Goal: Information Seeking & Learning: Find specific page/section

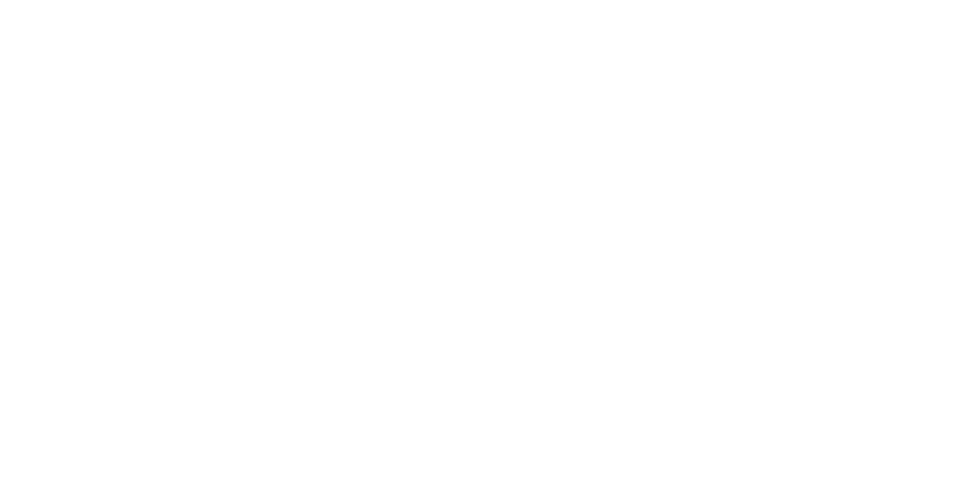
select select "Song"
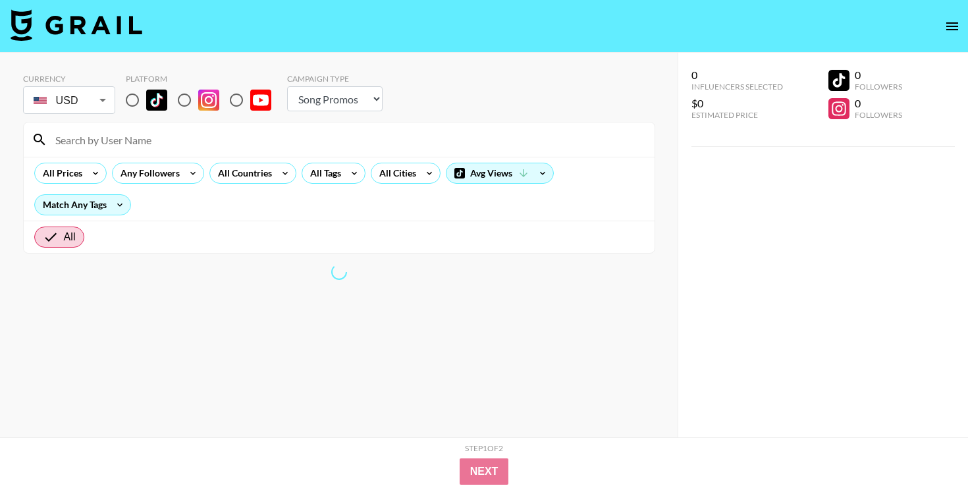
click at [126, 100] on input "radio" at bounding box center [133, 100] width 28 height 28
radio input "true"
click at [147, 139] on input at bounding box center [346, 139] width 599 height 21
click at [107, 138] on input at bounding box center [346, 139] width 599 height 21
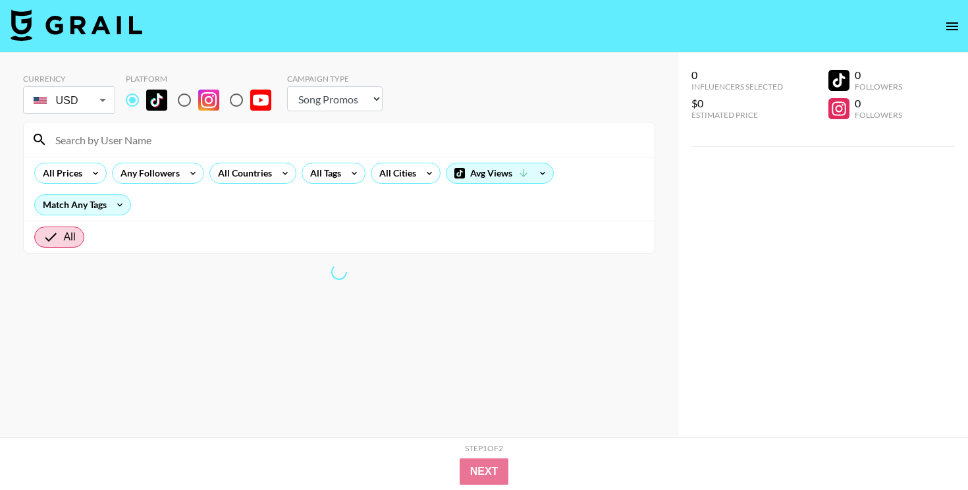
paste input "aimee@friendsinreality.com"
type input "aimee@friendsinreality.com"
click at [107, 138] on input "aimee@friendsinreality.com" at bounding box center [346, 139] width 599 height 21
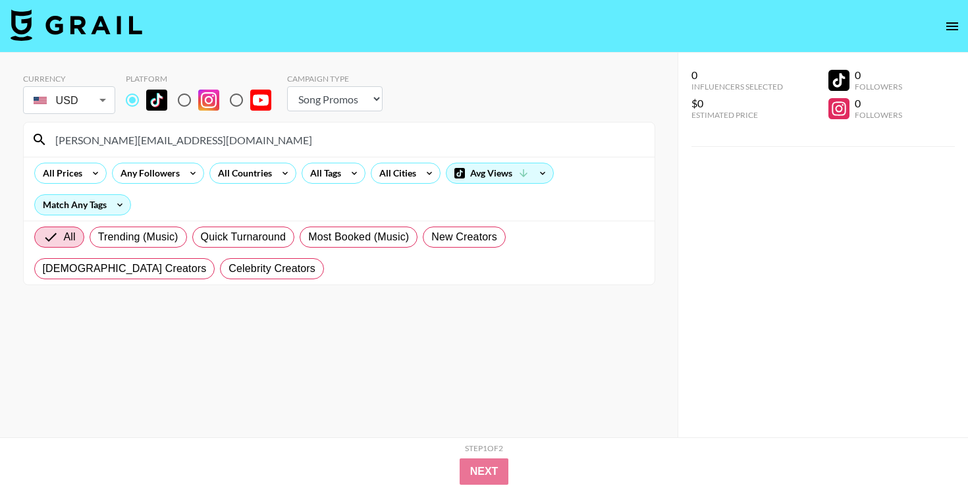
click at [168, 142] on input "aimee@friendsinreality.com" at bounding box center [346, 139] width 599 height 21
click at [439, 134] on input "aimee@friendsinreality.com" at bounding box center [346, 139] width 599 height 21
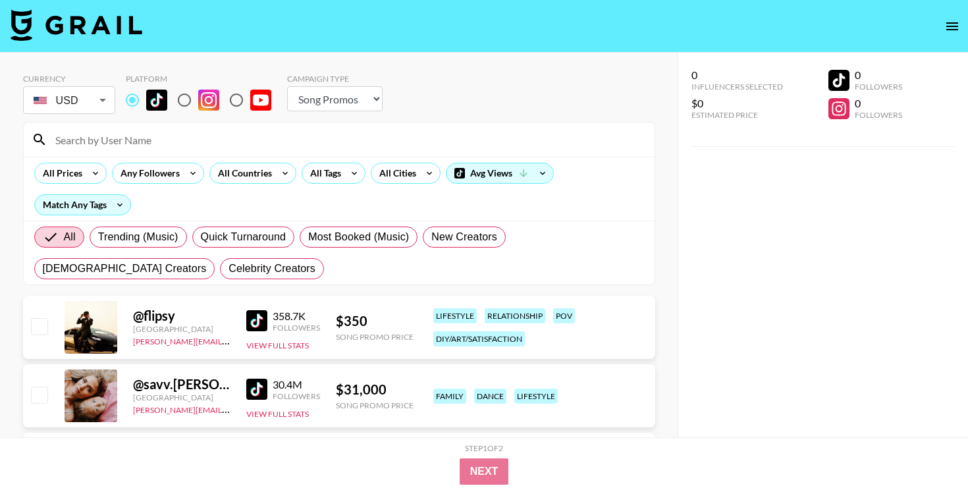
click at [182, 137] on input at bounding box center [346, 139] width 599 height 21
paste input "@aimeejaihall"
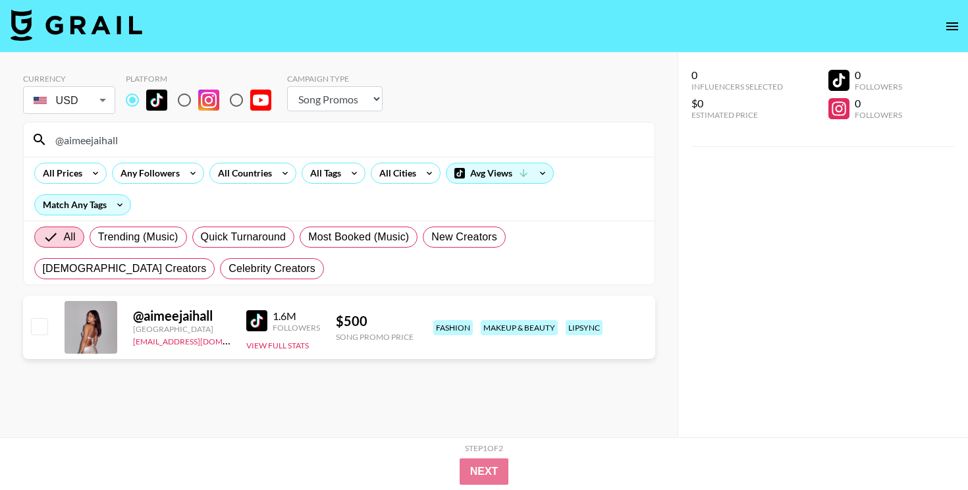
click at [92, 141] on input "@aimeejaihall" at bounding box center [346, 139] width 599 height 21
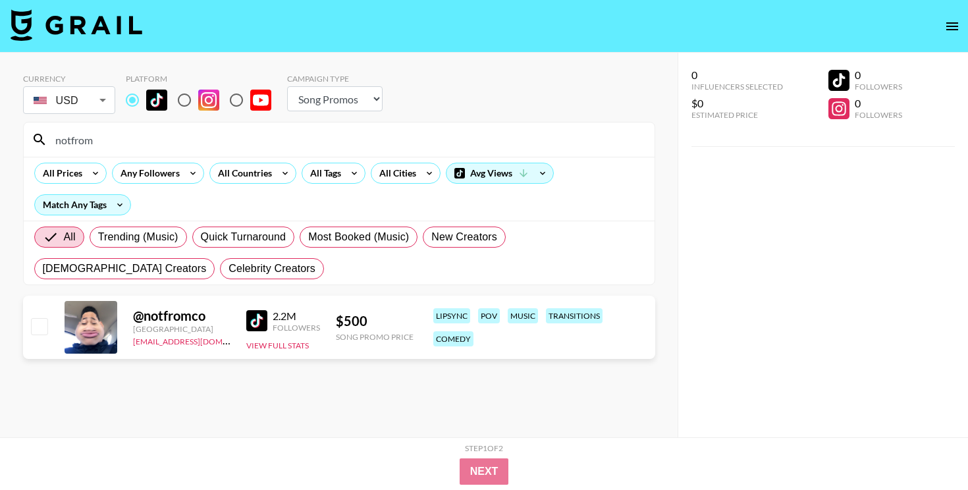
click at [196, 139] on input "notfrom" at bounding box center [346, 139] width 599 height 21
click at [308, 136] on input "ryder" at bounding box center [346, 139] width 599 height 21
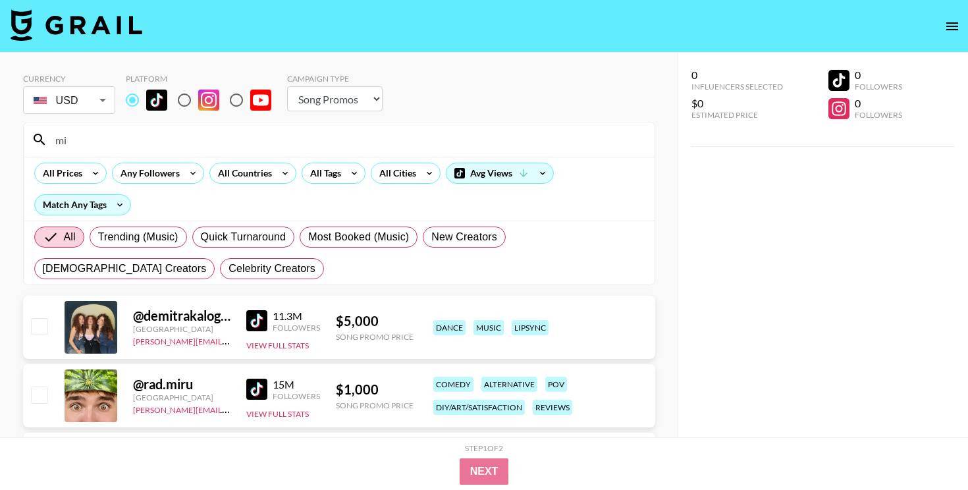
type input "m"
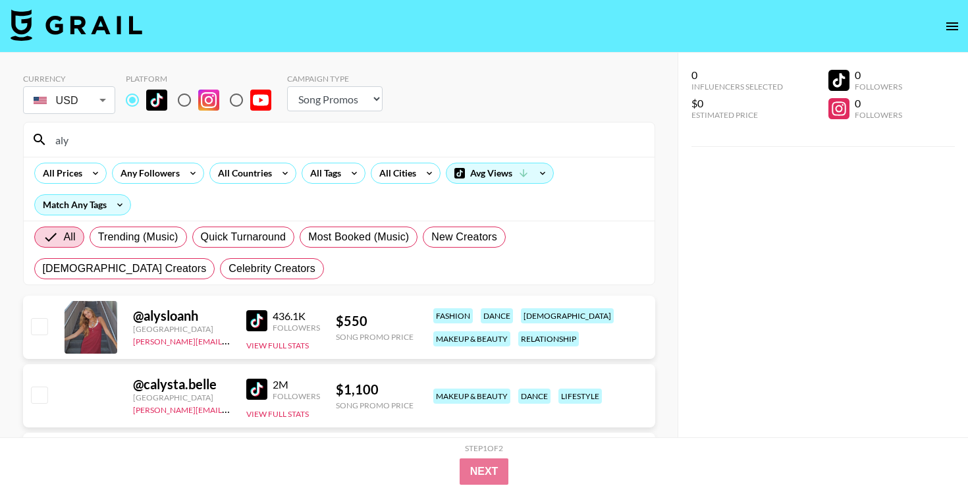
type input "aly"
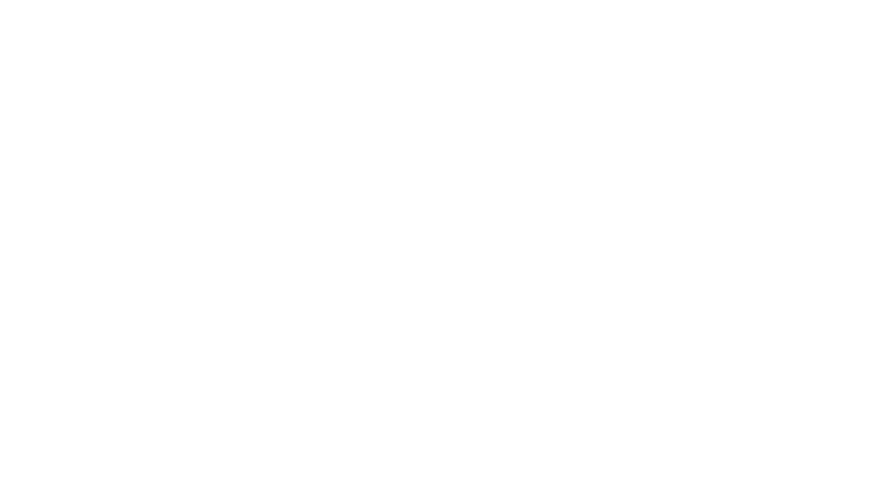
select select "Song"
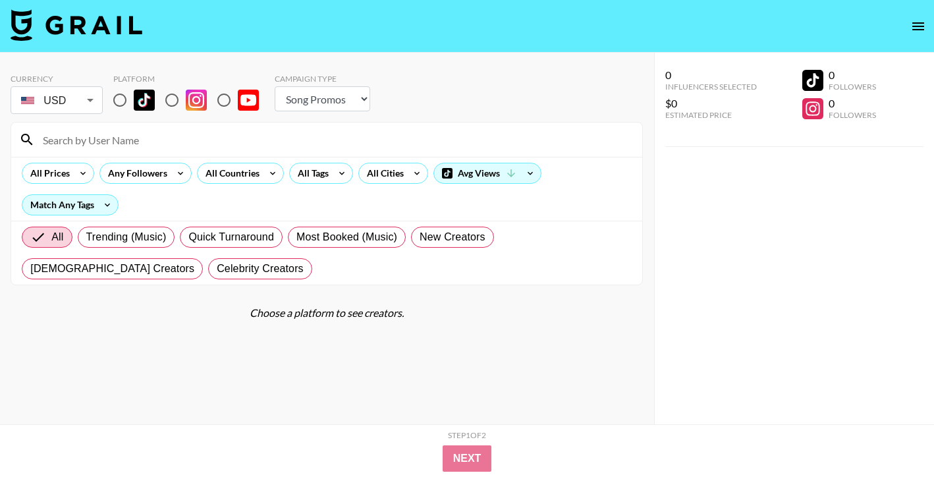
click at [119, 101] on input "radio" at bounding box center [120, 100] width 28 height 28
radio input "true"
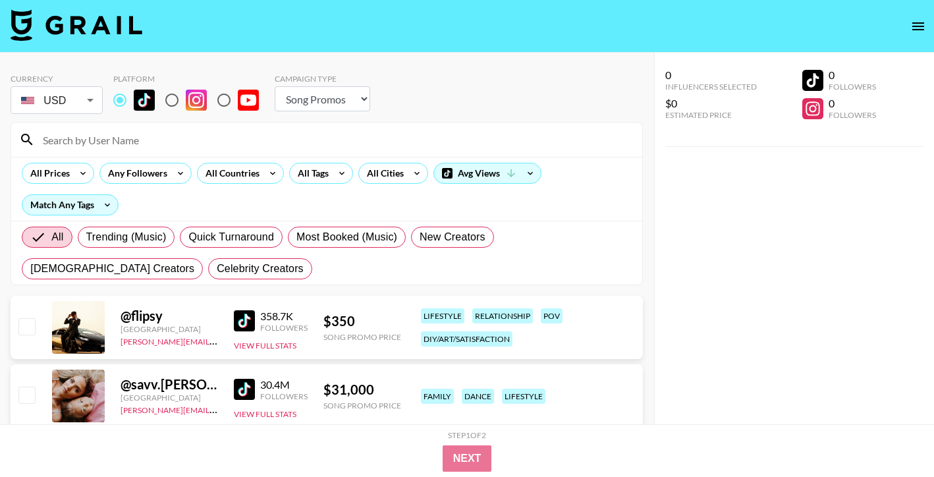
click at [222, 144] on input at bounding box center [334, 139] width 599 height 21
paste input "@avani"
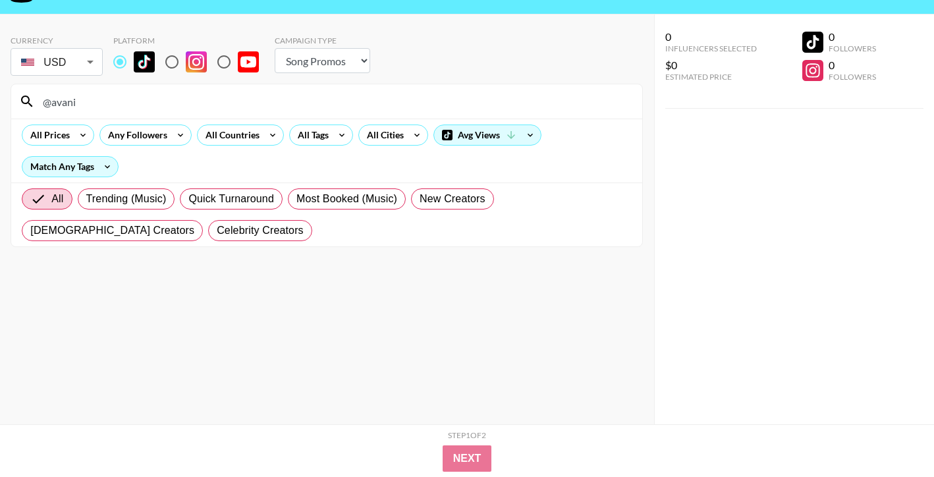
scroll to position [53, 0]
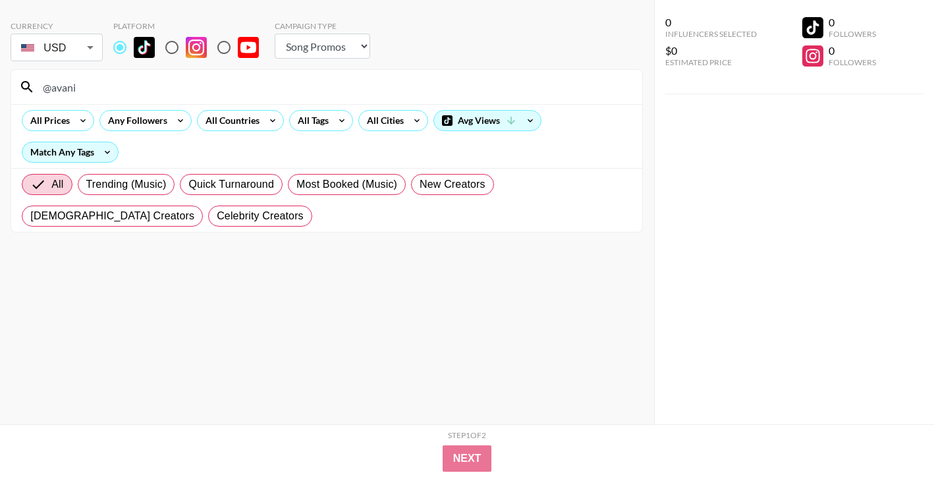
click at [364, 86] on input "@avani" at bounding box center [334, 86] width 599 height 21
paste input "graecabasee"
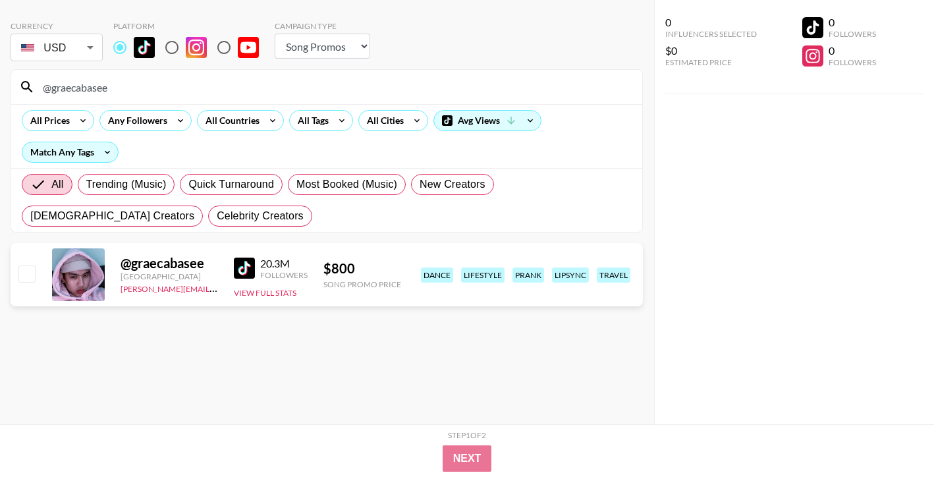
click at [318, 94] on input "@graecabasee" at bounding box center [334, 86] width 599 height 21
paste input "piperrockell"
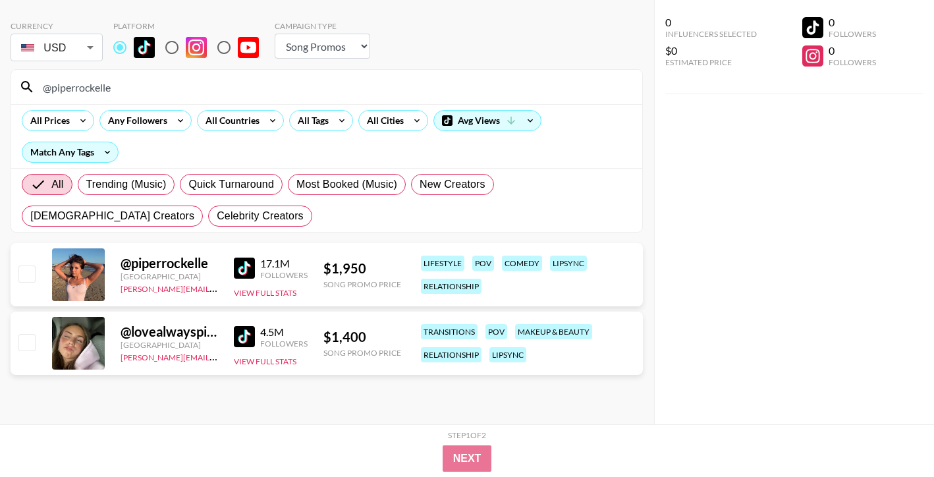
click at [306, 83] on input "@piperrockelle" at bounding box center [334, 86] width 599 height 21
paste input "urplespeedy"
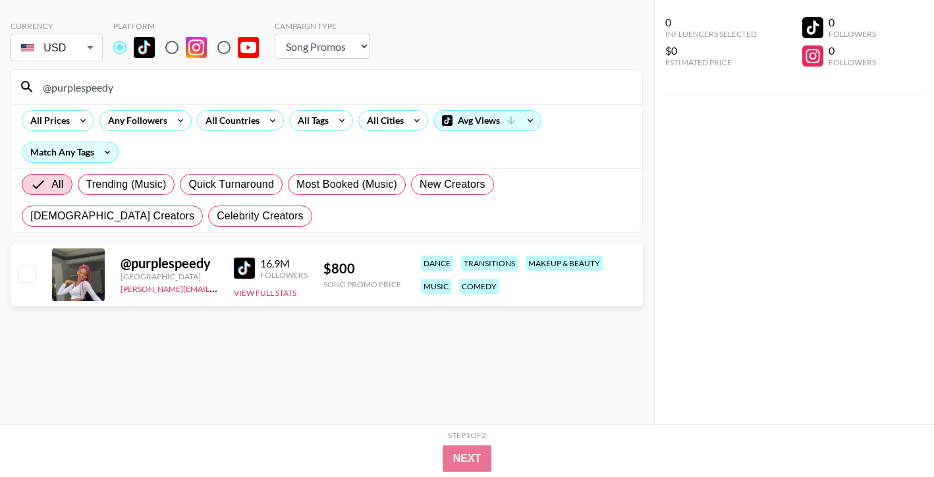
click at [342, 90] on input "@purplespeedy" at bounding box center [334, 86] width 599 height 21
paste input "madi"
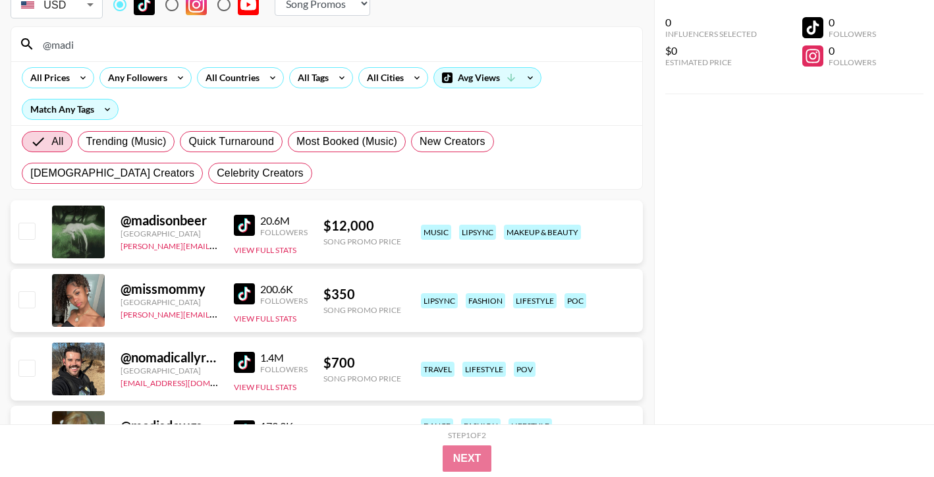
scroll to position [63, 0]
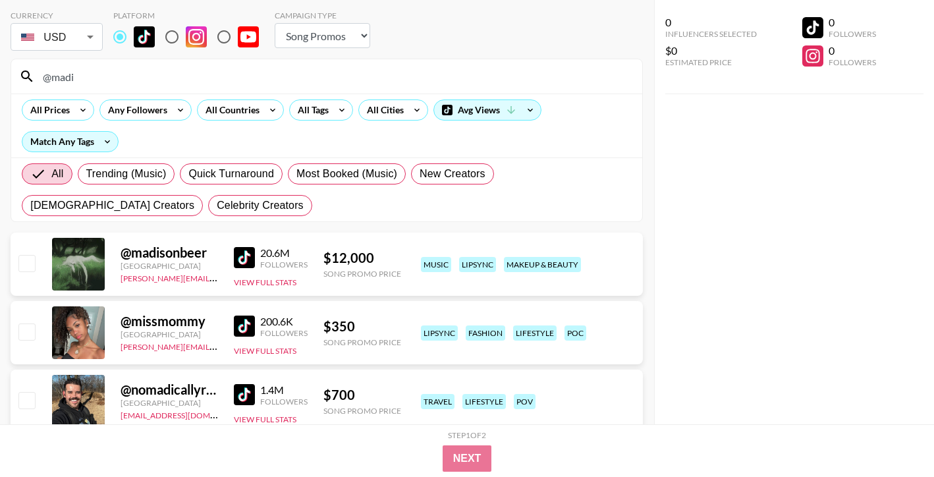
click at [166, 64] on div "@madi" at bounding box center [326, 76] width 631 height 34
click at [167, 78] on input "@madi" at bounding box center [334, 76] width 599 height 21
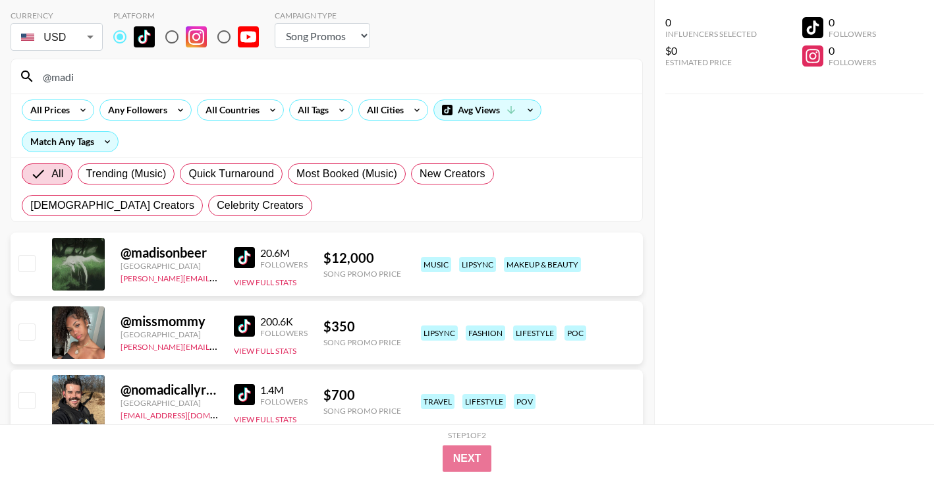
paste input "crispdal"
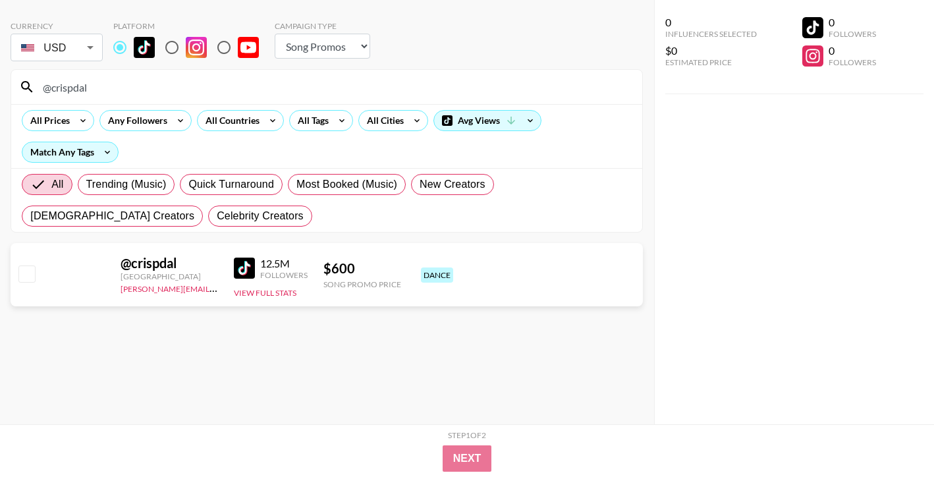
scroll to position [53, 0]
click at [241, 89] on input "@crispdal" at bounding box center [334, 86] width 599 height 21
paste input "ash_lay"
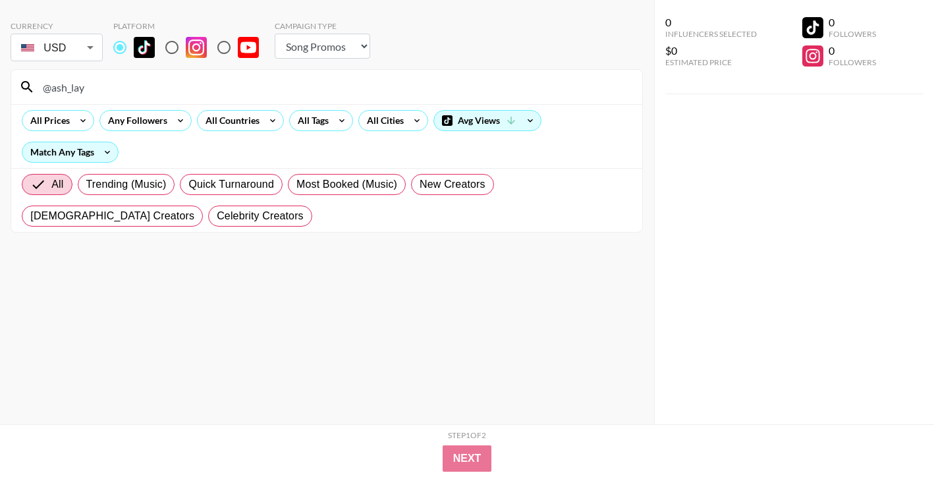
click at [315, 88] on input "@ash_lay" at bounding box center [334, 86] width 599 height 21
paste input "tanamongeaulol"
click at [313, 82] on input "@tanamongeaulol" at bounding box center [334, 86] width 599 height 21
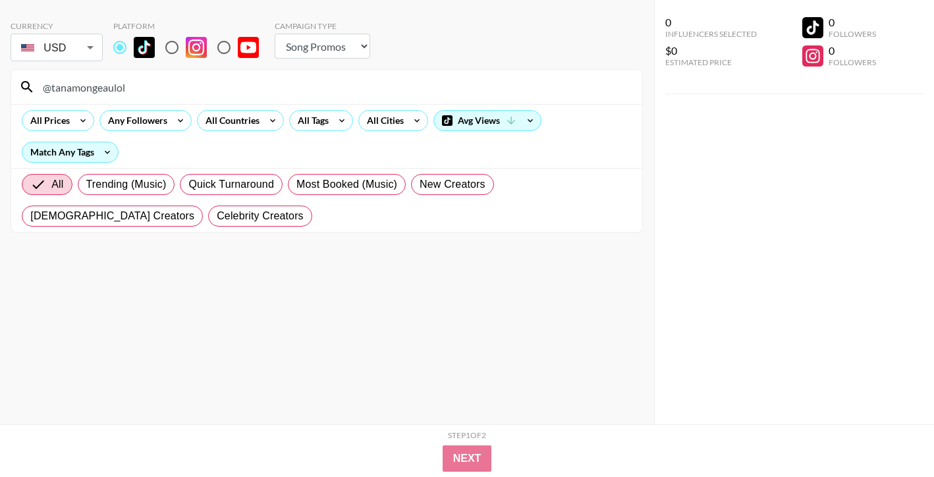
click at [313, 82] on input "@tanamongeaulol" at bounding box center [334, 86] width 599 height 21
paste input "ellianawalmsley"
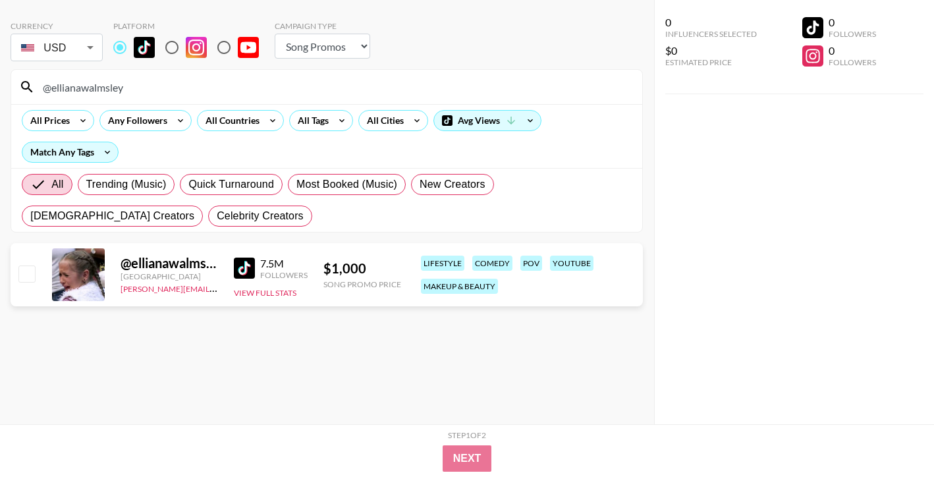
click at [280, 97] on input "@ellianawalmsley" at bounding box center [334, 86] width 599 height 21
paste input "c4pr1i"
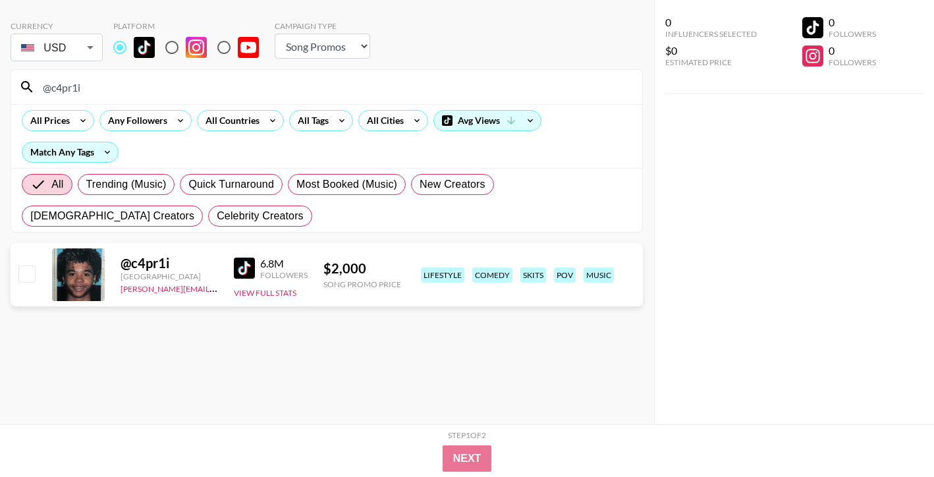
click at [356, 76] on input "@c4pr1i" at bounding box center [334, 86] width 599 height 21
paste input "ooljake_48"
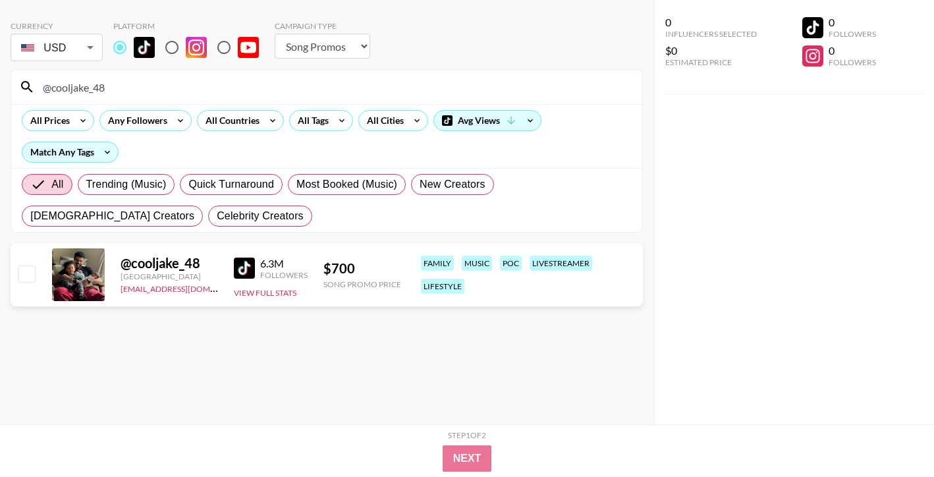
click at [313, 90] on input "@cooljake_48" at bounding box center [334, 86] width 599 height 21
paste input "laurenkettering"
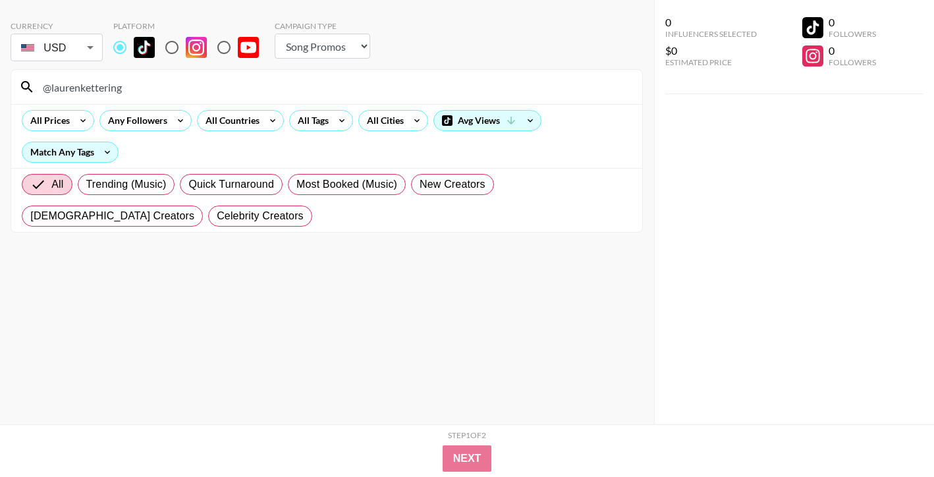
click at [409, 95] on input "@laurenkettering" at bounding box center [334, 86] width 599 height 21
paste input "clawed_beauty101"
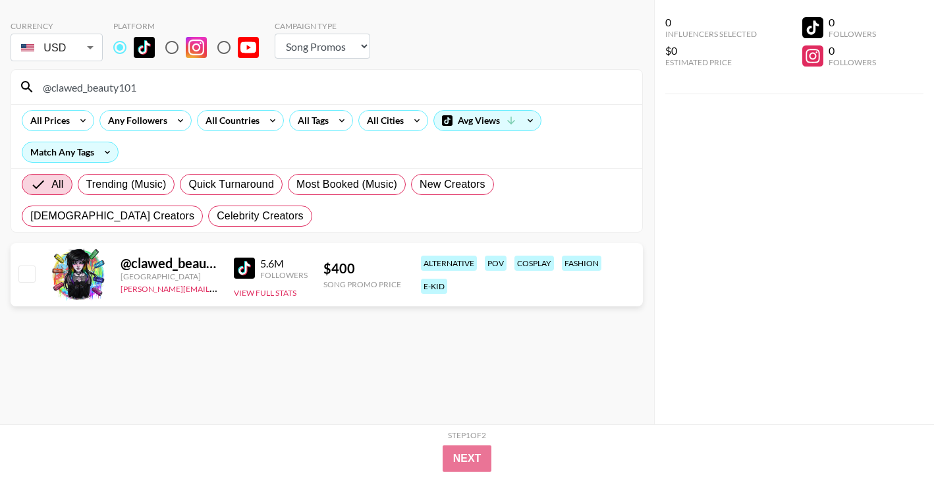
click at [250, 96] on input "@clawed_beauty101" at bounding box center [334, 86] width 599 height 21
paste input "hiaraspureluv"
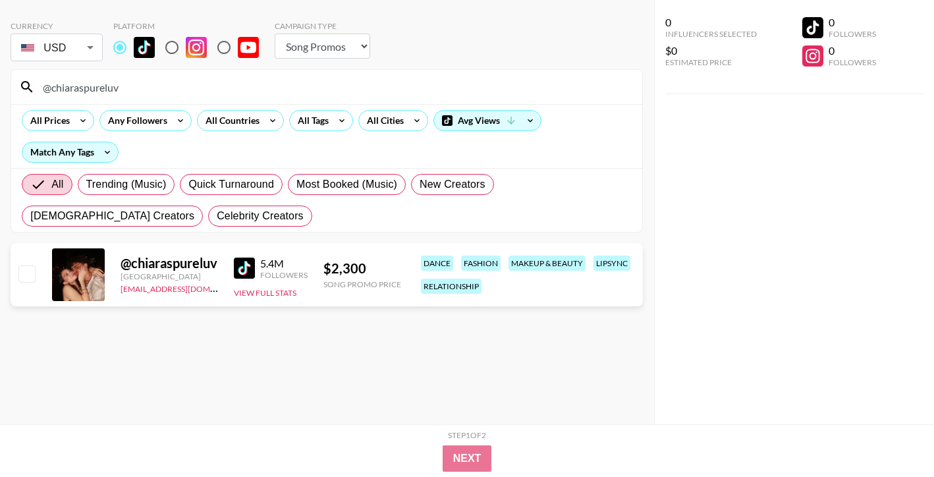
click at [326, 84] on input "@chiaraspureluv" at bounding box center [334, 86] width 599 height 21
paste input "victor_ivyic"
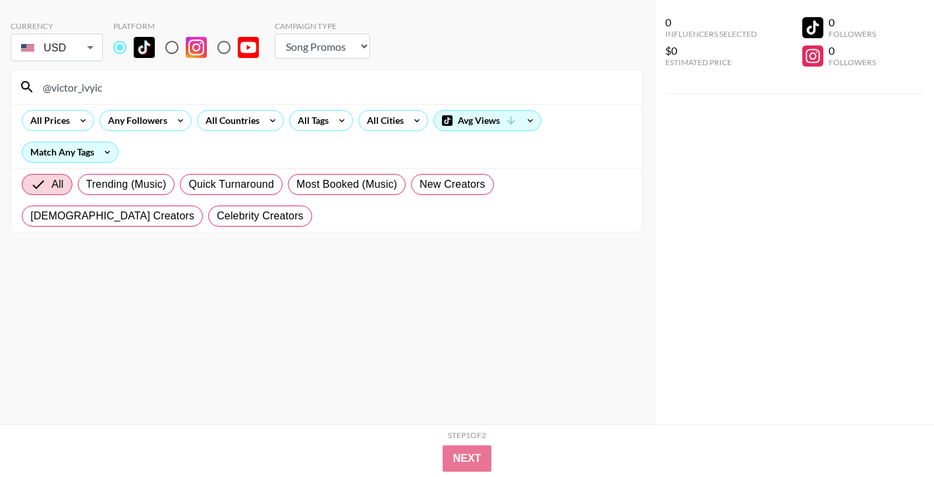
click at [379, 79] on input "@victor_ivyic" at bounding box center [334, 86] width 599 height 21
paste input "aurorabaruto"
click at [329, 85] on input "@aurorabaruto" at bounding box center [334, 86] width 599 height 21
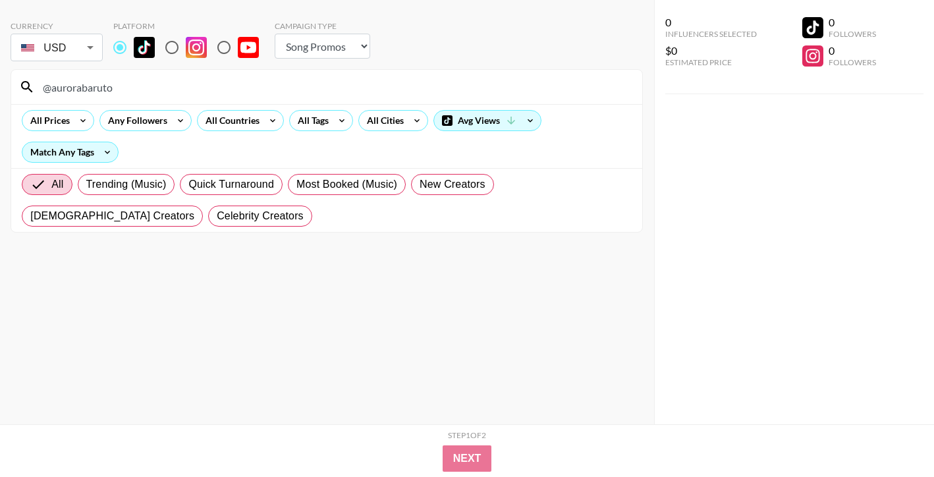
click at [329, 85] on input "@aurorabaruto" at bounding box center [334, 86] width 599 height 21
paste input "nicolasandemilian"
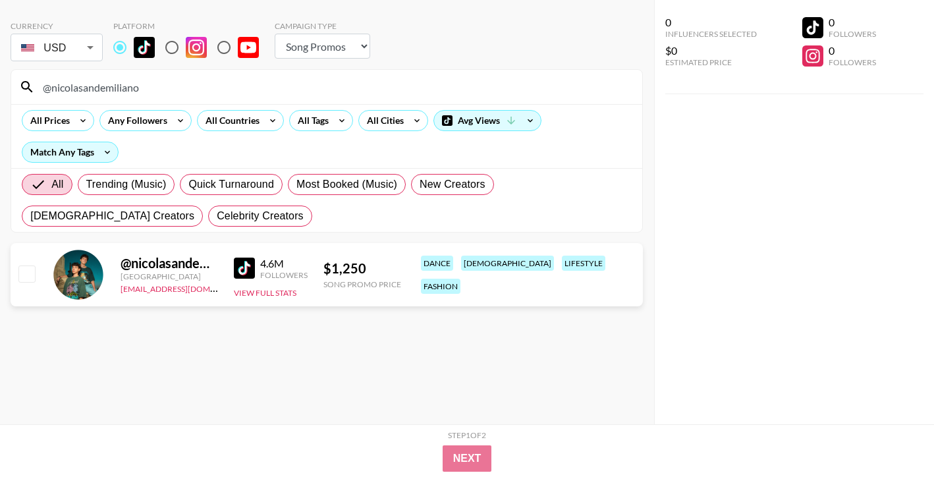
click at [250, 82] on input "@nicolasandemiliano" at bounding box center [334, 86] width 599 height 21
paste input "lovealwayspiper"
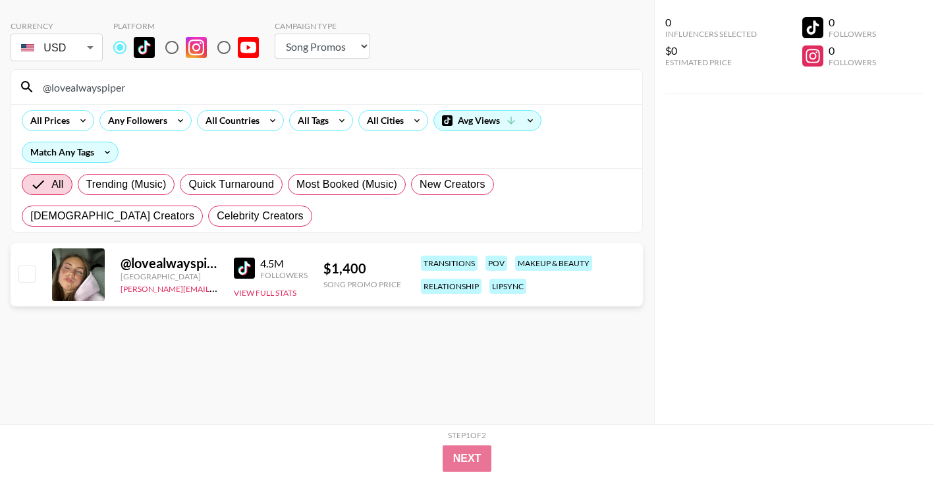
click at [356, 74] on div "@lovealwayspiper" at bounding box center [326, 87] width 631 height 34
click at [356, 79] on input "@lovealwayspiper" at bounding box center [334, 86] width 599 height 21
paste input "sergioigcm"
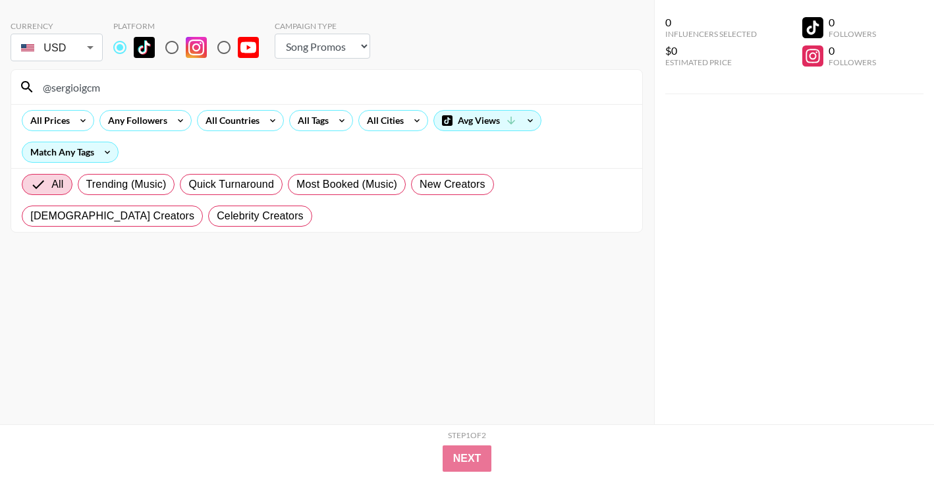
click at [414, 86] on input "@sergioigcm" at bounding box center [334, 86] width 599 height 21
paste input "themaskedmortal"
click at [285, 95] on input "@themaskedmortal" at bounding box center [334, 86] width 599 height 21
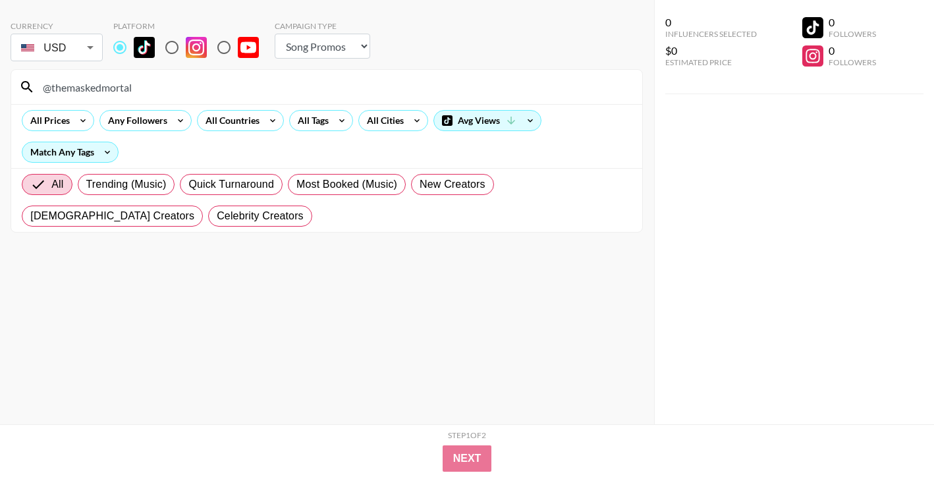
click at [285, 95] on input "@themaskedmortal" at bounding box center [334, 86] width 599 height 21
paste input "mooxmay"
click at [305, 90] on input "@mooxmay" at bounding box center [334, 86] width 599 height 21
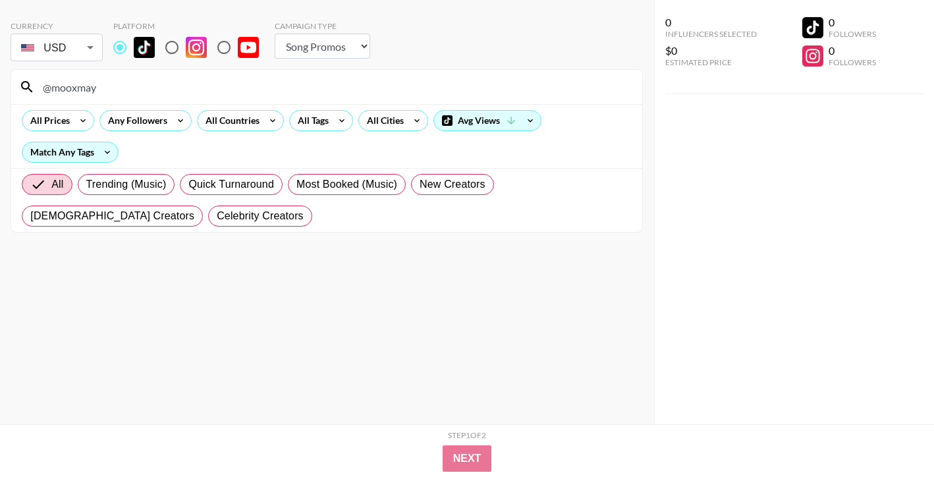
click at [305, 90] on input "@mooxmay" at bounding box center [334, 86] width 599 height 21
paste input "samrosauvage"
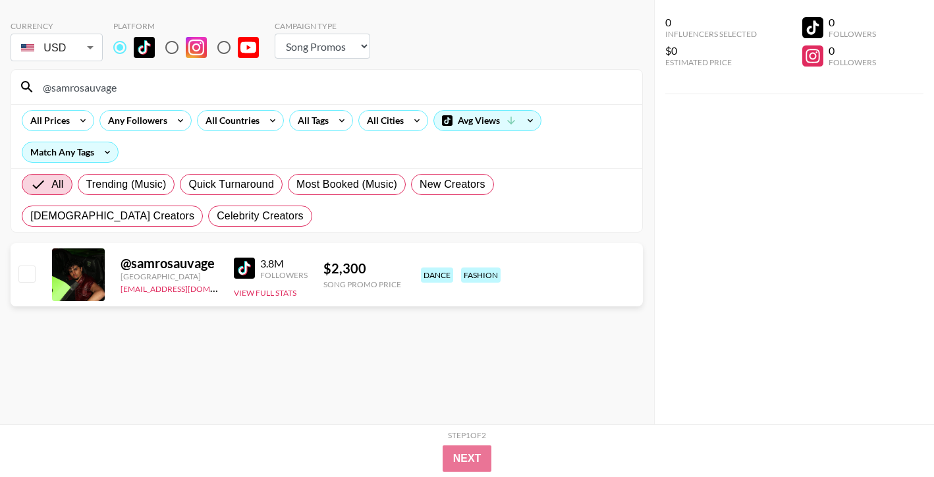
click at [304, 89] on input "@samrosauvage" at bounding box center [334, 86] width 599 height 21
paste input "theerealnette"
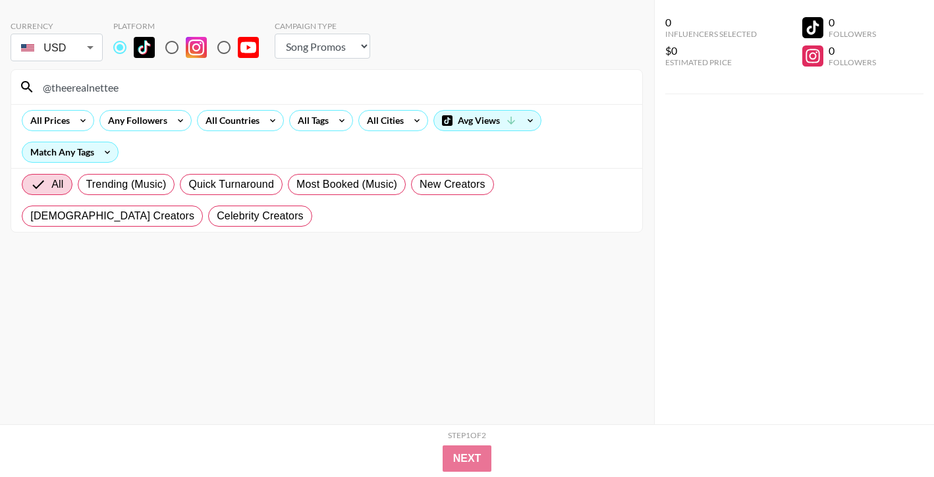
click at [339, 143] on div "All Prices Any Followers All Countries All Tags All Cities Avg Views Match Any …" at bounding box center [326, 136] width 631 height 64
click at [342, 84] on input "@theerealnettee" at bounding box center [334, 86] width 599 height 21
paste input "jiji.wonder"
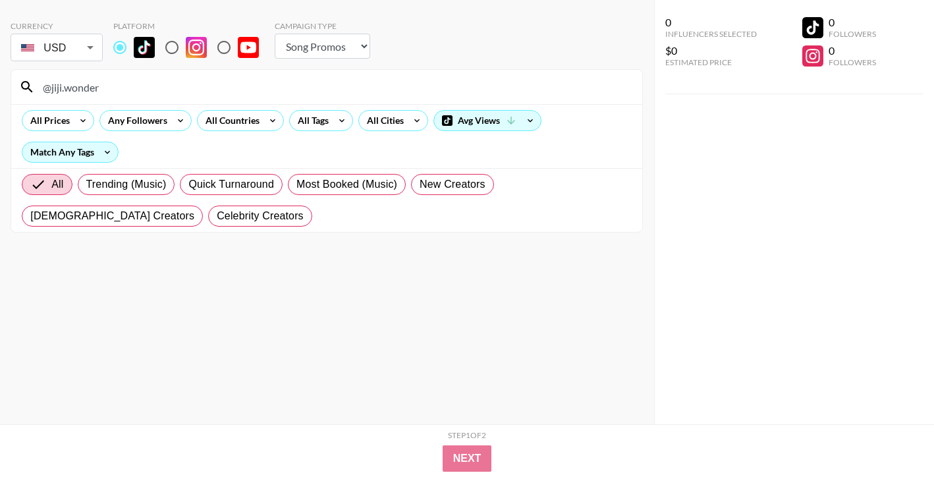
click at [369, 71] on div "@jiji.wonder" at bounding box center [326, 87] width 631 height 34
click at [369, 78] on input "@jiji.wonder" at bounding box center [334, 86] width 599 height 21
paste input "georgeadun"
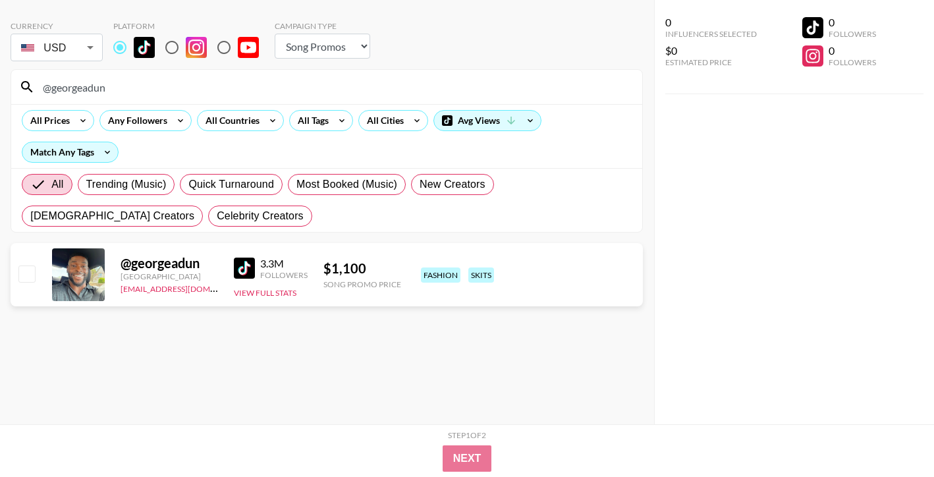
click at [339, 80] on input "@georgeadun" at bounding box center [334, 86] width 599 height 21
paste input "nathanbrownactor"
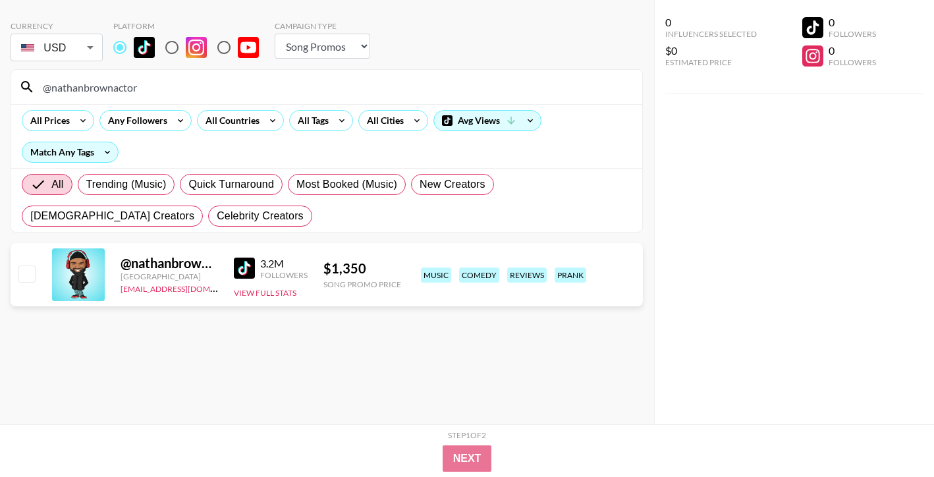
click at [380, 85] on input "@nathanbrownactor" at bounding box center [334, 86] width 599 height 21
paste input "__therealnia"
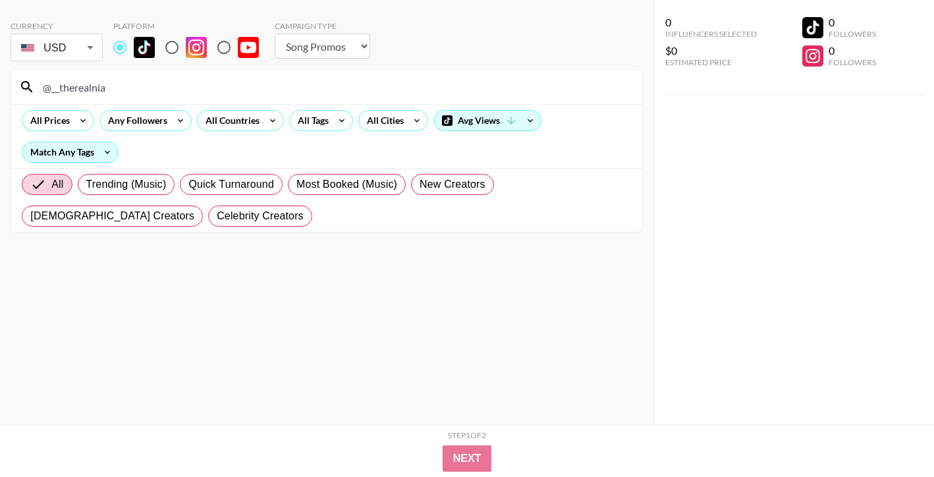
click at [374, 78] on input "@__therealnia" at bounding box center [334, 86] width 599 height 21
paste input "imd1nayah"
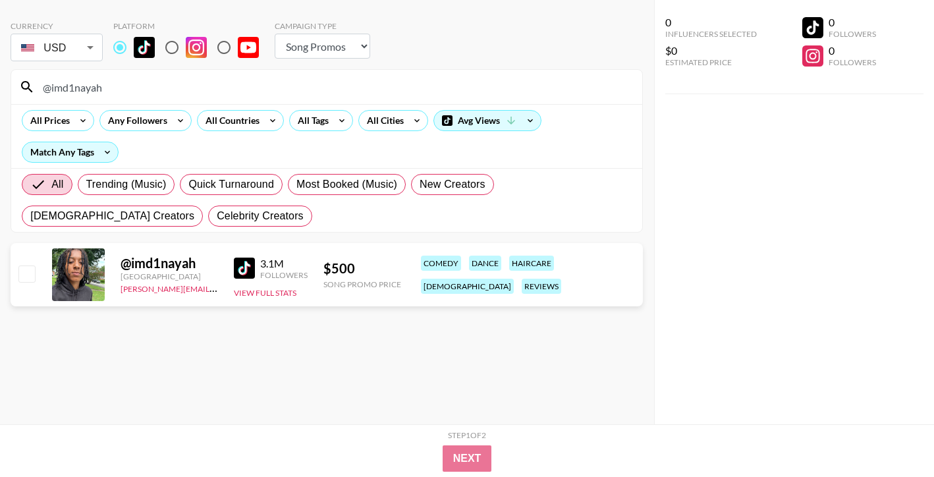
click at [387, 83] on input "@imd1nayah" at bounding box center [334, 86] width 599 height 21
paste input "chris_gone_crazy00"
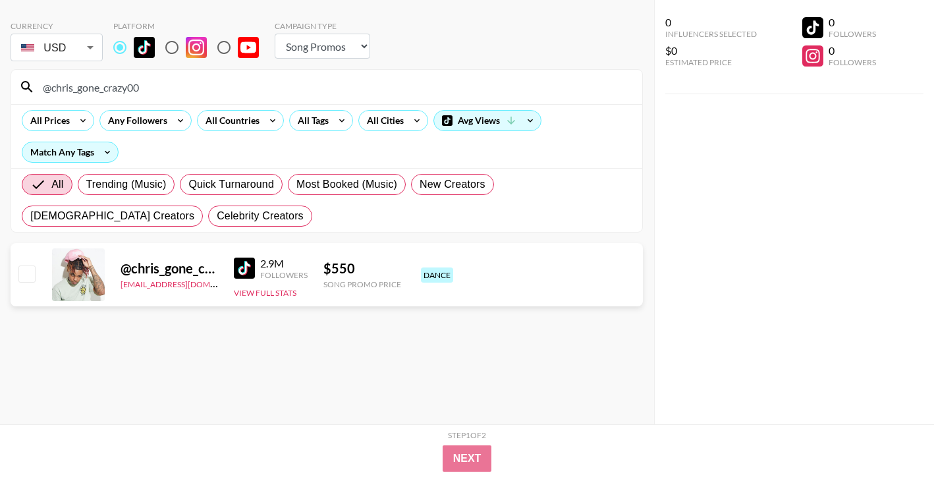
click at [427, 89] on input "@chris_gone_crazy00" at bounding box center [334, 86] width 599 height 21
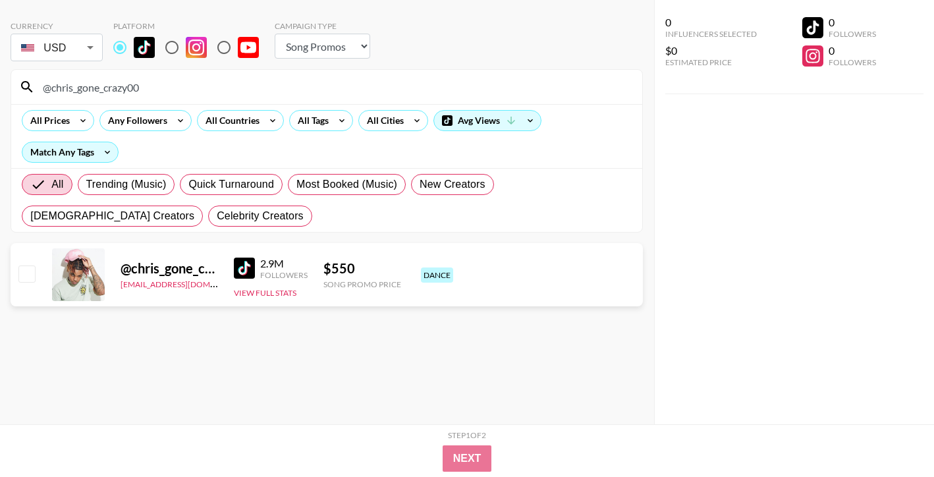
click at [427, 89] on input "@chris_gone_crazy00" at bounding box center [334, 86] width 599 height 21
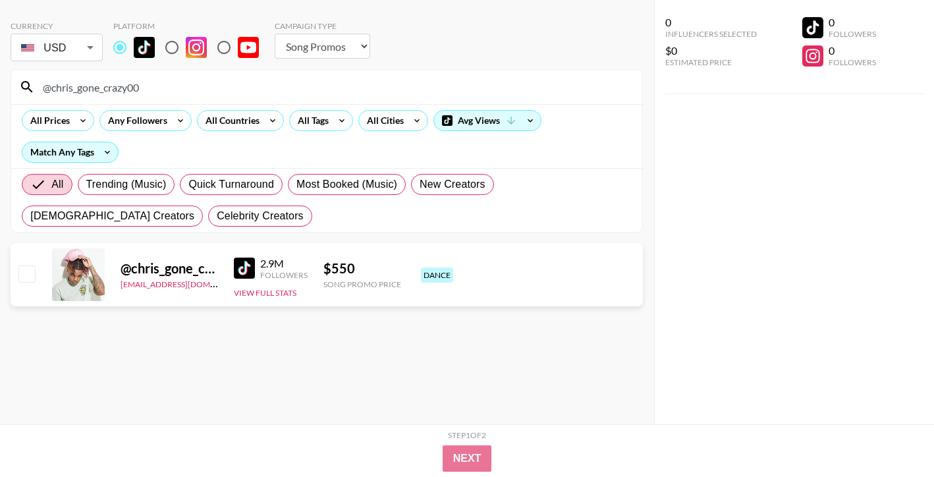
paste input "dezirealopez"
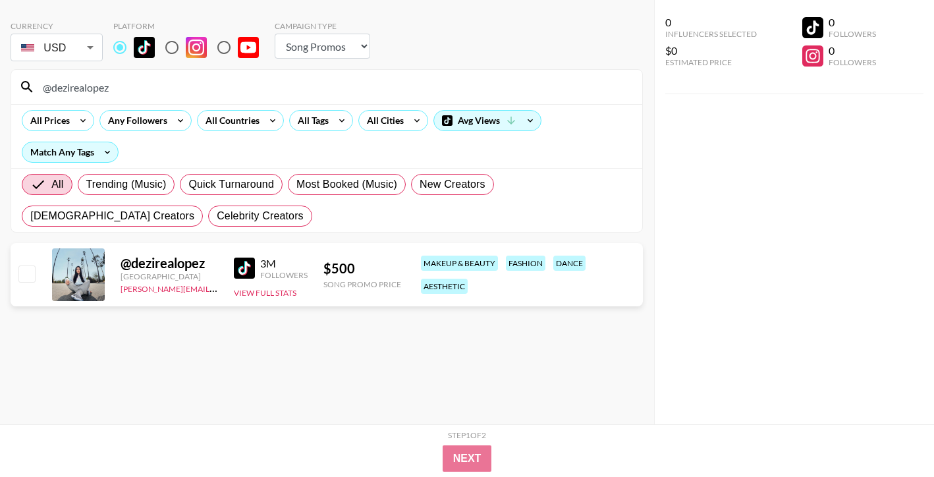
click at [382, 82] on input "@dezirealopez" at bounding box center [334, 86] width 599 height 21
paste input "crazyjamjam_"
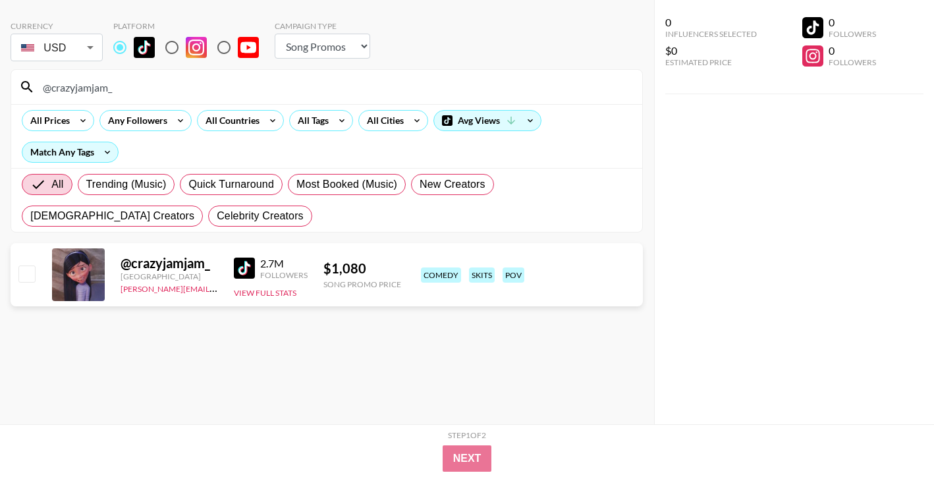
click at [335, 90] on input "@crazyjamjam_" at bounding box center [334, 86] width 599 height 21
paste input "alinaa.brss"
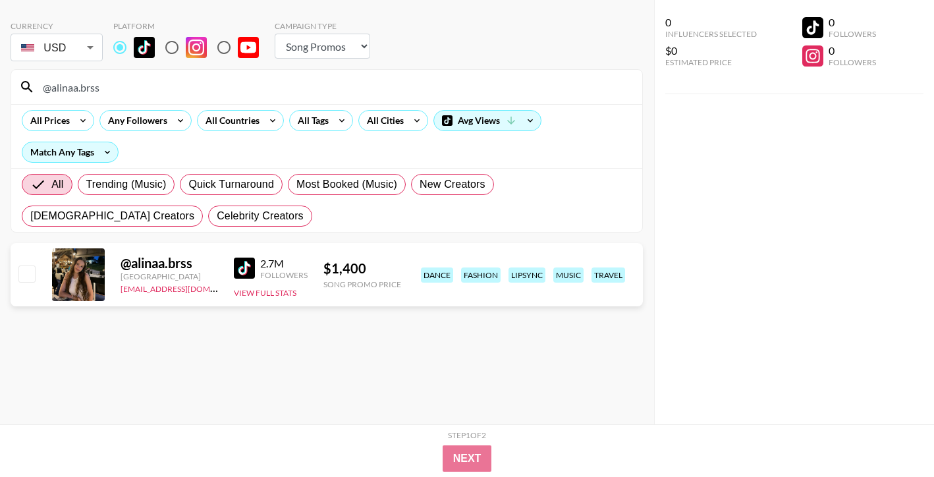
click at [356, 85] on input "@alinaa.brss" at bounding box center [334, 86] width 599 height 21
paste input "notnadiajocelyn"
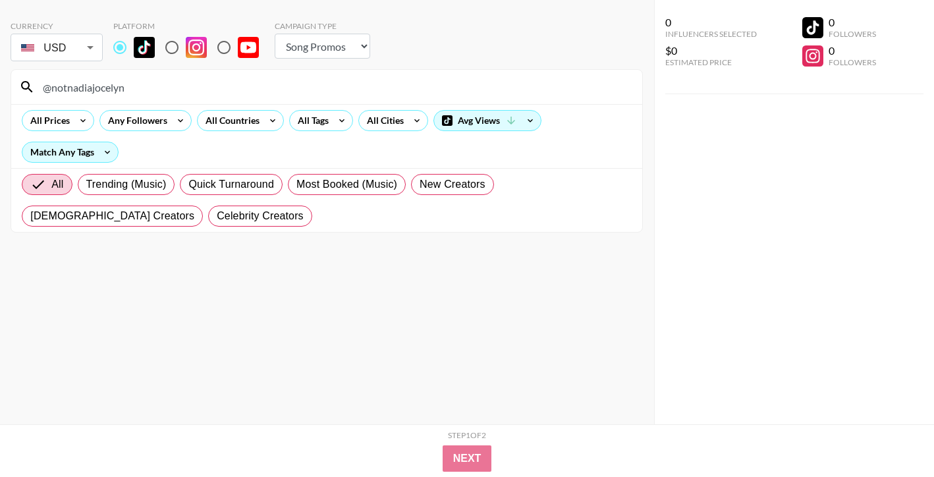
click at [524, 84] on input "@notnadiajocelyn" at bounding box center [334, 86] width 599 height 21
paste input "avani"
click at [493, 95] on input "@avani" at bounding box center [334, 86] width 599 height 21
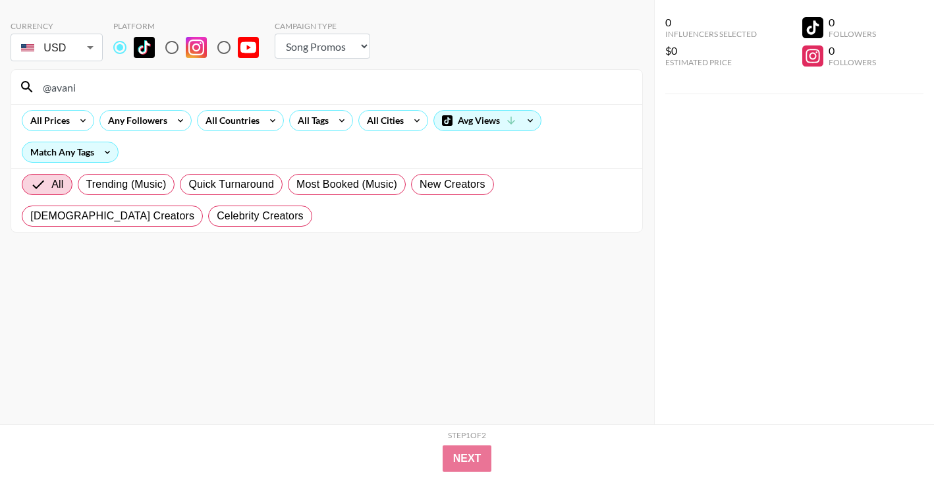
click at [493, 95] on input "@avani" at bounding box center [334, 86] width 599 height 21
paste input "piperrockelle"
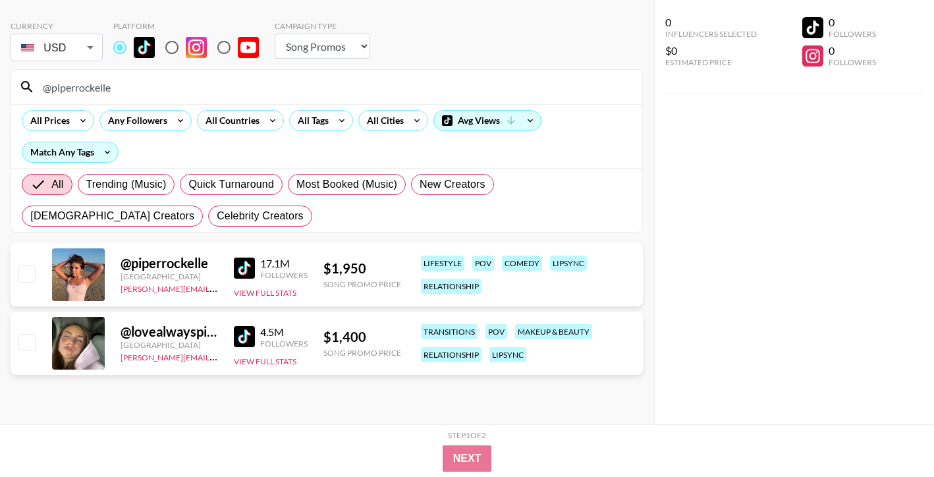
click at [449, 84] on input "@piperrockelle" at bounding box center [334, 86] width 599 height 21
paste input "ash_lay"
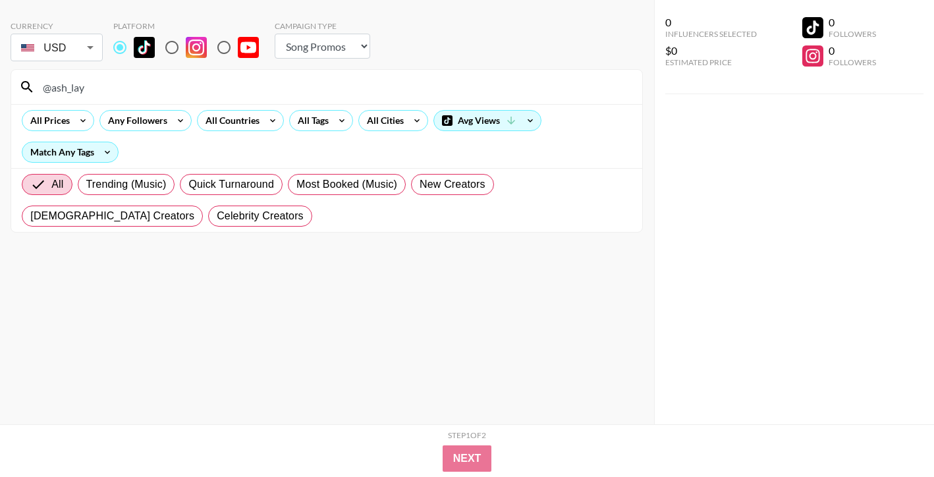
click at [379, 145] on div "All Prices Any Followers All Countries All Tags All Cities Avg Views Match Any …" at bounding box center [326, 136] width 631 height 64
click at [345, 78] on input "@ash_lay" at bounding box center [334, 86] width 599 height 21
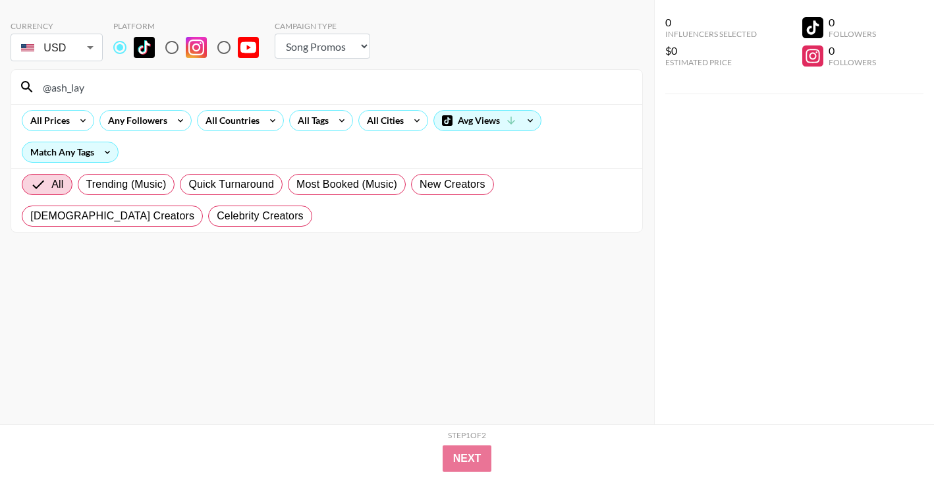
click at [345, 78] on input "@ash_lay" at bounding box center [334, 86] width 599 height 21
paste input "tanamongeaulol"
click at [493, 89] on input "@tanamongeaulol" at bounding box center [334, 86] width 599 height 21
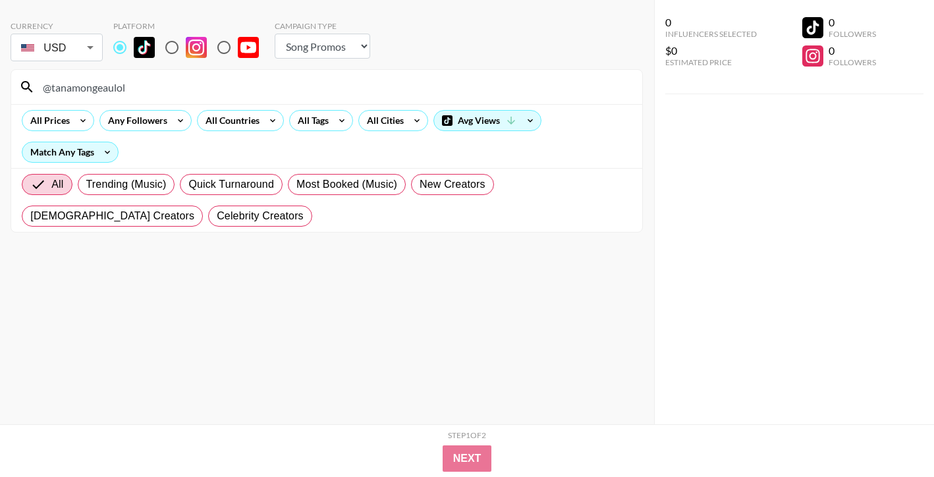
click at [493, 89] on input "@tanamongeaulol" at bounding box center [334, 86] width 599 height 21
paste input "c4pr1i"
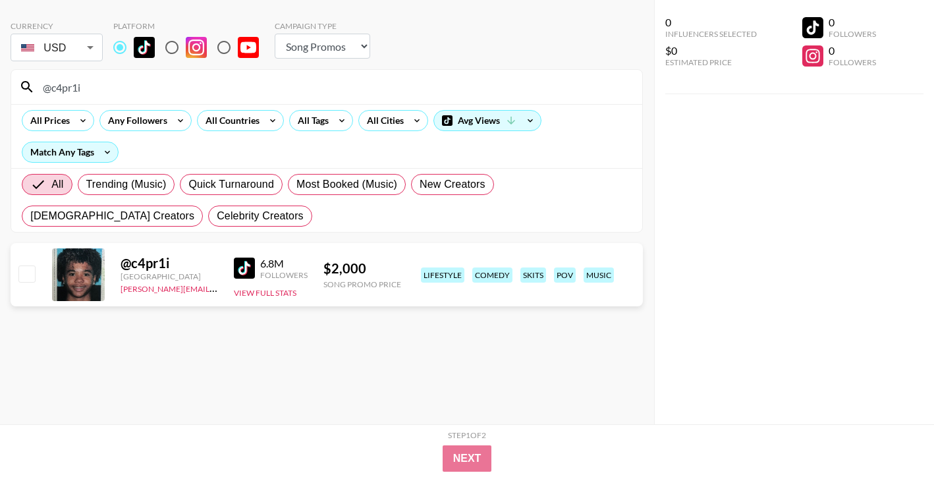
click at [401, 84] on input "@c4pr1i" at bounding box center [334, 86] width 599 height 21
paste input "ooljake_48"
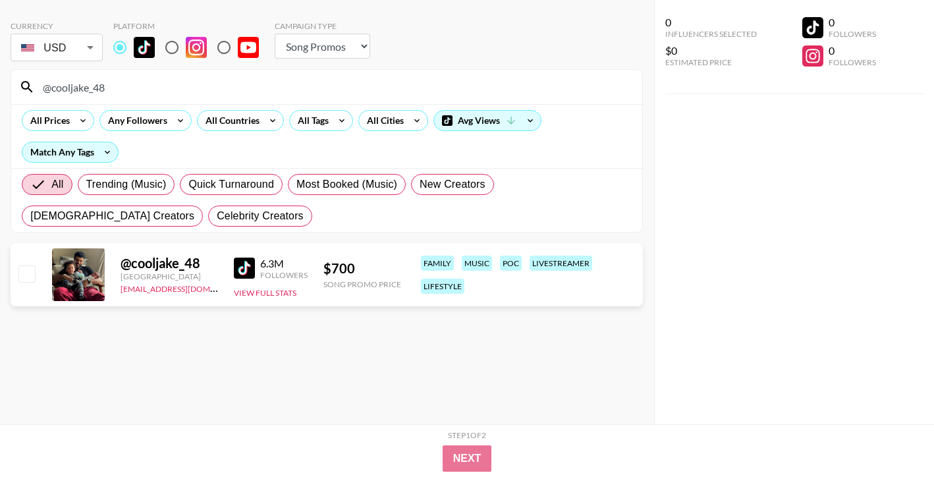
click at [487, 88] on input "@cooljake_48" at bounding box center [334, 86] width 599 height 21
paste input "lawed_beauty101"
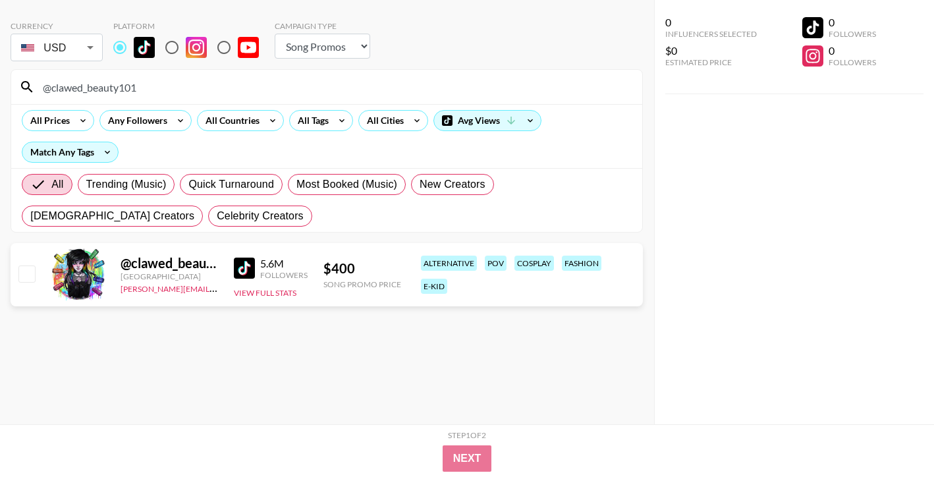
click at [524, 95] on input "@clawed_beauty101" at bounding box center [334, 86] width 599 height 21
paste input "victor_ivyic"
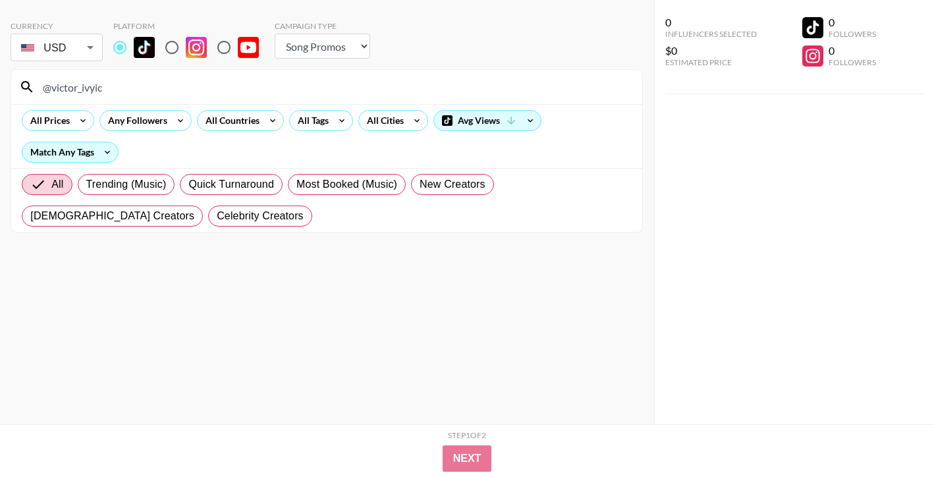
click at [445, 80] on input "@victor_ivyic" at bounding box center [334, 86] width 599 height 21
paste input "aurorabaruto"
click at [410, 86] on input "@aurorabaruto" at bounding box center [334, 86] width 599 height 21
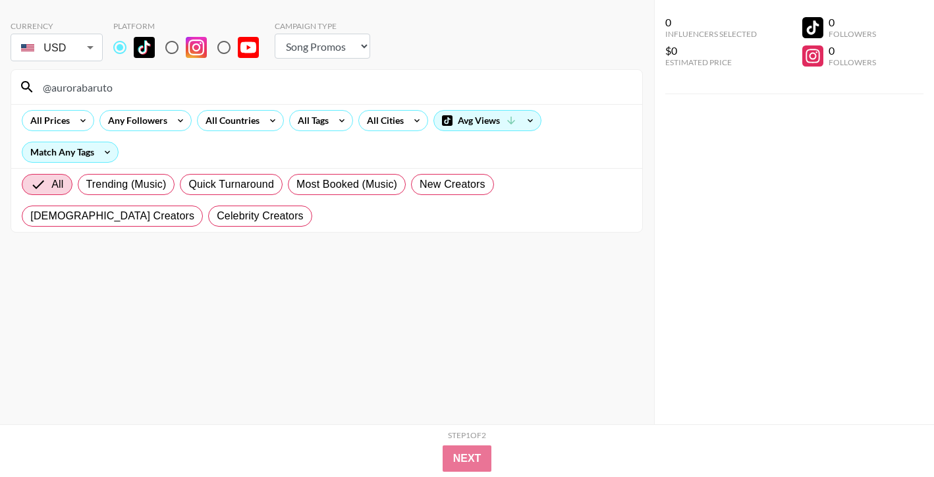
click at [410, 86] on input "@aurorabaruto" at bounding box center [334, 86] width 599 height 21
paste input "nicolasandemilian"
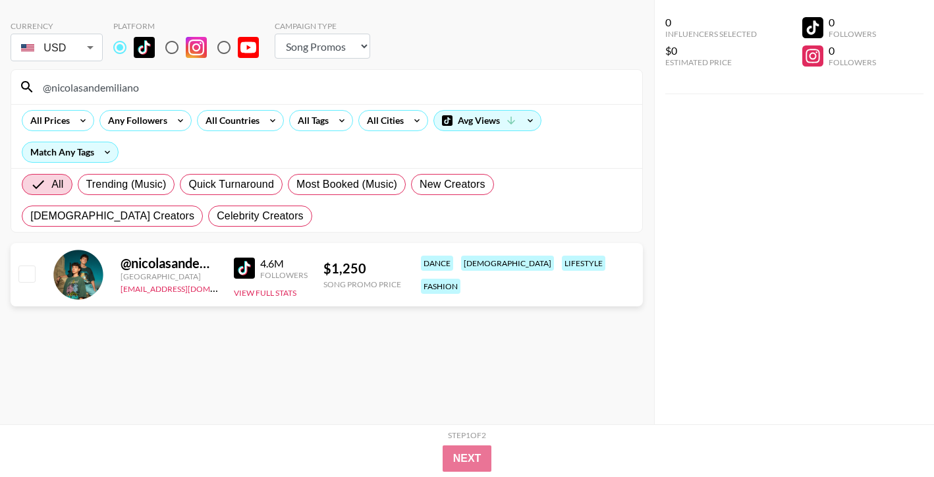
click at [453, 92] on input "@nicolasandemiliano" at bounding box center [334, 86] width 599 height 21
paste input "lovealwayspiper"
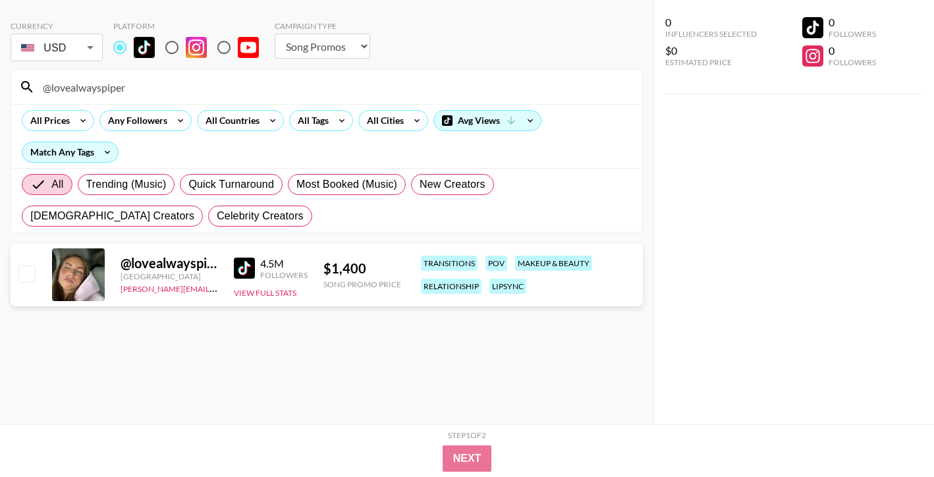
click at [414, 82] on input "@lovealwayspiper" at bounding box center [334, 86] width 599 height 21
paste input "sergioigcm"
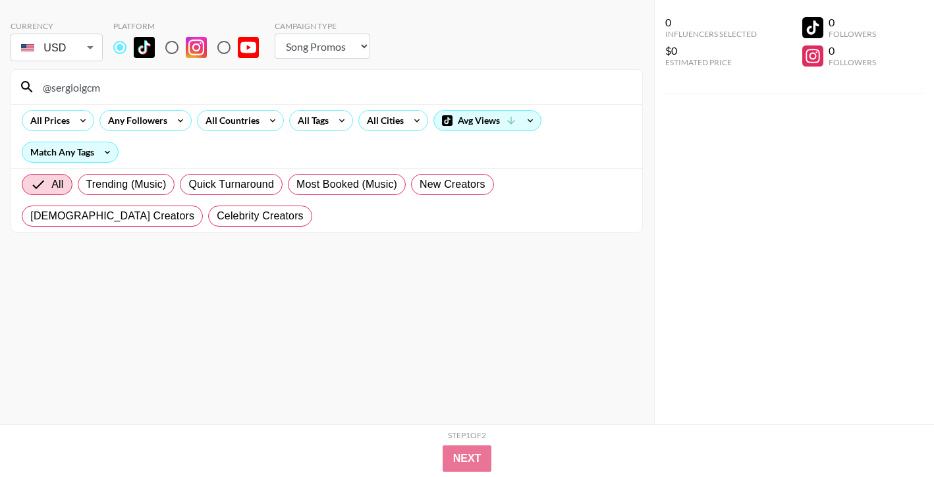
click at [412, 95] on input "@sergioigcm" at bounding box center [334, 86] width 599 height 21
paste input "themaskedmortal"
click at [482, 74] on div "@themaskedmortal" at bounding box center [326, 87] width 631 height 34
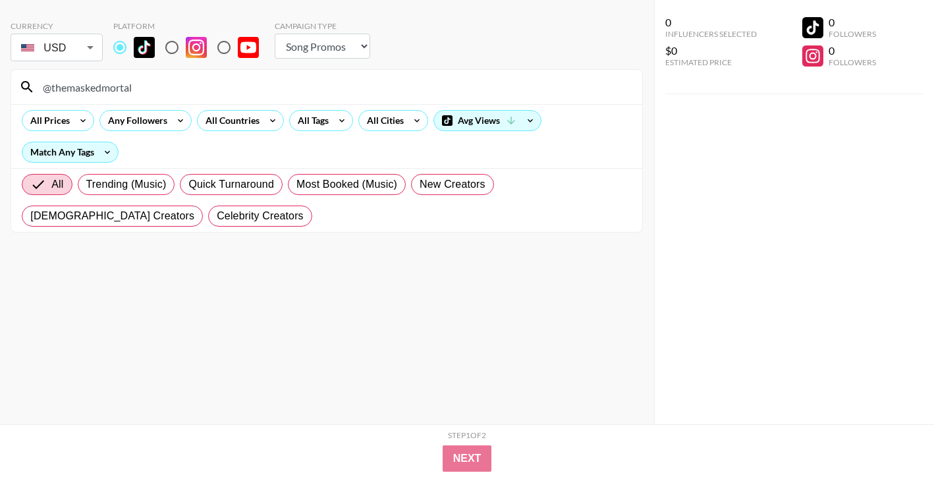
click at [482, 86] on input "@themaskedmortal" at bounding box center [334, 86] width 599 height 21
paste input "harley_haisleyyy"
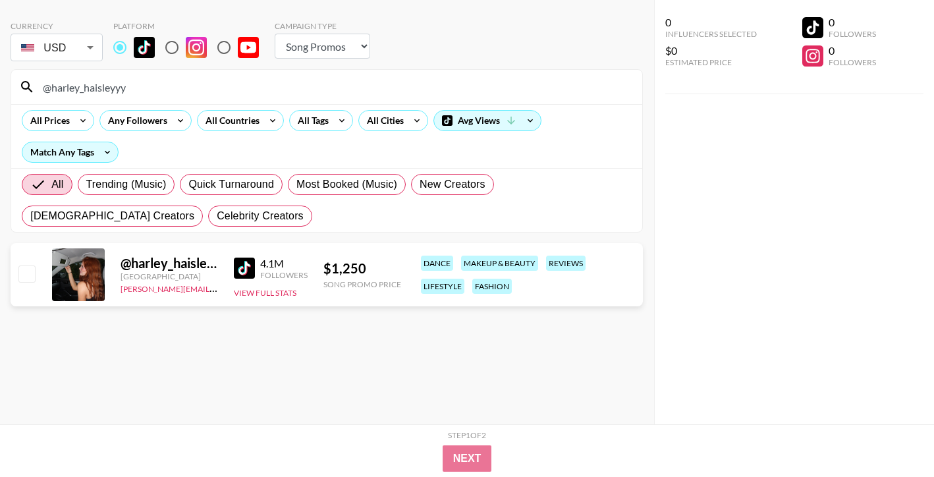
click at [350, 81] on input "@harley_haisleyyy" at bounding box center [334, 86] width 599 height 21
paste input "mooxma"
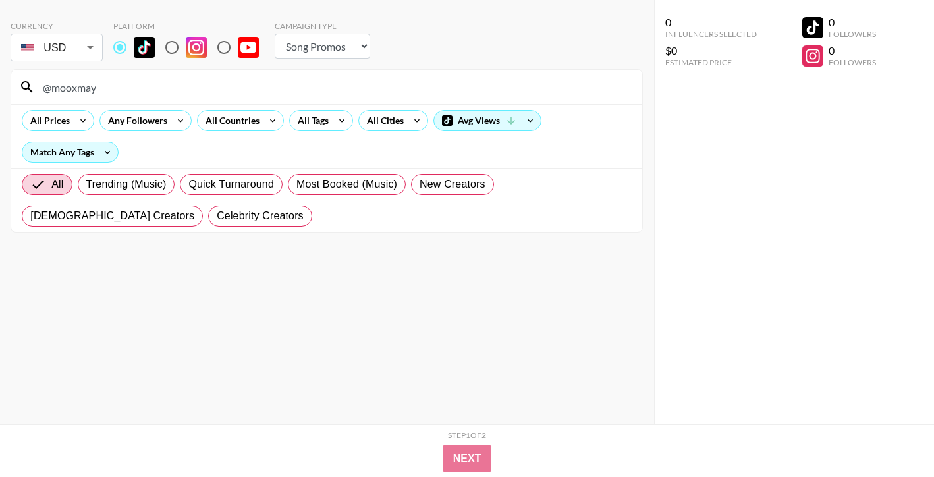
click at [433, 82] on input "@mooxmay" at bounding box center [334, 86] width 599 height 21
paste input "samrosauvage"
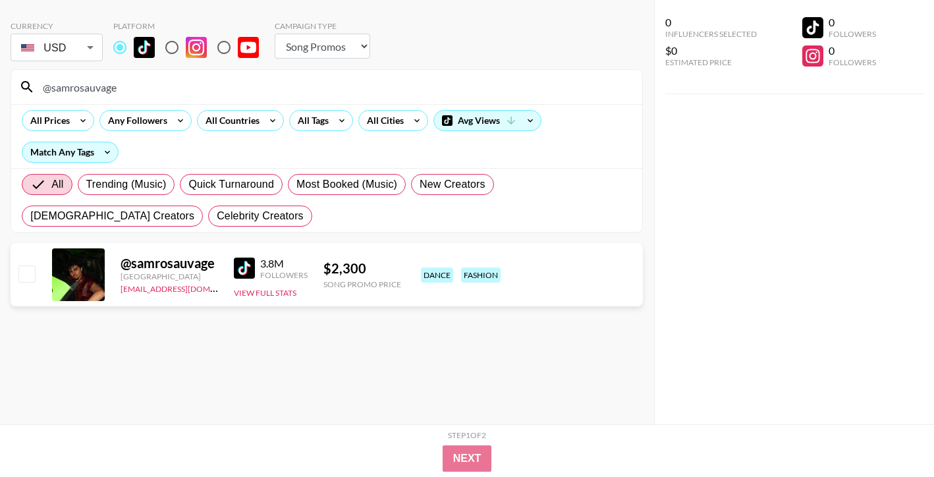
click at [390, 81] on input "@samrosauvage" at bounding box center [334, 86] width 599 height 21
paste input "jiji.wonder"
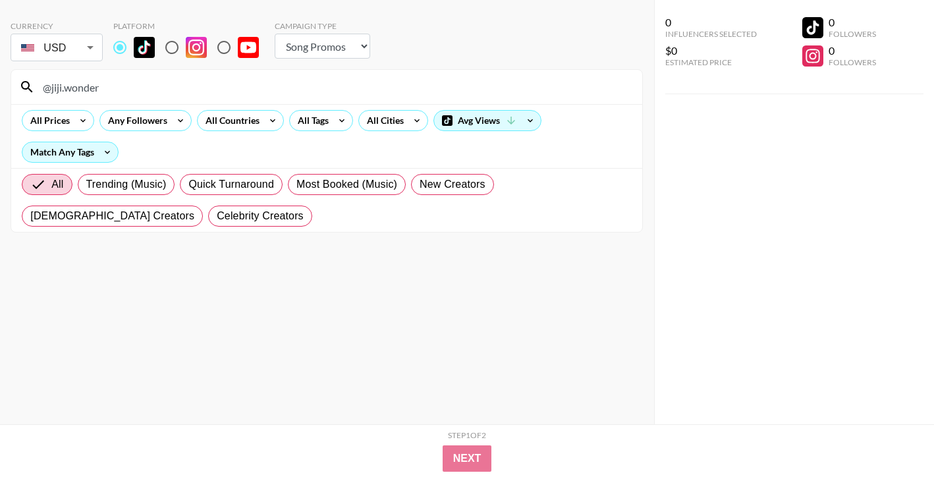
click at [403, 95] on input "@jiji.wonder" at bounding box center [334, 86] width 599 height 21
paste input "nathanbrownacto"
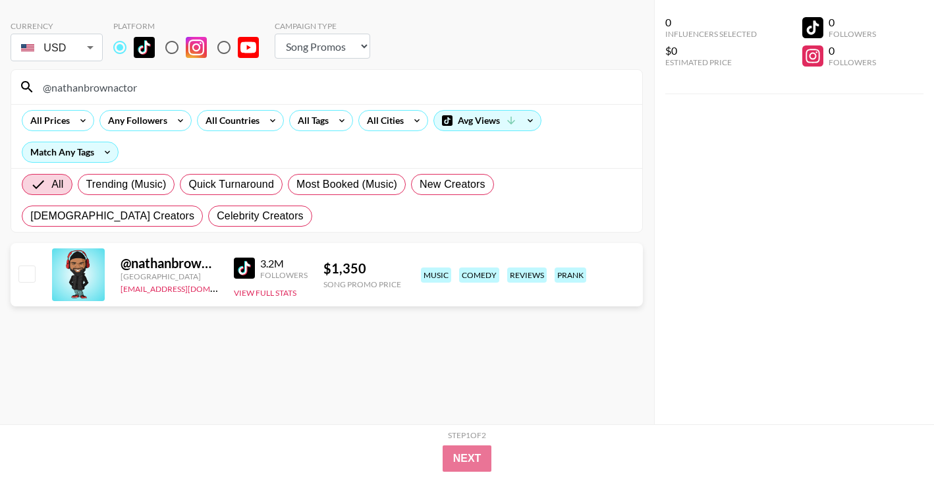
click at [141, 268] on div "@ nathanbrownactor" at bounding box center [169, 263] width 97 height 16
click at [99, 288] on div at bounding box center [78, 274] width 53 height 53
click at [73, 281] on div at bounding box center [78, 274] width 53 height 53
click at [466, 84] on input "@nathanbrownactor" at bounding box center [334, 86] width 599 height 21
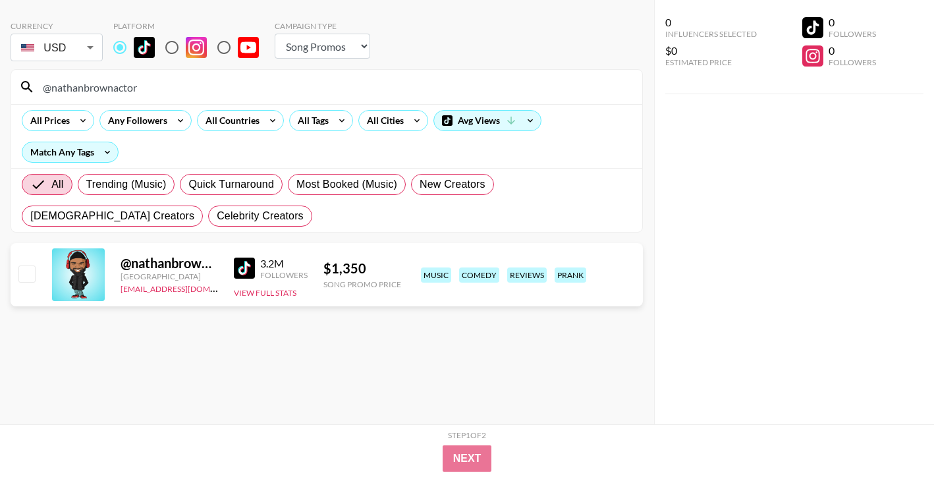
click at [466, 84] on input "@nathanbrownactor" at bounding box center [334, 86] width 599 height 21
paste input "__therealnia"
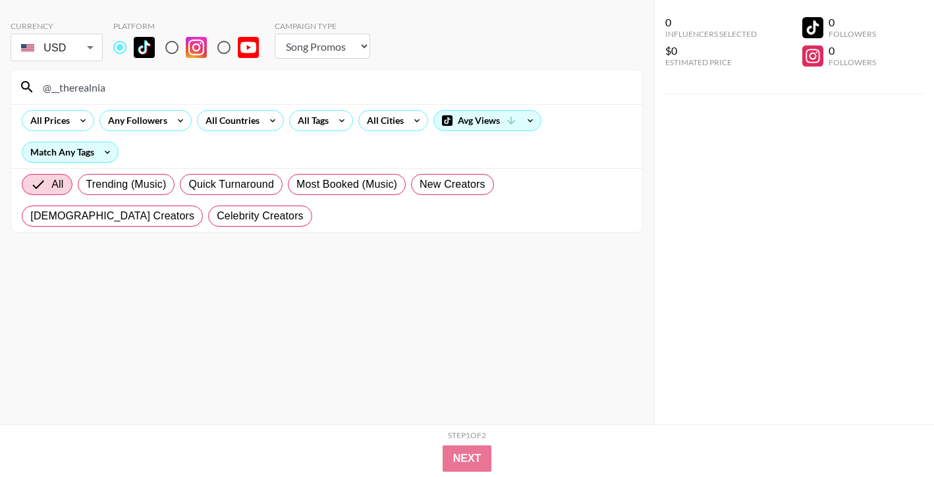
click at [335, 88] on input "@__therealnia" at bounding box center [334, 86] width 599 height 21
paste input "chris_gone_crazy00"
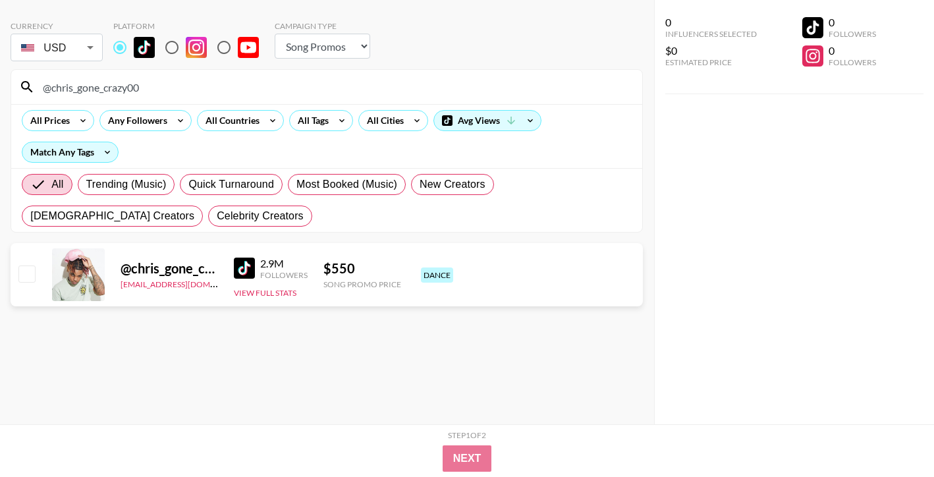
click at [421, 93] on input "@chris_gone_crazy00" at bounding box center [334, 86] width 599 height 21
paste input "razyjamjam_"
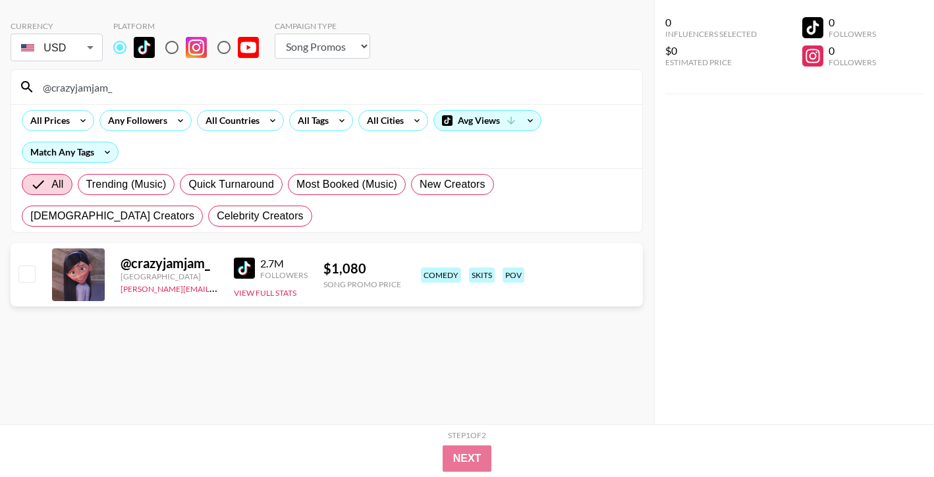
click at [469, 86] on input "@crazyjamjam_" at bounding box center [334, 86] width 599 height 21
paste input "alinaa.brss"
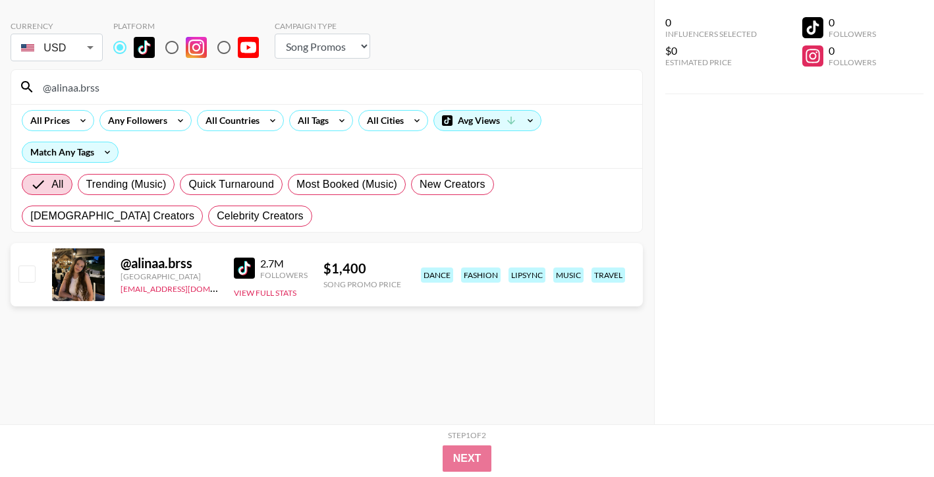
click at [324, 103] on div "@alinaa.brss" at bounding box center [326, 87] width 631 height 34
click at [324, 93] on input "@alinaa.brss" at bounding box center [334, 86] width 599 height 21
paste input "notnadiajocelyn"
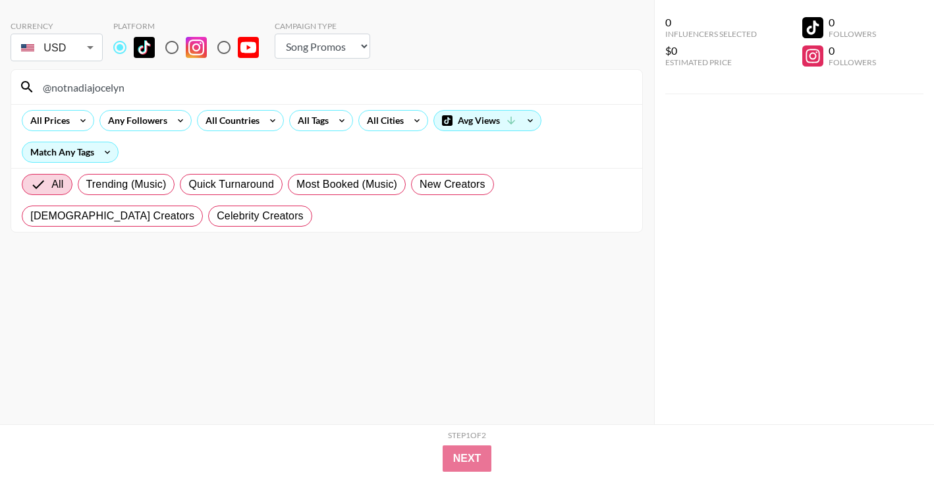
click at [452, 94] on input "@notnadiajocelyn" at bounding box center [334, 86] width 599 height 21
paste input "adeshaig"
click at [358, 86] on input "@nadeshaig" at bounding box center [334, 86] width 599 height 21
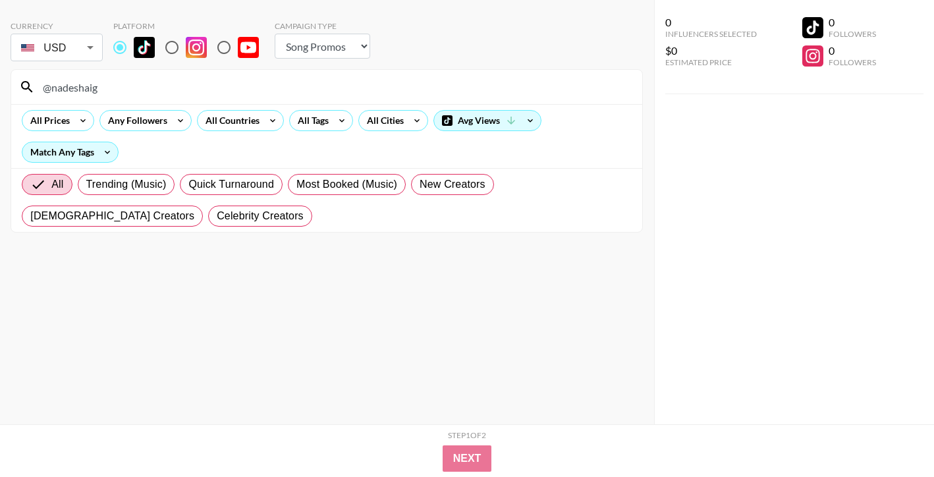
click at [358, 86] on input "@nadeshaig" at bounding box center [334, 86] width 599 height 21
paste input "cadenmcguire"
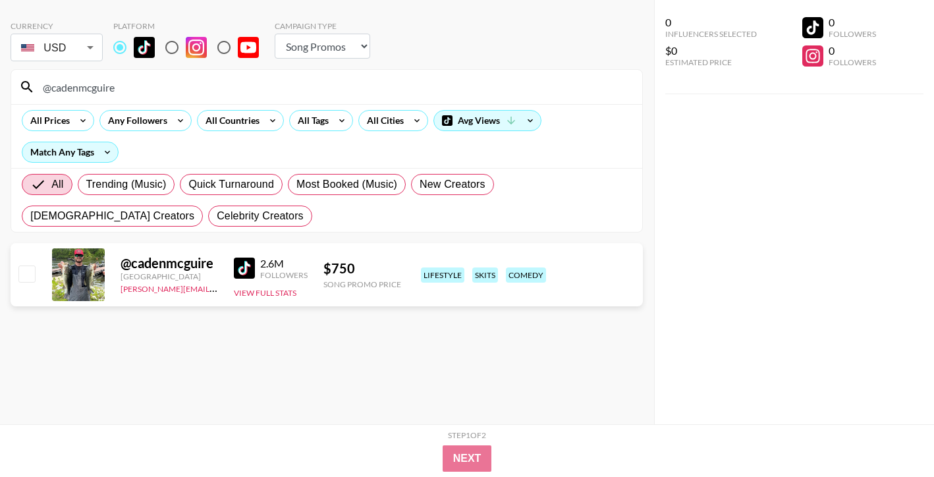
click at [427, 94] on input "@cadenmcguire" at bounding box center [334, 86] width 599 height 21
paste input "pierogrieco"
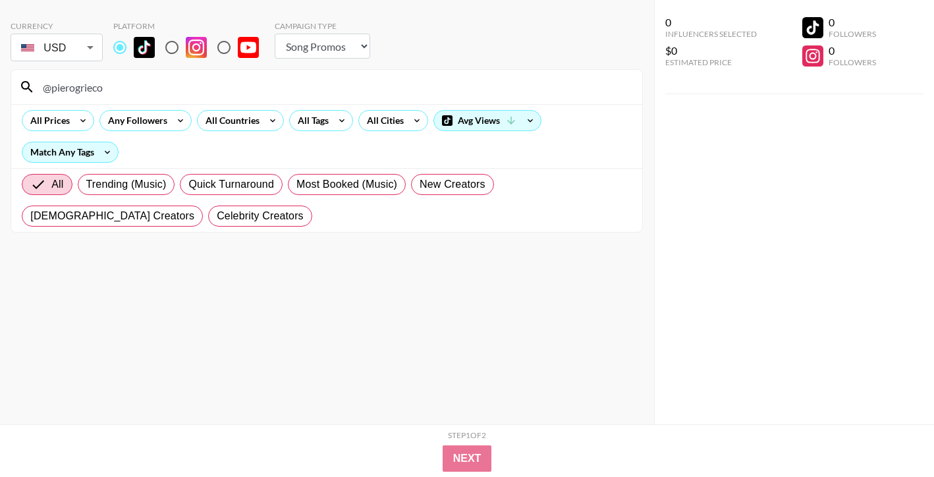
click at [443, 86] on input "@pierogrieco" at bounding box center [334, 86] width 599 height 21
paste input "kennabeann14"
click at [418, 91] on input "@kennabeann14" at bounding box center [334, 86] width 599 height 21
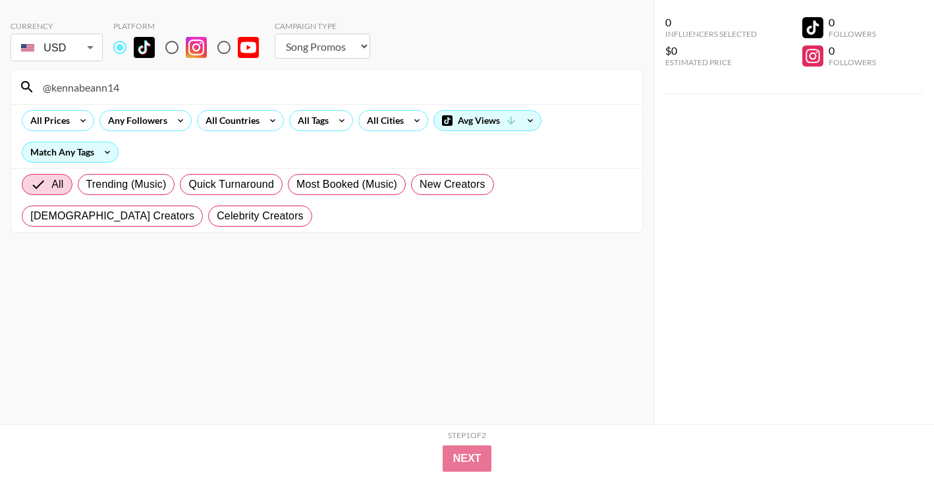
click at [418, 91] on input "@kennabeann14" at bounding box center [334, 86] width 599 height 21
paste input "ashleyb4253"
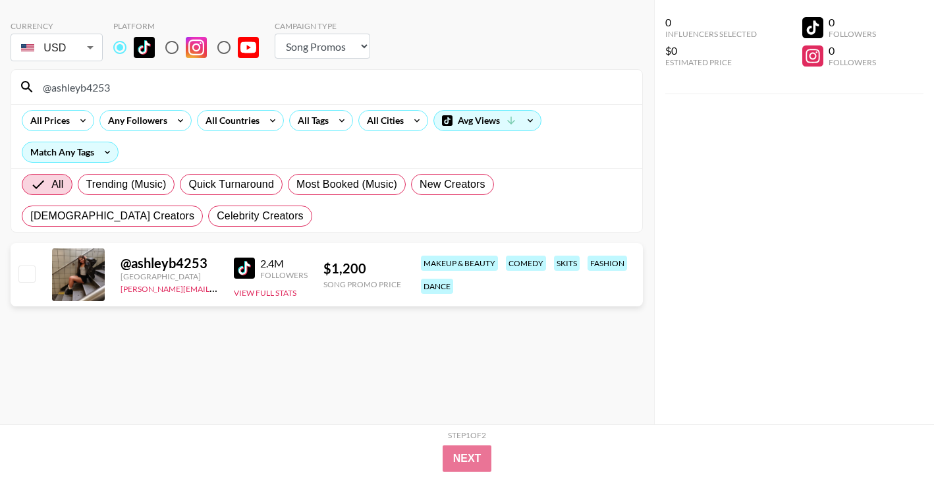
click at [435, 79] on input "@ashleyb4253" at bounding box center [334, 86] width 599 height 21
paste input "crazyauntieann"
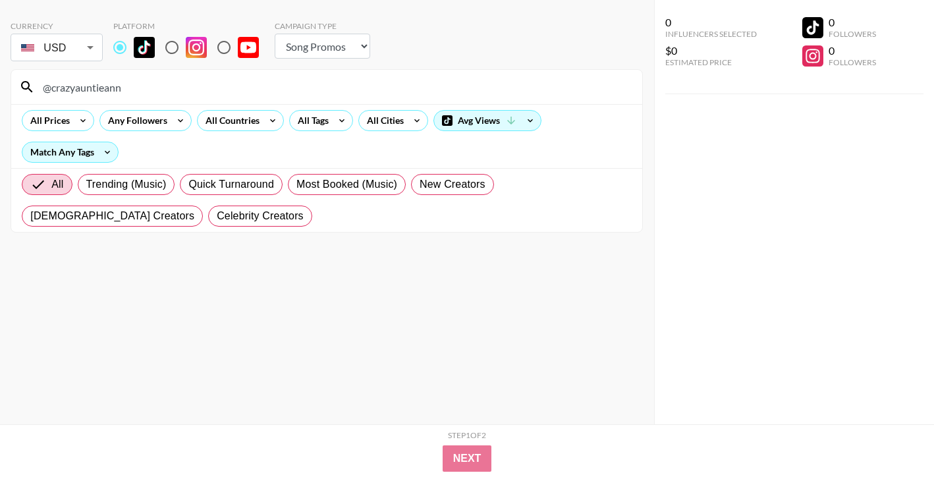
click at [303, 97] on div "@crazyauntieann" at bounding box center [326, 87] width 631 height 34
click at [303, 95] on input "@crazyauntieann" at bounding box center [334, 86] width 599 height 21
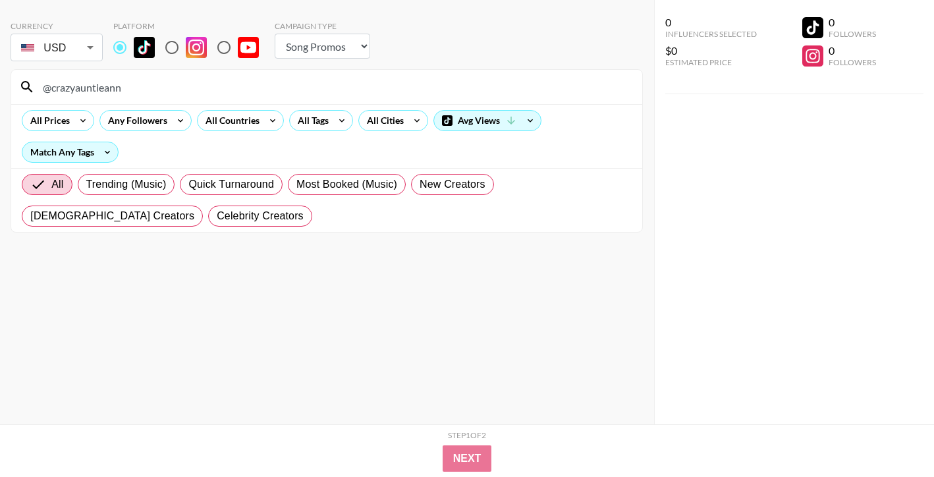
click at [303, 95] on input "@crazyauntieann" at bounding box center [334, 86] width 599 height 21
paste input "iampresleefaith"
click at [495, 94] on input "@iampresleefaith" at bounding box center [334, 86] width 599 height 21
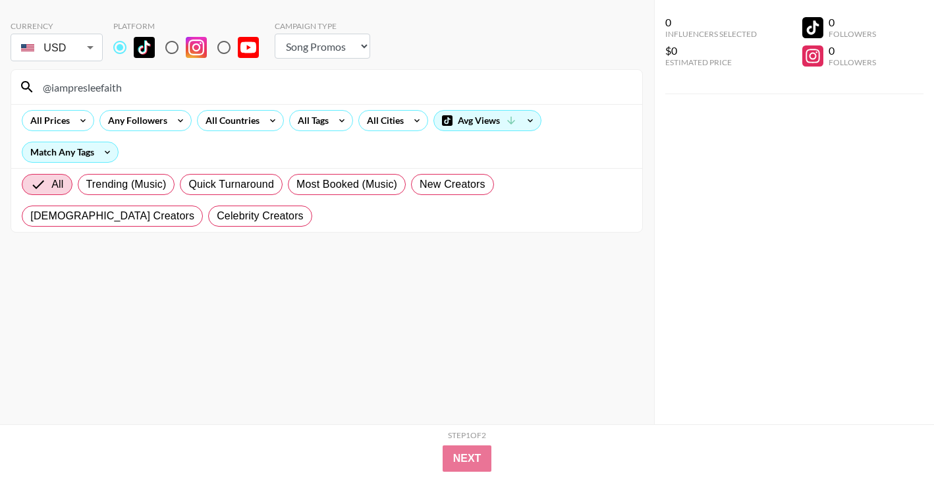
paste input "aavaalfaro"
click at [356, 94] on input "@aavaalfaro" at bounding box center [334, 86] width 599 height 21
paste input "liyahdegracia"
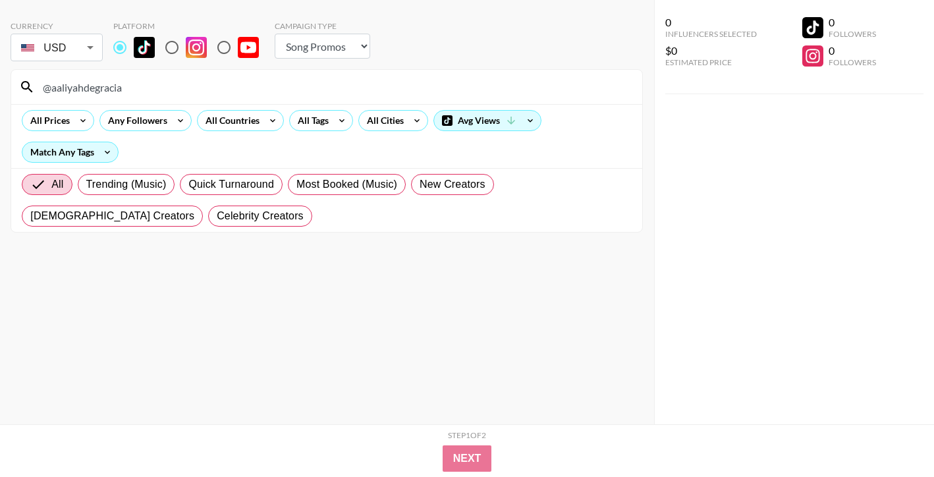
click at [437, 88] on input "@aaliyahdegracia" at bounding box center [334, 86] width 599 height 21
paste input "[DOMAIN_NAME]"
click at [338, 92] on input "@im.mya" at bounding box center [334, 86] width 599 height 21
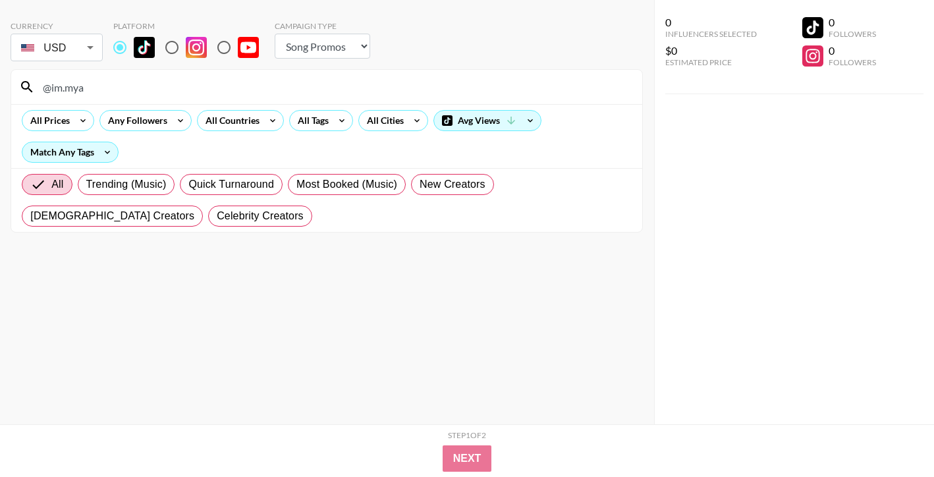
click at [338, 92] on input "@im.mya" at bounding box center [334, 86] width 599 height 21
paste input "triciaevasco"
click at [363, 83] on input "@triciaevasco" at bounding box center [334, 86] width 599 height 21
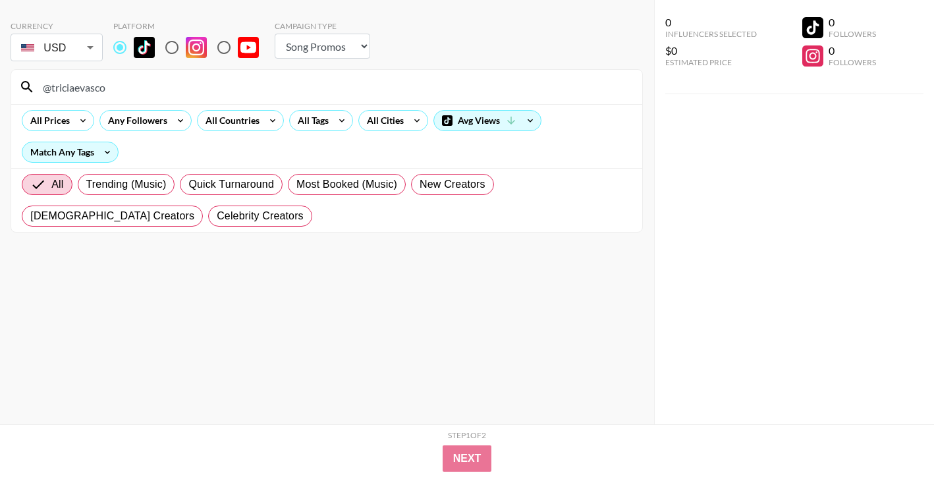
click at [363, 83] on input "@triciaevasco" at bounding box center [334, 86] width 599 height 21
paste input "morgan_moyer"
click at [393, 94] on input "@morgan_moyer" at bounding box center [334, 86] width 599 height 21
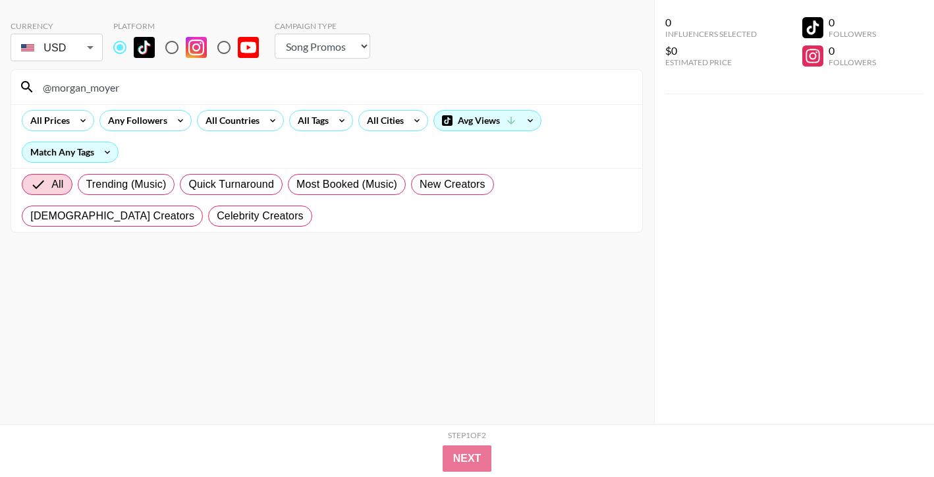
paste input ".[PERSON_NAME]"
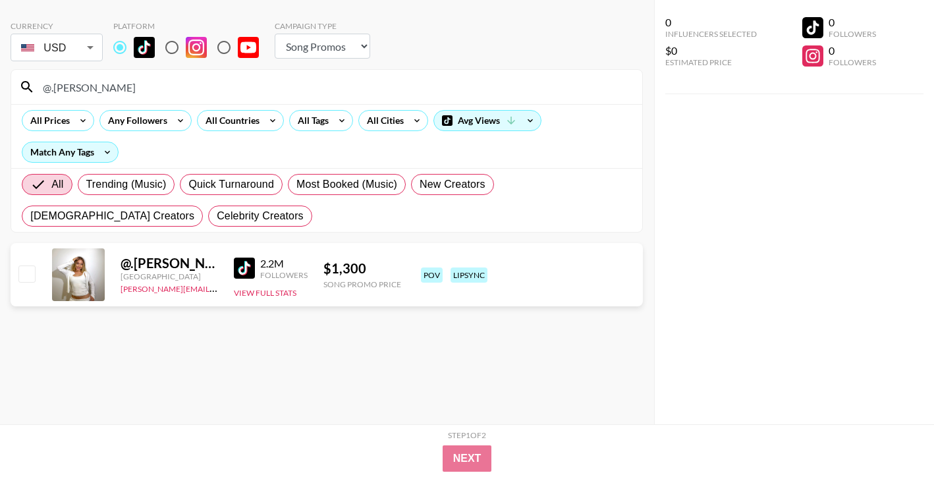
click at [408, 80] on input "@.[PERSON_NAME]" at bounding box center [334, 86] width 599 height 21
paste input "twinslifestyle1"
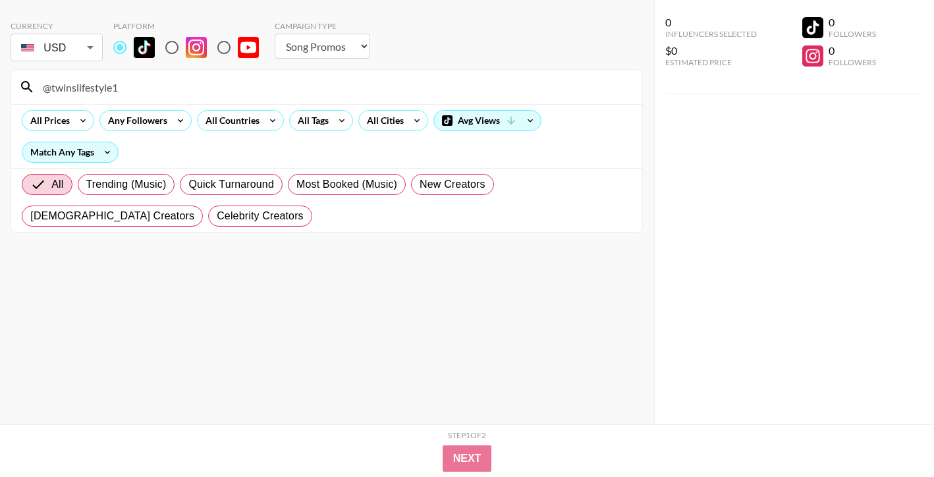
click at [387, 88] on input "@twinslifestyle1" at bounding box center [334, 86] width 599 height 21
paste input "yungfrann"
click at [453, 82] on input "@yungfrann" at bounding box center [334, 86] width 599 height 21
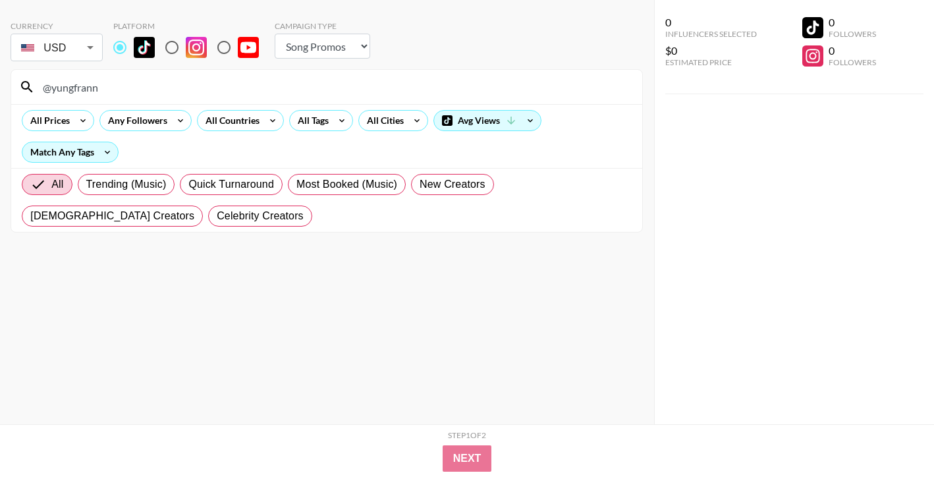
click at [453, 82] on input "@yungfrann" at bounding box center [334, 86] width 599 height 21
paste input "notces4r"
click at [427, 89] on input "@notces4r" at bounding box center [334, 86] width 599 height 21
click at [427, 90] on input "@notces4r" at bounding box center [334, 86] width 599 height 21
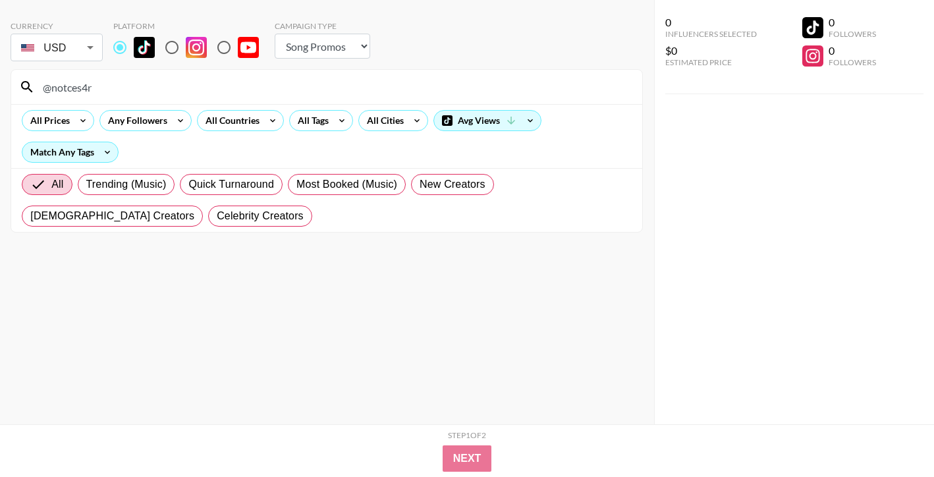
click at [427, 90] on input "@notces4r" at bounding box center [334, 86] width 599 height 21
paste input "@natiuv2"
paste input "natiuv2"
click at [418, 86] on input "@natiuv2" at bounding box center [334, 86] width 599 height 21
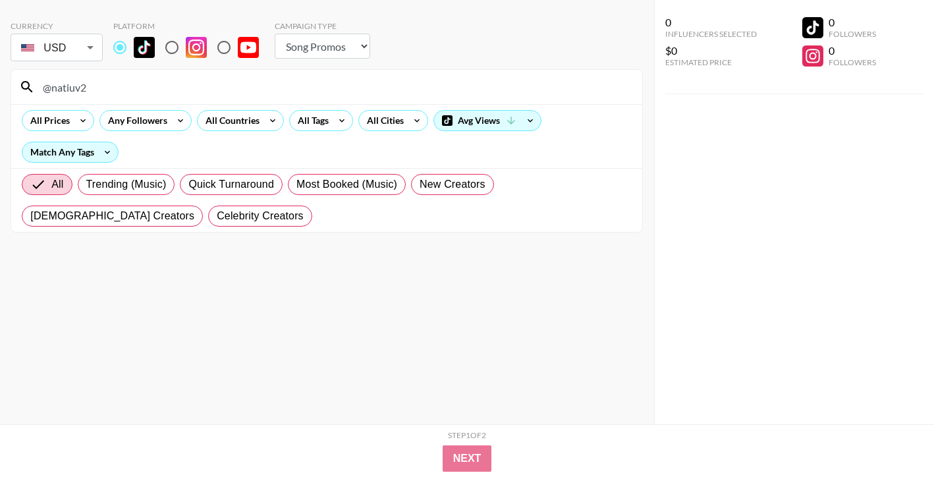
click at [418, 86] on input "@natiuv2" at bounding box center [334, 86] width 599 height 21
paste input "positiveidaa"
click at [238, 92] on input "@positiveidaa" at bounding box center [334, 86] width 599 height 21
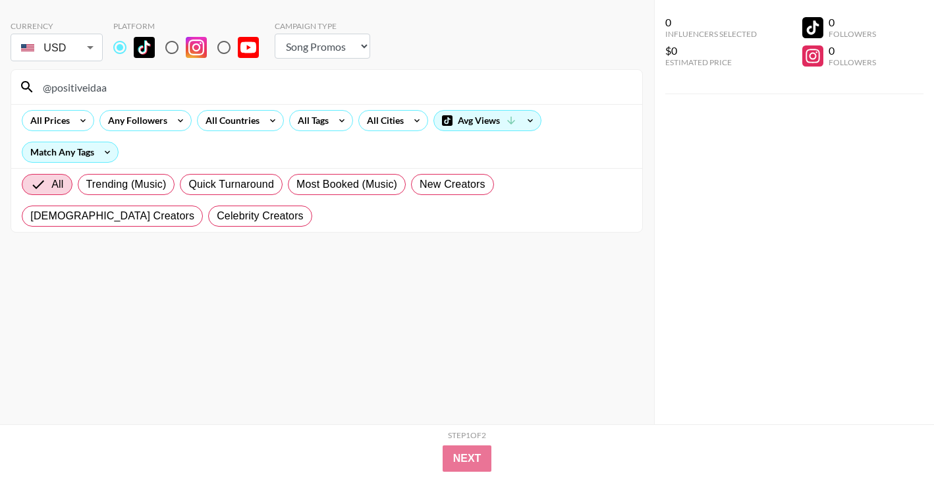
paste input "a.s.k_kj"
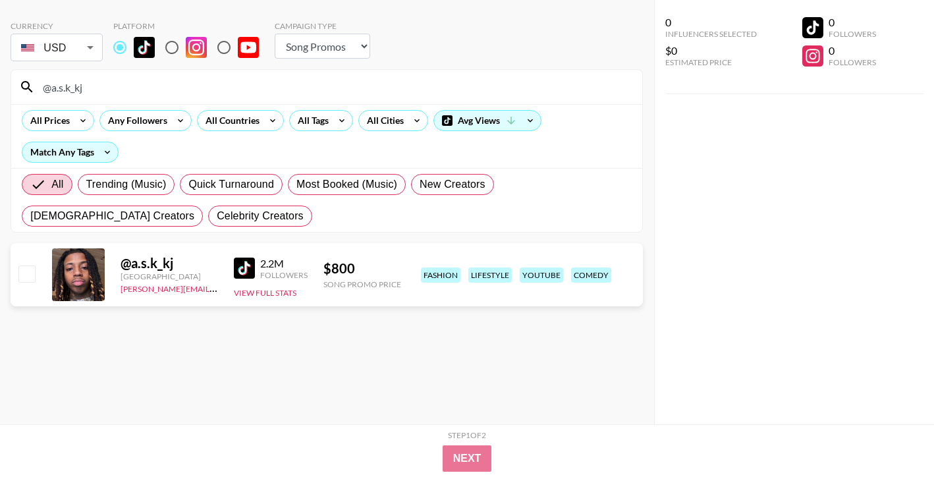
click at [232, 95] on input "@a.s.k_kj" at bounding box center [334, 86] width 599 height 21
paste input "eli_unique_"
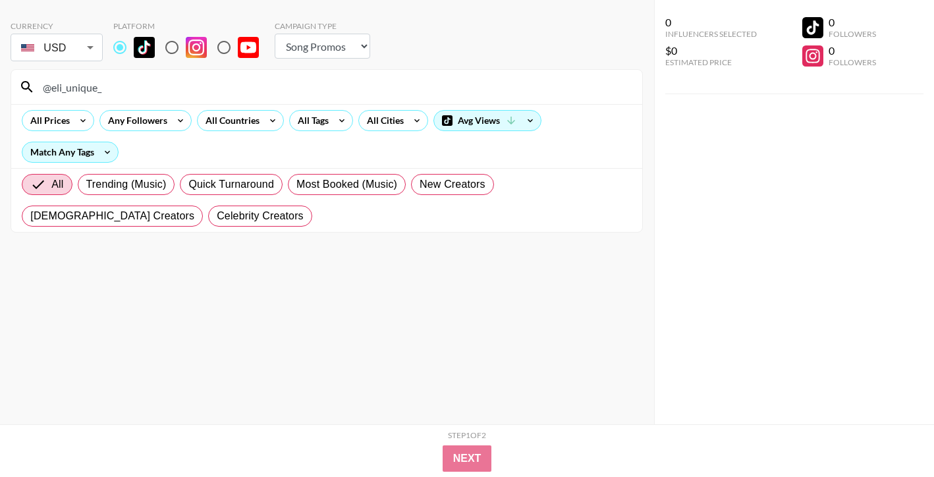
click at [456, 80] on input "@eli_unique_" at bounding box center [334, 86] width 599 height 21
paste input "mmepnp"
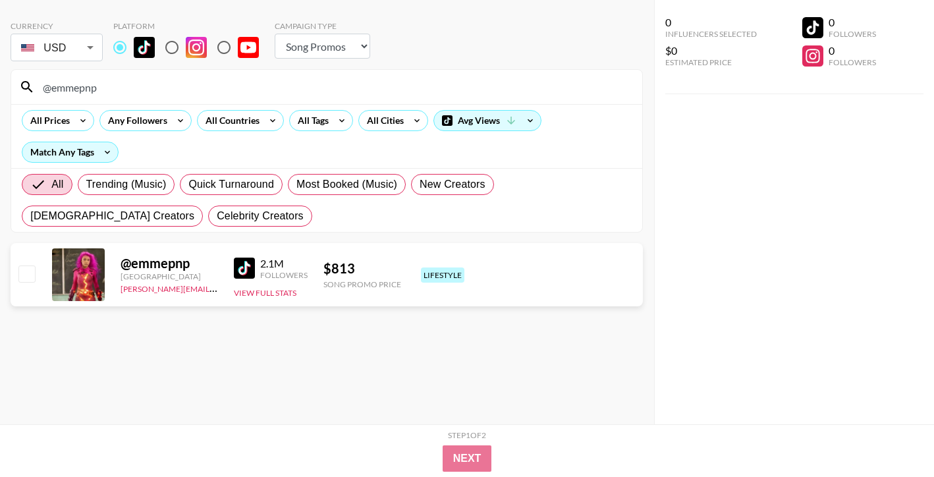
click at [393, 93] on input "@emmepnp" at bounding box center [334, 86] width 599 height 21
paste input "_iluvwillll"
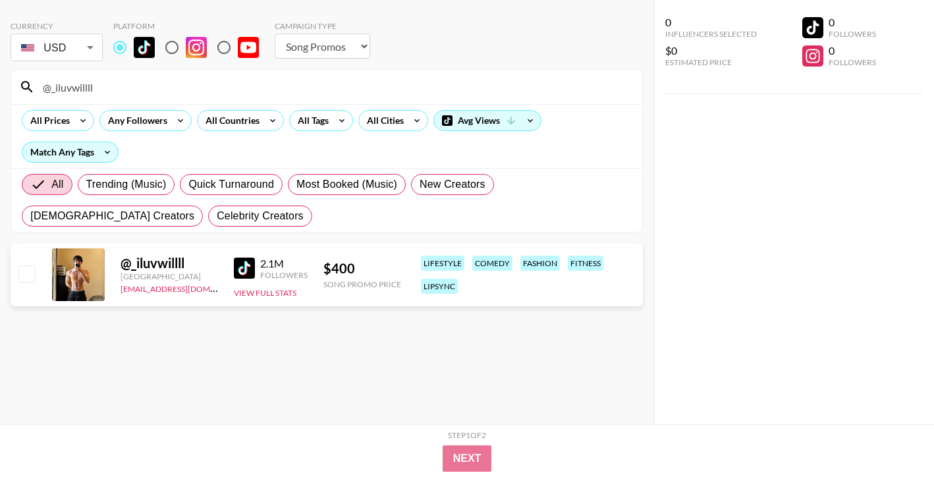
click at [420, 88] on input "@_iluvwillll" at bounding box center [334, 86] width 599 height 21
paste input "mandipandeee"
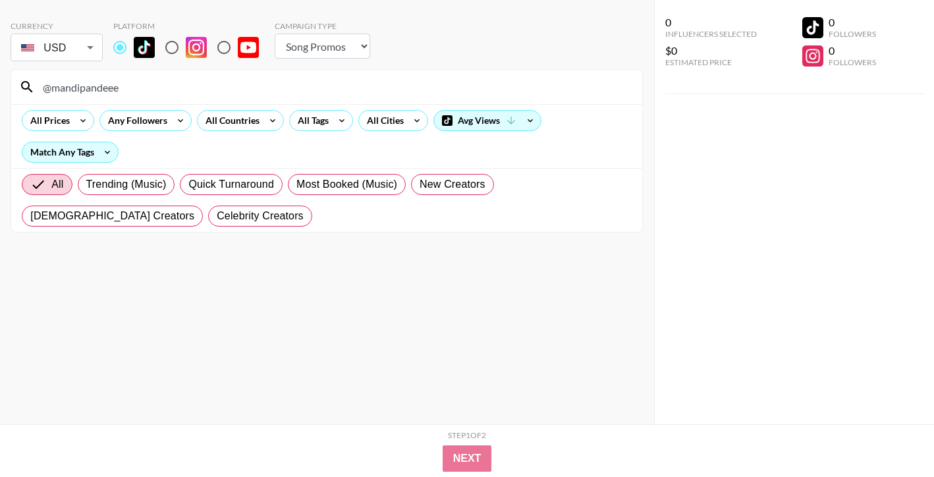
click at [356, 78] on input "@mandipandeee" at bounding box center [334, 86] width 599 height 21
paste input "daysidukess"
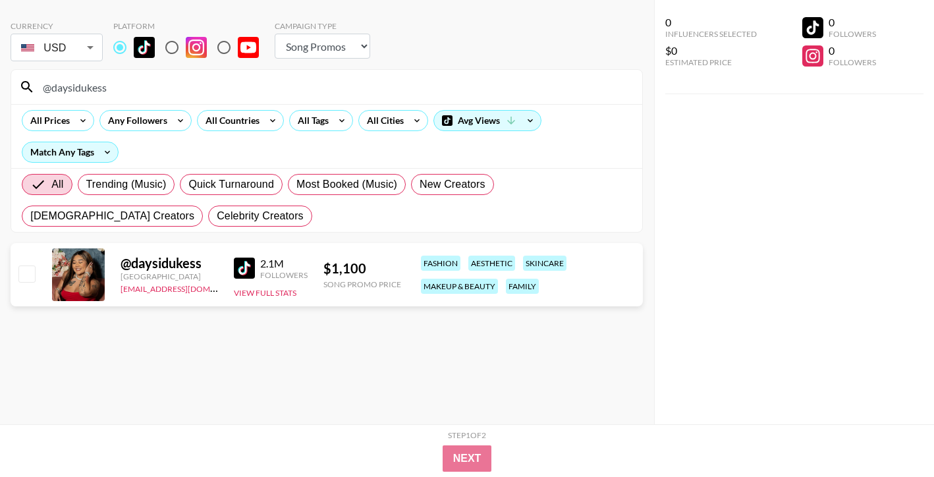
click at [325, 82] on input "@daysidukess" at bounding box center [334, 86] width 599 height 21
paste input "theahnamac2"
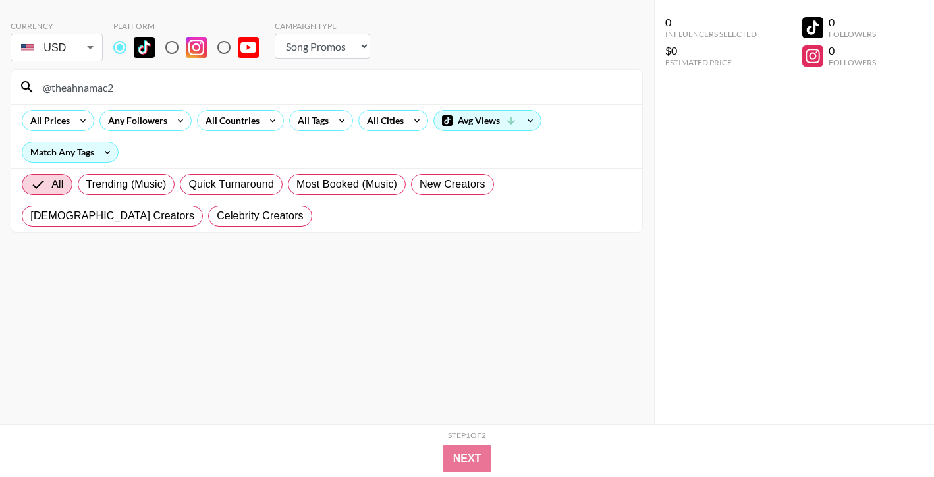
click at [236, 88] on input "@theahnamac2" at bounding box center [334, 86] width 599 height 21
paste input "itsdondada"
click at [387, 88] on input "@itsdondada" at bounding box center [334, 86] width 599 height 21
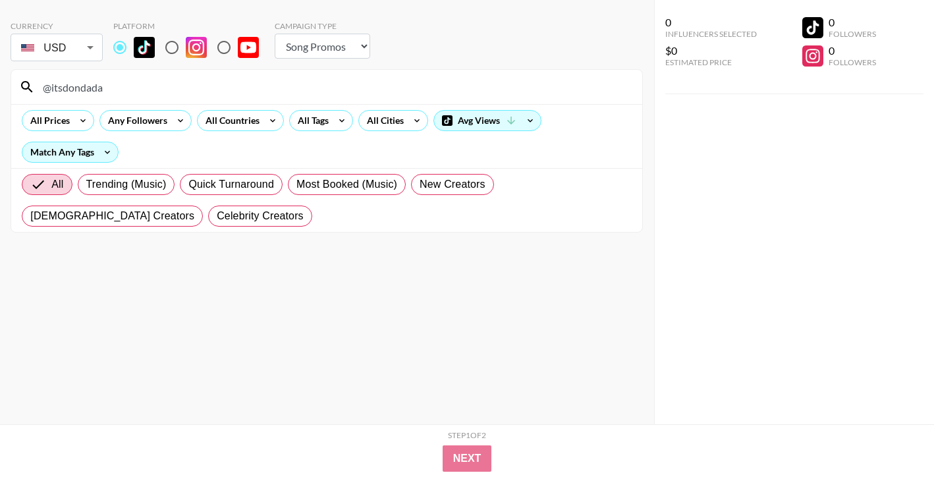
click at [387, 88] on input "@itsdondada" at bounding box center [334, 86] width 599 height 21
paste input "chasityromann"
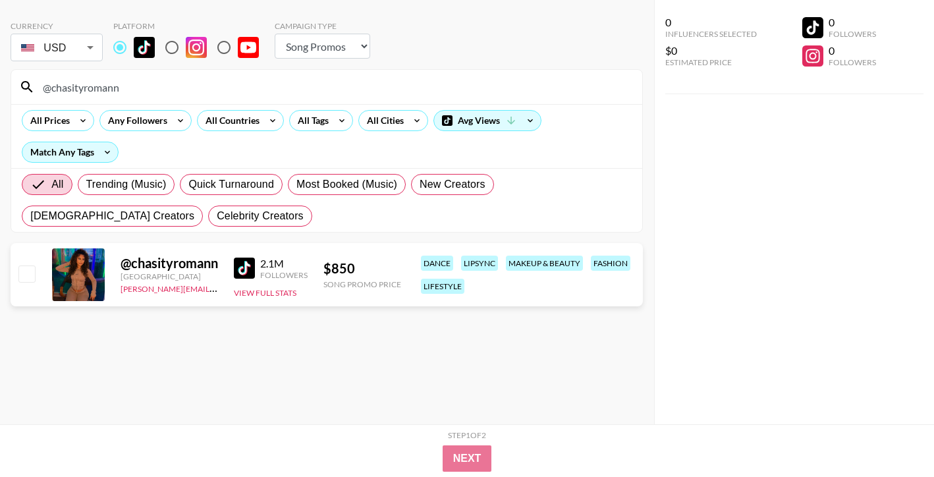
click at [462, 88] on input "@chasityromann" at bounding box center [334, 86] width 599 height 21
paste input "shxkiraa"
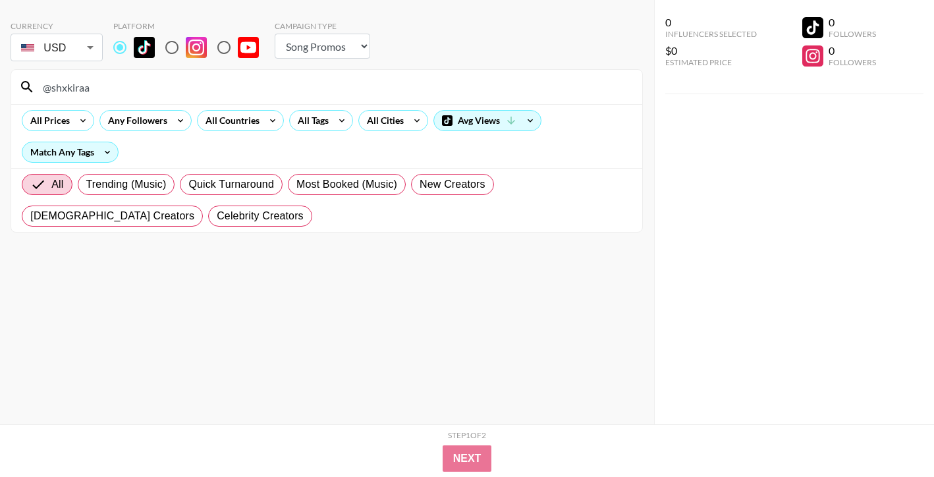
click at [438, 79] on input "@shxkiraa" at bounding box center [334, 86] width 599 height 21
paste input "lilyisalilsleepy"
click at [369, 87] on input "@lilyisalilsleepy" at bounding box center [334, 86] width 599 height 21
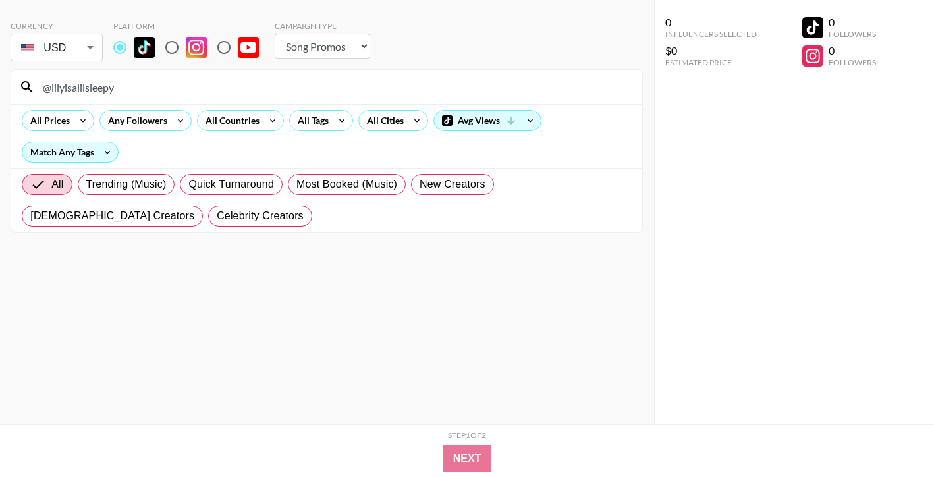
click at [369, 87] on input "@lilyisalilsleepy" at bounding box center [334, 86] width 599 height 21
paste input "emilseljeseth"
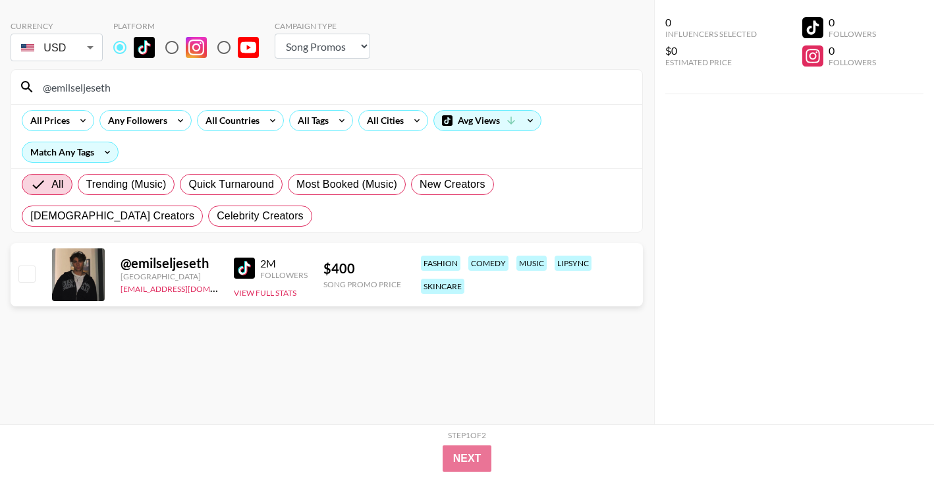
click at [392, 88] on input "@emilseljeseth" at bounding box center [334, 86] width 599 height 21
paste input "jaheemsosaucy"
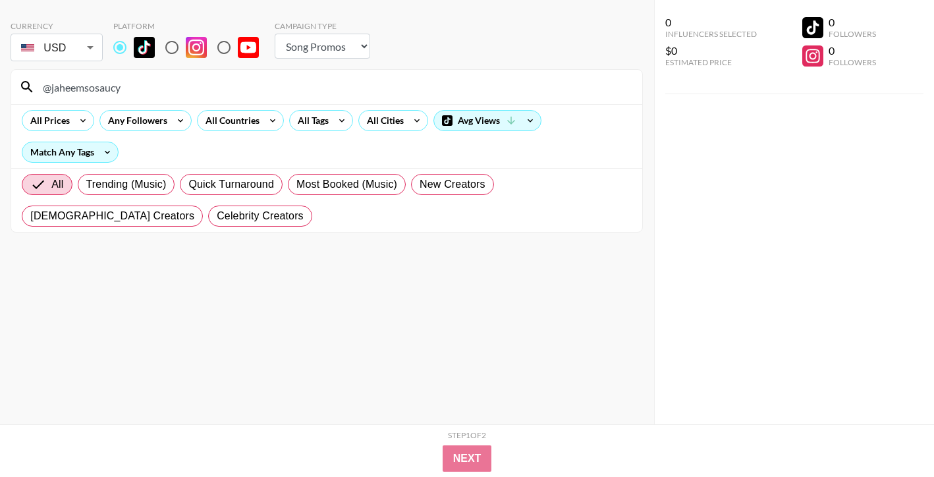
click at [477, 82] on input "@jaheemsosaucy" at bounding box center [334, 86] width 599 height 21
paste input "sheisprincess__"
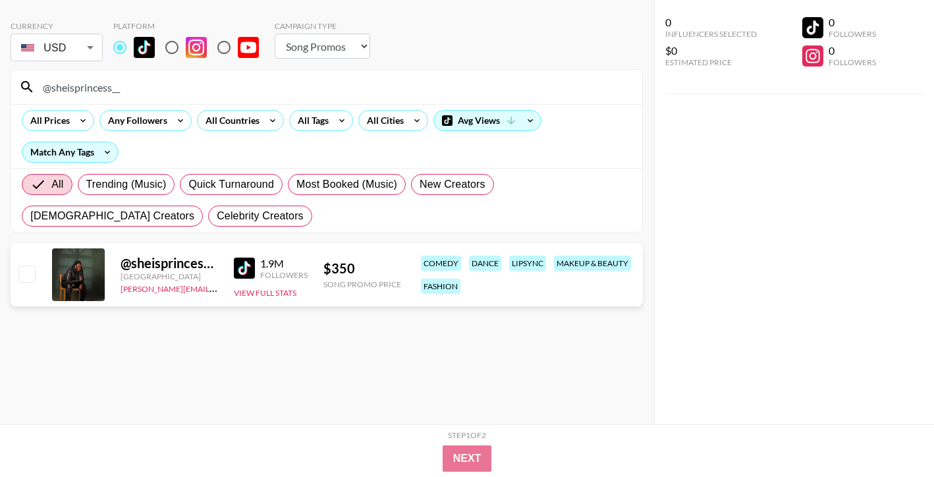
click at [435, 95] on input "@sheisprincess__" at bounding box center [334, 86] width 599 height 21
paste input "purplespeedy"
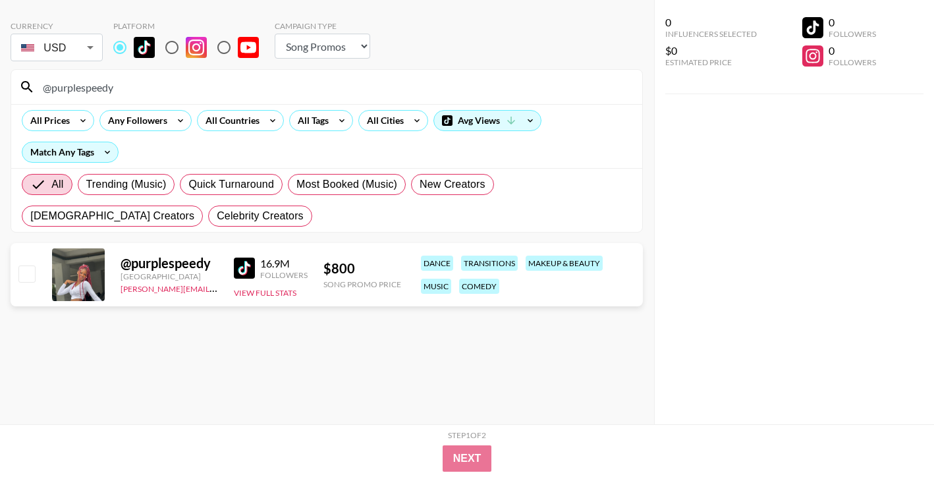
click at [375, 80] on input "@purplespeedy" at bounding box center [334, 86] width 599 height 21
paste input "sheisprincess__"
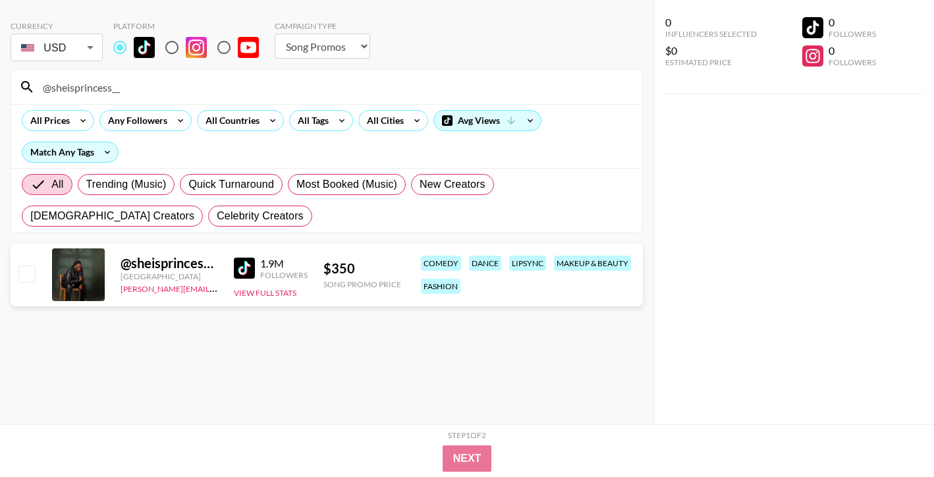
click at [452, 82] on input "@sheisprincess__" at bounding box center [334, 86] width 599 height 21
paste input "ayiahsoufi"
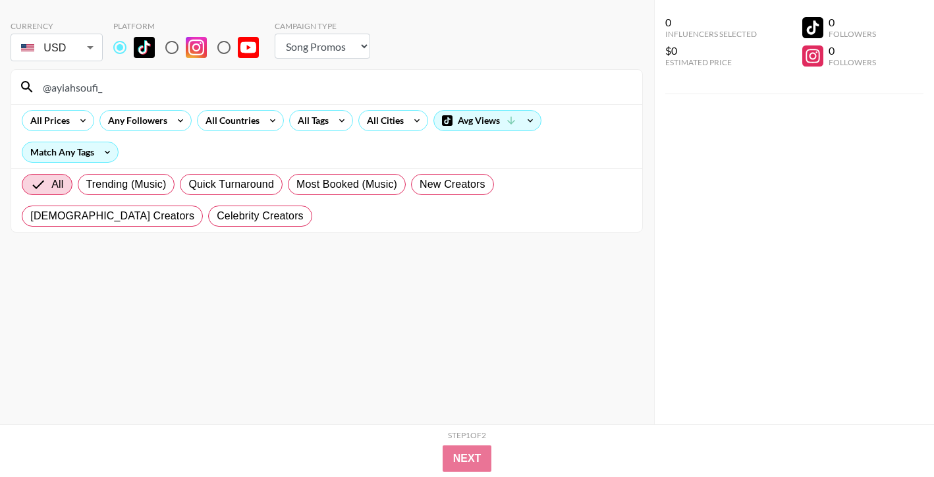
click at [320, 87] on input "@ayiahsoufi_" at bounding box center [334, 86] width 599 height 21
paste input "kirrmae"
click at [418, 94] on input "@akirrmae" at bounding box center [334, 86] width 599 height 21
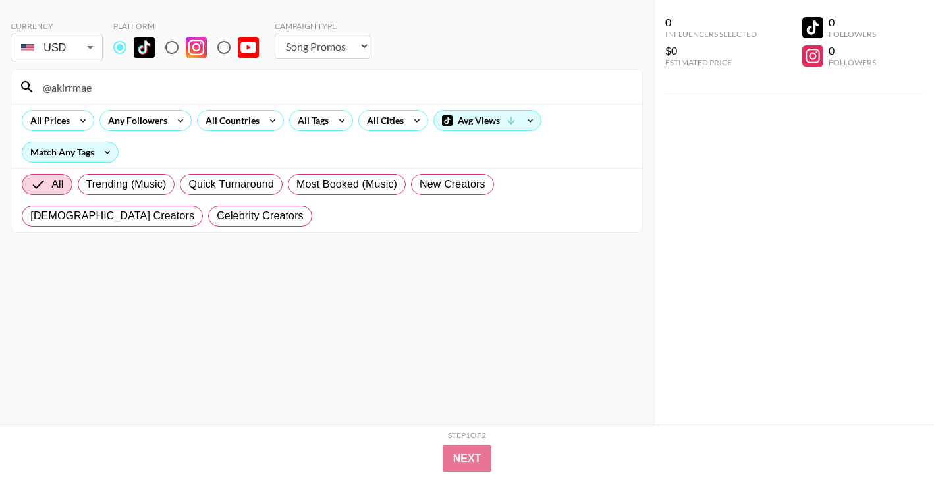
click at [418, 94] on input "@akirrmae" at bounding box center [334, 86] width 599 height 21
paste input "gianlucaficaraa"
click at [424, 81] on input "@gianlucaficaraa" at bounding box center [334, 86] width 599 height 21
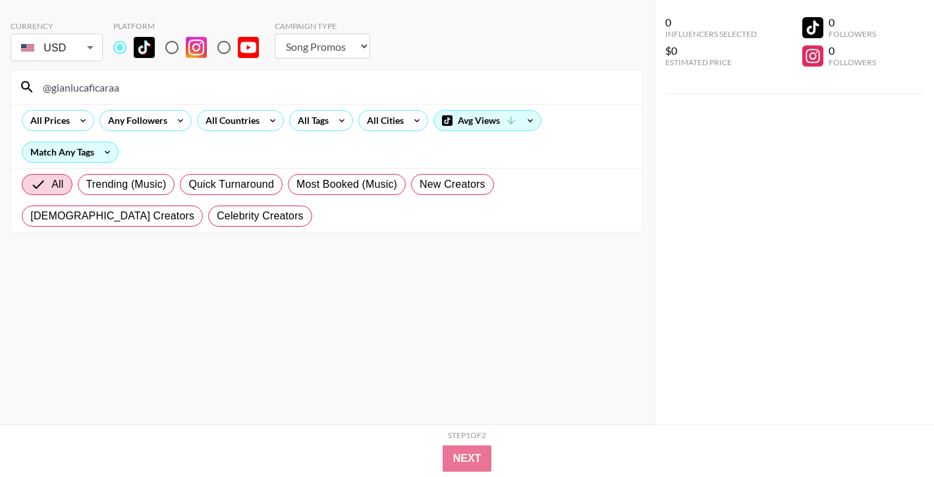
click at [424, 81] on input "@gianlucaficaraa" at bounding box center [334, 86] width 599 height 21
paste input "ismanoljerseey"
click at [435, 90] on input "@[GEOGRAPHIC_DATA]" at bounding box center [334, 86] width 599 height 21
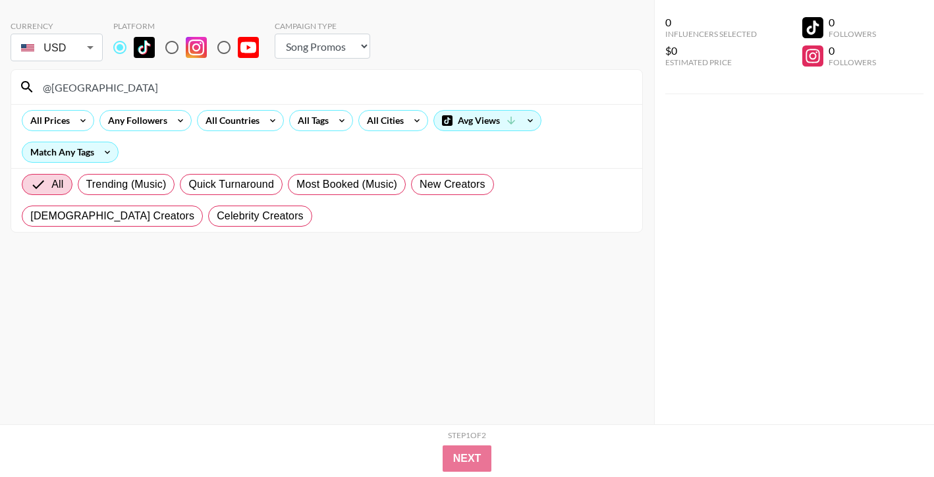
paste input "nnnnylsoj"
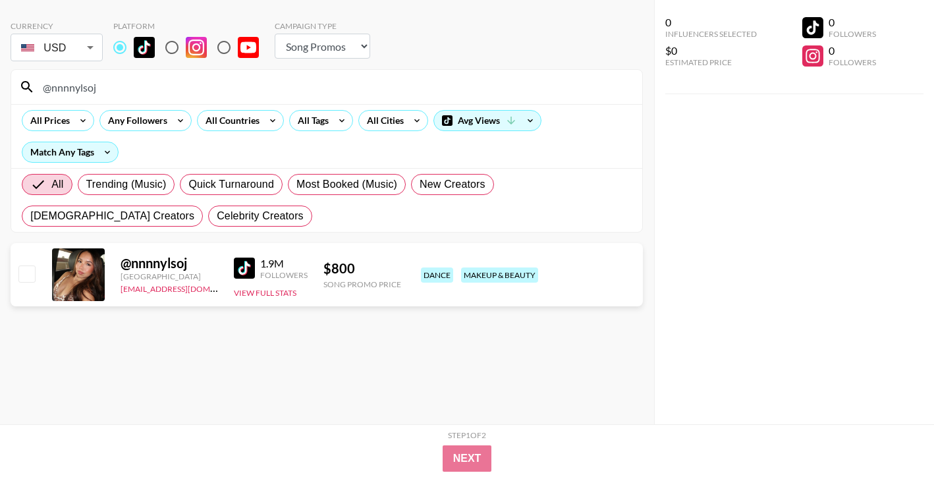
click at [485, 85] on input "@nnnnylsoj" at bounding box center [334, 86] width 599 height 21
paste input "lcopperwheat"
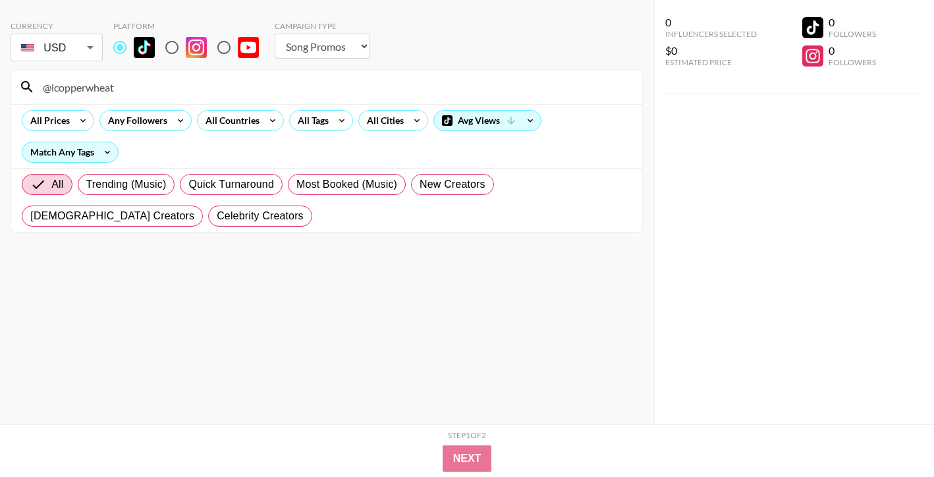
click at [456, 88] on input "@lcopperwheat" at bounding box center [334, 86] width 599 height 21
paste input "berkibooiii"
click at [481, 85] on input "@berkibooiii" at bounding box center [334, 86] width 599 height 21
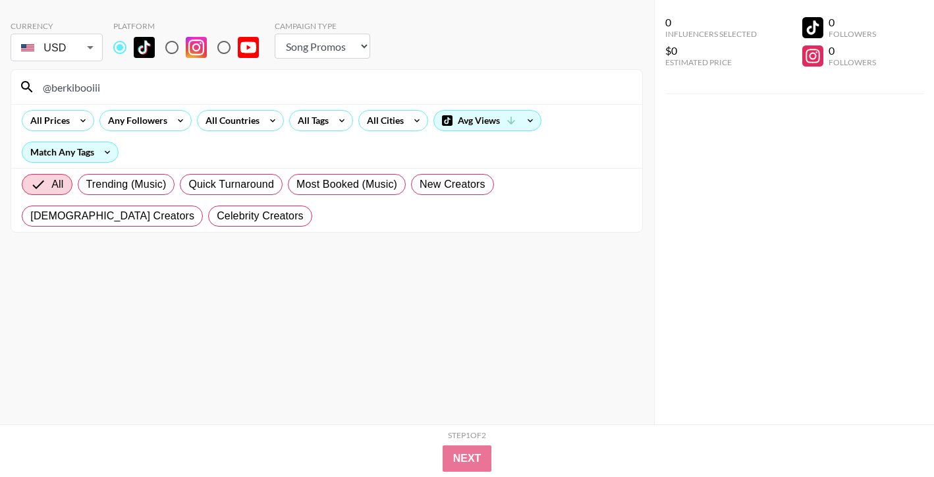
click at [481, 85] on input "@berkibooiii" at bounding box center [334, 86] width 599 height 21
paste input "kingminion_8"
click at [444, 94] on input "@kingminion_8" at bounding box center [334, 86] width 599 height 21
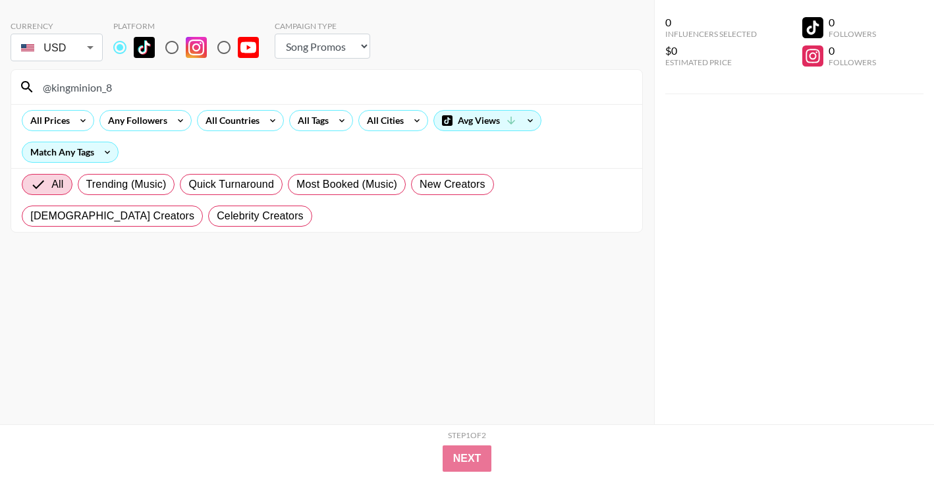
click at [444, 94] on input "@kingminion_8" at bounding box center [334, 86] width 599 height 21
paste input "tjwatkins01"
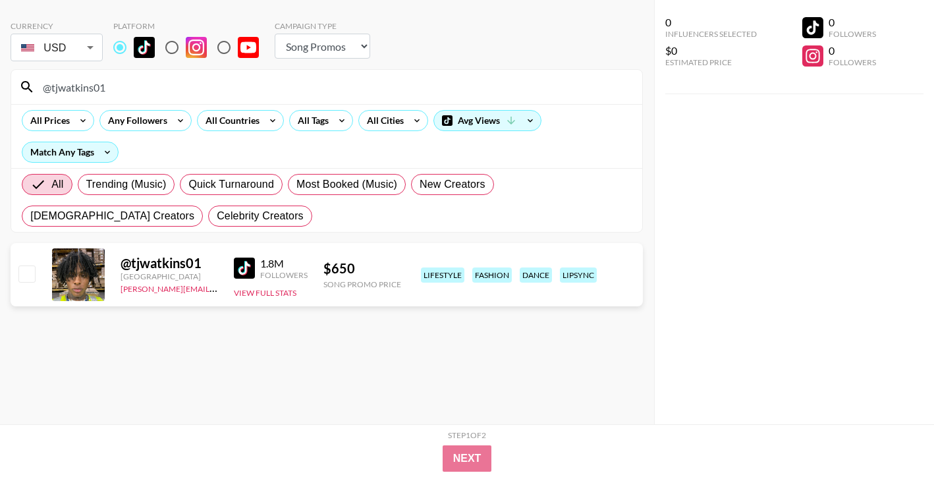
click at [522, 94] on input "@tjwatkins01" at bounding box center [334, 86] width 599 height 21
paste
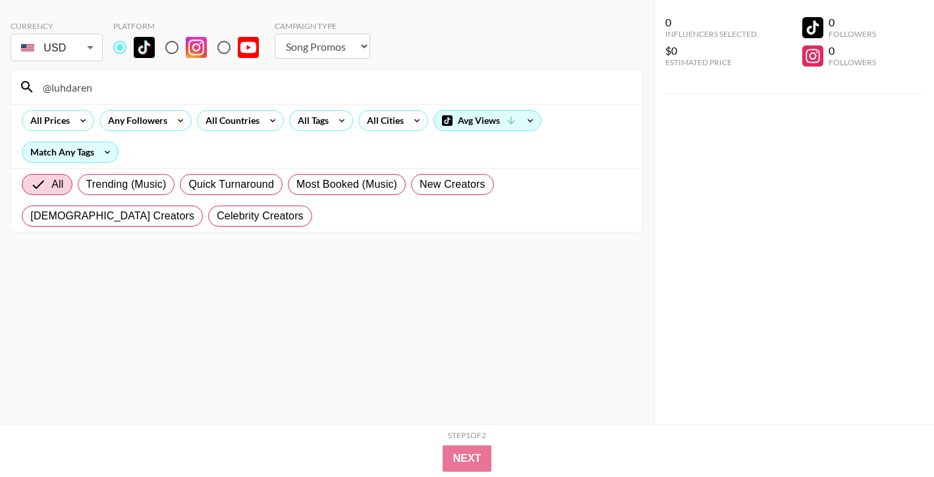
click at [520, 77] on input "@luhdaren" at bounding box center [334, 86] width 599 height 21
click at [508, 73] on div "@[DATE].mikusova" at bounding box center [326, 87] width 631 height 34
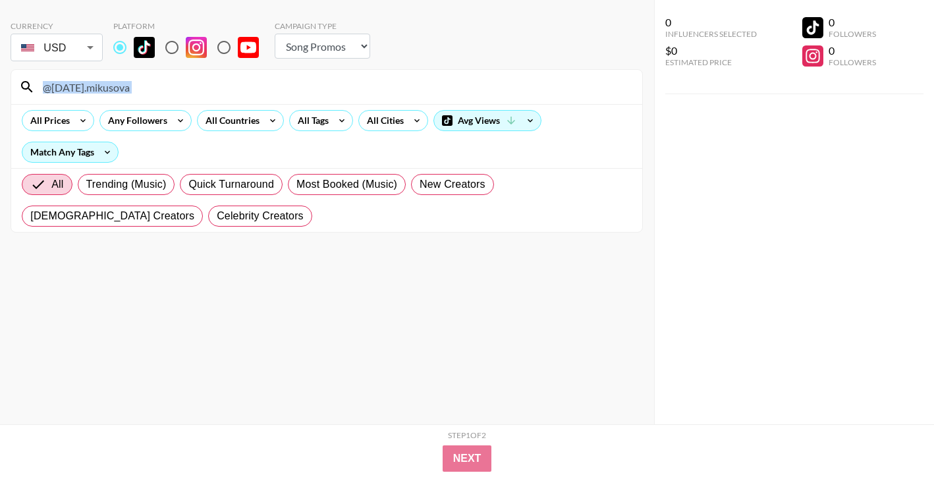
click at [508, 74] on div "@[DATE].mikusova" at bounding box center [326, 87] width 631 height 34
click at [499, 85] on input "@[DATE].mikusova" at bounding box center [334, 86] width 599 height 21
click at [365, 72] on div "@officiallarry07" at bounding box center [326, 87] width 631 height 34
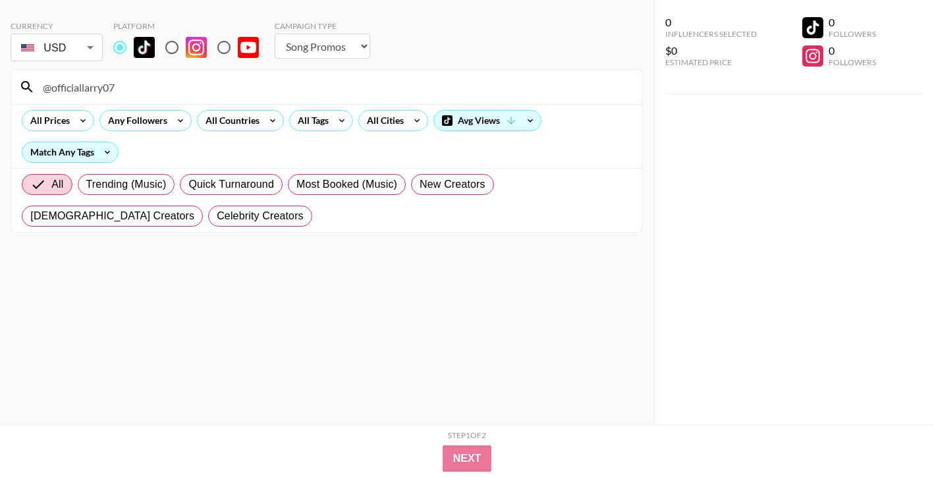
click at [365, 76] on input "@officiallarry07" at bounding box center [334, 86] width 599 height 21
click at [365, 77] on input "@officiallarry07" at bounding box center [334, 86] width 599 height 21
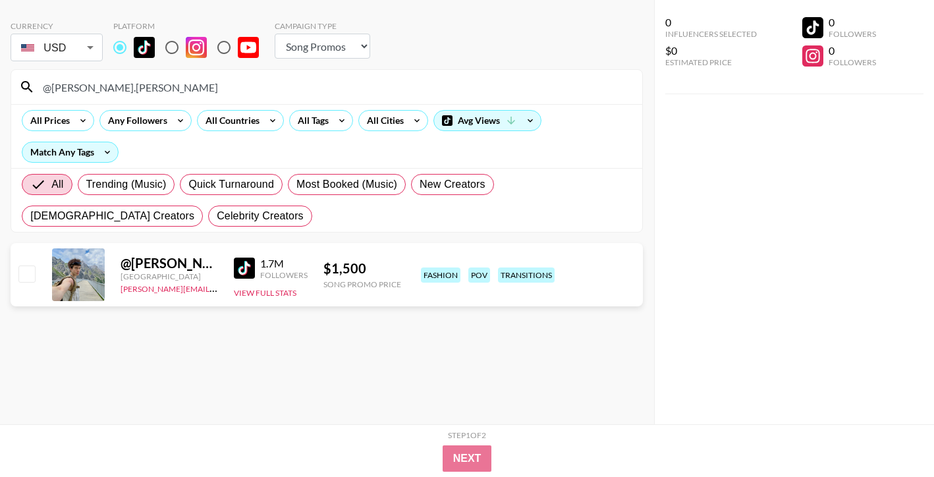
click at [412, 91] on input "@[PERSON_NAME].[PERSON_NAME]" at bounding box center [334, 86] width 599 height 21
click at [412, 92] on input "@[PERSON_NAME].[PERSON_NAME]" at bounding box center [334, 86] width 599 height 21
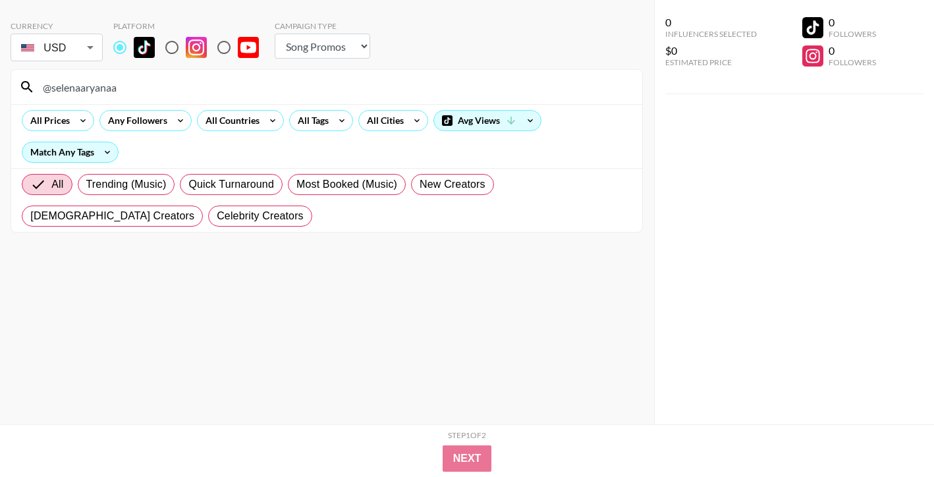
click at [431, 92] on input "@selenaaryanaa" at bounding box center [334, 86] width 599 height 21
click at [514, 92] on input "@shakirknox" at bounding box center [334, 86] width 599 height 21
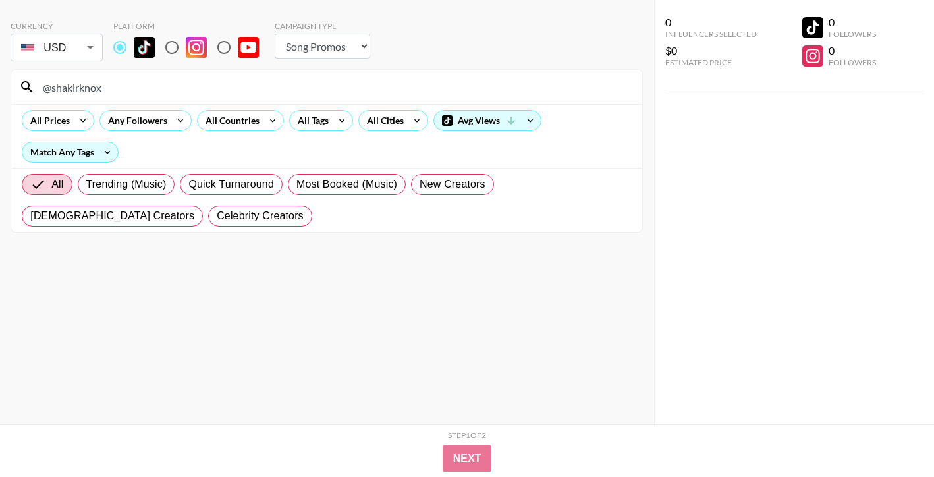
click at [514, 92] on input "@shakirknox" at bounding box center [334, 86] width 599 height 21
click at [387, 89] on input "@lxcacagirl" at bounding box center [334, 86] width 599 height 21
click at [400, 84] on input "@turtlewithhat" at bounding box center [334, 86] width 599 height 21
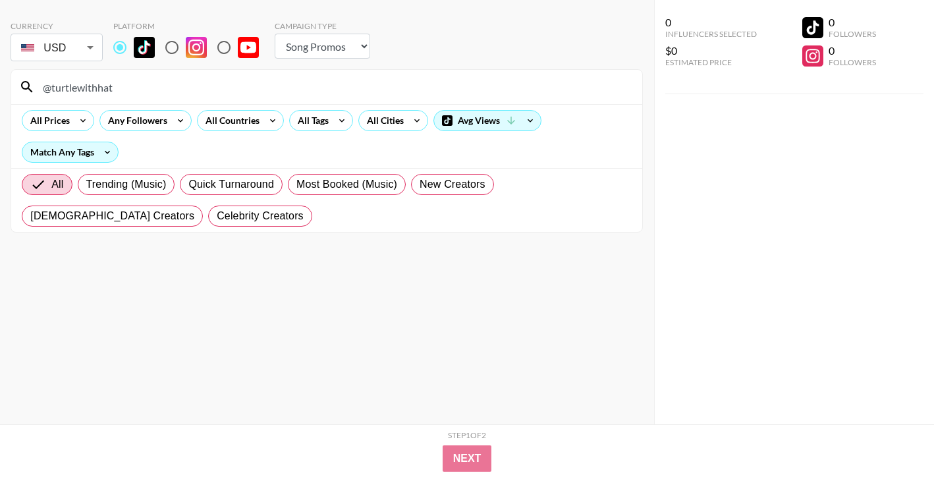
click at [400, 84] on input "@turtlewithhat" at bounding box center [334, 86] width 599 height 21
click at [513, 94] on input "@jaydyn.[PERSON_NAME]" at bounding box center [334, 86] width 599 height 21
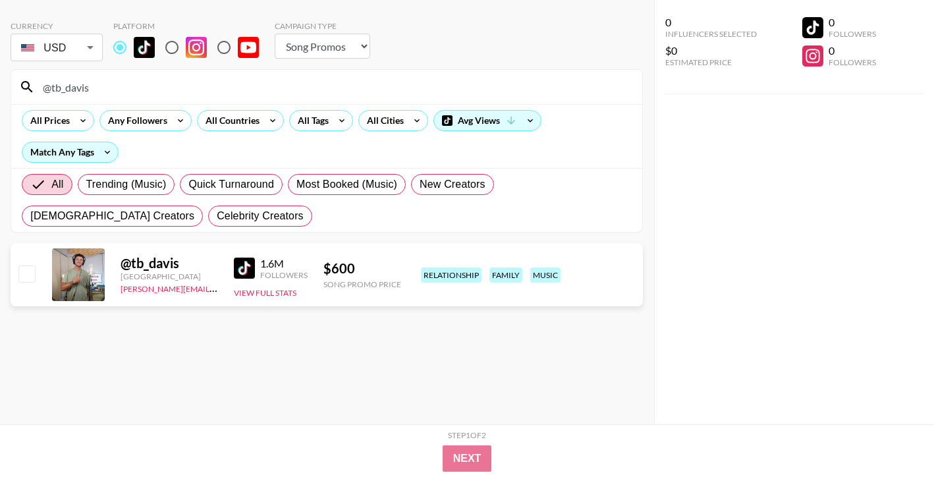
click at [466, 75] on div "@tb_davis" at bounding box center [326, 87] width 631 height 34
click at [462, 82] on input "@tb_davis" at bounding box center [334, 86] width 599 height 21
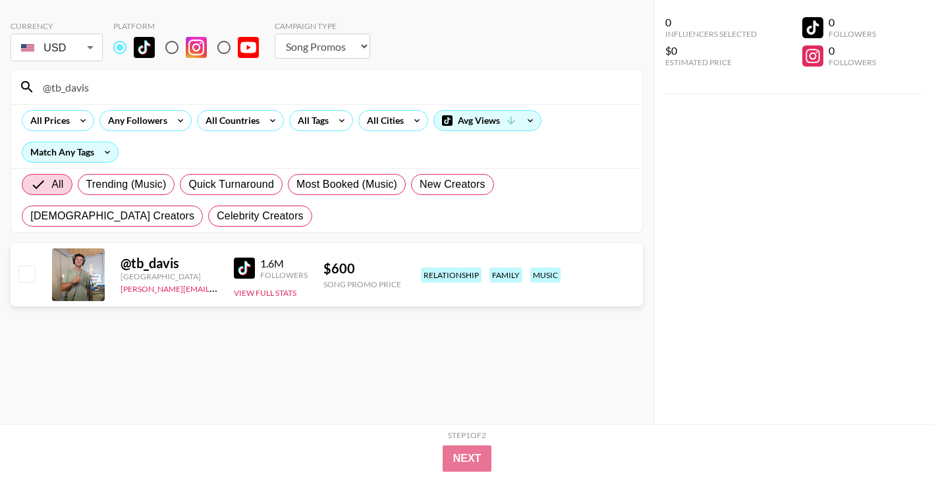
click at [462, 82] on input "@tb_davis" at bounding box center [334, 86] width 599 height 21
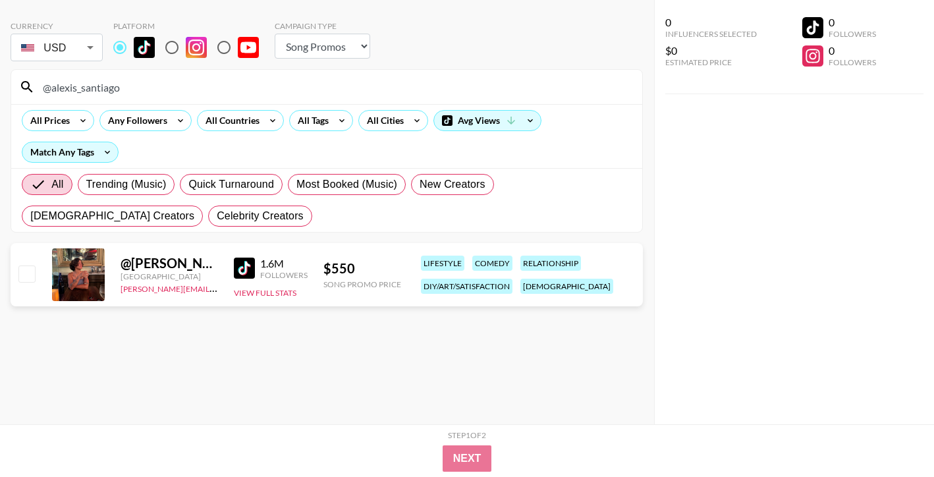
click at [408, 84] on input "@alexis_santiago" at bounding box center [334, 86] width 599 height 21
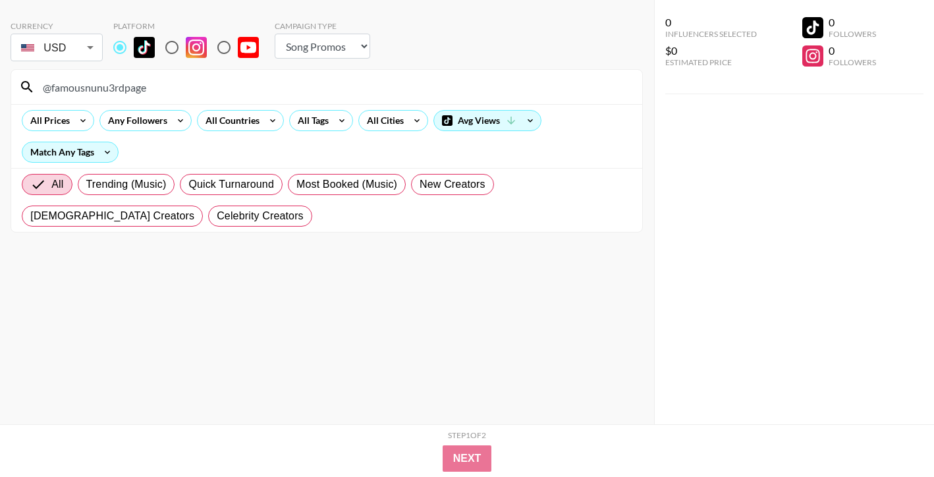
click at [427, 79] on input "@famousnunu3rdpage" at bounding box center [334, 86] width 599 height 21
click at [476, 95] on input "@jafiavalencia" at bounding box center [334, 86] width 599 height 21
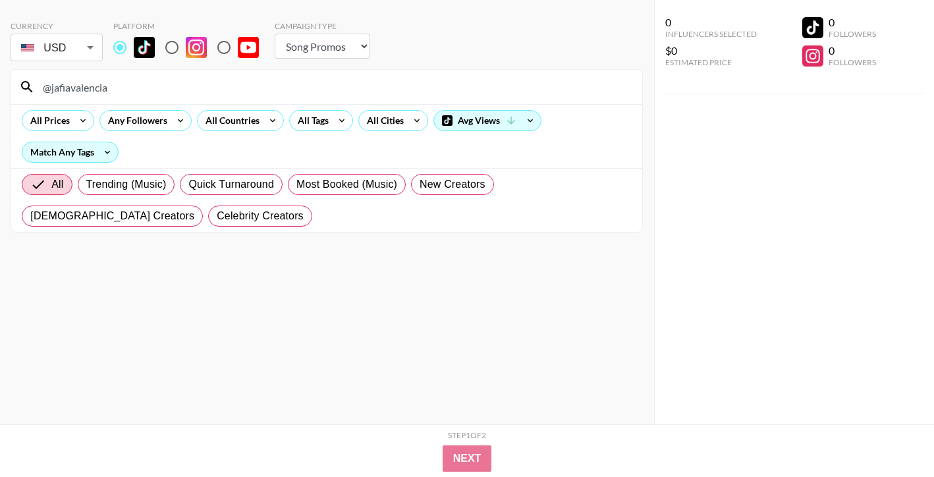
click at [476, 95] on input "@jafiavalencia" at bounding box center [334, 86] width 599 height 21
click at [489, 84] on input "@itszoeyaune" at bounding box center [334, 86] width 599 height 21
click at [540, 93] on input "@k.wamp" at bounding box center [334, 86] width 599 height 21
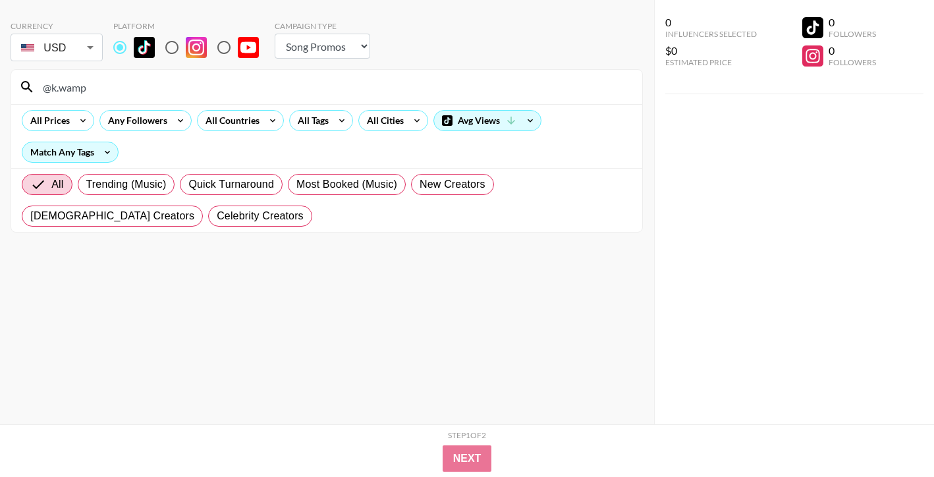
click at [540, 93] on input "@k.wamp" at bounding box center [334, 86] width 599 height 21
click at [501, 82] on input "@totallynotjiji" at bounding box center [334, 86] width 599 height 21
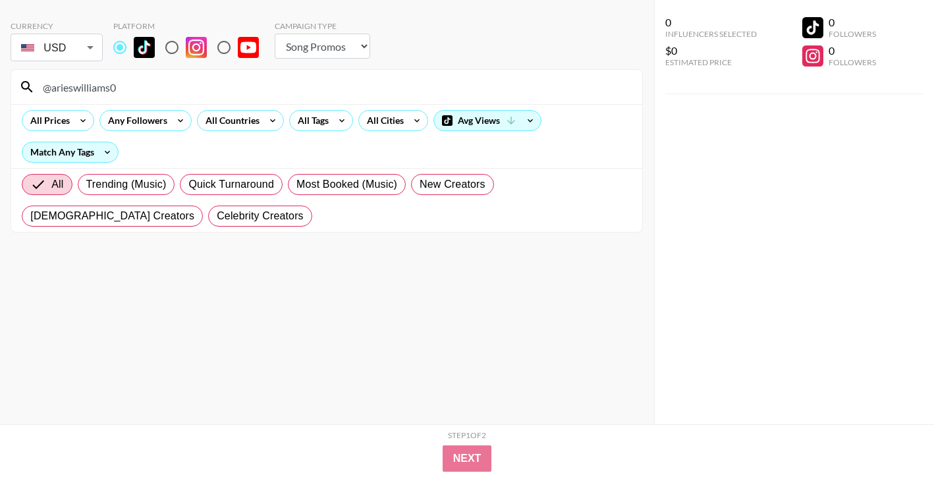
click at [410, 86] on input "@arieswilliams0" at bounding box center [334, 86] width 599 height 21
click at [416, 99] on div "@moralatte02" at bounding box center [326, 87] width 631 height 34
click at [422, 83] on input "@moralatte02" at bounding box center [334, 86] width 599 height 21
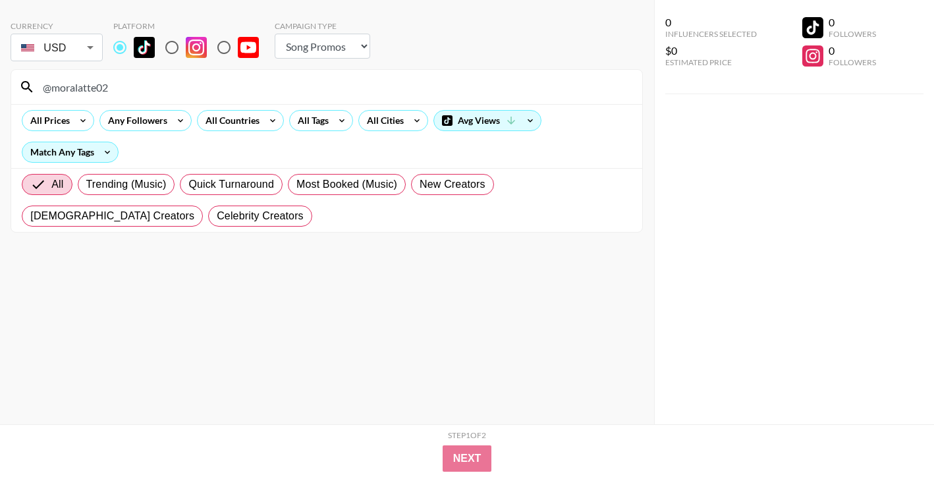
click at [422, 83] on input "@moralatte02" at bounding box center [334, 86] width 599 height 21
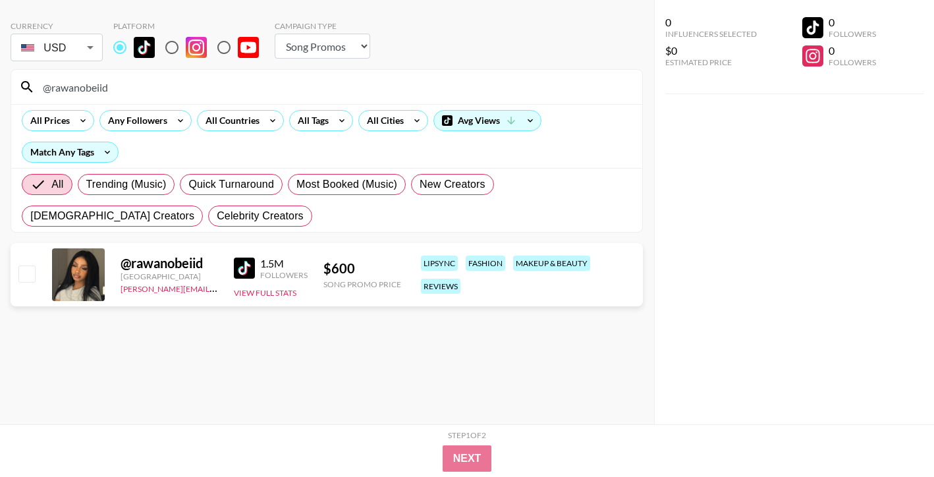
click at [460, 92] on input "@rawanobeiid" at bounding box center [334, 86] width 599 height 21
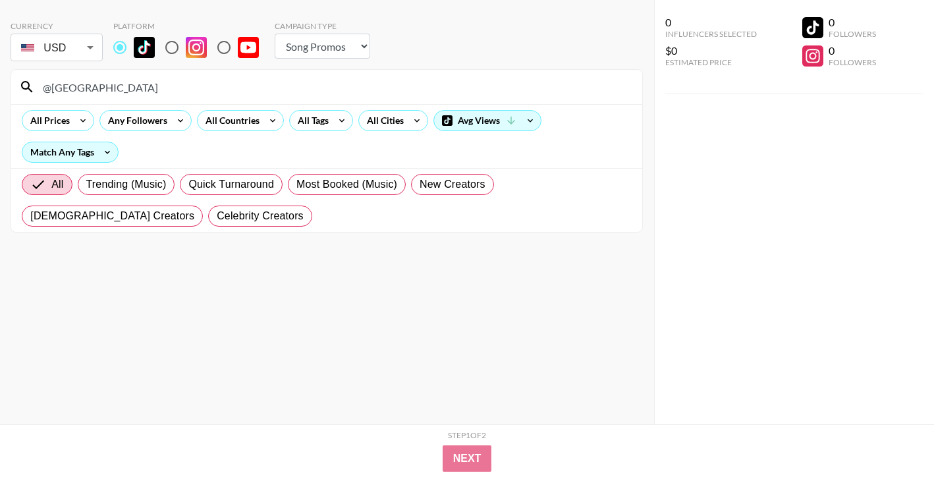
click at [496, 83] on input "@[GEOGRAPHIC_DATA]" at bounding box center [334, 86] width 599 height 21
click at [506, 84] on input "@bandoafterdark" at bounding box center [334, 86] width 599 height 21
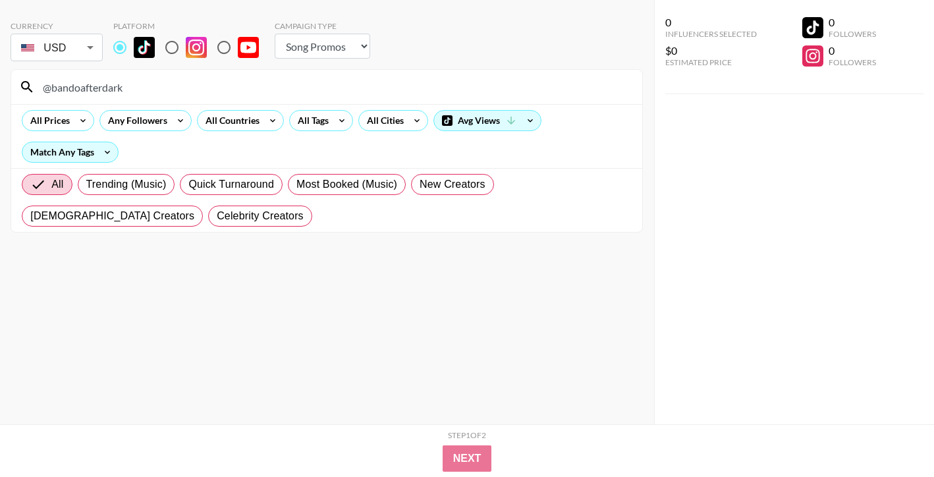
click at [506, 84] on input "@bandoafterdark" at bounding box center [334, 86] width 599 height 21
click at [481, 88] on input "@llleasy" at bounding box center [334, 86] width 599 height 21
click at [506, 81] on input "@[PERSON_NAME].harveyy" at bounding box center [334, 86] width 599 height 21
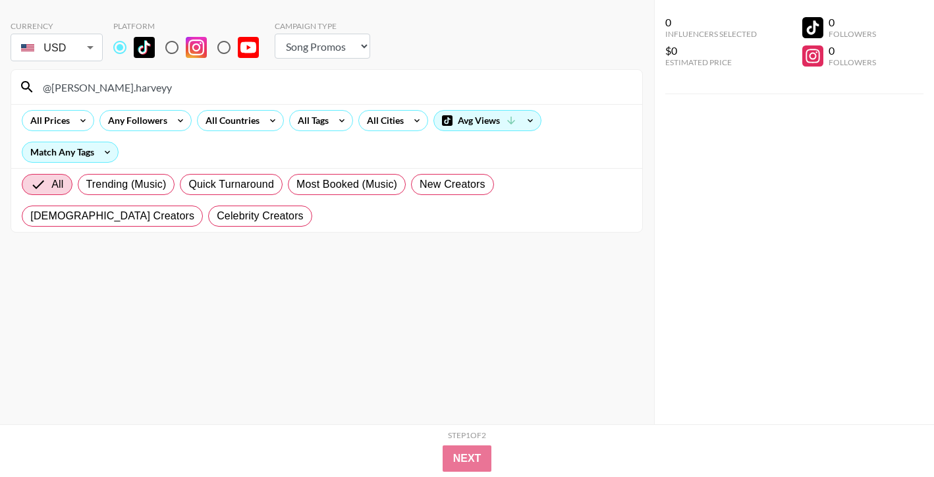
click at [506, 81] on input "@[PERSON_NAME].harveyy" at bounding box center [334, 86] width 599 height 21
click at [506, 79] on input "@themiyanevaeh" at bounding box center [334, 86] width 599 height 21
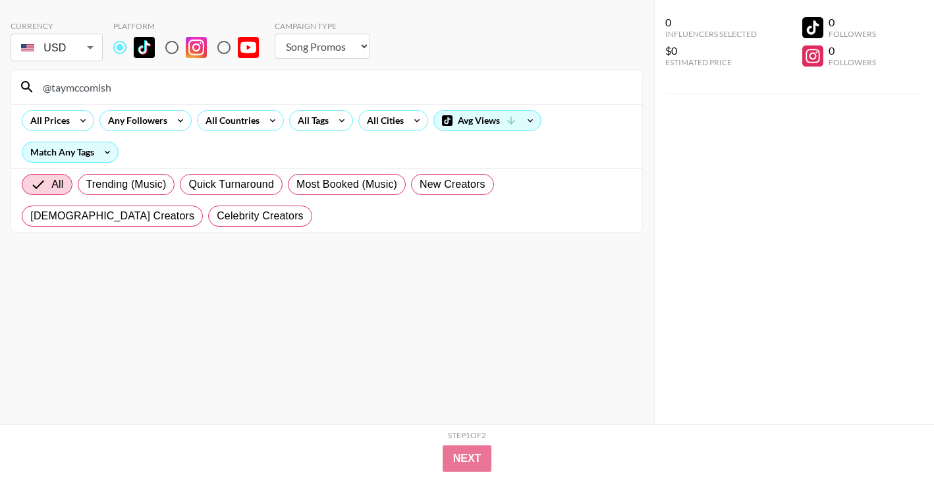
click at [308, 86] on input "@taymccomish" at bounding box center [334, 86] width 599 height 21
click at [341, 95] on input "@[PERSON_NAME].mossi" at bounding box center [334, 86] width 599 height 21
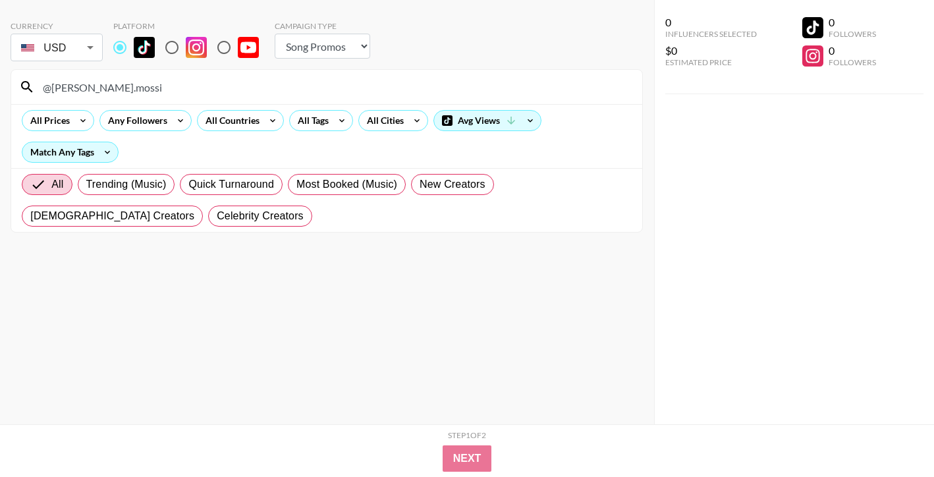
click at [341, 95] on input "@[PERSON_NAME].mossi" at bounding box center [334, 86] width 599 height 21
click at [525, 89] on input "@hadelinemope" at bounding box center [334, 86] width 599 height 21
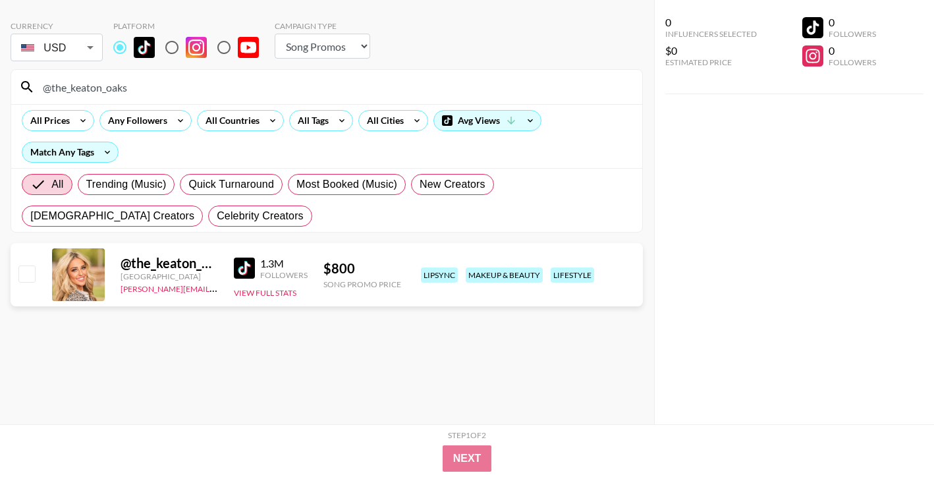
click at [431, 81] on input "@the_keaton_oaks" at bounding box center [334, 86] width 599 height 21
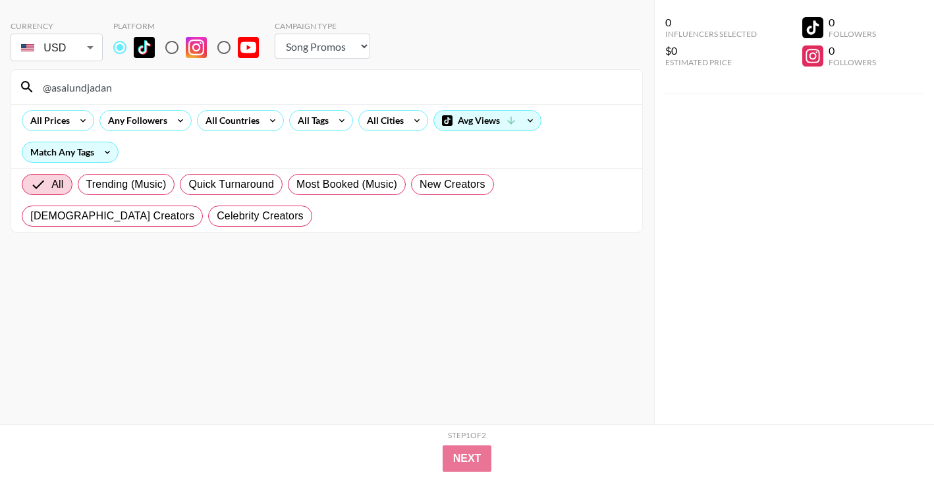
click at [532, 82] on input "@asalundjadan" at bounding box center [334, 86] width 599 height 21
click at [388, 86] on input "@itsprettyzaza" at bounding box center [334, 86] width 599 height 21
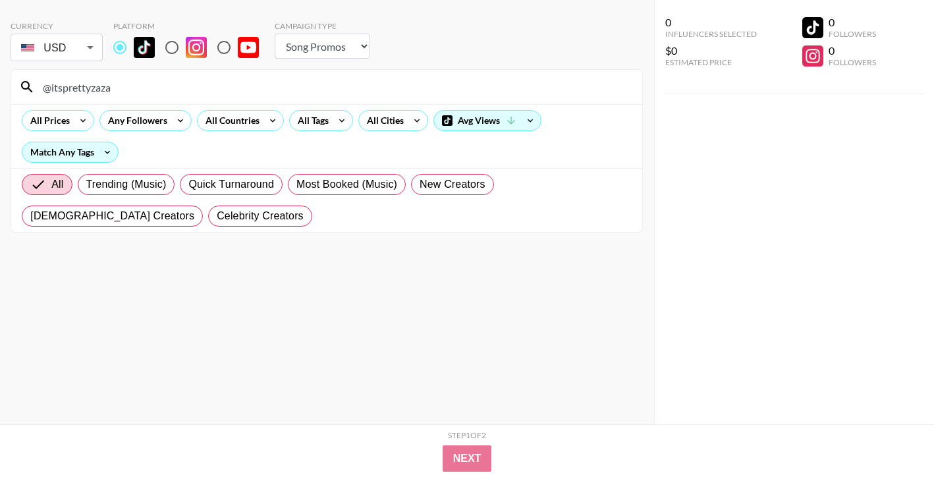
click at [388, 86] on input "@itsprettyzaza" at bounding box center [334, 86] width 599 height 21
click at [468, 82] on input "@layl0liyah" at bounding box center [334, 86] width 599 height 21
click at [452, 84] on input "@okokveronica" at bounding box center [334, 86] width 599 height 21
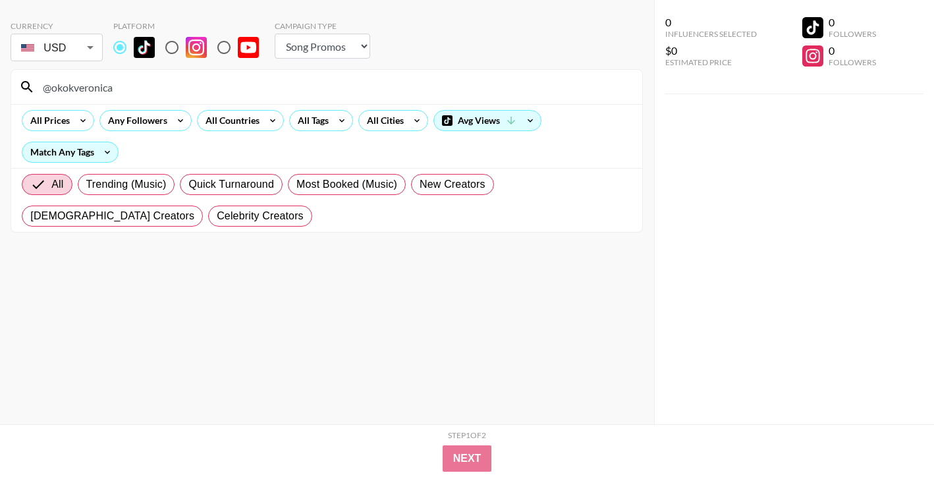
click at [452, 84] on input "@okokveronica" at bounding box center [334, 86] width 599 height 21
click at [560, 92] on input "@travelwithjaro" at bounding box center [334, 86] width 599 height 21
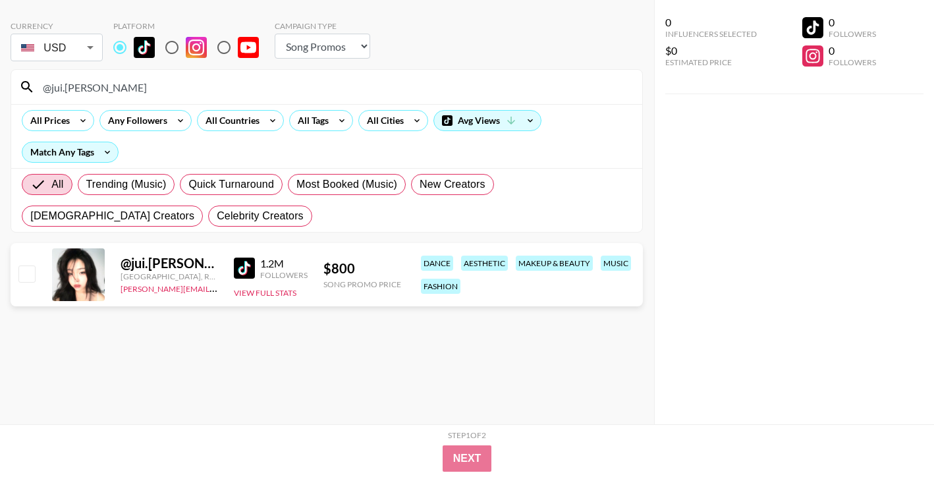
click at [522, 86] on input "@jui.[PERSON_NAME]" at bounding box center [334, 86] width 599 height 21
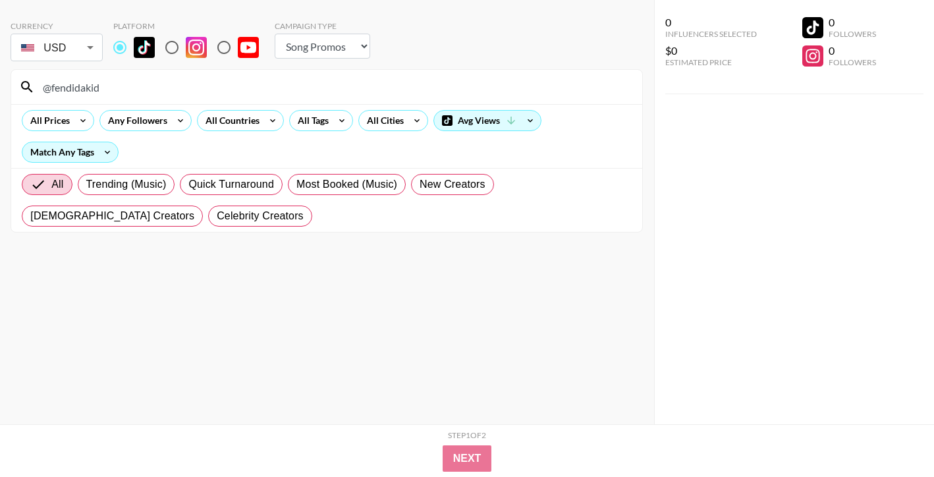
click at [501, 74] on div "@fendidakid" at bounding box center [326, 87] width 631 height 34
click at [501, 75] on div "@fendidakid" at bounding box center [326, 87] width 631 height 34
click at [493, 85] on input "@fendidakid" at bounding box center [334, 86] width 599 height 21
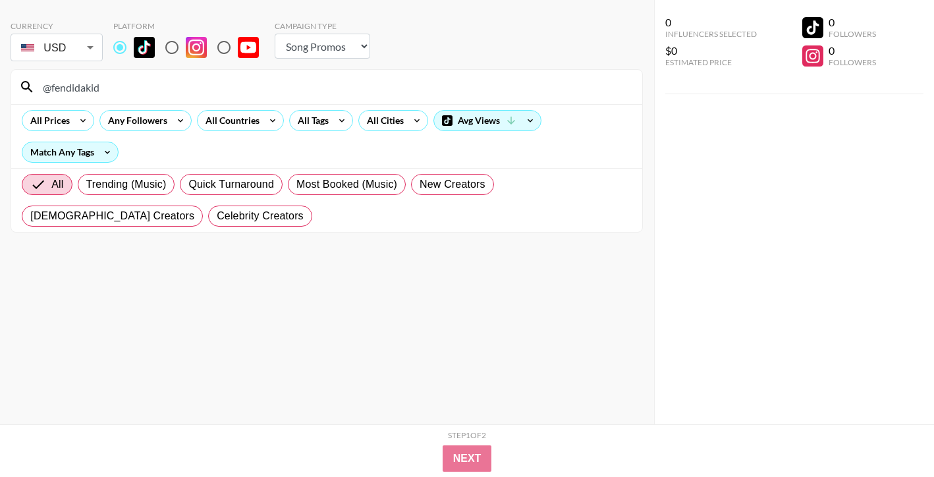
click at [493, 85] on input "@fendidakid" at bounding box center [334, 86] width 599 height 21
click at [376, 82] on input "@bbranson8" at bounding box center [334, 86] width 599 height 21
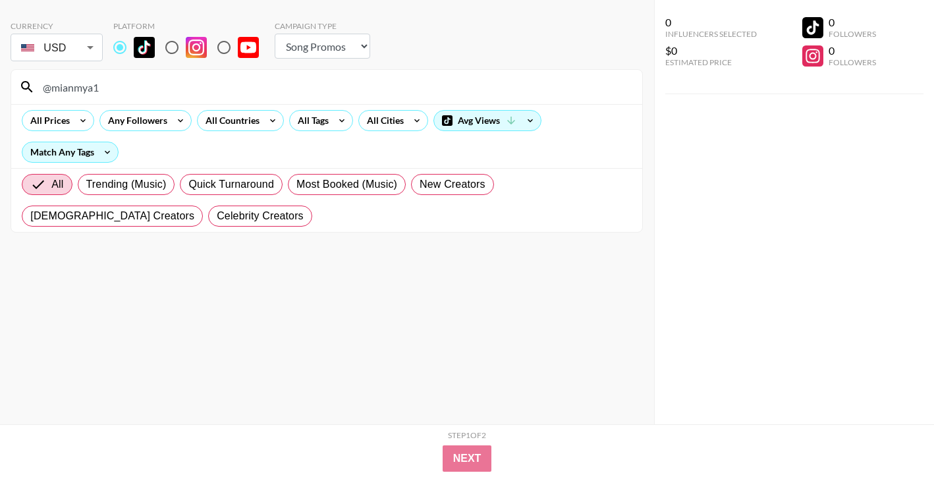
click at [474, 88] on input "@mianmya1" at bounding box center [334, 86] width 599 height 21
click at [524, 82] on input "@ch0colatedr0pp" at bounding box center [334, 86] width 599 height 21
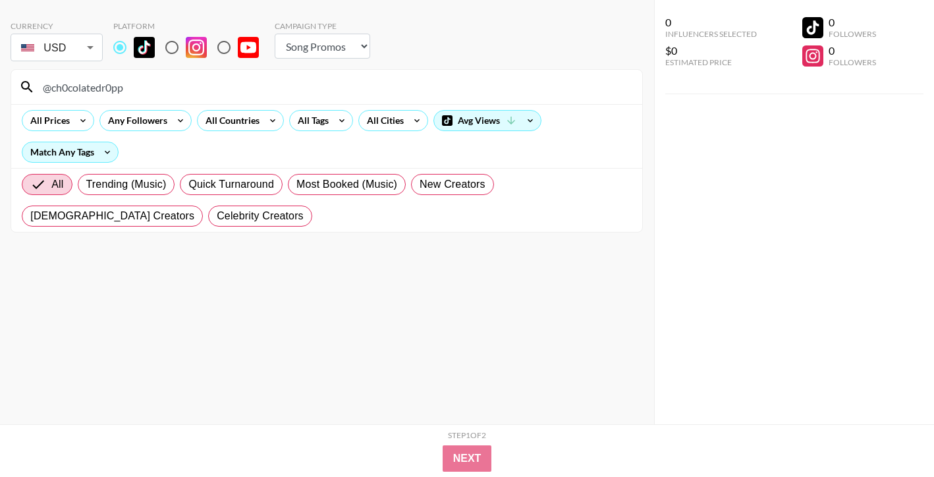
click at [524, 82] on input "@ch0colatedr0pp" at bounding box center [334, 86] width 599 height 21
click at [429, 89] on input "@sgc_von" at bounding box center [334, 86] width 599 height 21
click at [450, 94] on input "@cyrinnaharrington" at bounding box center [334, 86] width 599 height 21
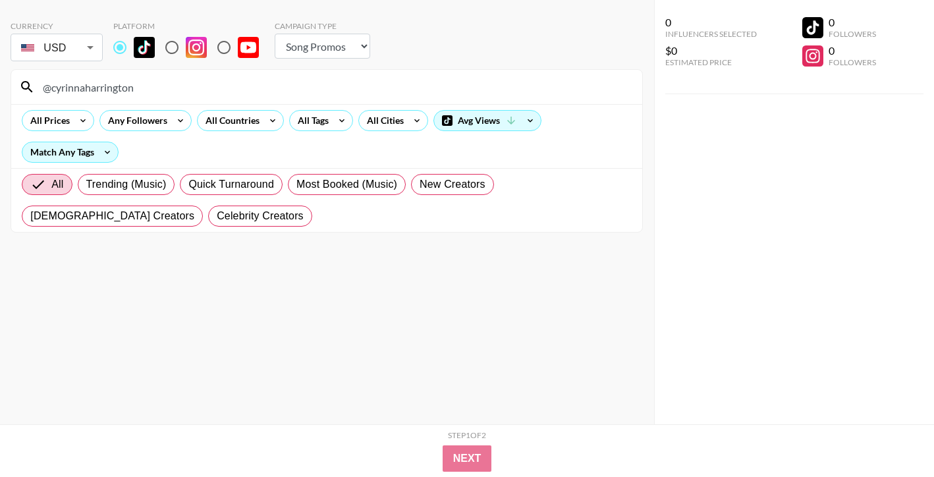
click at [450, 94] on input "@cyrinnaharrington" at bounding box center [334, 86] width 599 height 21
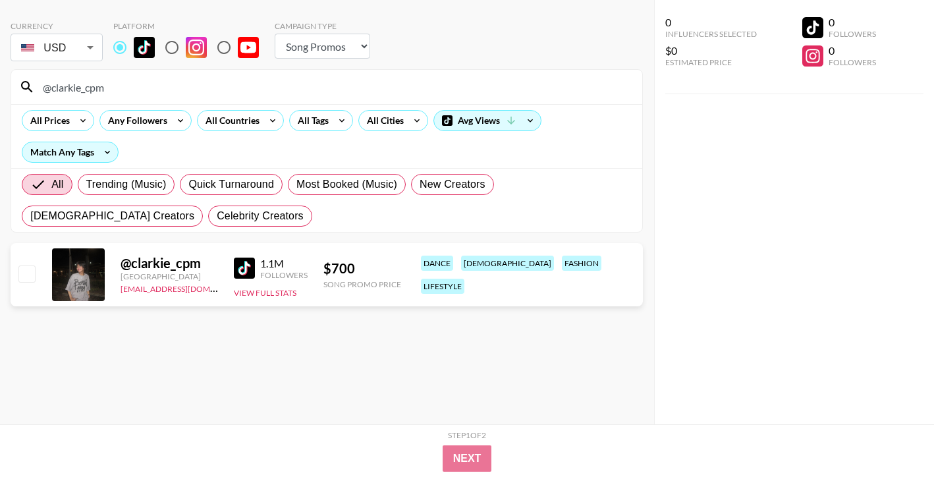
click at [356, 92] on input "@clarkie_cpm" at bounding box center [334, 86] width 599 height 21
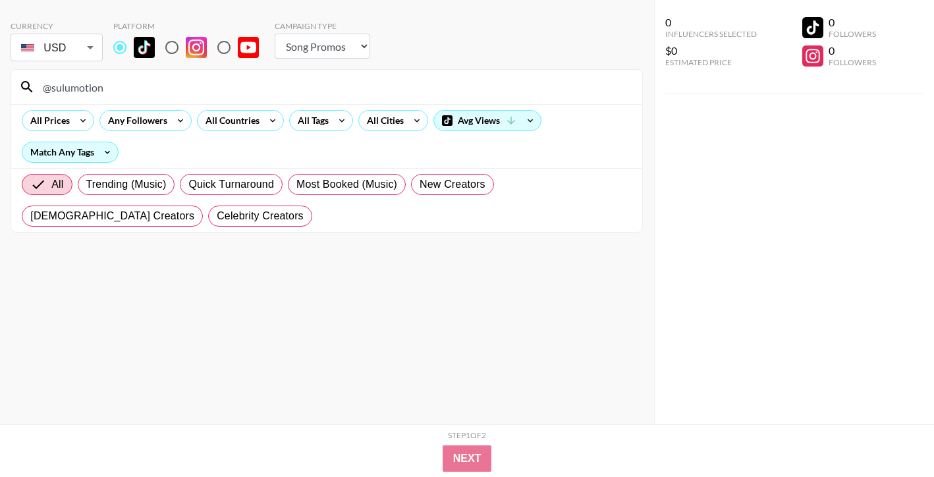
click at [506, 88] on input "@sulumotion" at bounding box center [334, 86] width 599 height 21
click at [537, 87] on input "@skyehitchcock" at bounding box center [334, 86] width 599 height 21
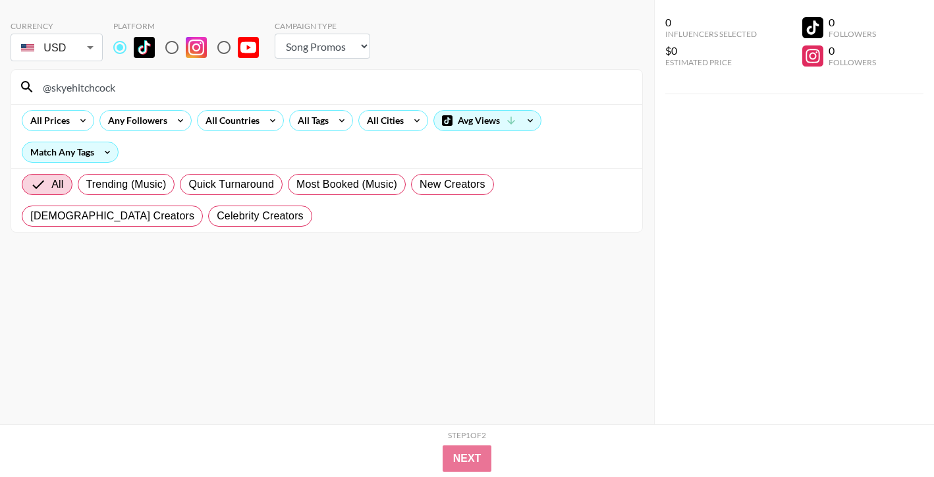
click at [537, 87] on input "@skyehitchcock" at bounding box center [334, 86] width 599 height 21
click at [493, 82] on input "@trapwithem" at bounding box center [334, 86] width 599 height 21
click at [543, 88] on input "@lucasfinkrj" at bounding box center [334, 86] width 599 height 21
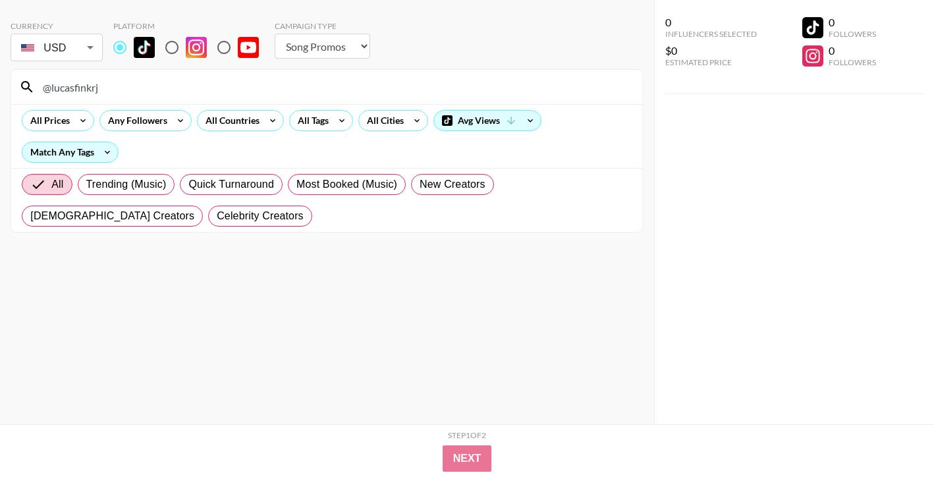
click at [543, 88] on input "@lucasfinkrj" at bounding box center [334, 86] width 599 height 21
click at [468, 80] on input "@luke.[PERSON_NAME]" at bounding box center [334, 86] width 599 height 21
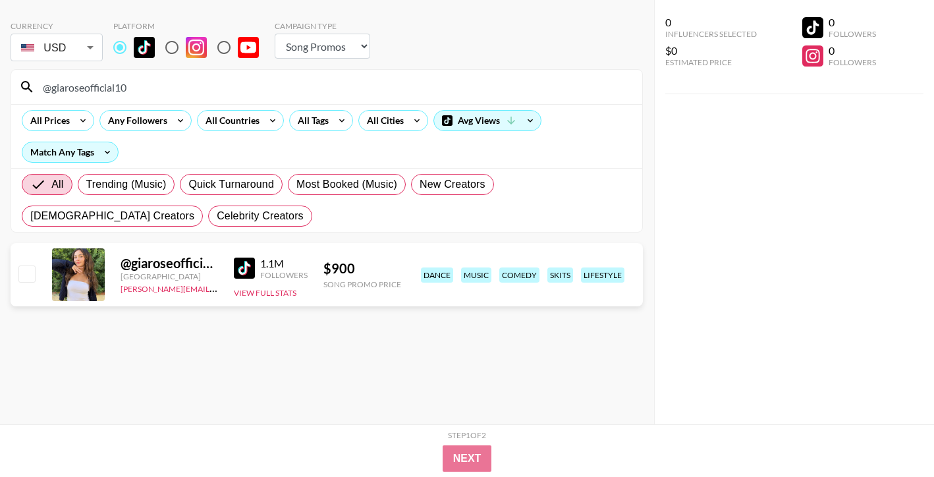
click at [512, 80] on input "@giaroseofficial10" at bounding box center [334, 86] width 599 height 21
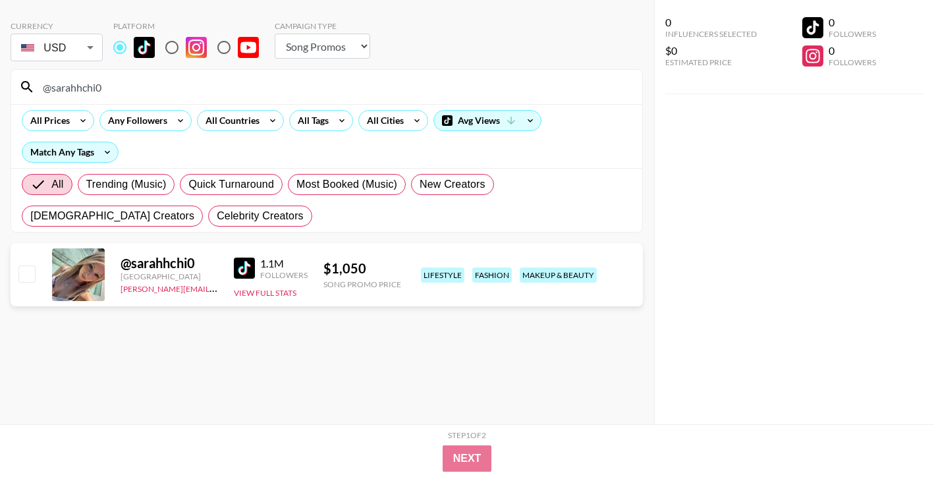
click at [502, 84] on input "@sarahhchi0" at bounding box center [334, 86] width 599 height 21
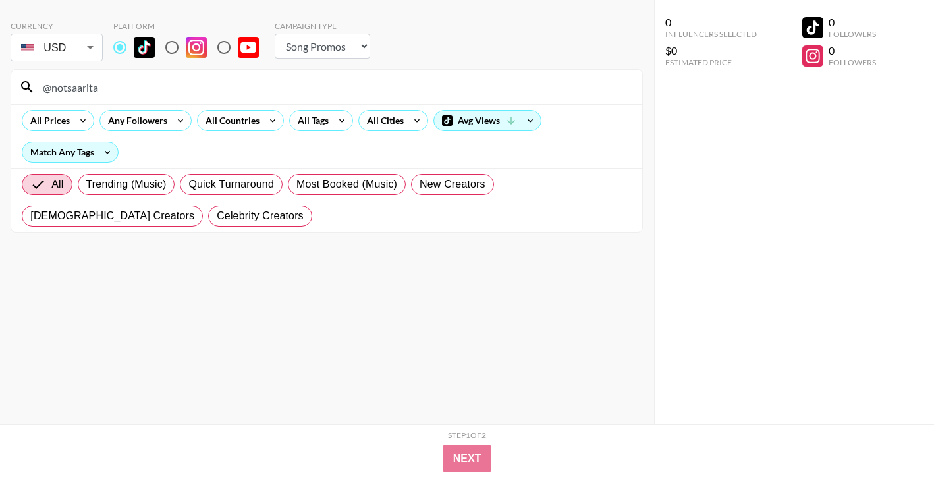
click at [456, 87] on input "@notsaarita" at bounding box center [334, 86] width 599 height 21
click at [344, 84] on input "@bigbabyboi_" at bounding box center [334, 86] width 599 height 21
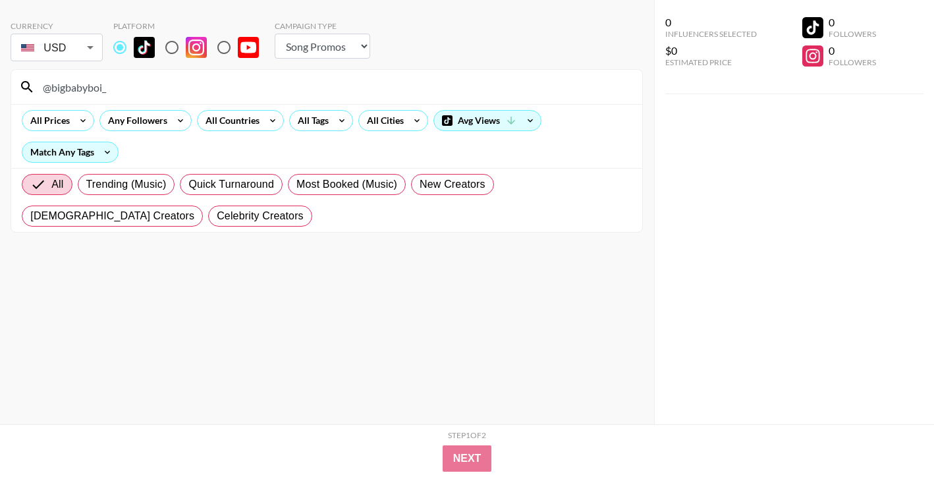
click at [344, 84] on input "@bigbabyboi_" at bounding box center [334, 86] width 599 height 21
click at [420, 87] on input "@ragerclub2.0" at bounding box center [334, 86] width 599 height 21
click at [458, 78] on input "@mario.create" at bounding box center [334, 86] width 599 height 21
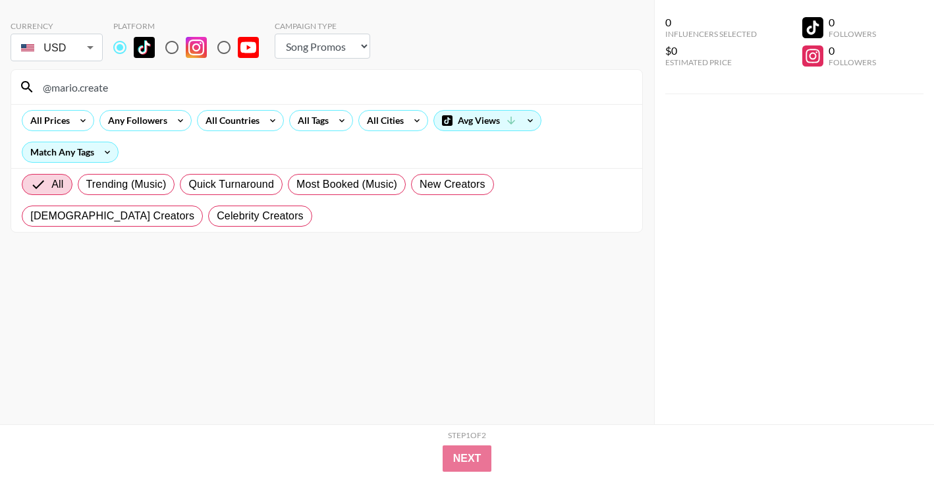
click at [458, 78] on input "@mario.create" at bounding box center [334, 86] width 599 height 21
click at [481, 96] on input "@squidtimesthreee" at bounding box center [334, 86] width 599 height 21
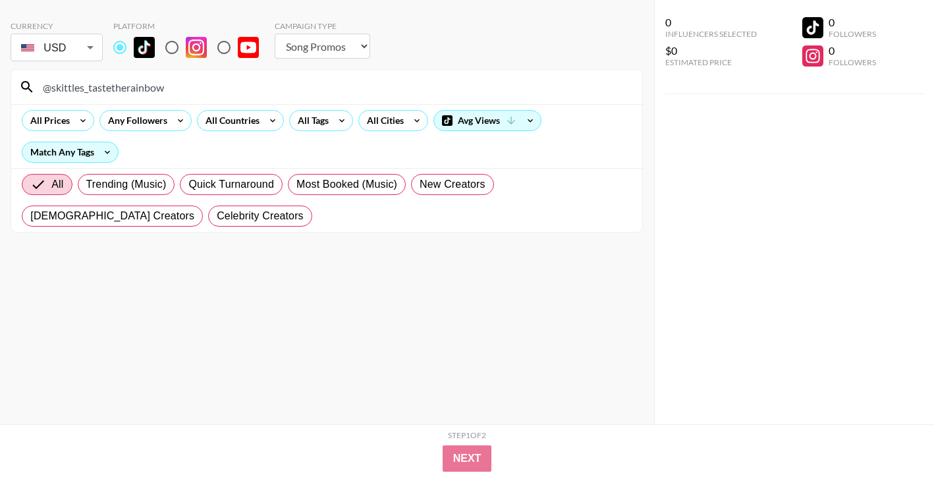
click at [497, 88] on input "@skittles_tastetherainbow" at bounding box center [334, 86] width 599 height 21
click at [507, 90] on input "@she.want.ayden" at bounding box center [334, 86] width 599 height 21
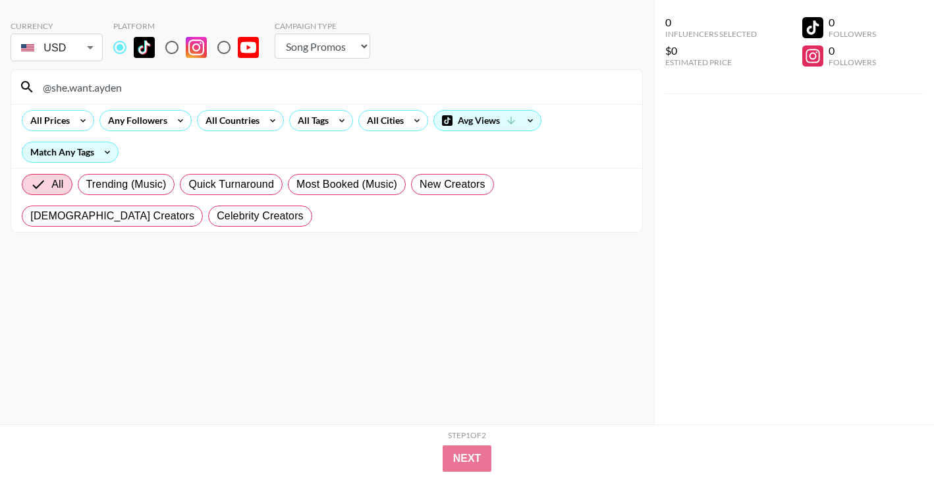
click at [507, 90] on input "@she.want.ayden" at bounding box center [334, 86] width 599 height 21
click at [433, 94] on input "@[PERSON_NAME].dyu" at bounding box center [334, 86] width 599 height 21
click at [500, 94] on input "@pontiacmadeteetee0" at bounding box center [334, 86] width 599 height 21
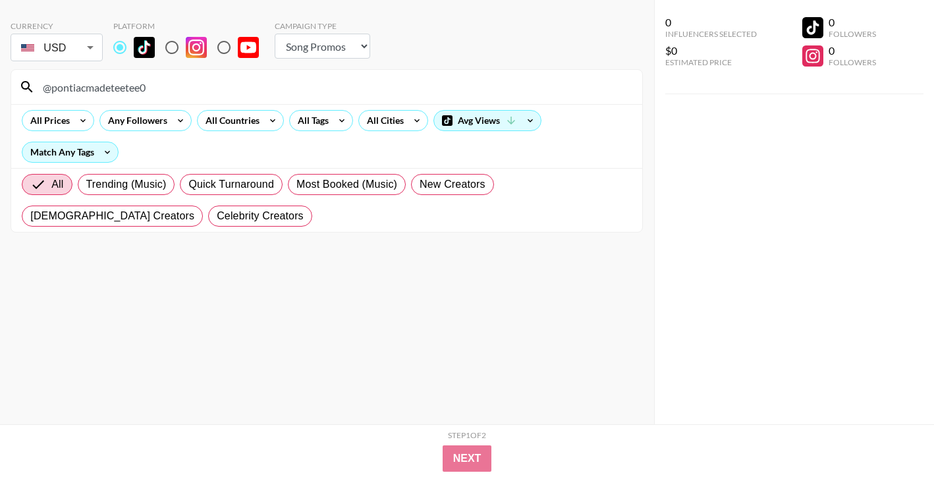
click at [500, 94] on input "@pontiacmadeteetee0" at bounding box center [334, 86] width 599 height 21
click at [441, 92] on input "@lanializa" at bounding box center [334, 86] width 599 height 21
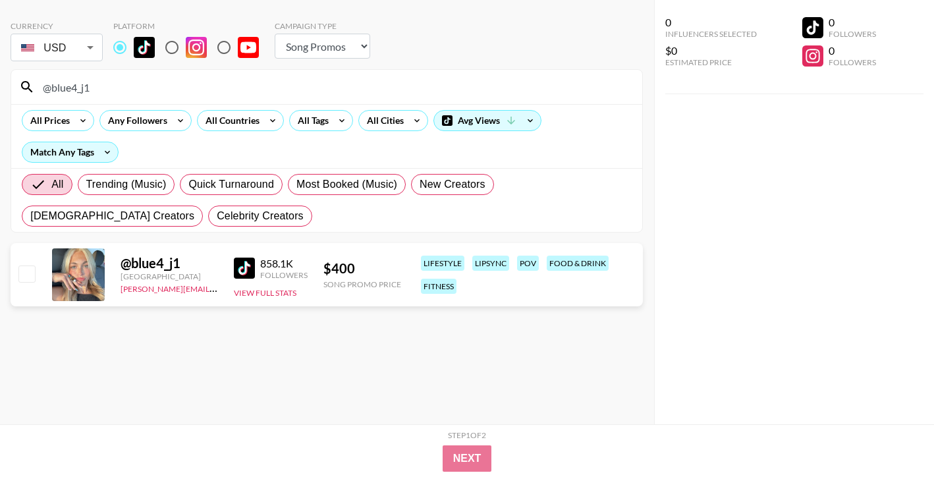
click at [456, 88] on input "@blue4_j1" at bounding box center [334, 86] width 599 height 21
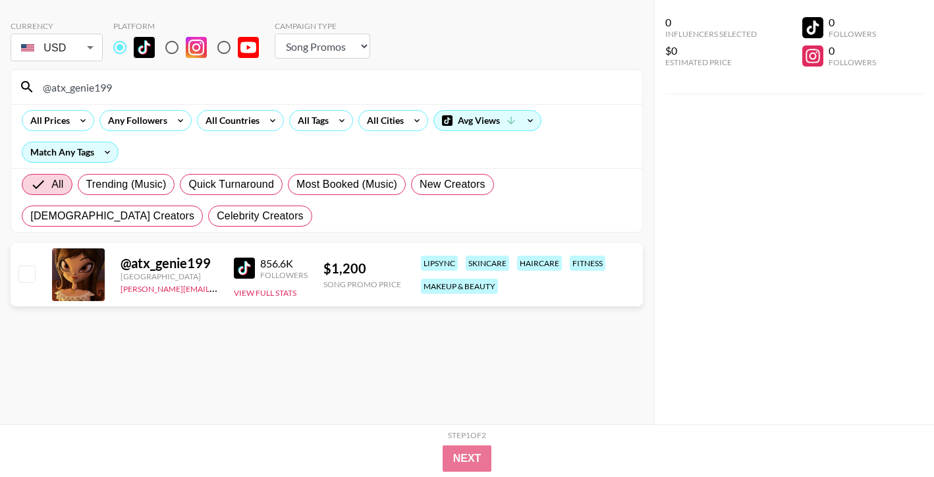
click at [517, 85] on input "@atx_genie199" at bounding box center [334, 86] width 599 height 21
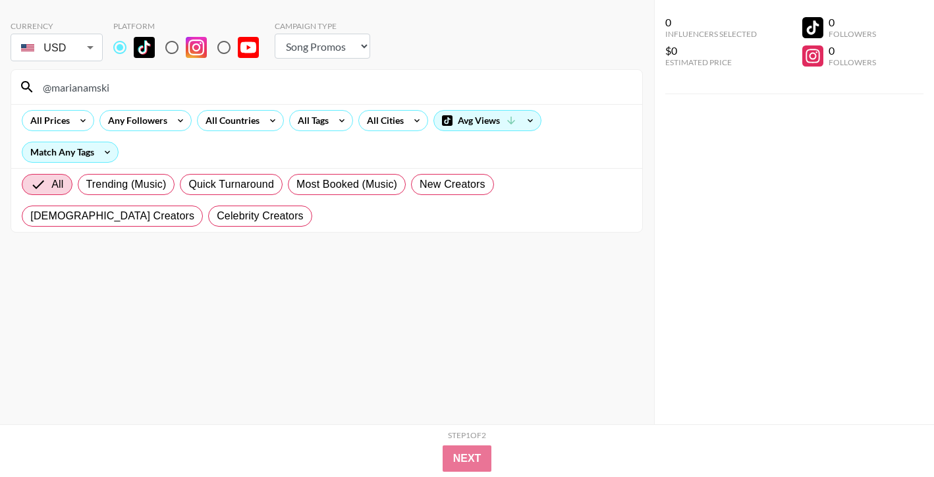
click at [494, 82] on input "@marianamski" at bounding box center [334, 86] width 599 height 21
click at [428, 82] on input "@[DOMAIN_NAME]" at bounding box center [334, 86] width 599 height 21
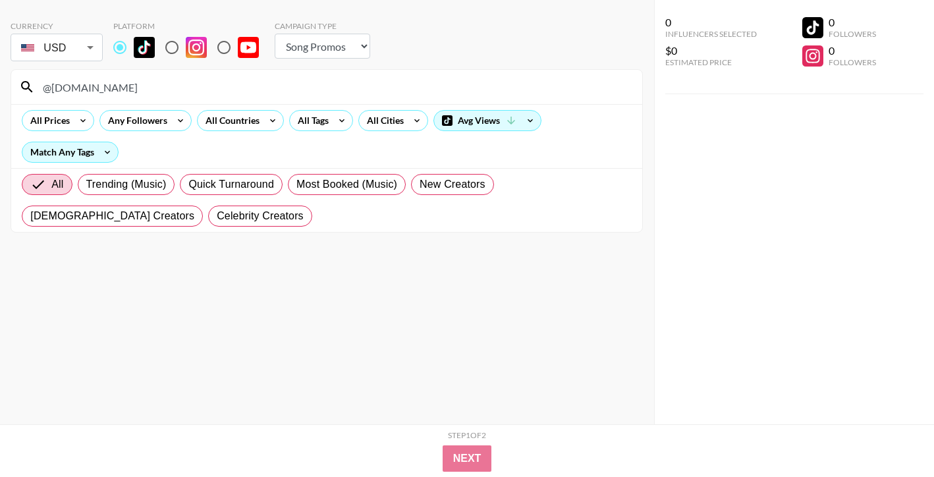
click at [428, 82] on input "@[DOMAIN_NAME]" at bounding box center [334, 86] width 599 height 21
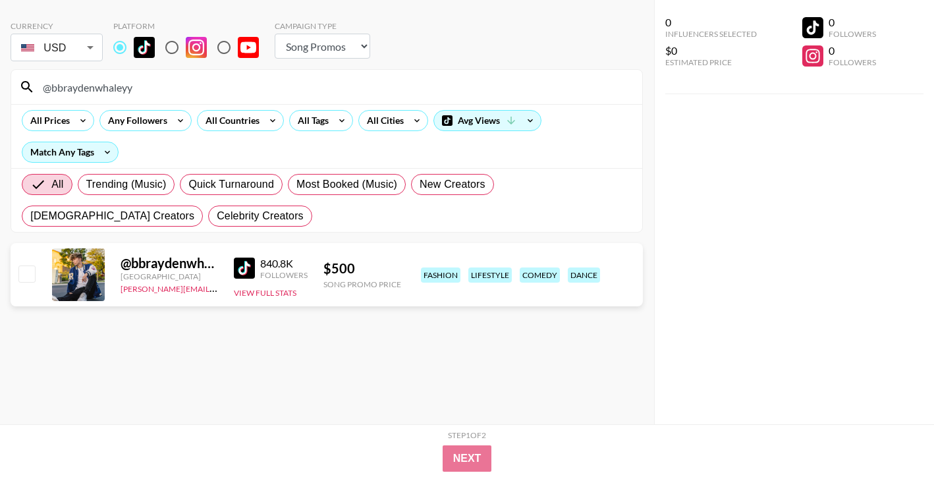
click at [440, 84] on input "@bbraydenwhaleyy" at bounding box center [334, 86] width 599 height 21
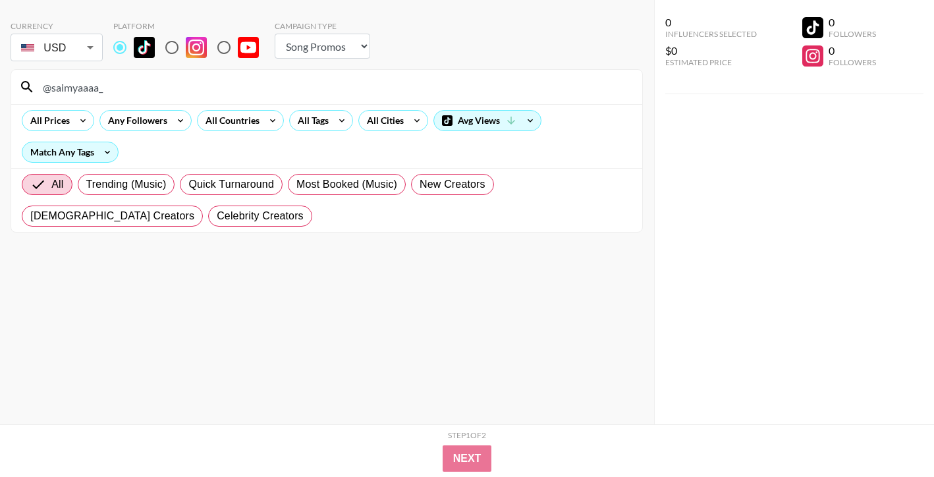
click at [509, 89] on input "@saimyaaaa_" at bounding box center [334, 86] width 599 height 21
click at [423, 95] on input "@brikinbabe" at bounding box center [334, 86] width 599 height 21
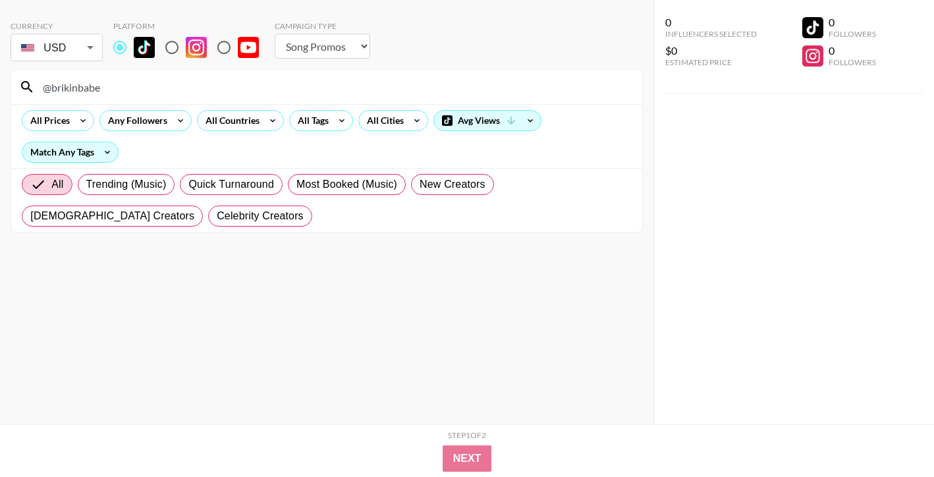
click at [423, 95] on input "@brikinbabe" at bounding box center [334, 86] width 599 height 21
click at [416, 88] on input "@avasage" at bounding box center [334, 86] width 599 height 21
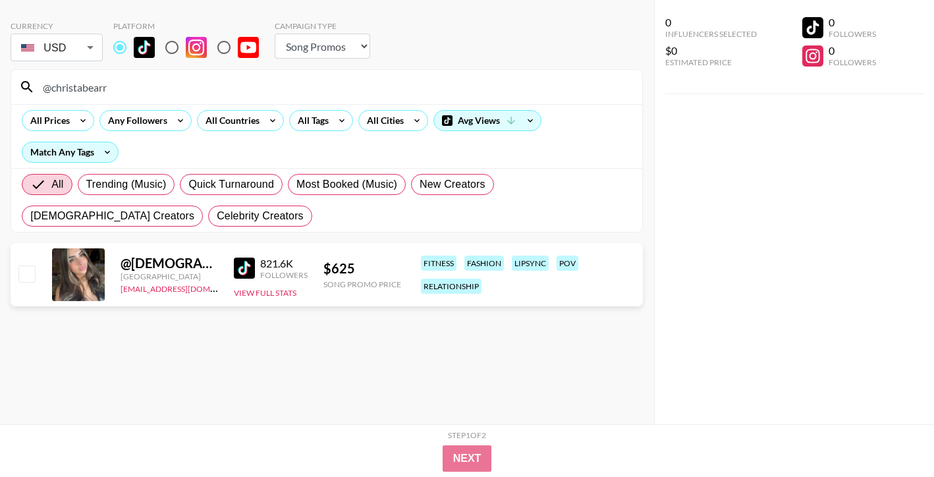
click at [578, 78] on input "@christabearr" at bounding box center [334, 86] width 599 height 21
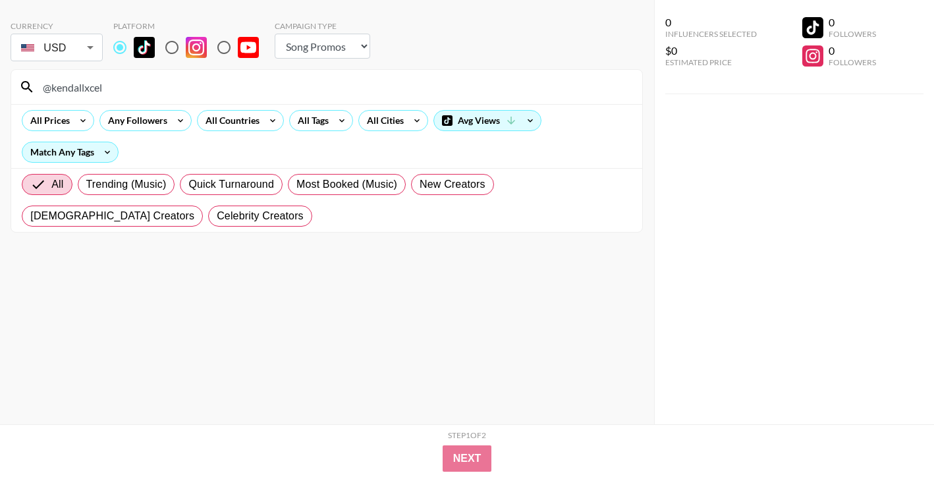
click at [481, 84] on input "@kendallxcel" at bounding box center [334, 86] width 599 height 21
click at [492, 89] on input "@x.ody" at bounding box center [334, 86] width 599 height 21
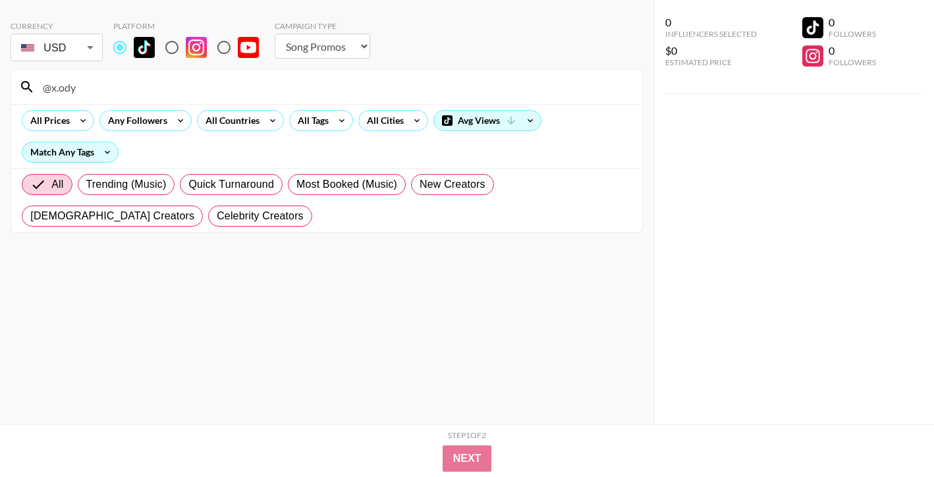
click at [492, 89] on input "@x.ody" at bounding box center [334, 86] width 599 height 21
click at [351, 79] on input "@caerynndaviess" at bounding box center [334, 86] width 599 height 21
click at [475, 86] on input "@carelesskenny" at bounding box center [334, 86] width 599 height 21
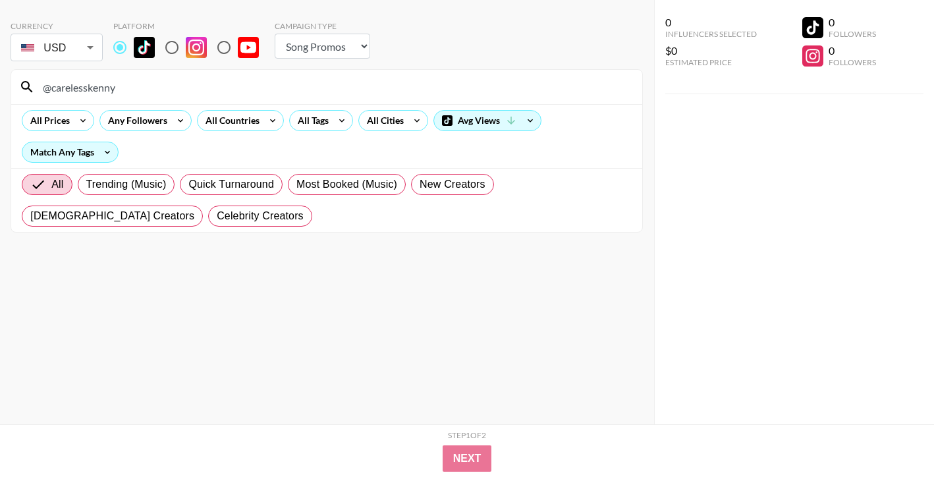
click at [475, 86] on input "@carelesskenny" at bounding box center [334, 86] width 599 height 21
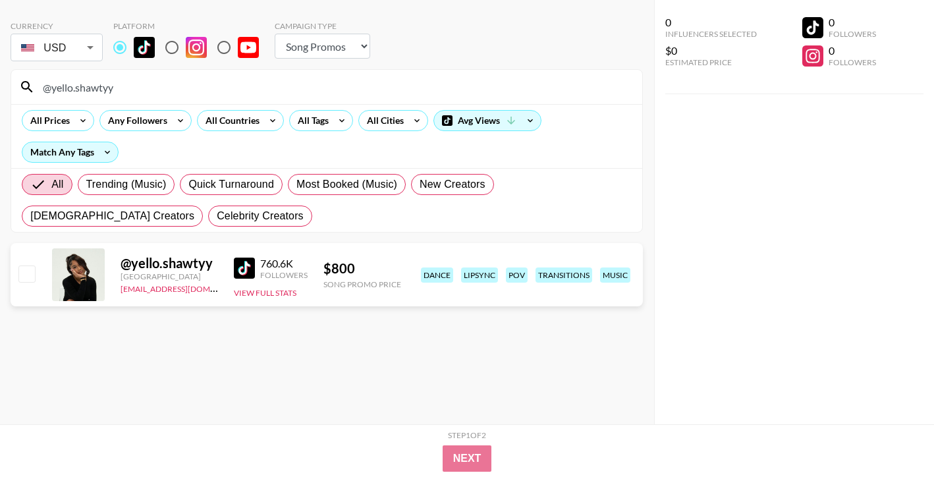
click at [533, 84] on input "@yello.shawtyy" at bounding box center [334, 86] width 599 height 21
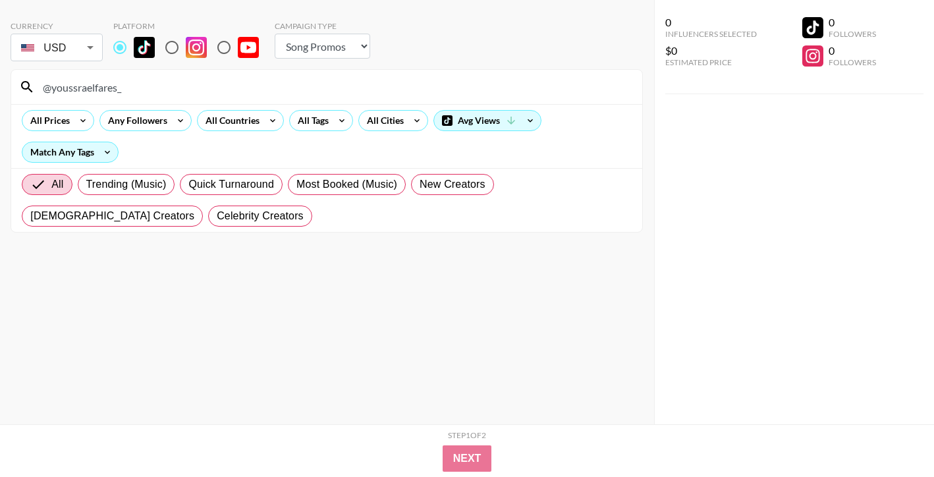
click at [429, 86] on input "@youssraelfares_" at bounding box center [334, 86] width 599 height 21
click at [474, 92] on input "@evi2sexyy" at bounding box center [334, 86] width 599 height 21
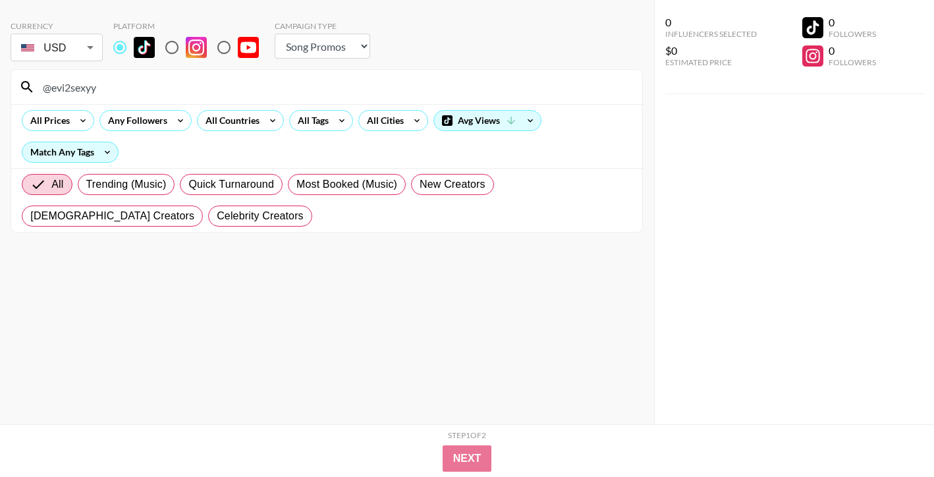
click at [474, 92] on input "@evi2sexyy" at bounding box center [334, 86] width 599 height 21
click at [488, 84] on input "@reganstevenss" at bounding box center [334, 86] width 599 height 21
click at [389, 84] on input "@kamiyaajoness" at bounding box center [334, 86] width 599 height 21
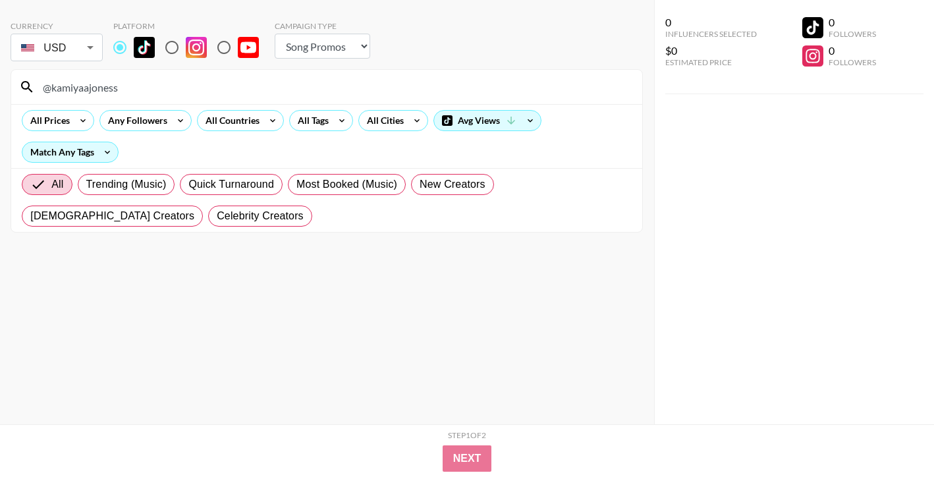
click at [389, 84] on input "@kamiyaajoness" at bounding box center [334, 86] width 599 height 21
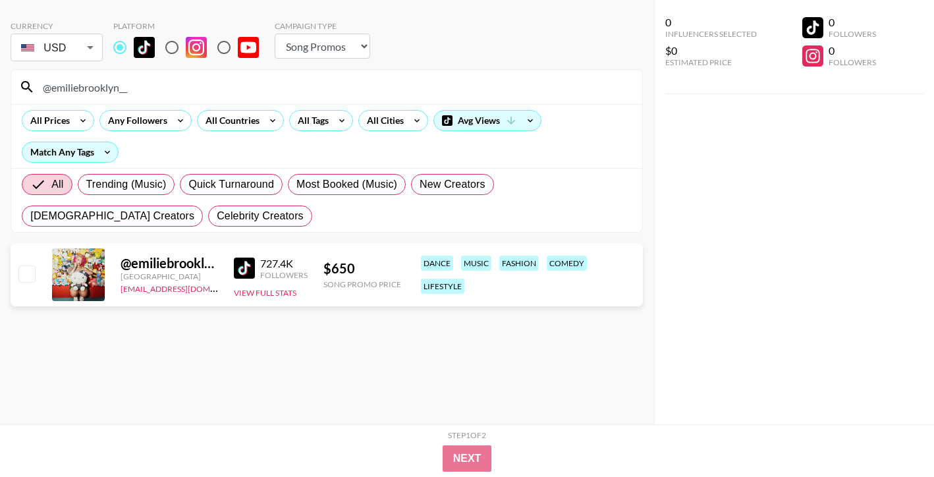
click at [447, 99] on div "@emiliebrooklyn__" at bounding box center [326, 87] width 631 height 34
click at [447, 95] on input "@emiliebrooklyn__" at bounding box center [334, 86] width 599 height 21
click at [464, 80] on input "@jordynnehahn" at bounding box center [334, 86] width 599 height 21
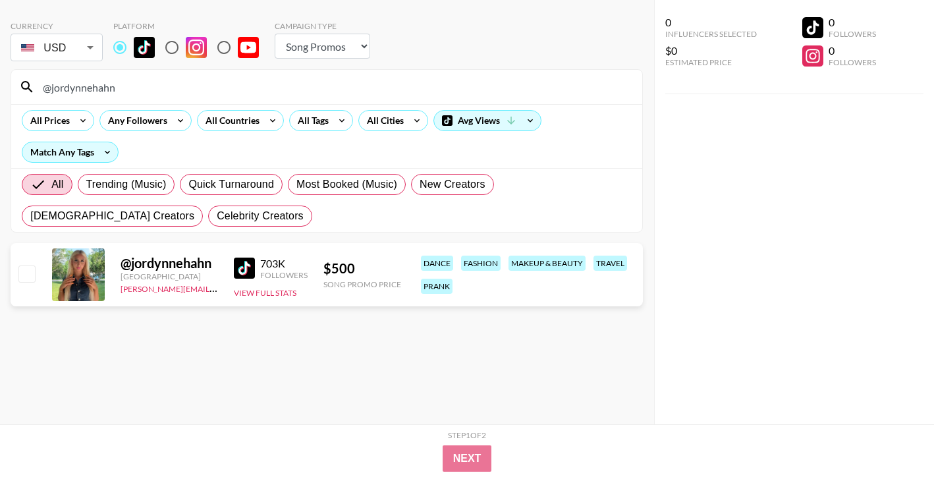
click at [464, 80] on input "@jordynnehahn" at bounding box center [334, 86] width 599 height 21
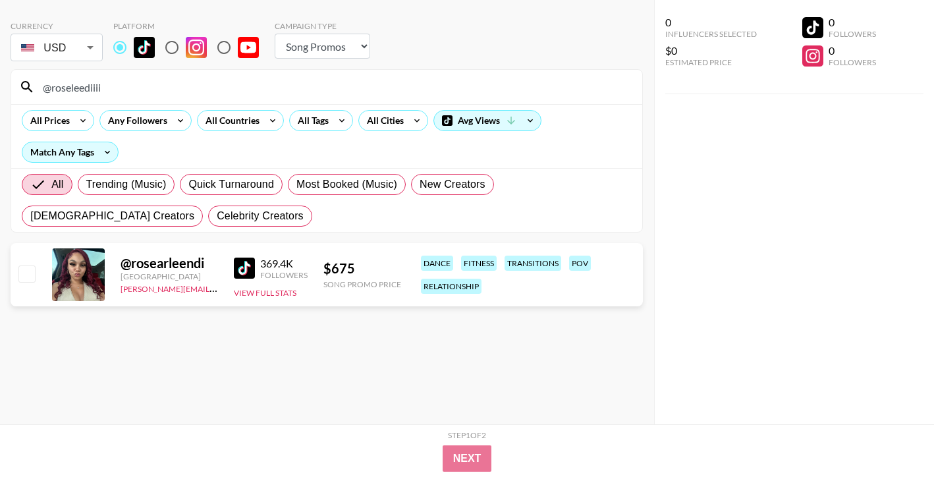
click at [378, 89] on input "@roseleediiii" at bounding box center [334, 86] width 599 height 21
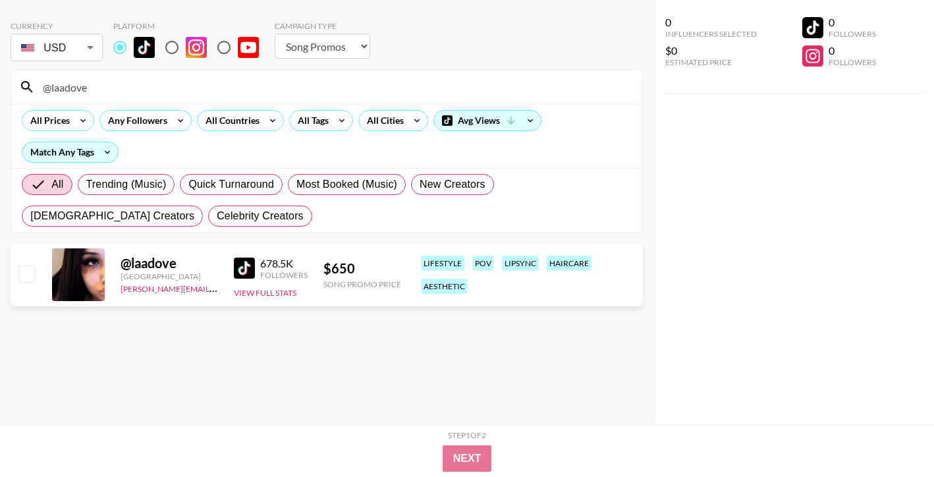
click at [492, 80] on input "@laadove" at bounding box center [334, 86] width 599 height 21
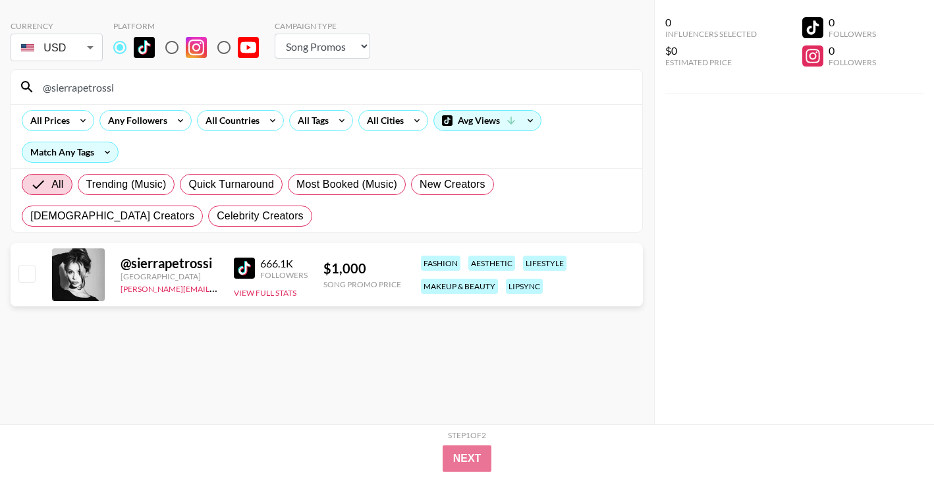
click at [519, 83] on input "@sierrapetrossi" at bounding box center [334, 86] width 599 height 21
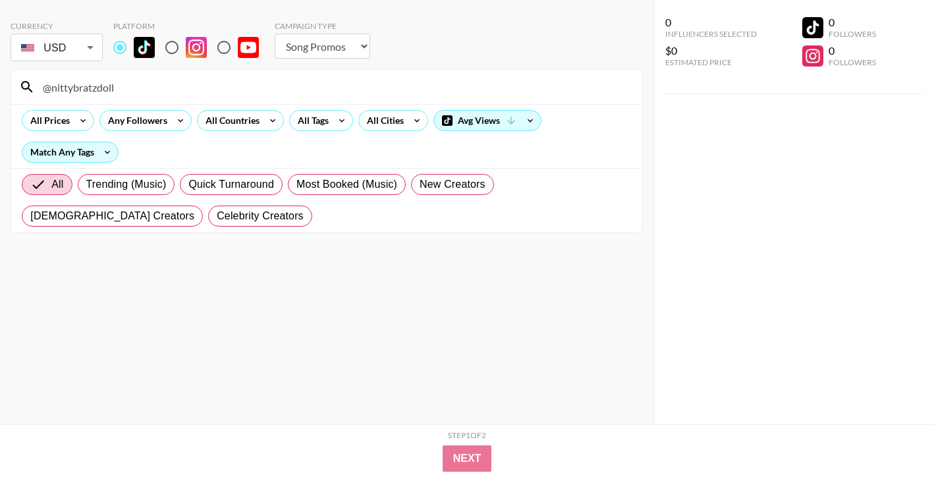
click at [531, 85] on input "@nittybratzdoll" at bounding box center [334, 86] width 599 height 21
click at [350, 83] on input "@laylahlmao" at bounding box center [334, 86] width 599 height 21
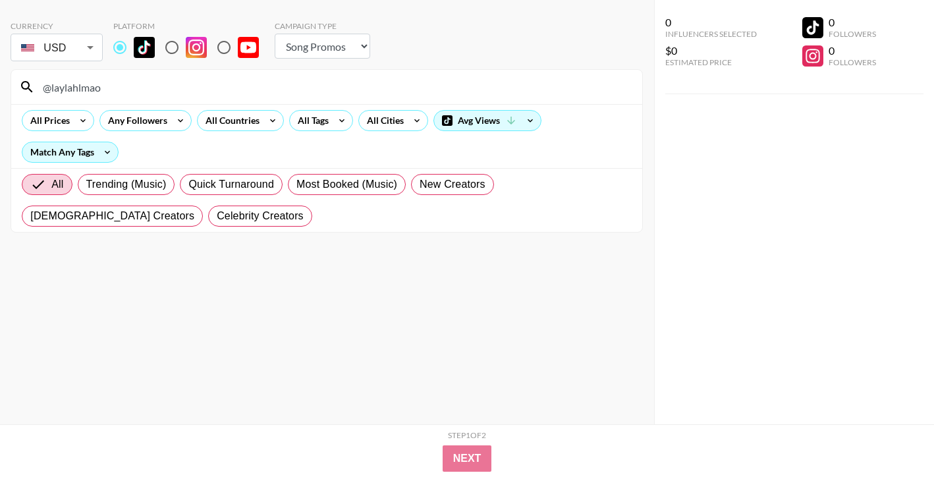
click at [350, 83] on input "@laylahlmao" at bounding box center [334, 86] width 599 height 21
click at [502, 74] on div "@caseeyrichardsonn" at bounding box center [326, 87] width 631 height 34
click at [502, 88] on input "@caseeyrichardsonn" at bounding box center [334, 86] width 599 height 21
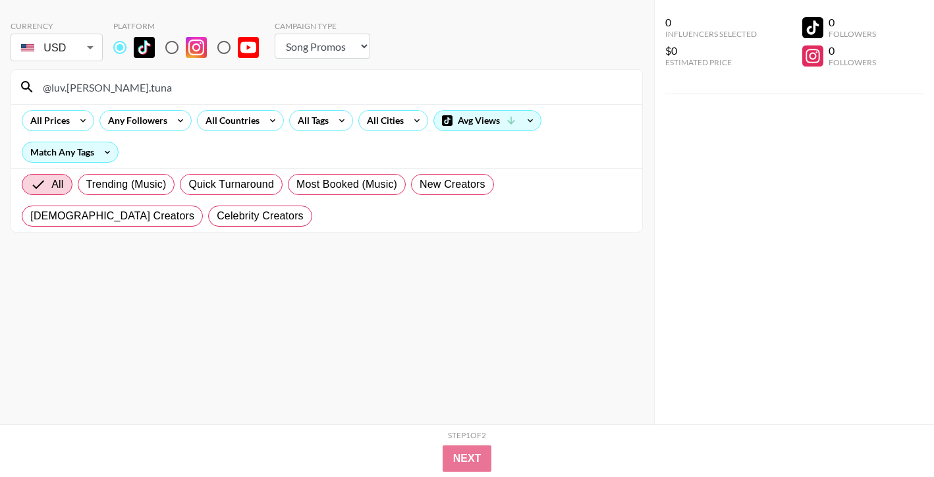
click at [492, 96] on input "@luv.[PERSON_NAME].tuna" at bounding box center [334, 86] width 599 height 21
click at [422, 95] on input "@hayleymadiganfitness" at bounding box center [334, 86] width 599 height 21
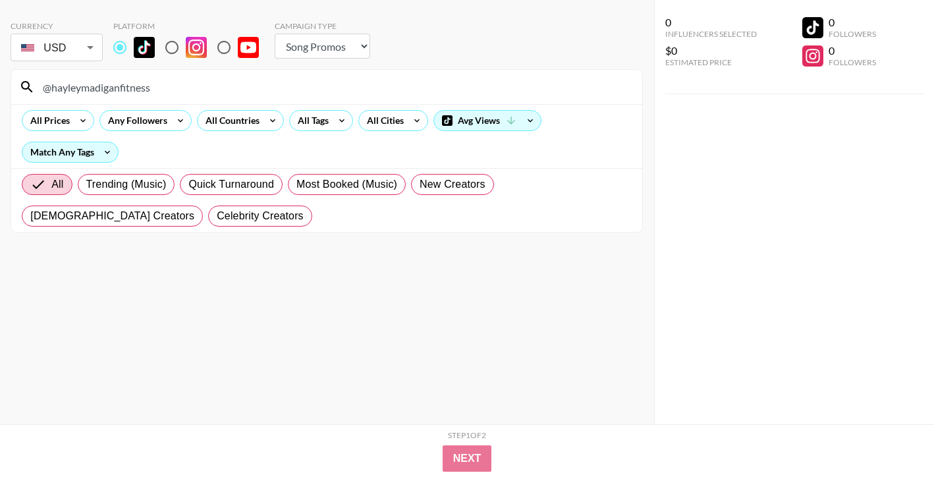
click at [422, 95] on input "@hayleymadiganfitness" at bounding box center [334, 86] width 599 height 21
click at [456, 97] on div "@_ahmstrong" at bounding box center [326, 87] width 631 height 34
click at [456, 97] on input "@_ahmstrong" at bounding box center [334, 86] width 599 height 21
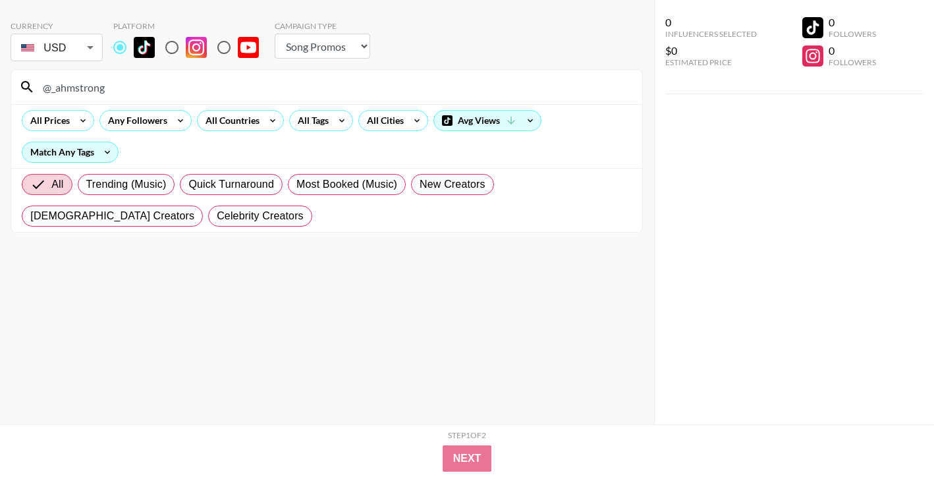
click at [456, 97] on input "@_ahmstrong" at bounding box center [334, 86] width 599 height 21
click at [499, 89] on input "@gabrielle.emerson_" at bounding box center [334, 86] width 599 height 21
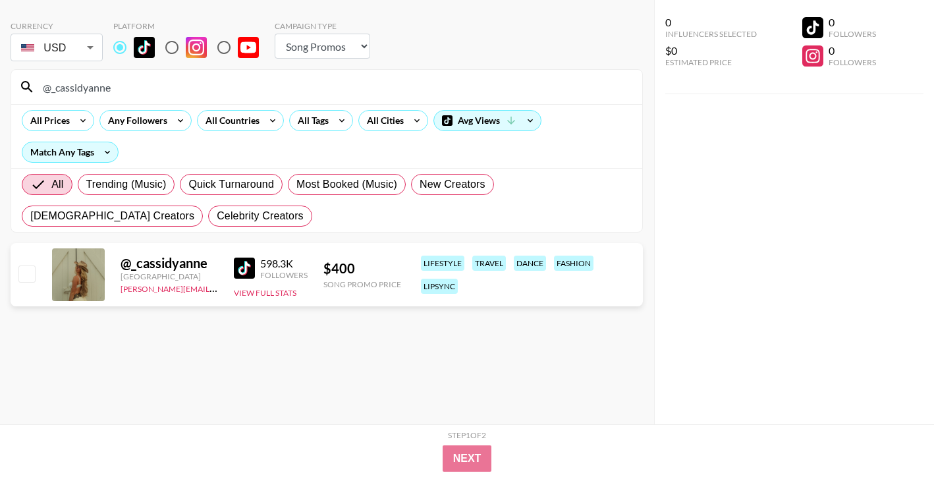
click at [415, 82] on input "@_cassidyanne" at bounding box center [334, 86] width 599 height 21
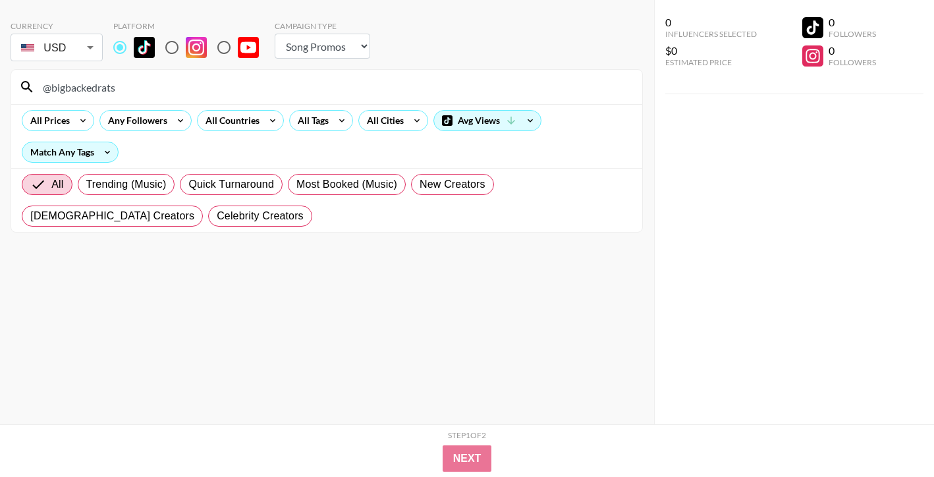
click at [467, 85] on input "@bigbackedrats" at bounding box center [334, 86] width 599 height 21
click at [442, 93] on input "@kezsexton" at bounding box center [334, 86] width 599 height 21
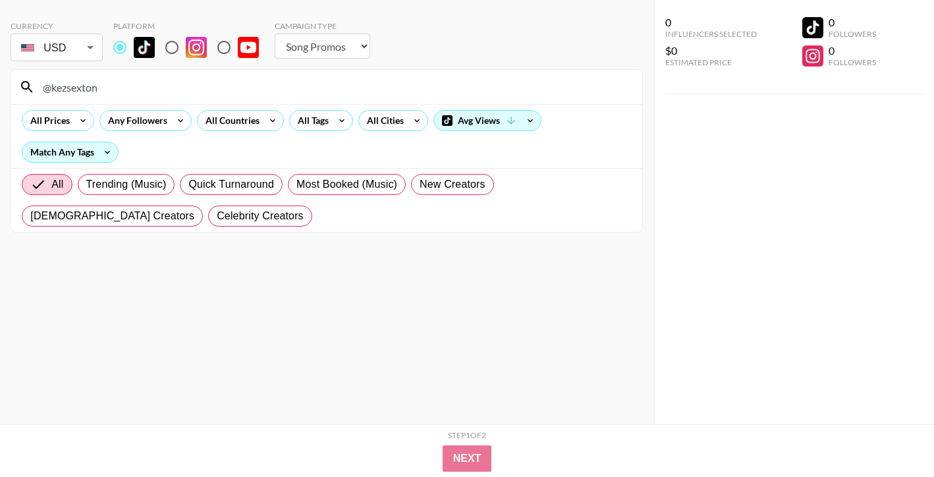
click at [442, 93] on input "@kezsexton" at bounding box center [334, 86] width 599 height 21
click at [487, 94] on input "@laiifacebrace" at bounding box center [334, 86] width 599 height 21
click at [468, 74] on div "@[GEOGRAPHIC_DATA]" at bounding box center [326, 87] width 631 height 34
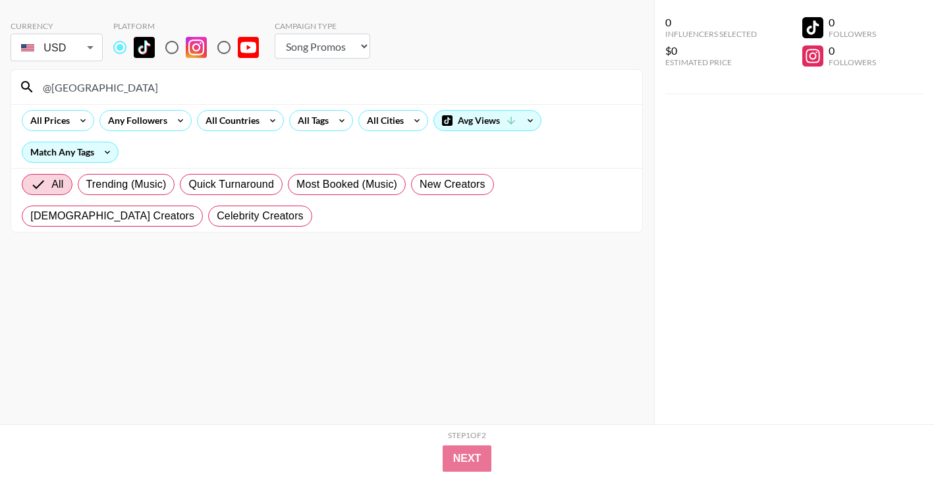
click at [468, 80] on input "@[GEOGRAPHIC_DATA]" at bounding box center [334, 86] width 599 height 21
click at [456, 85] on input "@chicgyalxx" at bounding box center [334, 86] width 599 height 21
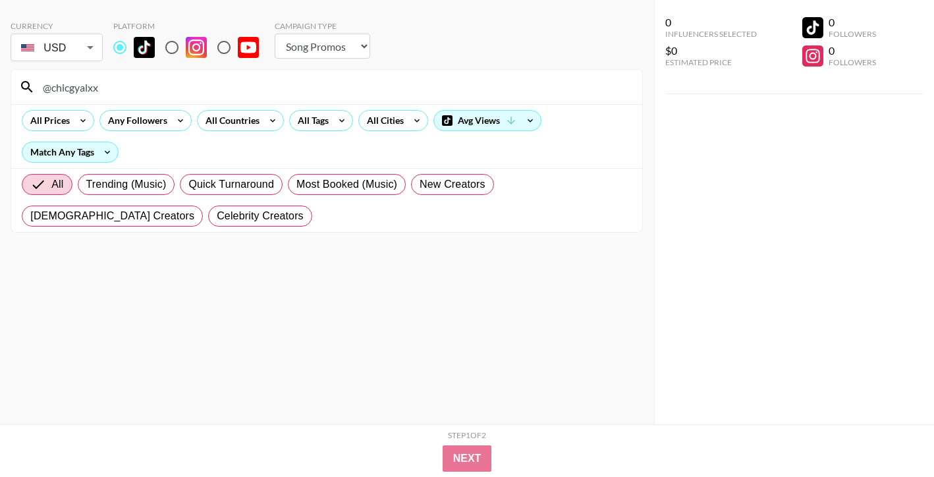
click at [456, 85] on input "@chicgyalxx" at bounding box center [334, 86] width 599 height 21
click at [337, 94] on input "@vanayet" at bounding box center [334, 86] width 599 height 21
click at [482, 71] on div "@marcusonthelow" at bounding box center [326, 87] width 631 height 34
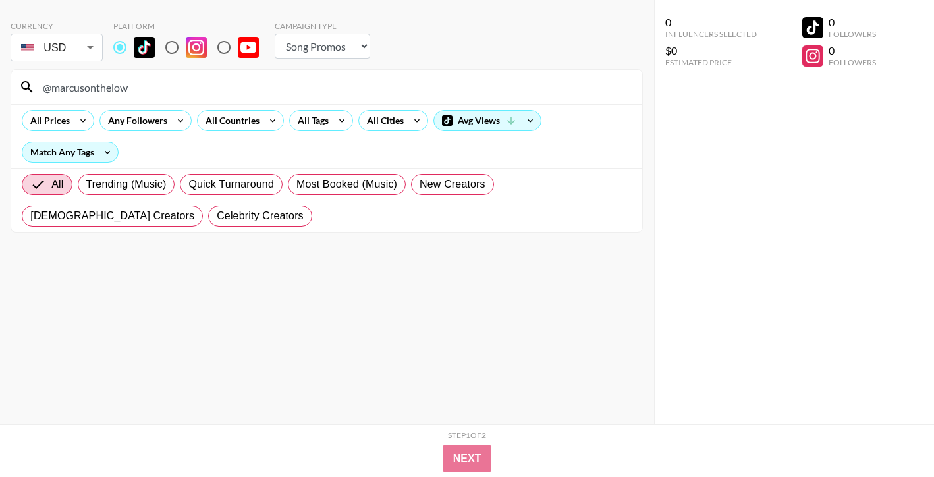
click at [481, 81] on input "@marcusonthelow" at bounding box center [334, 86] width 599 height 21
click at [518, 85] on input "@teewhatleyofficial" at bounding box center [334, 86] width 599 height 21
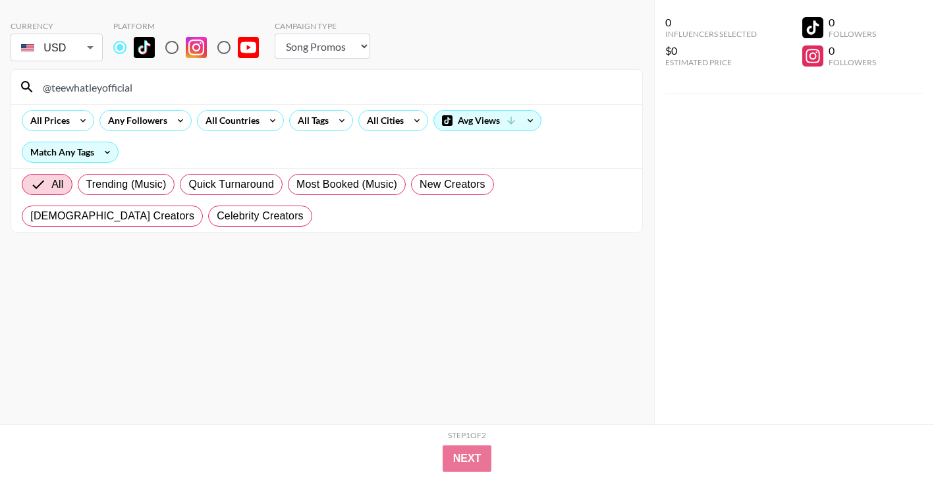
click at [518, 85] on input "@teewhatleyofficial" at bounding box center [334, 86] width 599 height 21
click at [514, 89] on input "@chaelanl" at bounding box center [334, 86] width 599 height 21
click at [506, 81] on input "@theonly.kajah3" at bounding box center [334, 86] width 599 height 21
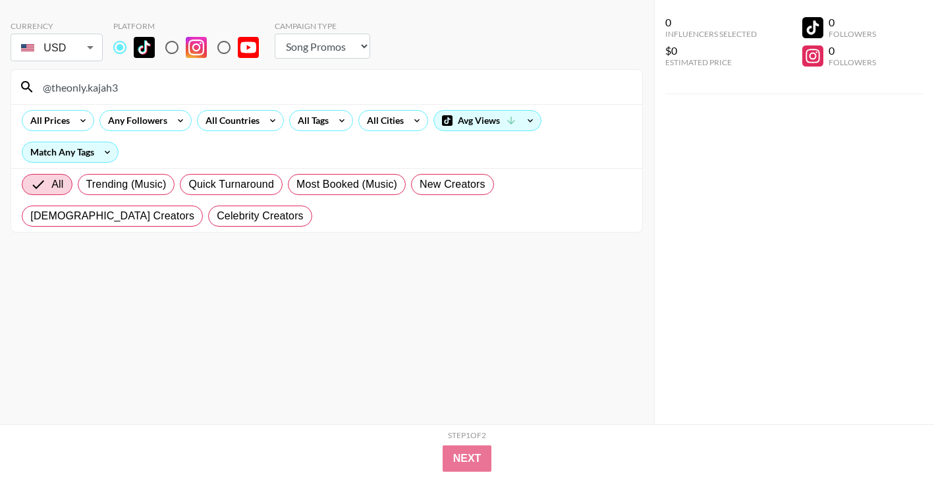
click at [506, 81] on input "@theonly.kajah3" at bounding box center [334, 86] width 599 height 21
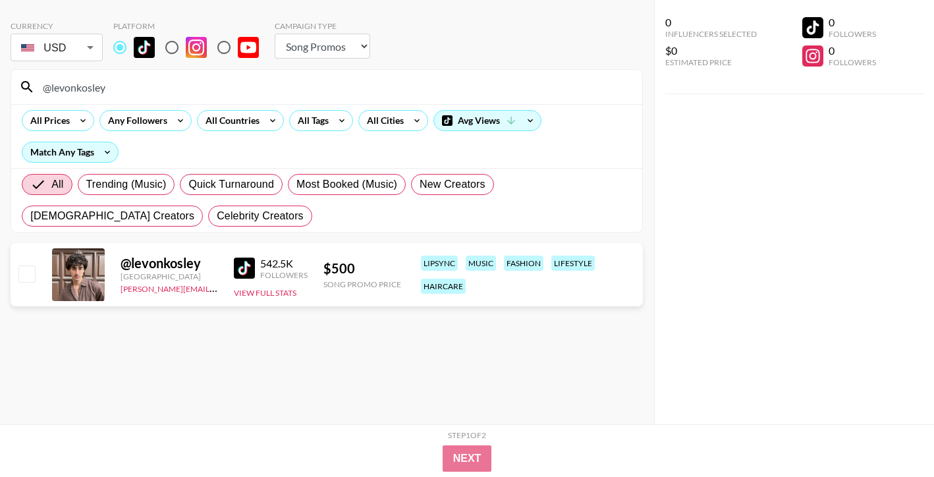
click at [446, 76] on div "@levonkosley" at bounding box center [326, 87] width 631 height 34
click at [446, 76] on input "@levonkosley" at bounding box center [334, 86] width 599 height 21
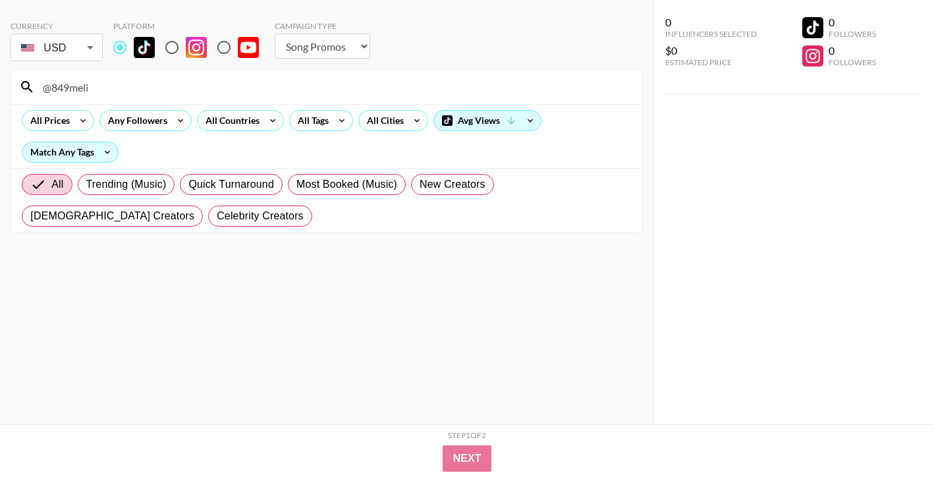
click at [537, 80] on input "@849meli" at bounding box center [334, 86] width 599 height 21
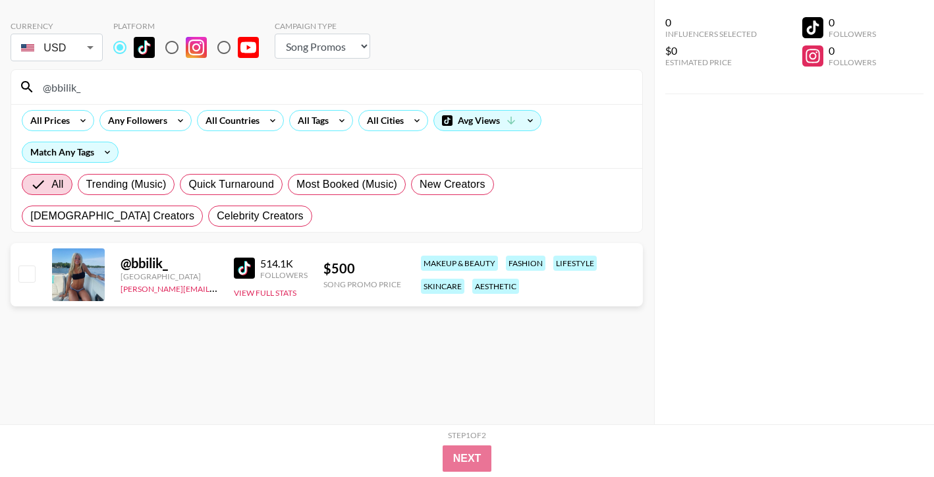
click at [497, 90] on input "@bbilik_" at bounding box center [334, 86] width 599 height 21
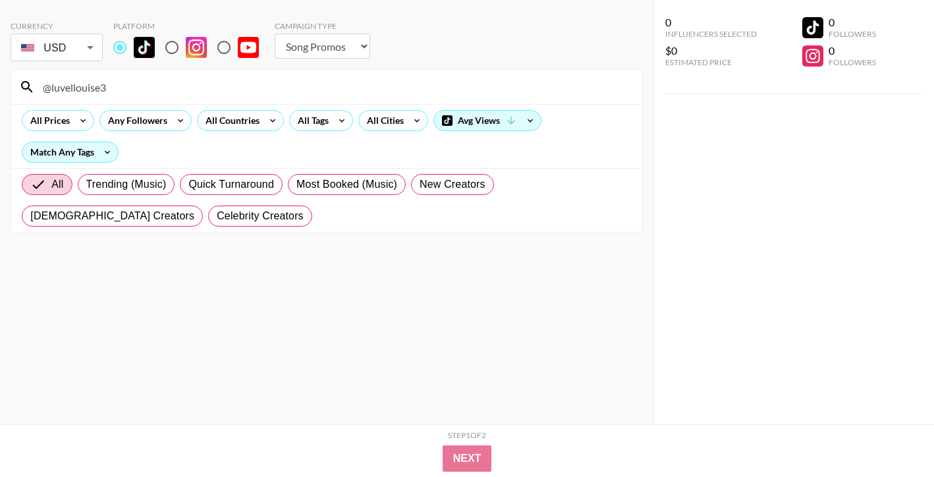
click at [470, 84] on input "@luvellouise3" at bounding box center [334, 86] width 599 height 21
click at [461, 82] on input "@butttttttttah" at bounding box center [334, 86] width 599 height 21
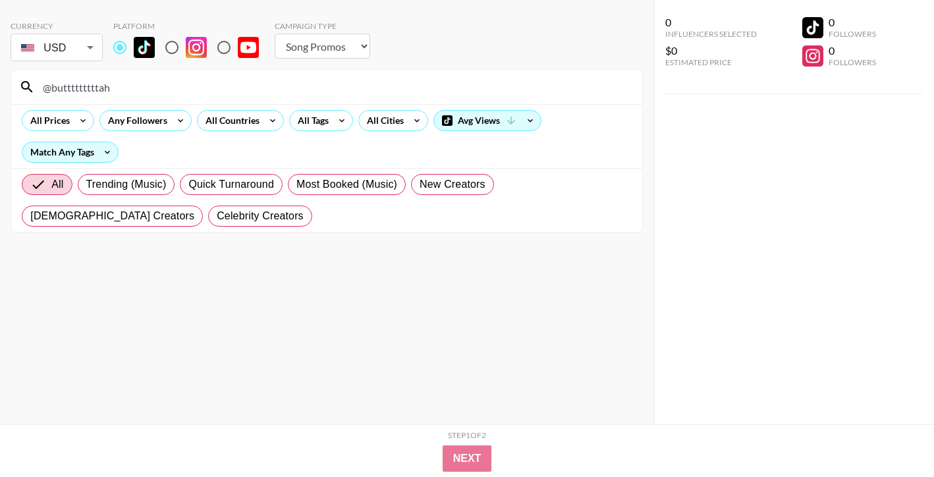
click at [461, 82] on input "@butttttttttah" at bounding box center [334, 86] width 599 height 21
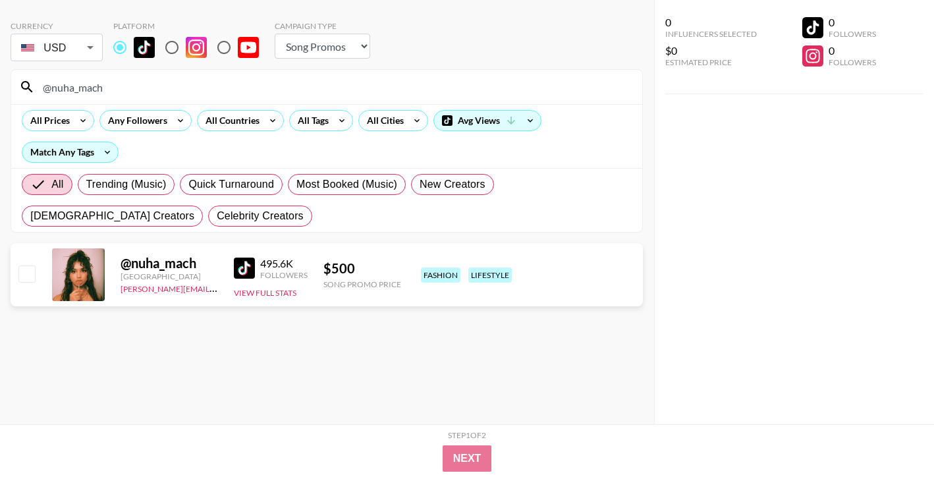
click at [357, 86] on input "@nuha_mach" at bounding box center [334, 86] width 599 height 21
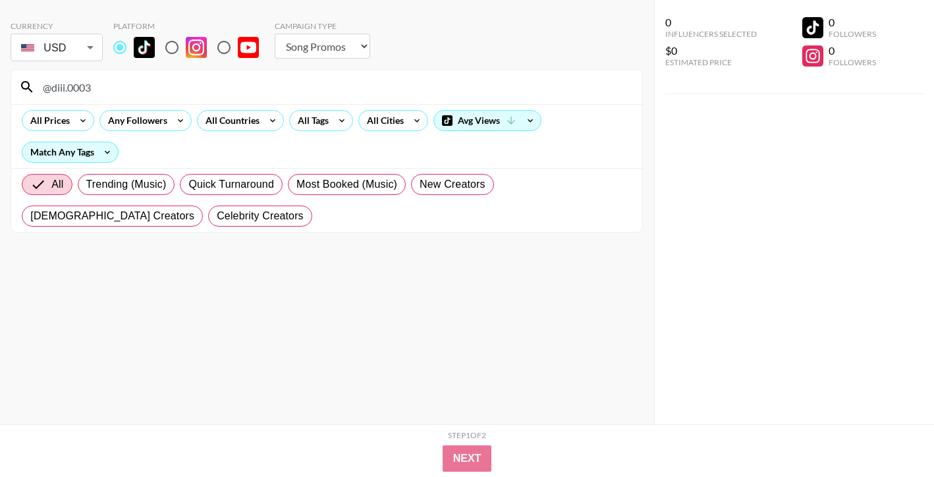
click at [473, 79] on input "@diii.0003" at bounding box center [334, 86] width 599 height 21
click at [477, 80] on input "@[PERSON_NAME].greenlee24" at bounding box center [334, 86] width 599 height 21
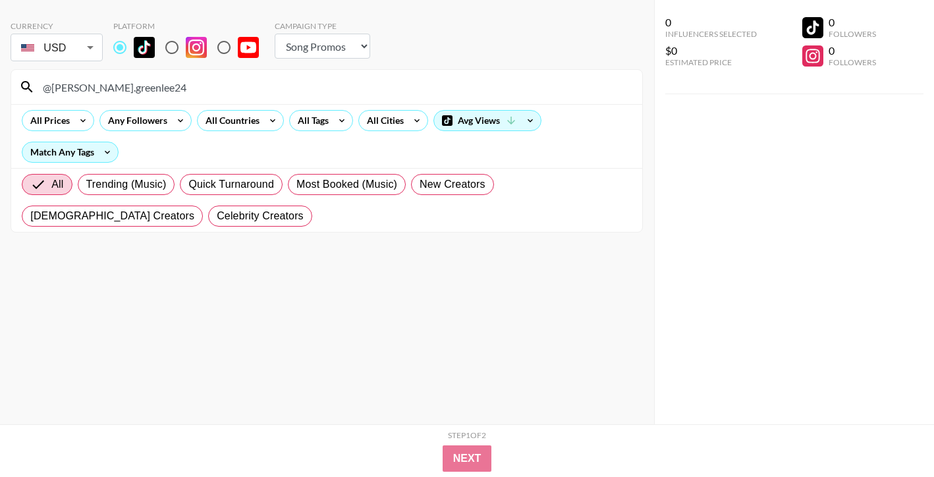
click at [477, 80] on input "@[PERSON_NAME].greenlee24" at bounding box center [334, 86] width 599 height 21
click at [457, 86] on input "@marcellaandreo" at bounding box center [334, 86] width 599 height 21
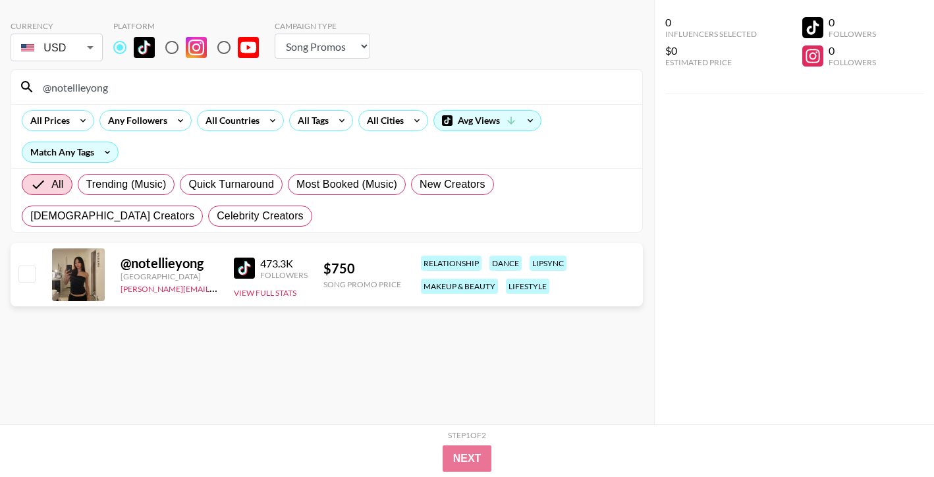
click at [530, 80] on input "@notellieyong" at bounding box center [334, 86] width 599 height 21
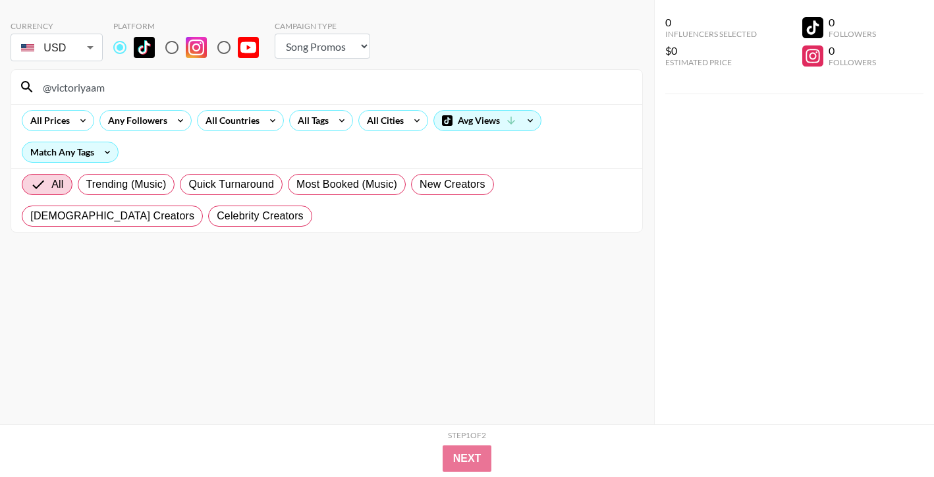
click at [510, 88] on input "@victoriyaam" at bounding box center [334, 86] width 599 height 21
click at [491, 76] on input "@ariane.[PERSON_NAME]" at bounding box center [334, 86] width 599 height 21
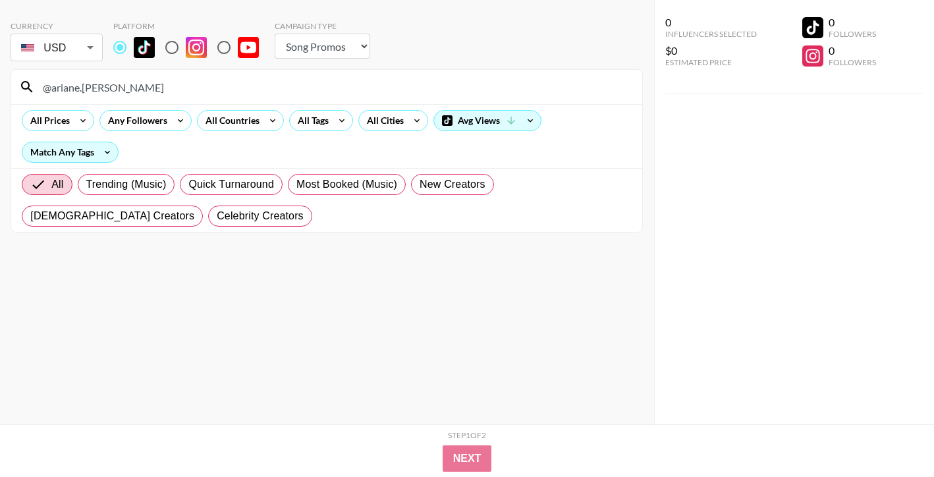
click at [491, 76] on input "@ariane.[PERSON_NAME]" at bounding box center [334, 86] width 599 height 21
click at [486, 87] on input "@lovedmyah" at bounding box center [334, 86] width 599 height 21
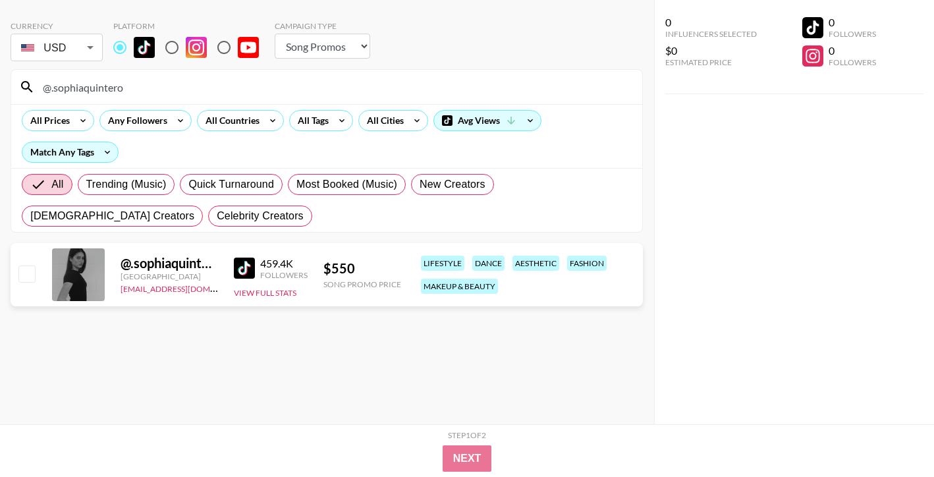
click at [501, 75] on div "@.sophiaquintero" at bounding box center [326, 87] width 631 height 34
click at [497, 82] on input "@.sophiaquintero" at bounding box center [334, 86] width 599 height 21
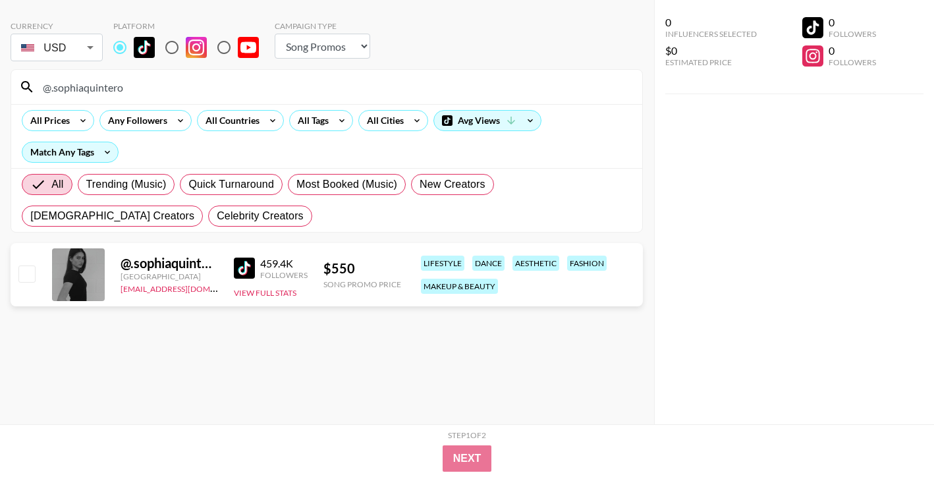
click at [497, 82] on input "@.sophiaquintero" at bounding box center [334, 86] width 599 height 21
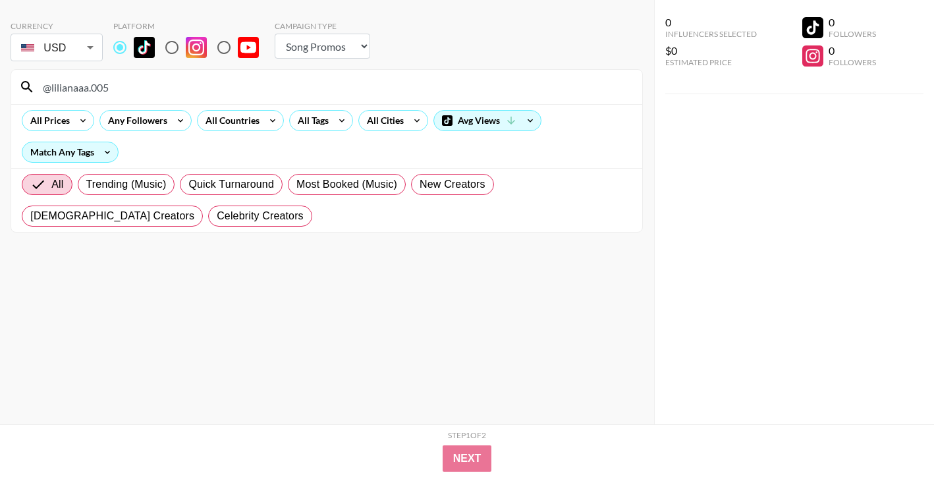
click at [551, 80] on input "@lilianaaa.005" at bounding box center [334, 86] width 599 height 21
click at [489, 80] on input "@[PERSON_NAME].be.eating" at bounding box center [334, 86] width 599 height 21
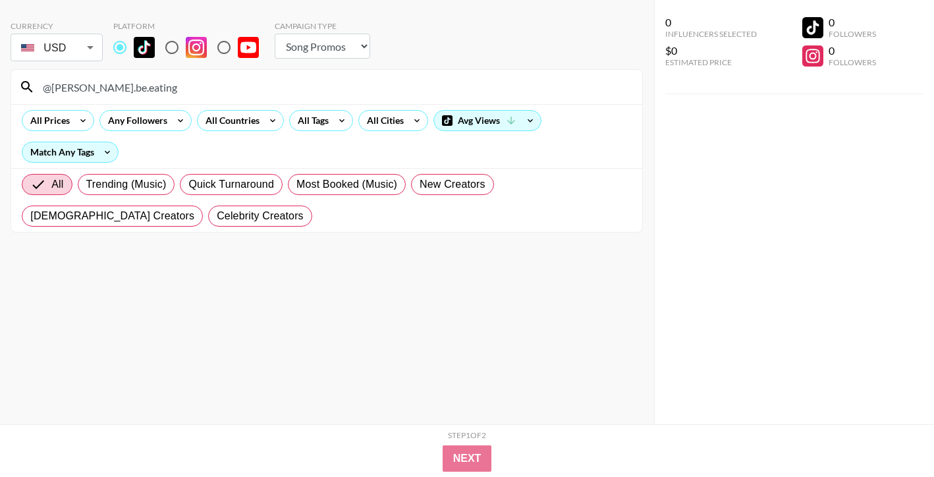
click at [489, 80] on input "@[PERSON_NAME].be.eating" at bounding box center [334, 86] width 599 height 21
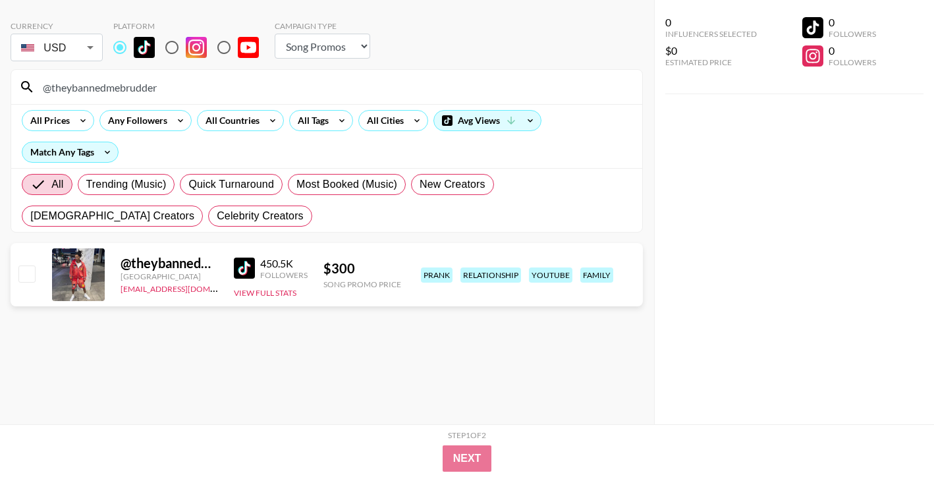
click at [490, 88] on input "@theybannedmebrudder" at bounding box center [334, 86] width 599 height 21
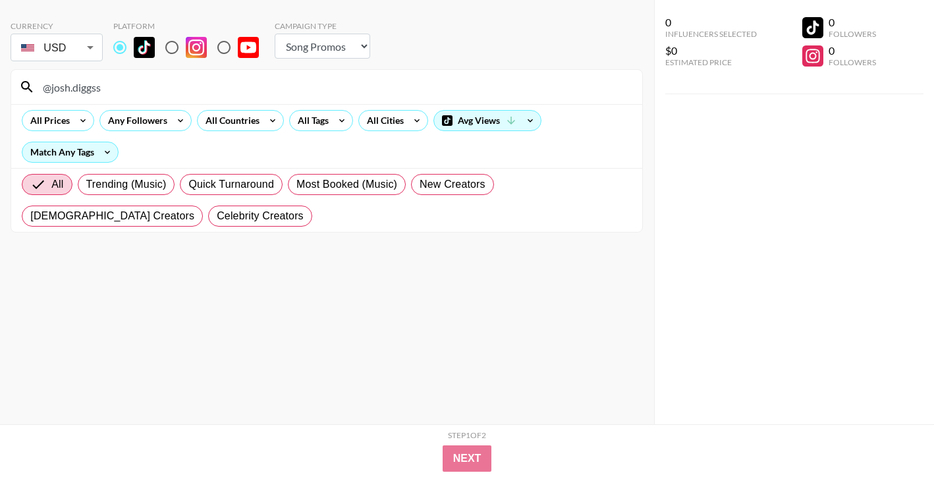
click at [468, 93] on input "@josh.diggss" at bounding box center [334, 86] width 599 height 21
click at [528, 72] on div "@fersita_fresita0" at bounding box center [326, 87] width 631 height 34
click at [528, 90] on input "@fersita_fresita0" at bounding box center [334, 86] width 599 height 21
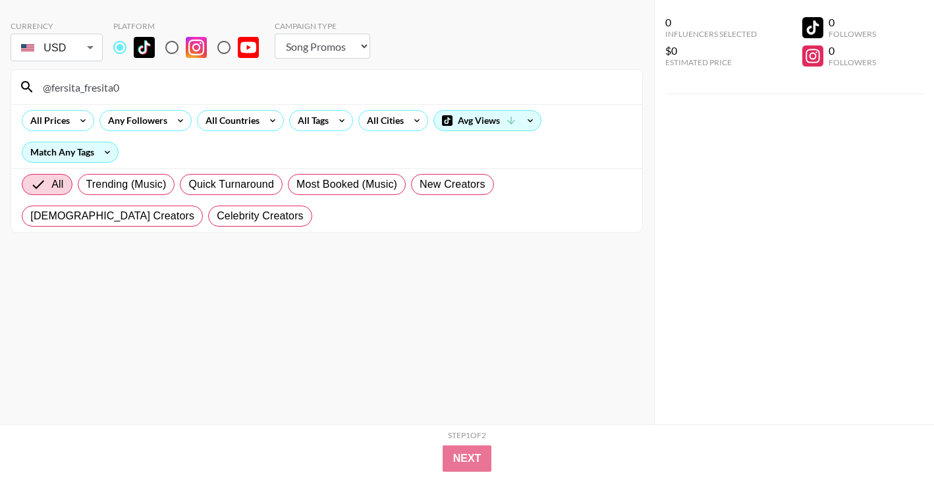
click at [528, 90] on input "@fersita_fresita0" at bounding box center [334, 86] width 599 height 21
click at [511, 91] on input "@berkleyteww" at bounding box center [334, 86] width 599 height 21
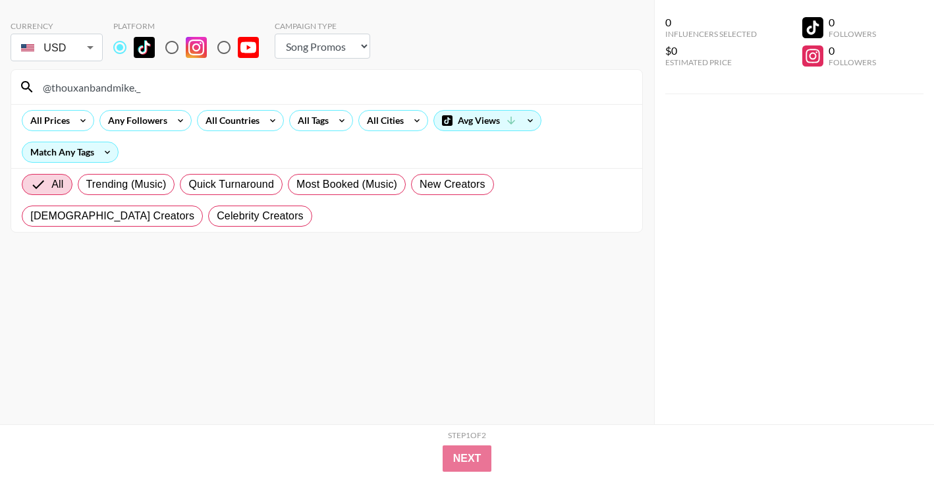
click at [558, 77] on input "@thouxanbandmike._" at bounding box center [334, 86] width 599 height 21
click at [457, 85] on input "@kkaaylleeeeee" at bounding box center [334, 86] width 599 height 21
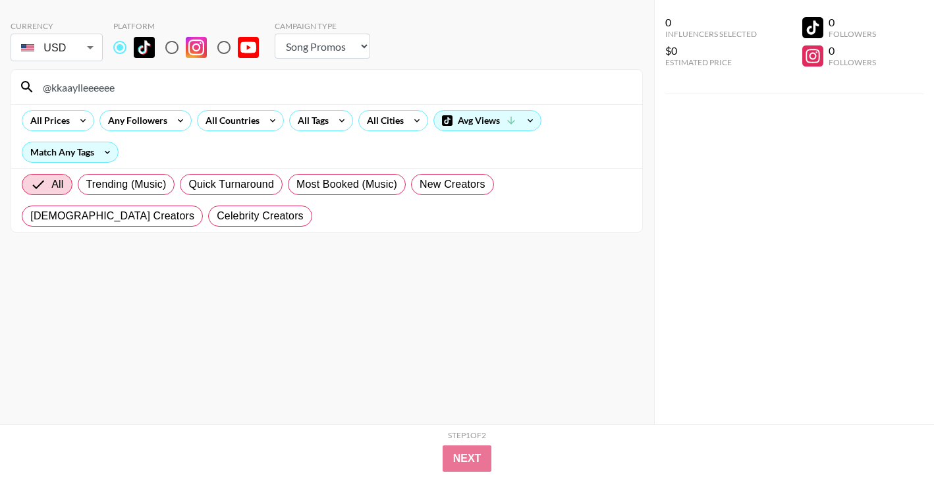
click at [457, 85] on input "@kkaaylleeeeee" at bounding box center [334, 86] width 599 height 21
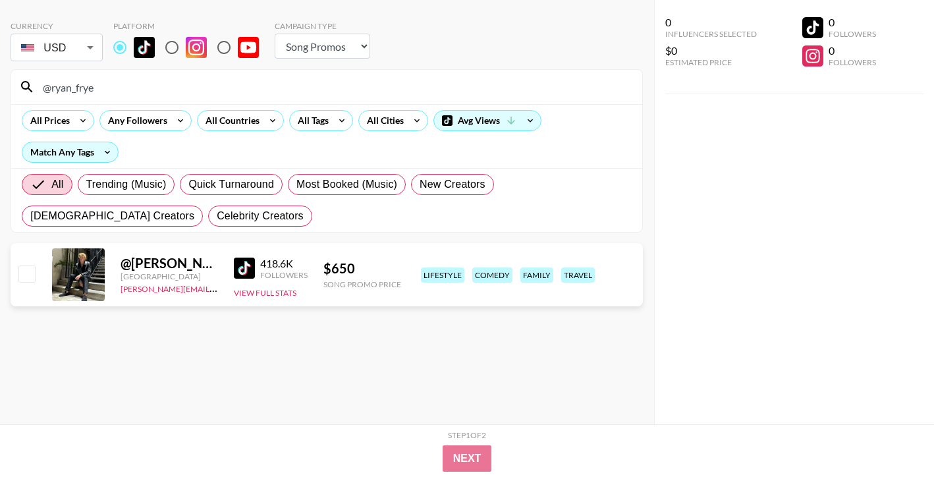
click at [517, 86] on input "@ryan_frye" at bounding box center [334, 86] width 599 height 21
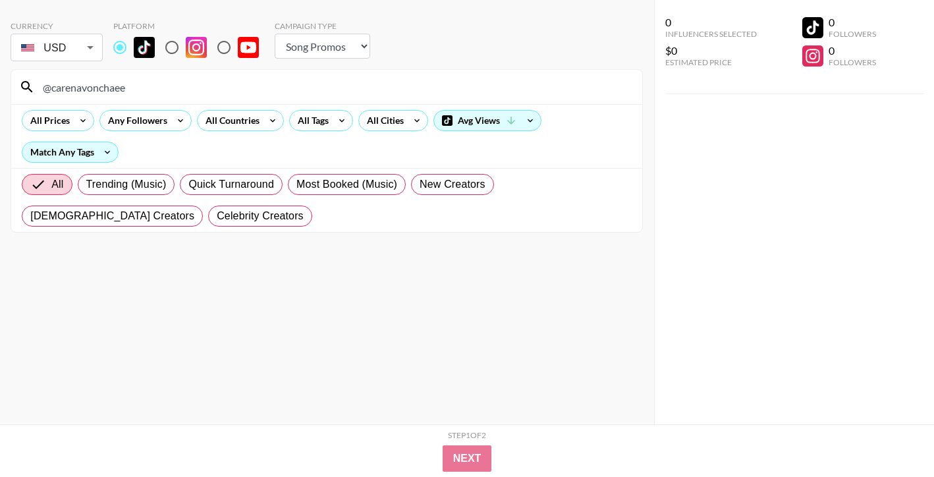
click at [538, 79] on input "@carenavonchaee" at bounding box center [334, 86] width 599 height 21
click at [502, 93] on input "@harlowbarnharrtt" at bounding box center [334, 86] width 599 height 21
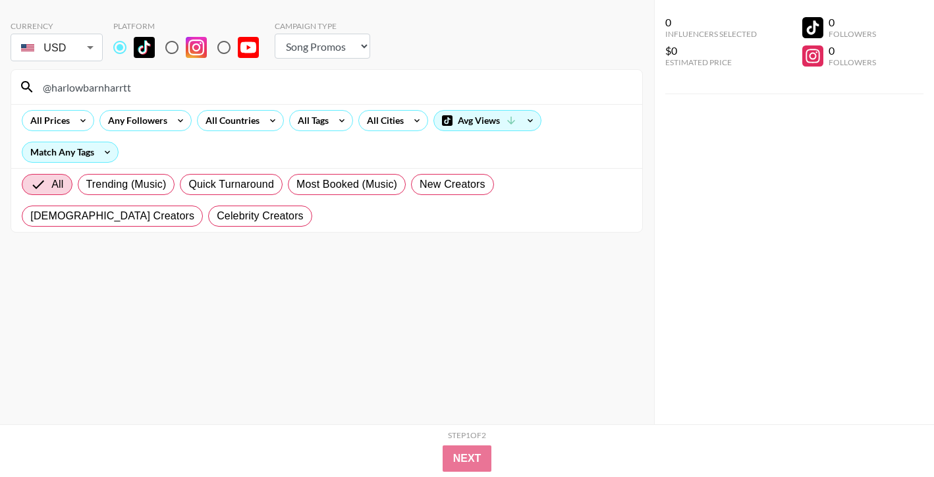
click at [502, 93] on input "@harlowbarnharrtt" at bounding box center [334, 86] width 599 height 21
click at [513, 84] on input "@roccocitooo" at bounding box center [334, 86] width 599 height 21
click at [498, 91] on input "@shelbyywilfong" at bounding box center [334, 86] width 599 height 21
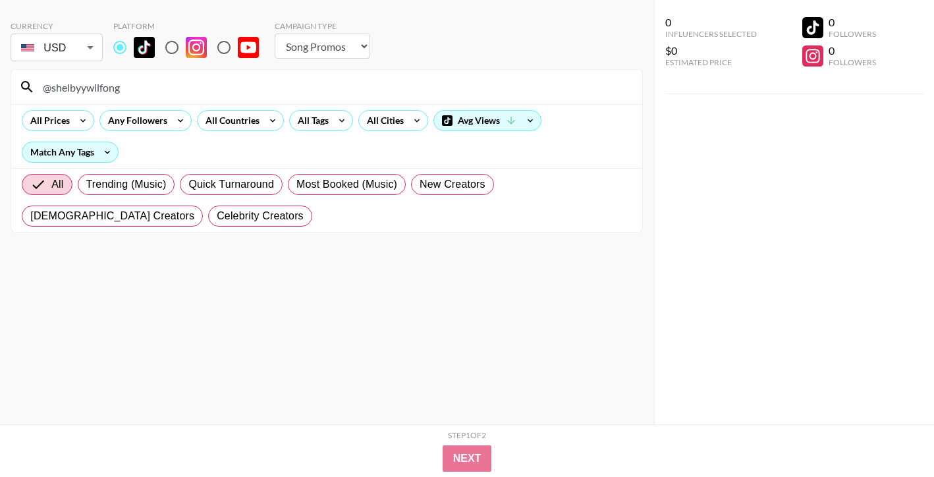
click at [498, 91] on input "@shelbyywilfong" at bounding box center [334, 86] width 599 height 21
click at [497, 83] on input "@favtallblonde" at bounding box center [334, 86] width 599 height 21
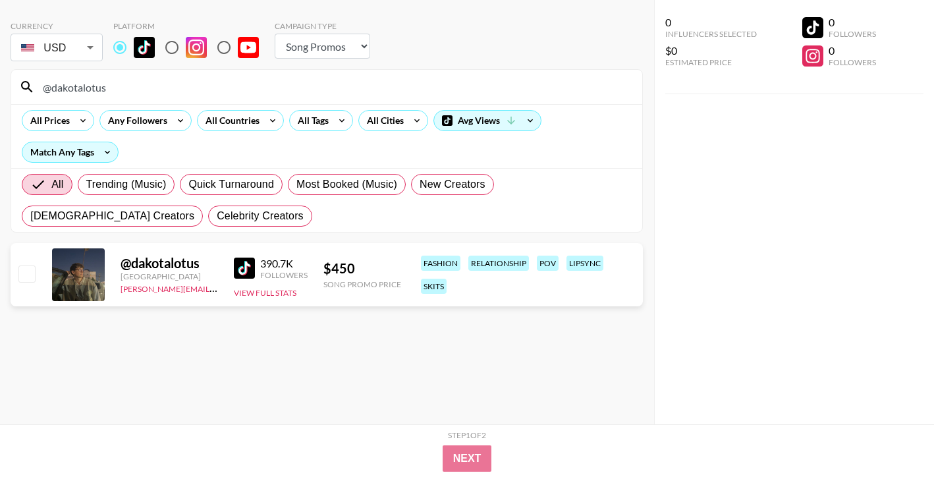
click at [462, 83] on input "@dakotalotus" at bounding box center [334, 86] width 599 height 21
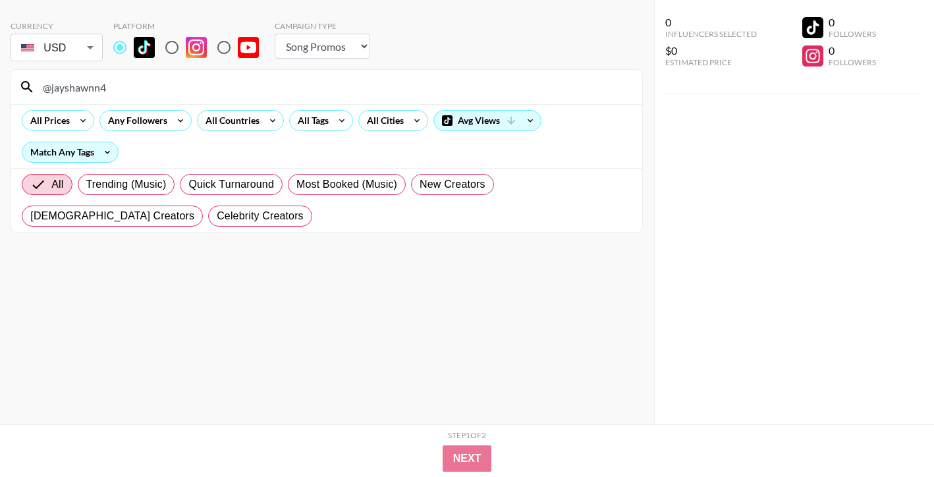
click at [489, 86] on input "@jayshawnn4" at bounding box center [334, 86] width 599 height 21
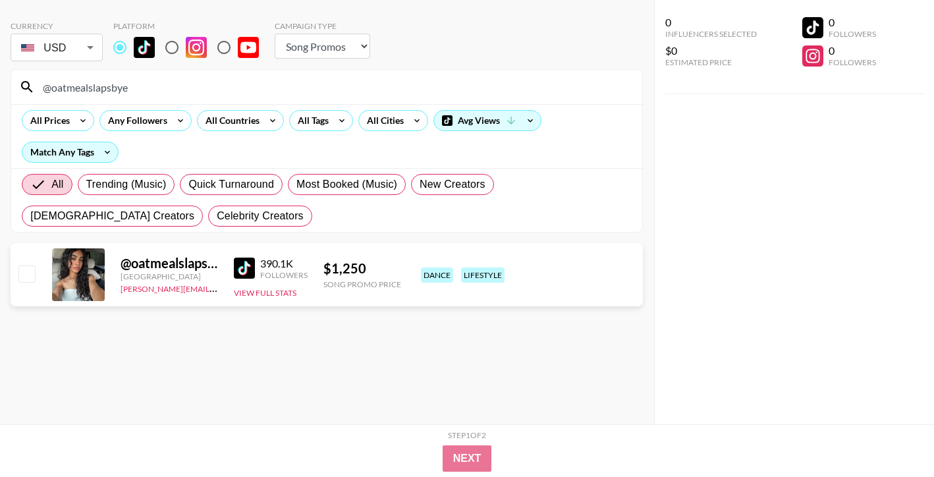
click at [541, 95] on input "@oatmealslapsbye" at bounding box center [334, 86] width 599 height 21
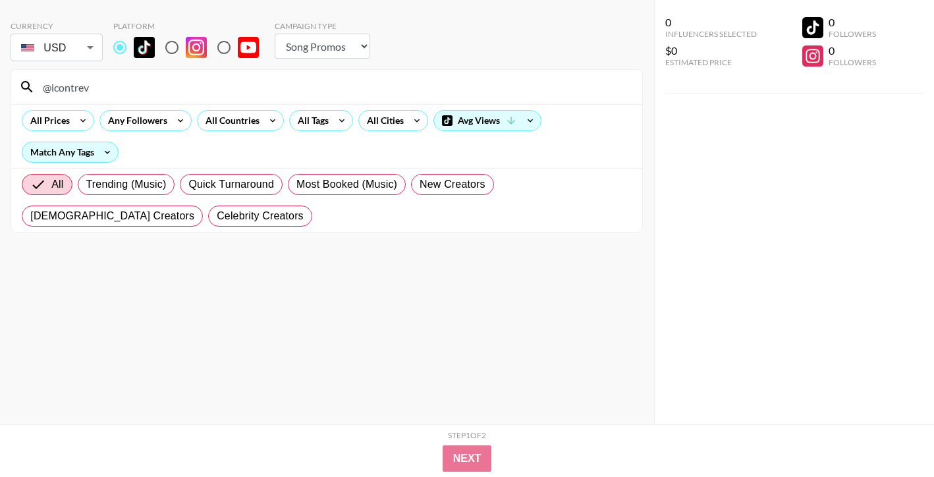
click at [501, 93] on input "@icontrev" at bounding box center [334, 86] width 599 height 21
click at [546, 79] on input "@lifewmyahh" at bounding box center [334, 86] width 599 height 21
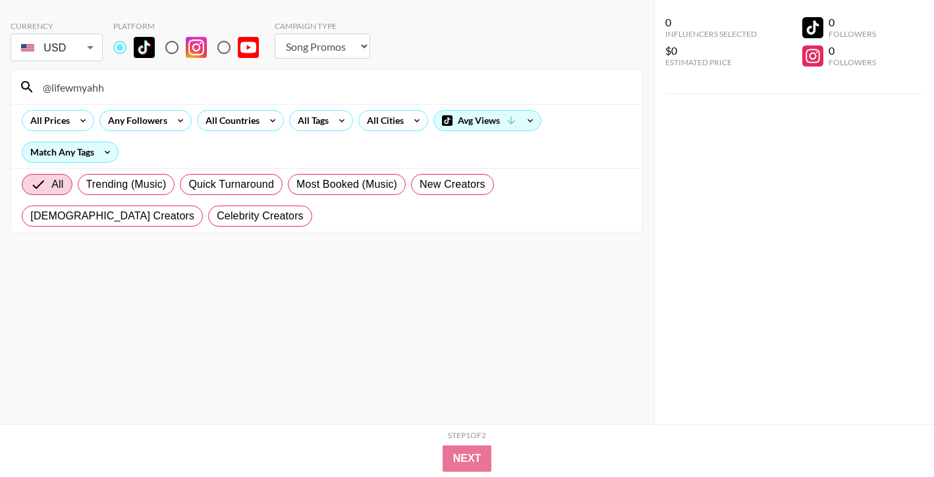
click at [546, 79] on input "@lifewmyahh" at bounding box center [334, 86] width 599 height 21
click at [470, 90] on input "@prettylittleami_" at bounding box center [334, 86] width 599 height 21
click at [412, 84] on input "@youfoundsantii" at bounding box center [334, 86] width 599 height 21
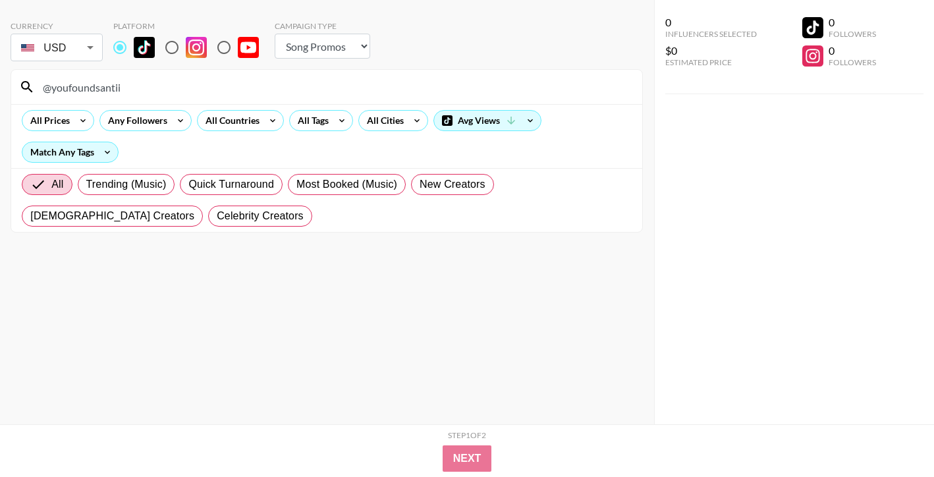
click at [412, 84] on input "@youfoundsantii" at bounding box center [334, 86] width 599 height 21
click at [501, 92] on input "@catinca_thatscrazy2" at bounding box center [334, 86] width 599 height 21
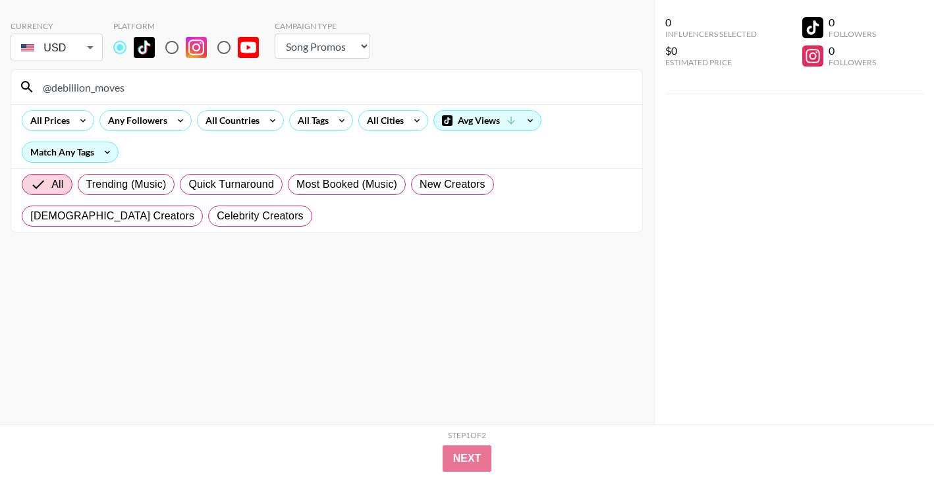
click at [437, 77] on input "@debillion_moves" at bounding box center [334, 86] width 599 height 21
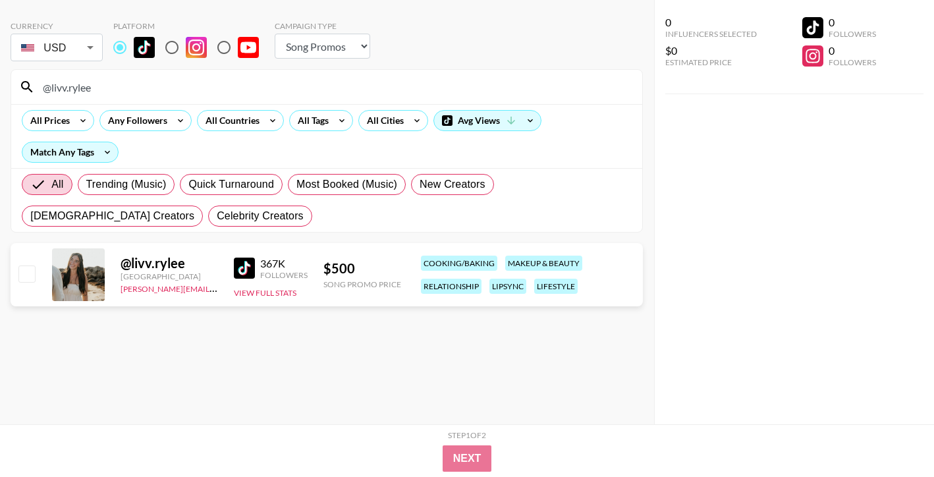
click at [516, 95] on input "@livv.rylee" at bounding box center [334, 86] width 599 height 21
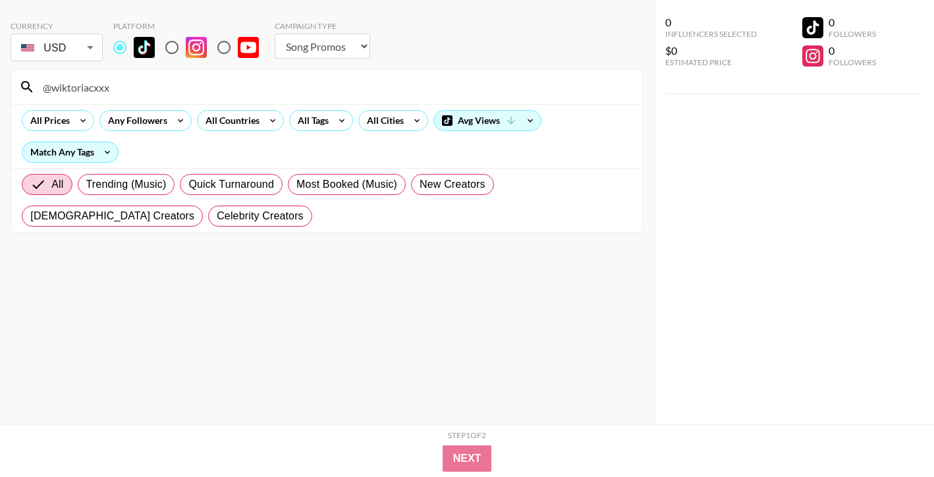
click at [522, 84] on input "@wiktoriacxxx" at bounding box center [334, 86] width 599 height 21
click at [350, 88] on input "@thainadoitbest" at bounding box center [334, 86] width 599 height 21
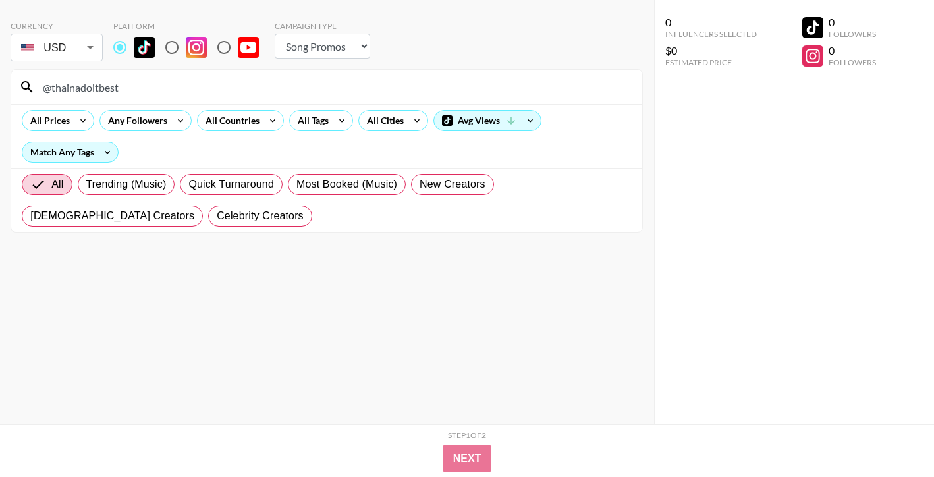
click at [350, 88] on input "@thainadoitbest" at bounding box center [334, 86] width 599 height 21
click at [502, 85] on input "@madden_ross" at bounding box center [334, 86] width 599 height 21
click at [453, 81] on input "@nottpositiveidaa" at bounding box center [334, 86] width 599 height 21
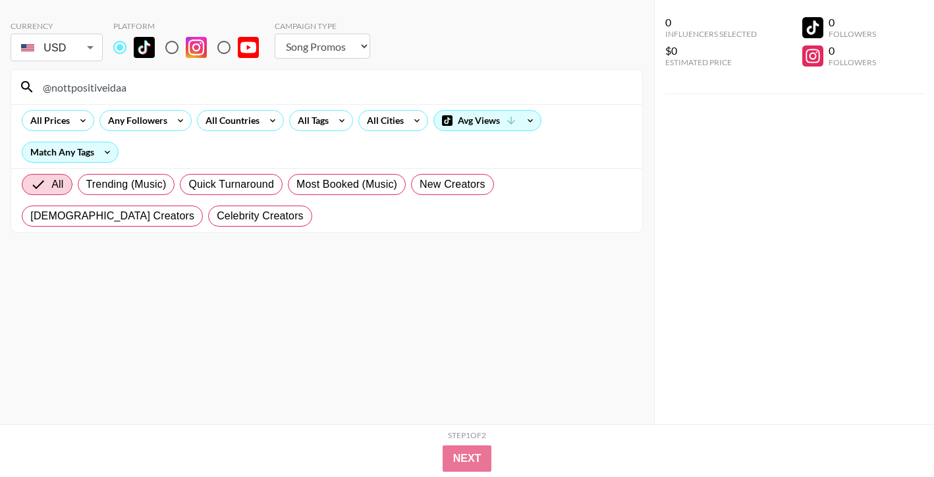
click at [453, 81] on input "@nottpositiveidaa" at bounding box center [334, 86] width 599 height 21
click at [507, 92] on input "@craebae_" at bounding box center [334, 86] width 599 height 21
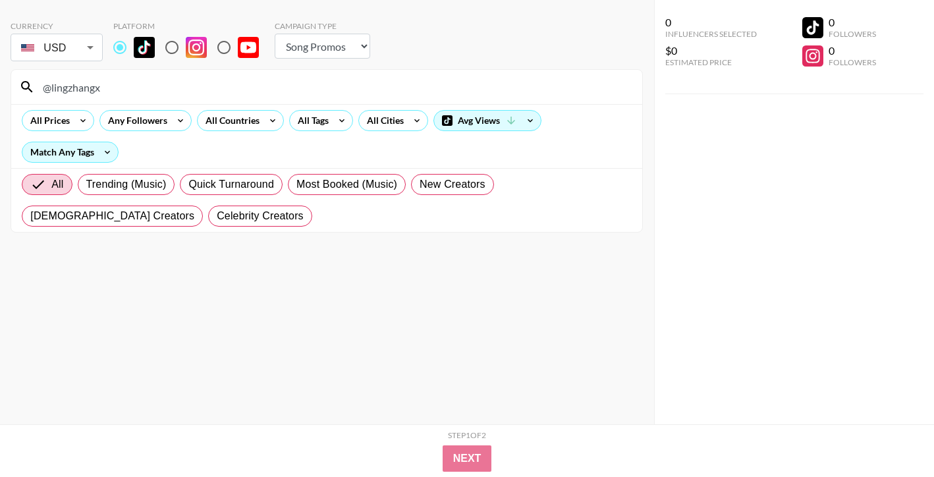
click at [412, 95] on input "@lingzhangx" at bounding box center [334, 86] width 599 height 21
click at [531, 84] on input "@itskeriaaa.__" at bounding box center [334, 86] width 599 height 21
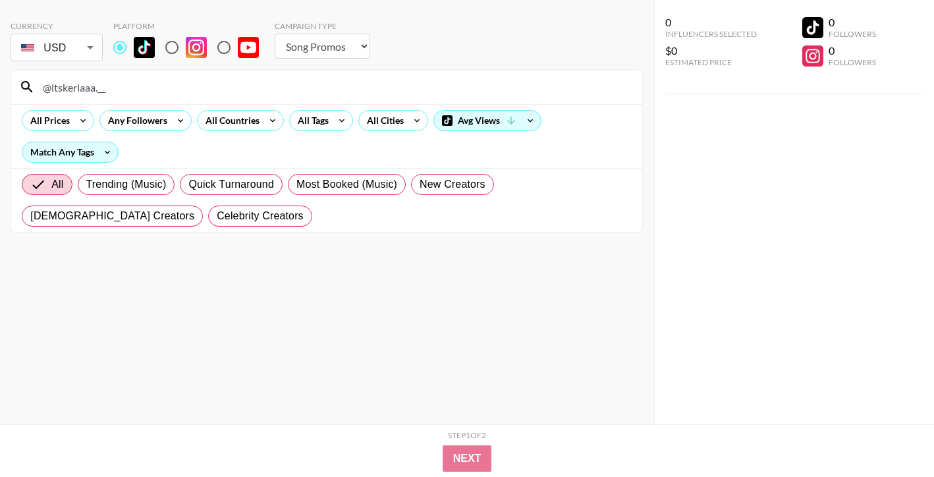
click at [531, 84] on input "@itskeriaaa.__" at bounding box center [334, 86] width 599 height 21
click at [518, 91] on input "@4arahh_" at bounding box center [334, 86] width 599 height 21
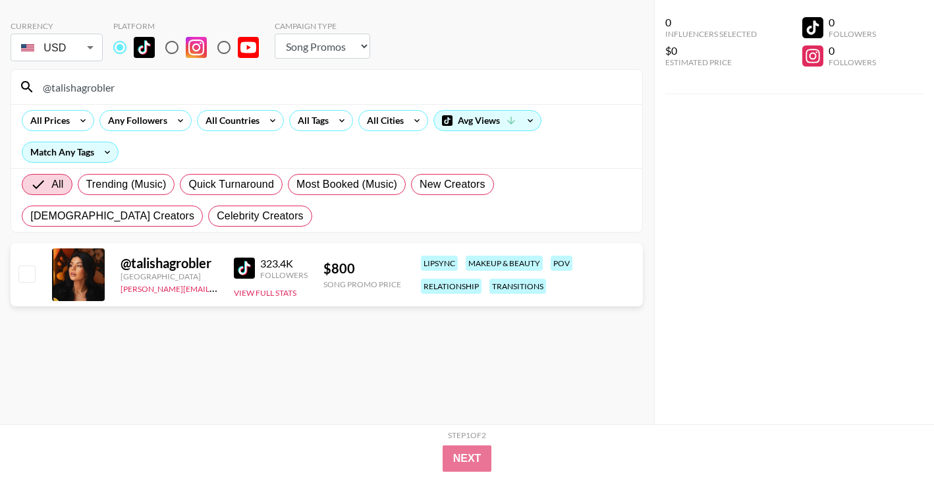
click at [500, 91] on input "@talishagrobler" at bounding box center [334, 86] width 599 height 21
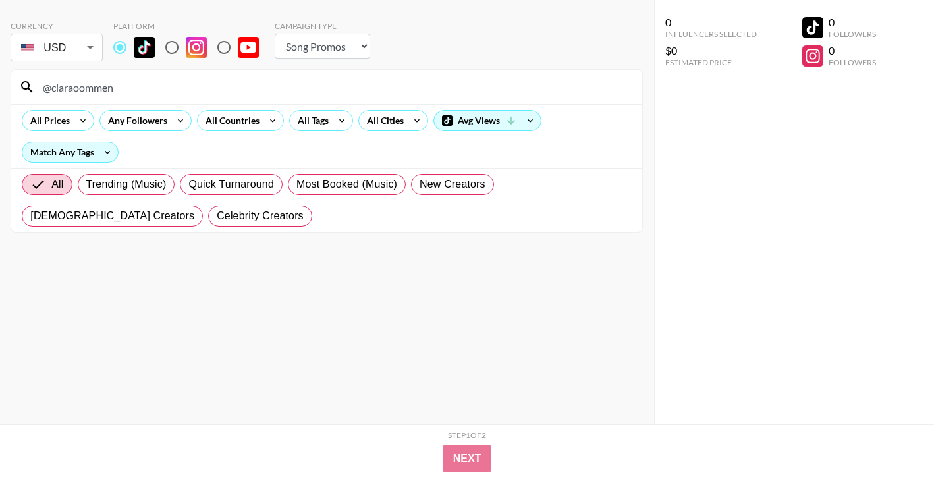
click at [531, 91] on input "@ciaraoommen" at bounding box center [334, 86] width 599 height 21
click at [484, 97] on input "@iiiamneishaa" at bounding box center [334, 86] width 599 height 21
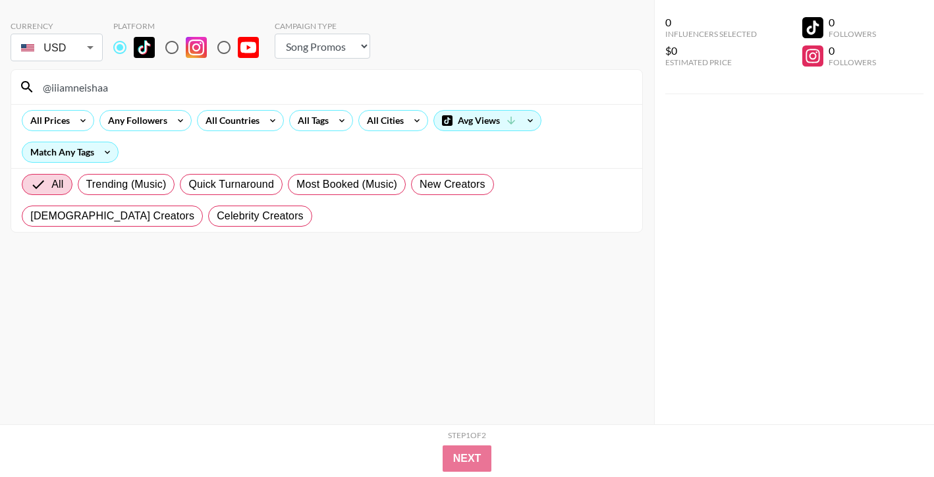
click at [484, 97] on input "@iiiamneishaa" at bounding box center [334, 86] width 599 height 21
click at [491, 80] on input "@bigrenz434" at bounding box center [334, 86] width 599 height 21
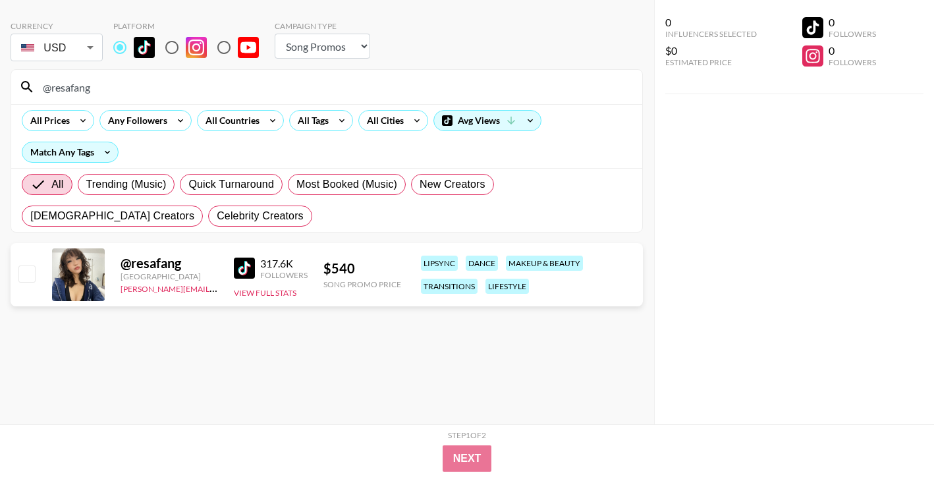
click at [545, 92] on input "@resafang" at bounding box center [334, 86] width 599 height 21
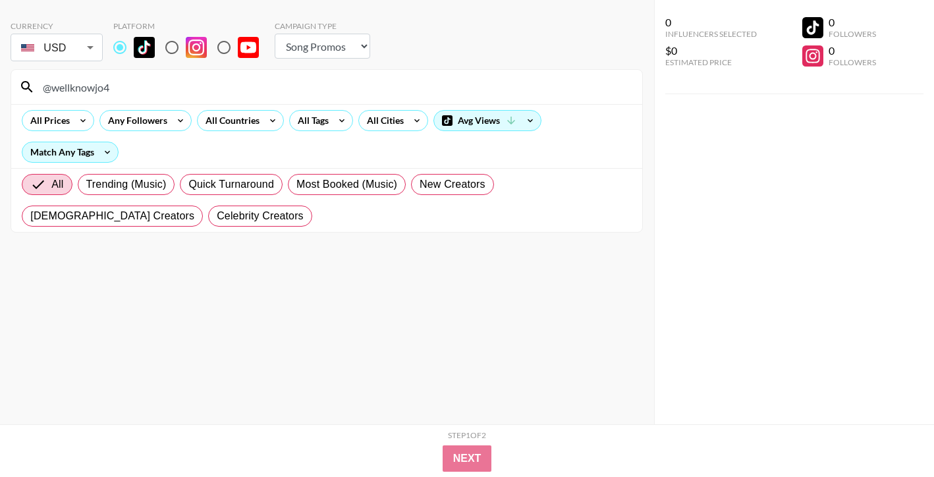
click at [504, 78] on input "@wellknowjo4" at bounding box center [334, 86] width 599 height 21
click at [508, 84] on input "@hagankenz" at bounding box center [334, 86] width 599 height 21
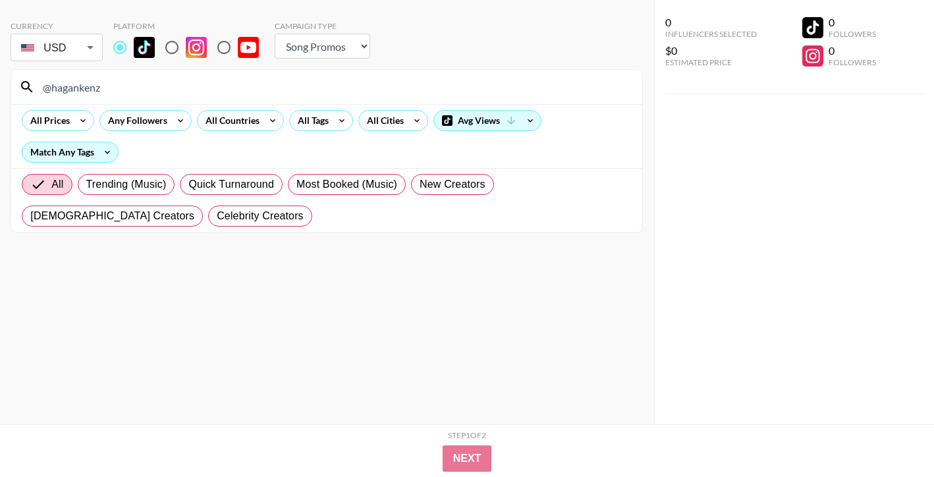
click at [508, 84] on input "@hagankenz" at bounding box center [334, 86] width 599 height 21
click at [516, 88] on input "@derqrodriguez" at bounding box center [334, 86] width 599 height 21
click at [524, 77] on input "@401..jenni" at bounding box center [334, 86] width 599 height 21
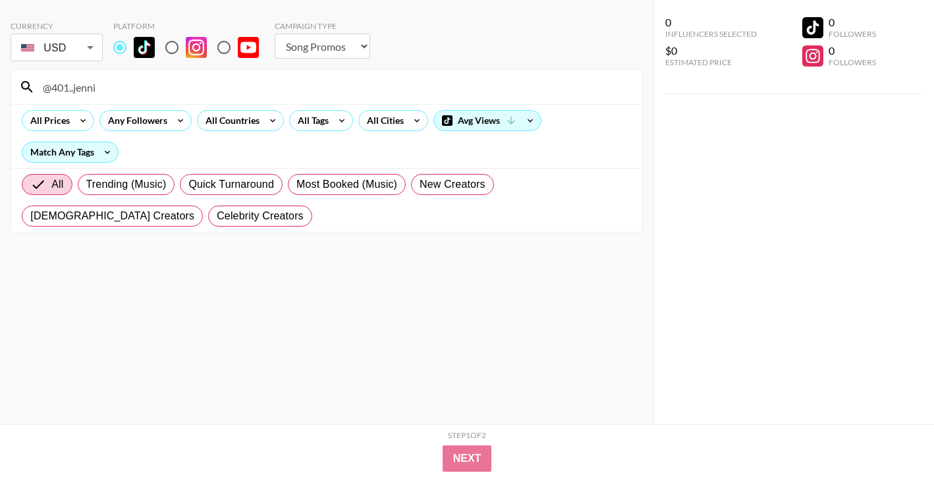
click at [524, 77] on input "@401..jenni" at bounding box center [334, 86] width 599 height 21
click at [535, 94] on input "@waketaylor" at bounding box center [334, 86] width 599 height 21
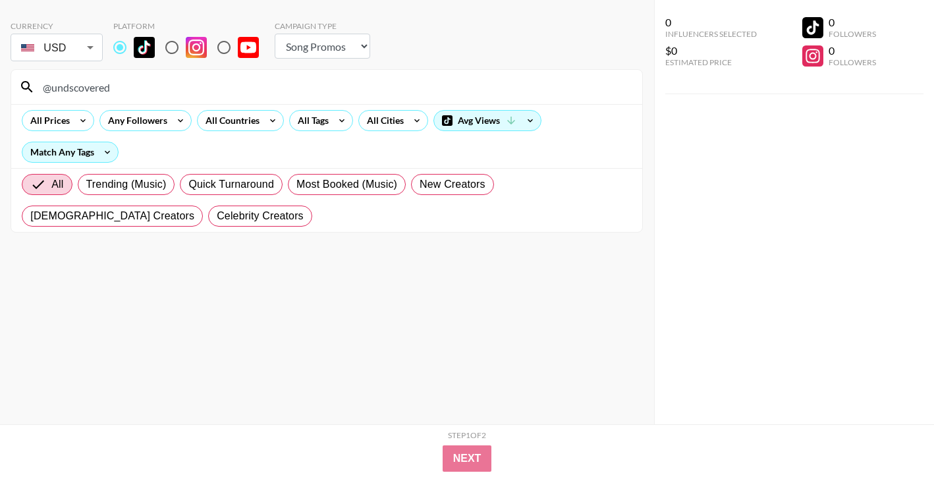
click at [489, 91] on input "@undscovered" at bounding box center [334, 86] width 599 height 21
click at [530, 92] on input "@childishdom" at bounding box center [334, 86] width 599 height 21
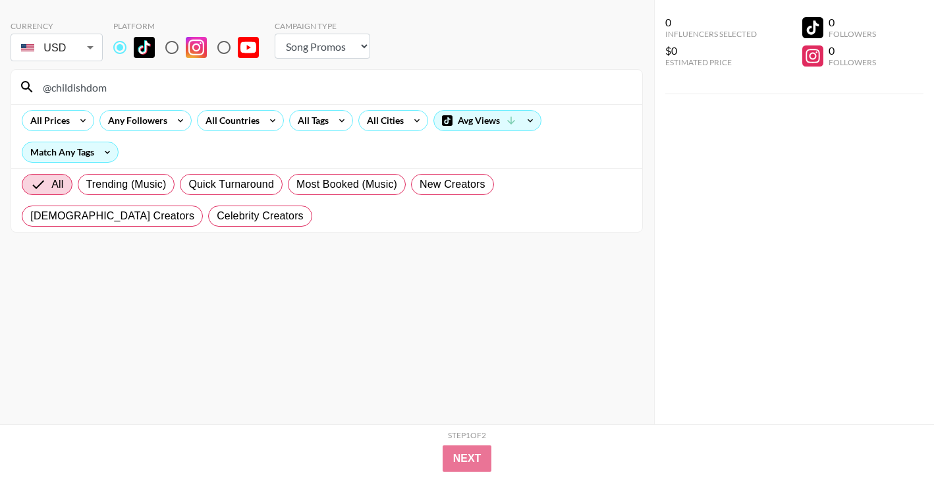
click at [530, 92] on input "@childishdom" at bounding box center [334, 86] width 599 height 21
click at [502, 79] on input "@victoriajaiimes" at bounding box center [334, 86] width 599 height 21
click at [523, 81] on input "@j4smine.[PERSON_NAME]" at bounding box center [334, 86] width 599 height 21
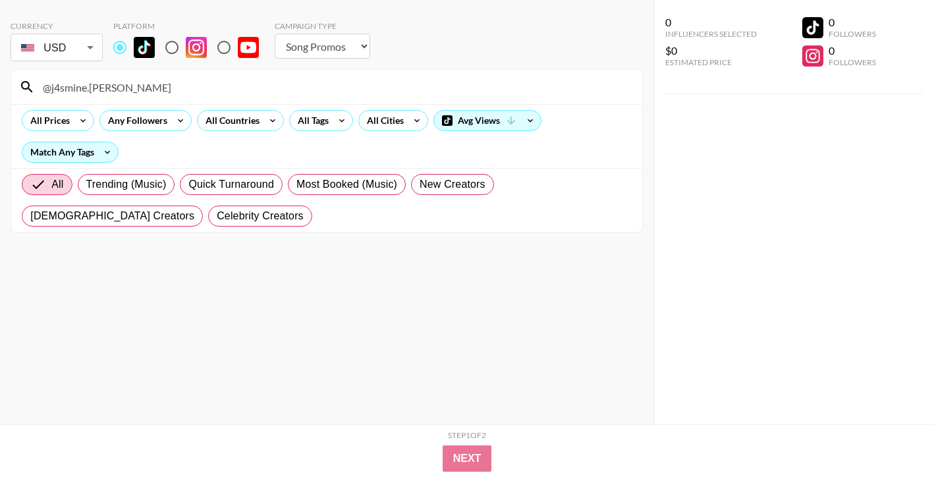
click at [523, 81] on input "@j4smine.[PERSON_NAME]" at bounding box center [334, 86] width 599 height 21
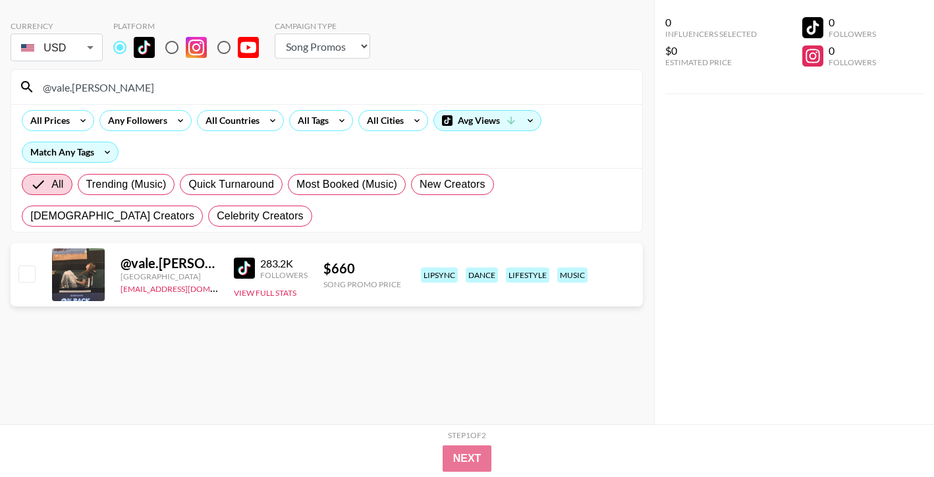
click at [532, 88] on input "@vale.[PERSON_NAME]" at bounding box center [334, 86] width 599 height 21
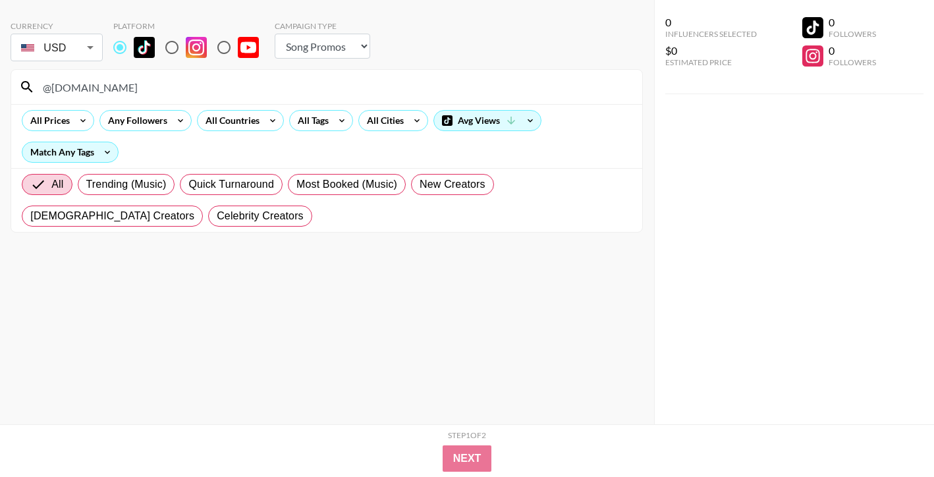
click at [412, 95] on input "@[DOMAIN_NAME]" at bounding box center [334, 86] width 599 height 21
click at [545, 88] on input "@elise_robbinss" at bounding box center [334, 86] width 599 height 21
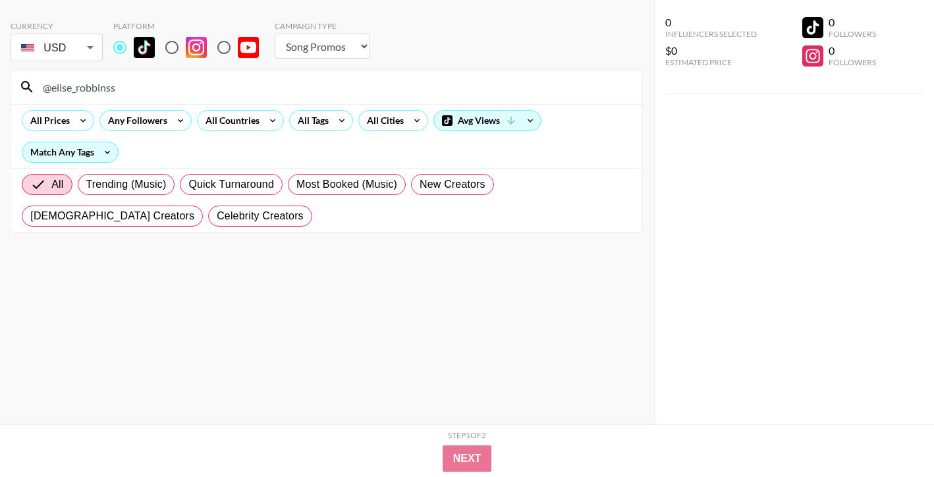
click at [545, 88] on input "@elise_robbinss" at bounding box center [334, 86] width 599 height 21
click at [436, 95] on input "@user12781798903" at bounding box center [334, 86] width 599 height 21
click at [508, 88] on input "@bensuarezfr" at bounding box center [334, 86] width 599 height 21
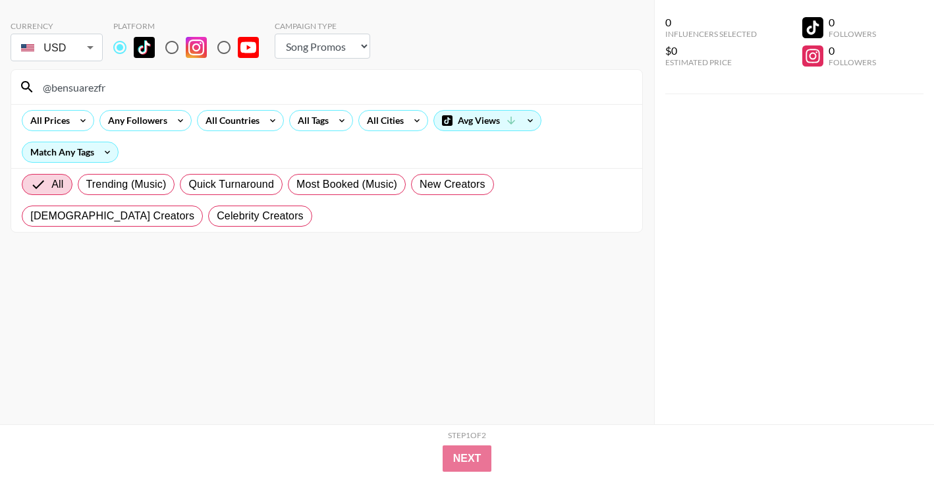
click at [508, 88] on input "@bensuarezfr" at bounding box center [334, 86] width 599 height 21
click at [522, 84] on input "@sophiecharlotth" at bounding box center [334, 86] width 599 height 21
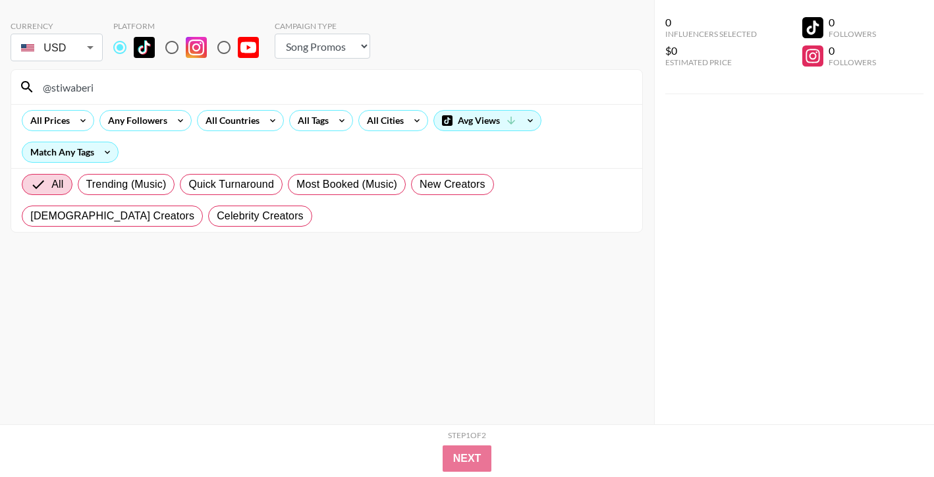
click at [562, 82] on input "@stiwaberi" at bounding box center [334, 86] width 599 height 21
click at [493, 80] on input "@ellhoran" at bounding box center [334, 86] width 599 height 21
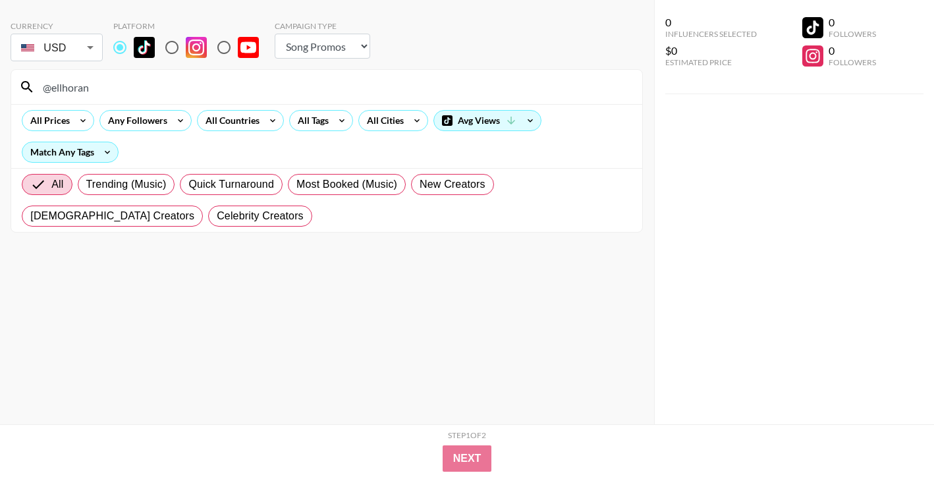
click at [493, 80] on input "@ellhoran" at bounding box center [334, 86] width 599 height 21
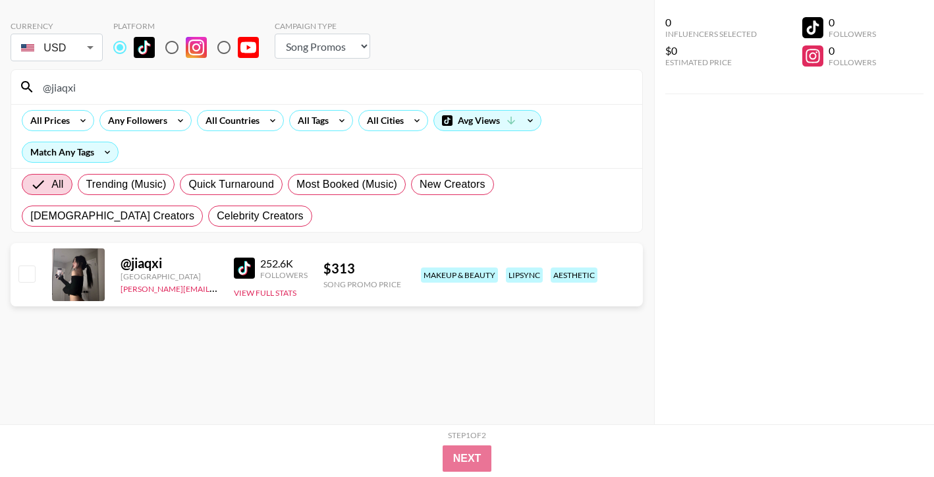
click at [520, 76] on input "@jiaqxi" at bounding box center [334, 86] width 599 height 21
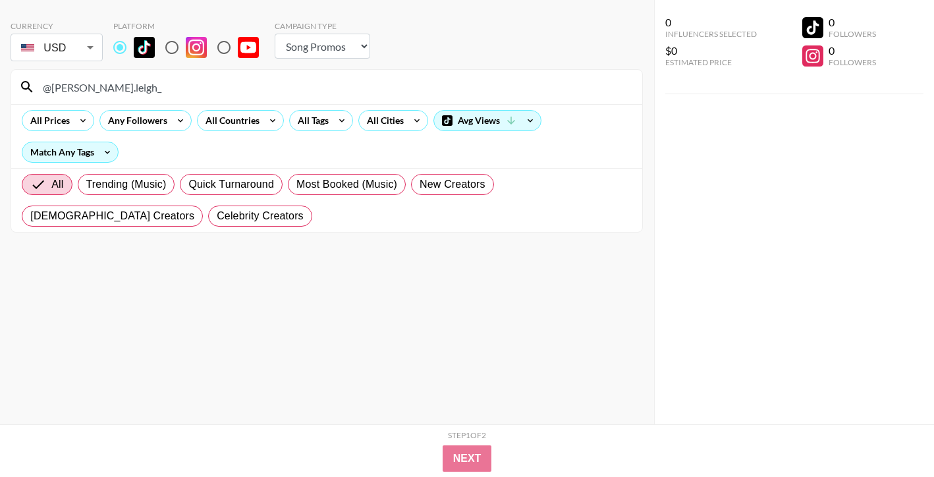
click at [513, 86] on input "@[PERSON_NAME].leigh_" at bounding box center [334, 86] width 599 height 21
click at [508, 89] on input "@marks_secretspam" at bounding box center [334, 86] width 599 height 21
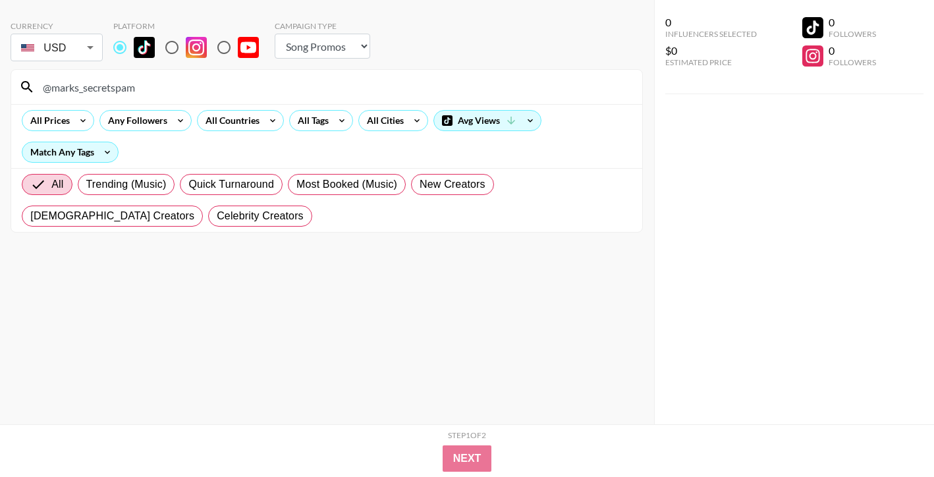
click at [508, 89] on input "@marks_secretspam" at bounding box center [334, 86] width 599 height 21
click at [510, 79] on input "@trinnsanity" at bounding box center [334, 86] width 599 height 21
click at [450, 100] on div "@scarbeenhavin" at bounding box center [326, 87] width 631 height 34
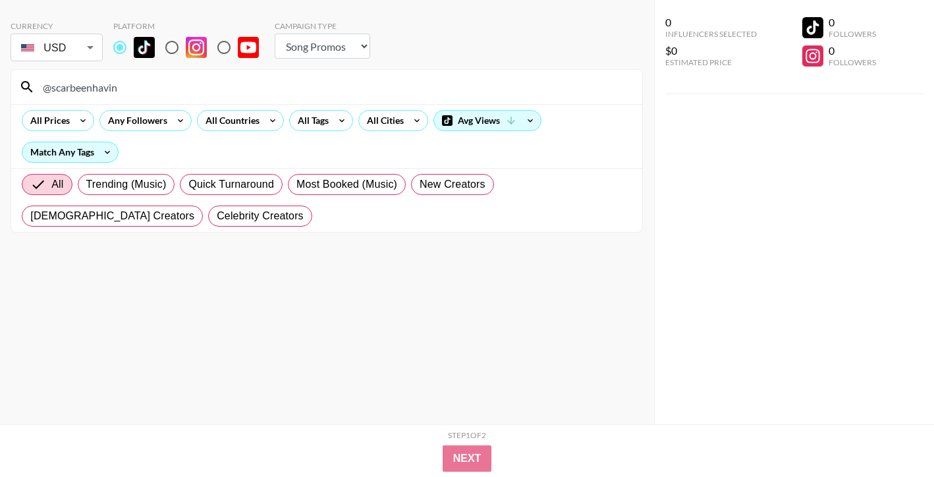
click at [450, 97] on input "@scarbeenhavin" at bounding box center [334, 86] width 599 height 21
click at [548, 93] on input "@theariellelynn" at bounding box center [334, 86] width 599 height 21
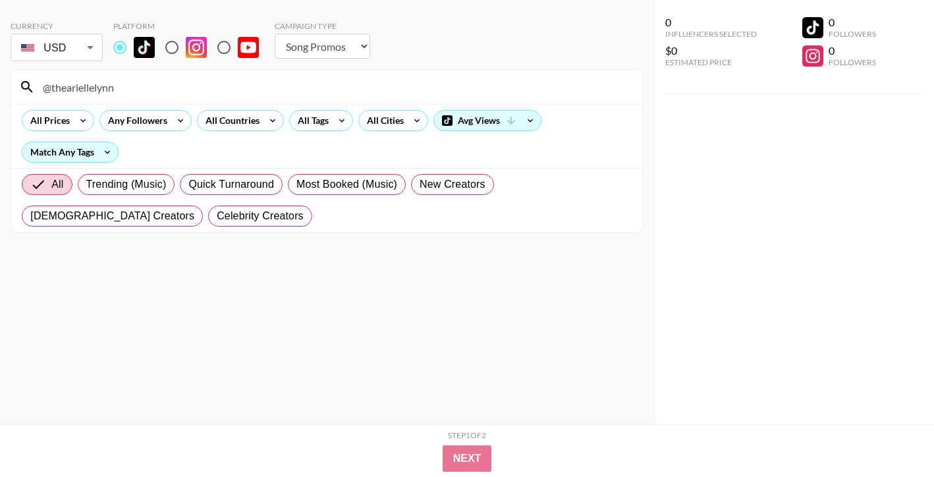
click at [548, 93] on input "@theariellelynn" at bounding box center [334, 86] width 599 height 21
click at [493, 86] on input "@veeliette" at bounding box center [334, 86] width 599 height 21
click at [458, 84] on input "@kellypeet_" at bounding box center [334, 86] width 599 height 21
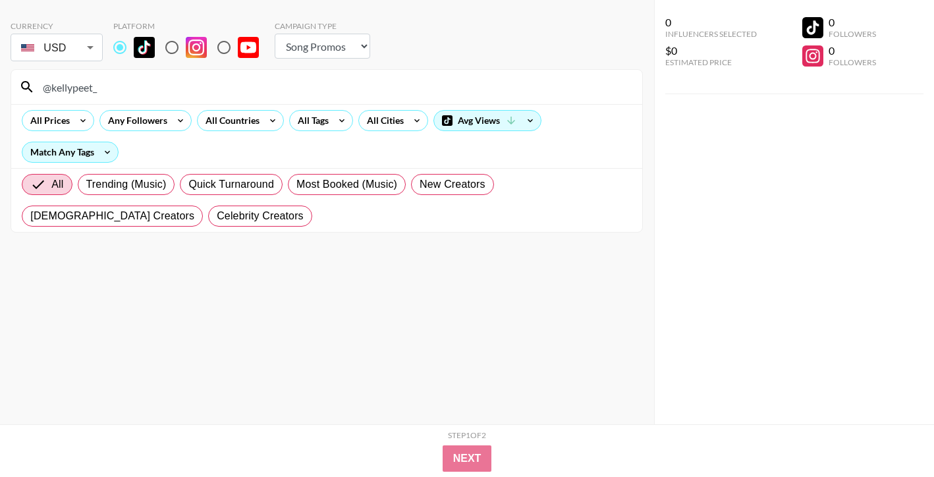
click at [458, 84] on input "@kellypeet_" at bounding box center [334, 86] width 599 height 21
click at [501, 88] on input "@bogbandits" at bounding box center [334, 86] width 599 height 21
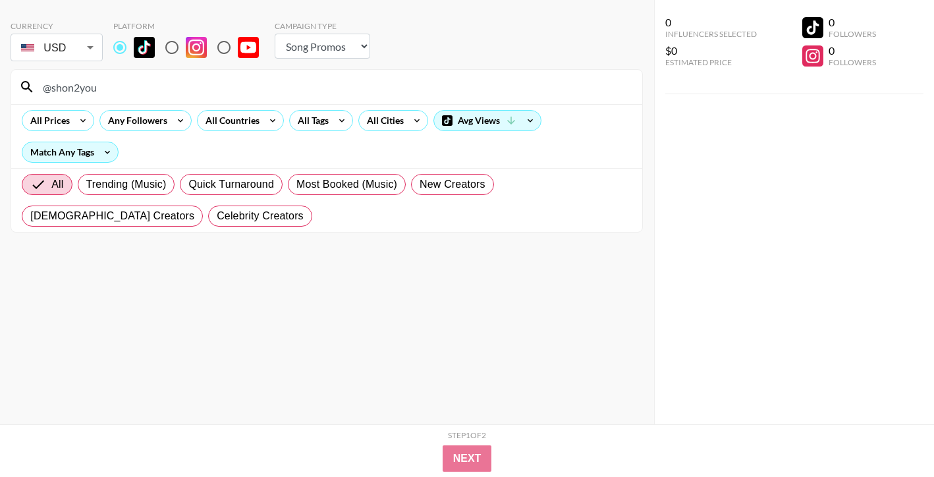
click at [547, 92] on input "@shon2you" at bounding box center [334, 86] width 599 height 21
click at [569, 92] on input "@keirarenyak" at bounding box center [334, 86] width 599 height 21
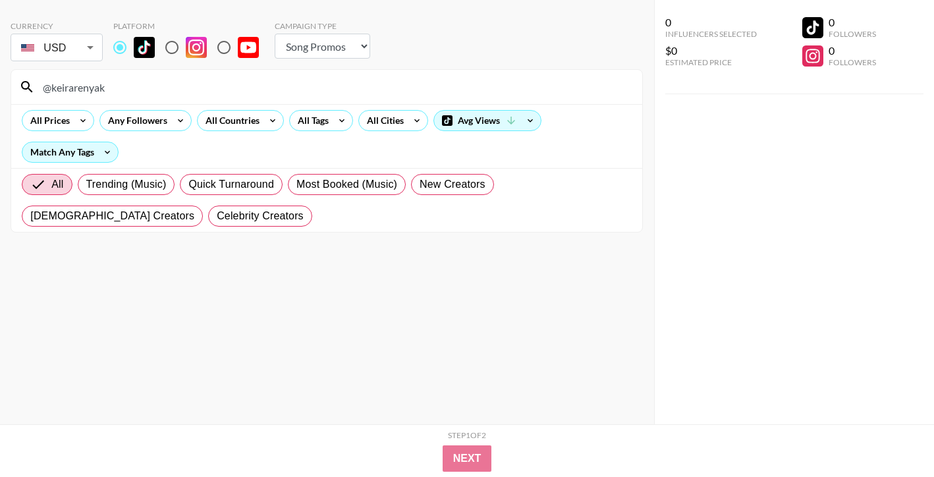
click at [569, 92] on input "@keirarenyak" at bounding box center [334, 86] width 599 height 21
click at [429, 95] on input "@lysspham" at bounding box center [334, 86] width 599 height 21
click at [496, 84] on input "@xtcdreamzz" at bounding box center [334, 86] width 599 height 21
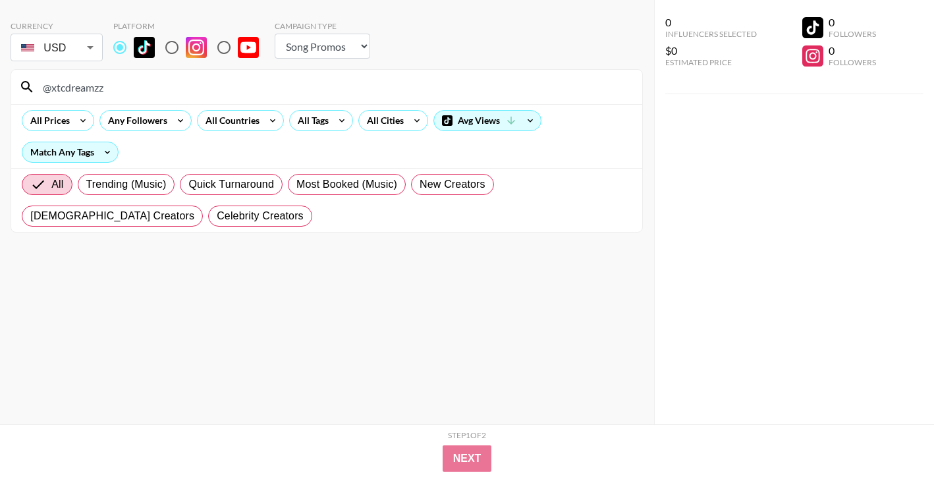
click at [496, 84] on input "@xtcdreamzz" at bounding box center [334, 86] width 599 height 21
click at [481, 87] on input "@edenrees.1" at bounding box center [334, 86] width 599 height 21
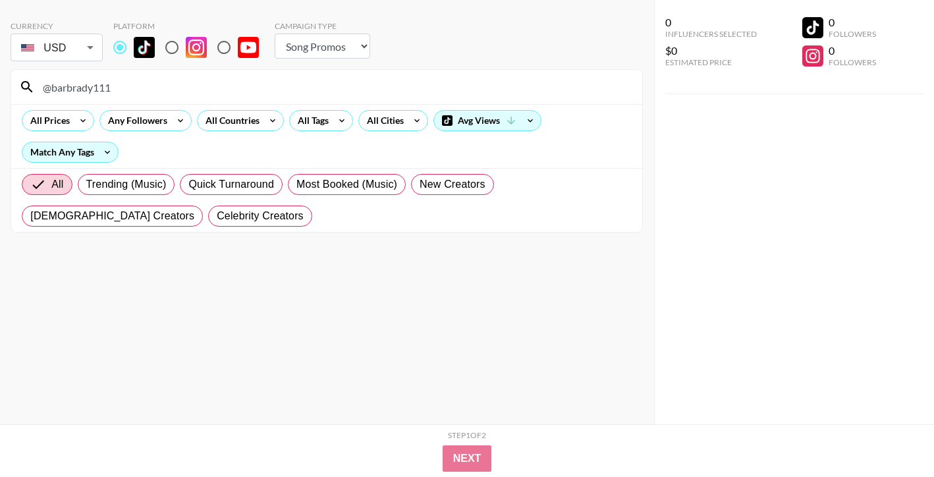
click at [443, 88] on input "@barbrady111" at bounding box center [334, 86] width 599 height 21
click at [549, 92] on input "@brownbaddie" at bounding box center [334, 86] width 599 height 21
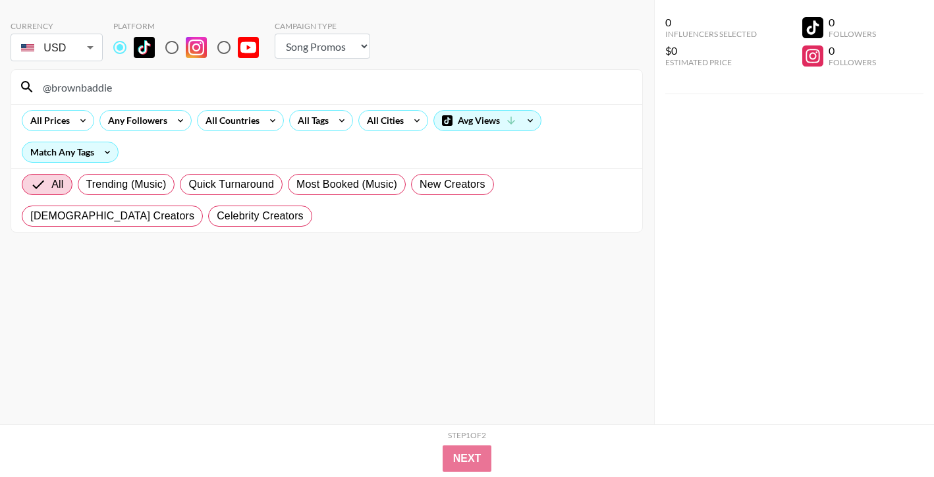
click at [549, 92] on input "@brownbaddie" at bounding box center [334, 86] width 599 height 21
click at [529, 82] on input "@_paisleywillow2" at bounding box center [334, 86] width 599 height 21
click at [432, 82] on input "@thatoneguycollin" at bounding box center [334, 86] width 599 height 21
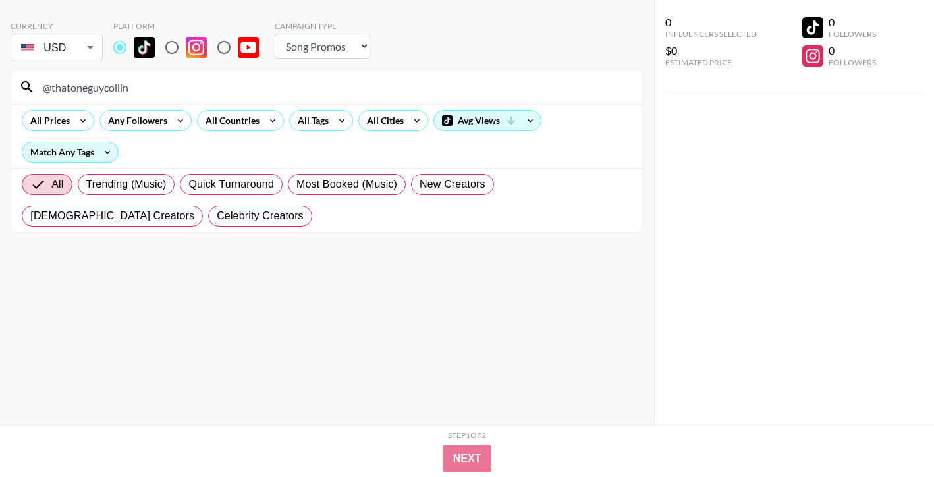
click at [432, 82] on input "@thatoneguycollin" at bounding box center [334, 86] width 599 height 21
click at [519, 77] on input "@ilovekaiicenat" at bounding box center [334, 86] width 599 height 21
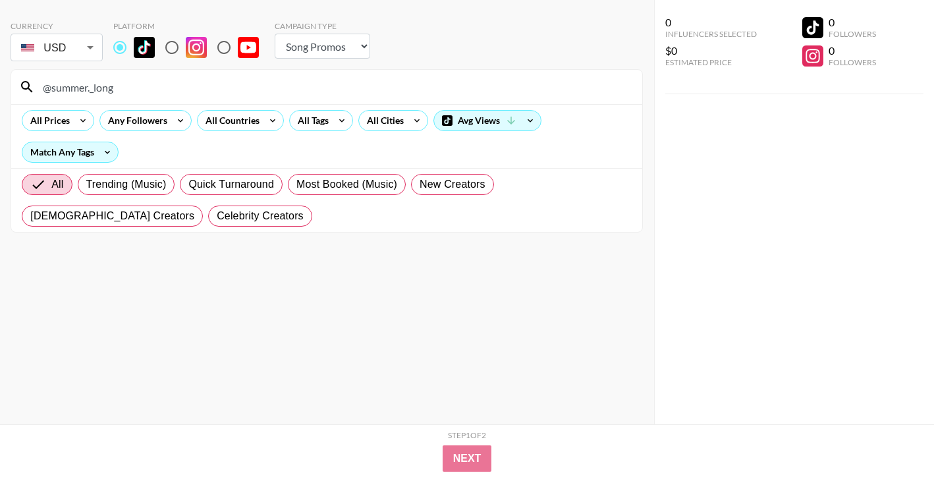
click at [562, 82] on input "@summer._long" at bounding box center [334, 86] width 599 height 21
click at [522, 90] on input "@niccolocosci" at bounding box center [334, 86] width 599 height 21
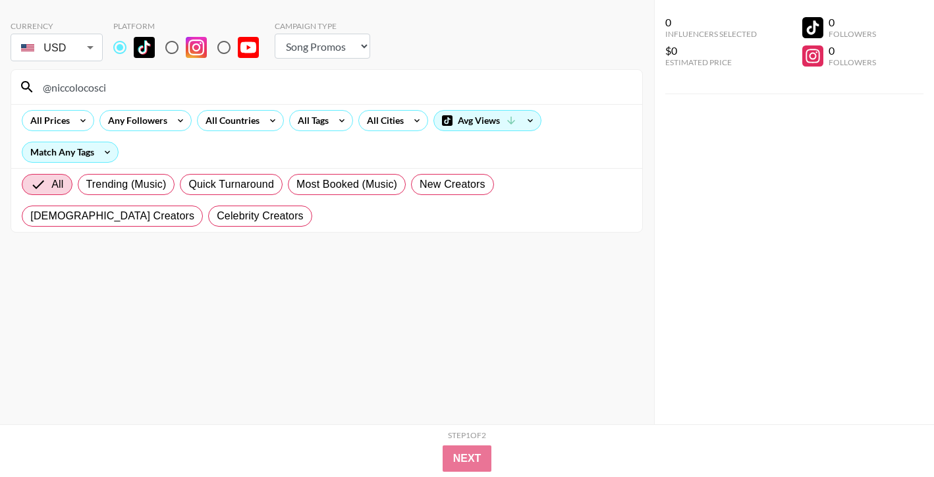
click at [522, 90] on input "@niccolocosci" at bounding box center [334, 86] width 599 height 21
click at [543, 95] on input "@manon.ayliffe" at bounding box center [334, 86] width 599 height 21
type input "v"
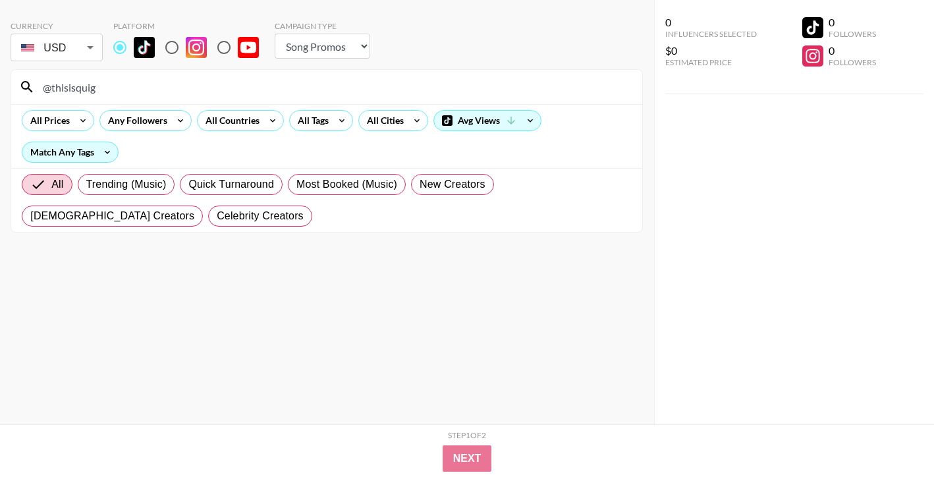
click at [545, 87] on input "@thisisquig" at bounding box center [334, 86] width 599 height 21
click at [511, 76] on input "@aspenkartier" at bounding box center [334, 86] width 599 height 21
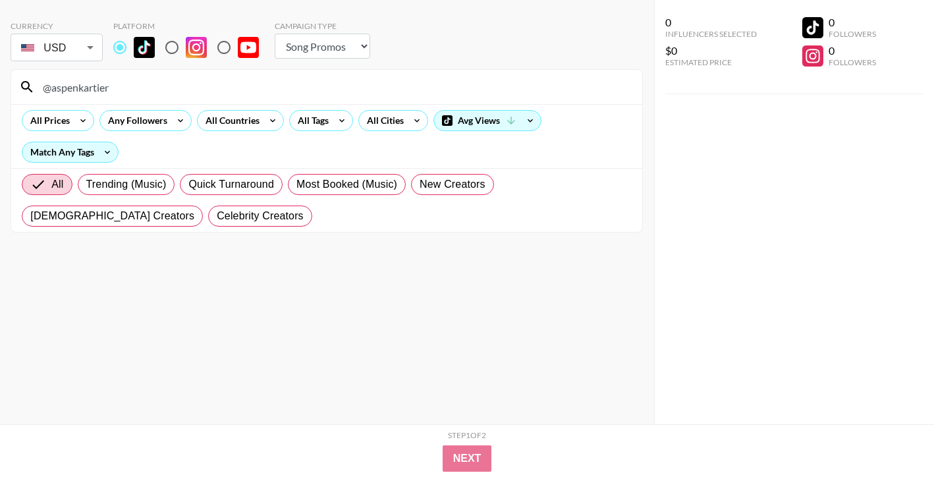
click at [511, 76] on input "@aspenkartier" at bounding box center [334, 86] width 599 height 21
click at [559, 85] on input "@jonahdl" at bounding box center [334, 86] width 599 height 21
click at [450, 78] on input "@kkalieb" at bounding box center [334, 86] width 599 height 21
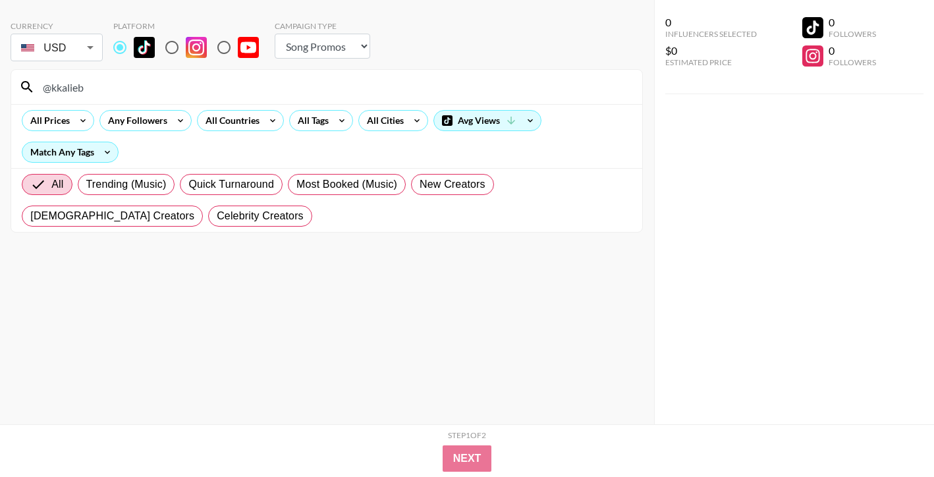
click at [450, 78] on input "@kkalieb" at bounding box center [334, 86] width 599 height 21
click at [451, 82] on input "@zoessecrettaccount" at bounding box center [334, 86] width 599 height 21
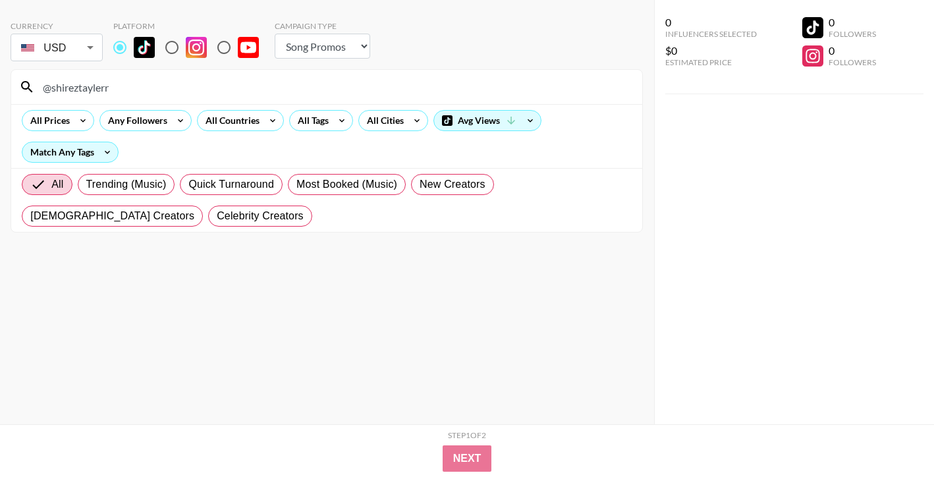
click at [515, 82] on input "@shireztaylerr" at bounding box center [334, 86] width 599 height 21
click at [585, 75] on div "@mintexclusive" at bounding box center [326, 87] width 631 height 34
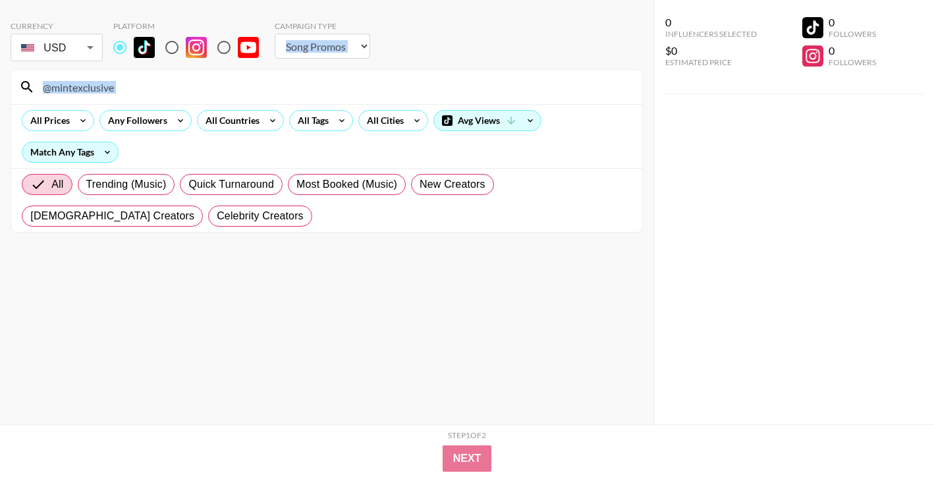
click at [585, 78] on input "@mintexclusive" at bounding box center [334, 86] width 599 height 21
click at [510, 99] on div "@user103856201" at bounding box center [326, 87] width 631 height 34
click at [510, 94] on input "@user103856201" at bounding box center [334, 86] width 599 height 21
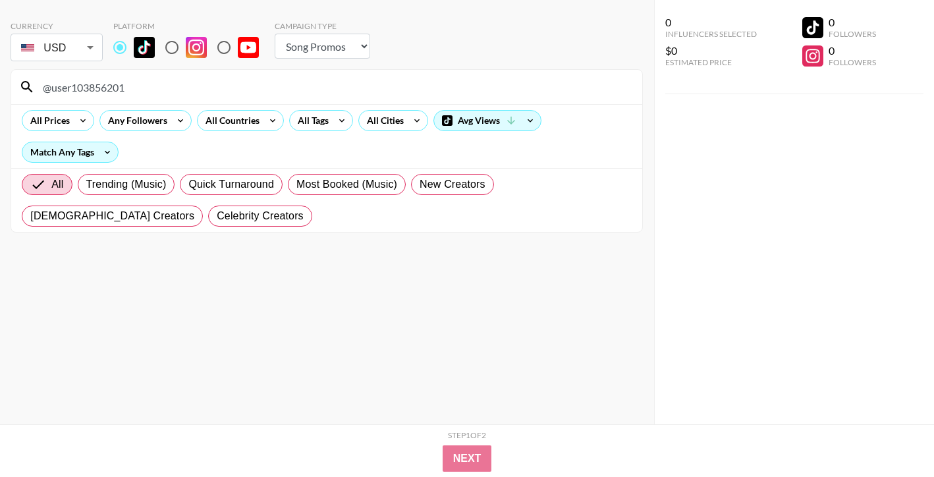
click at [510, 94] on input "@user103856201" at bounding box center [334, 86] width 599 height 21
click at [568, 86] on input "@jlargejamba" at bounding box center [334, 86] width 599 height 21
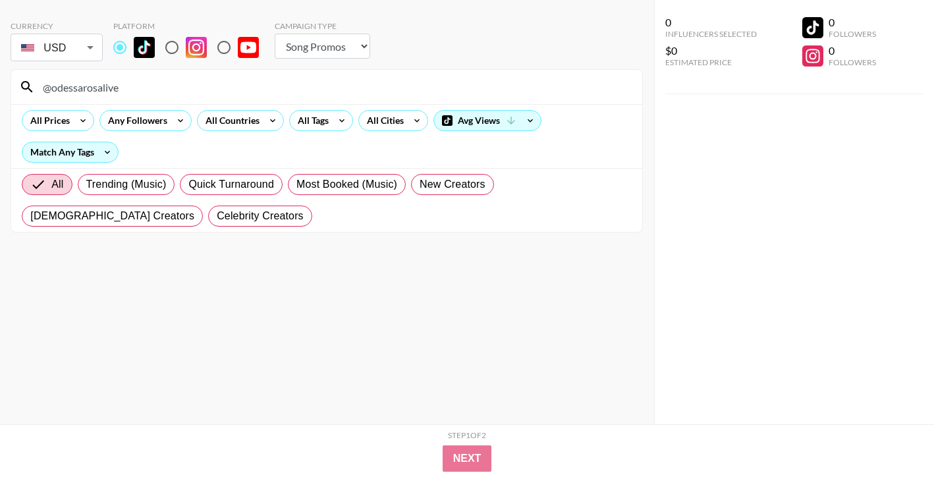
click at [460, 91] on input "@odessarosalive" at bounding box center [334, 86] width 599 height 21
click at [437, 88] on input "@katrinaaatrina" at bounding box center [334, 86] width 599 height 21
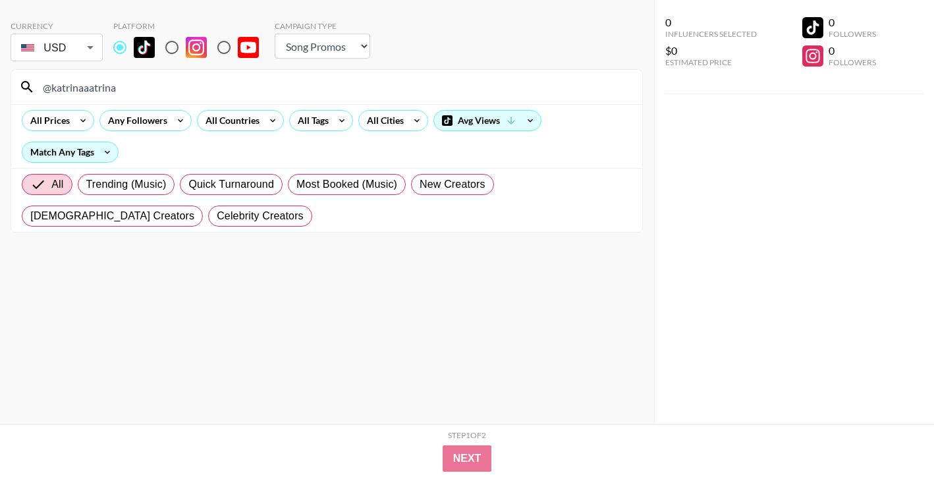
click at [437, 88] on input "@katrinaaatrina" at bounding box center [334, 86] width 599 height 21
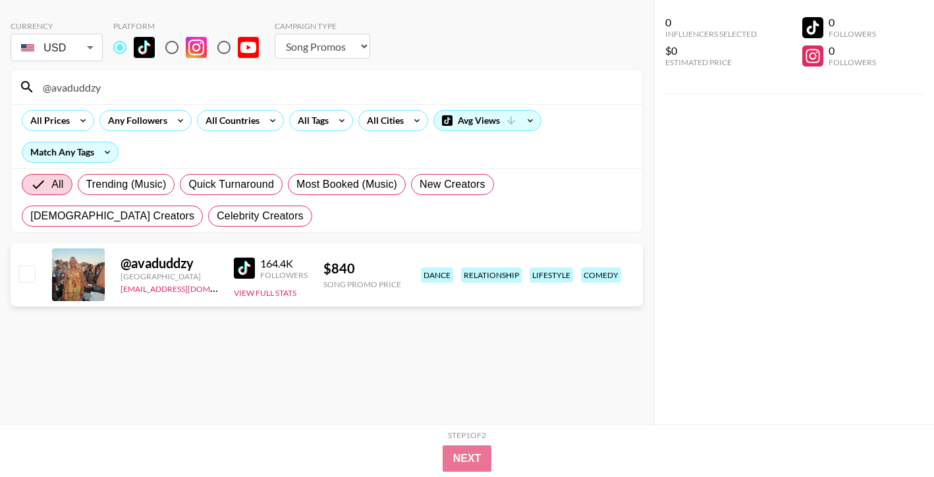
click at [560, 82] on input "@avaduddzy" at bounding box center [334, 86] width 599 height 21
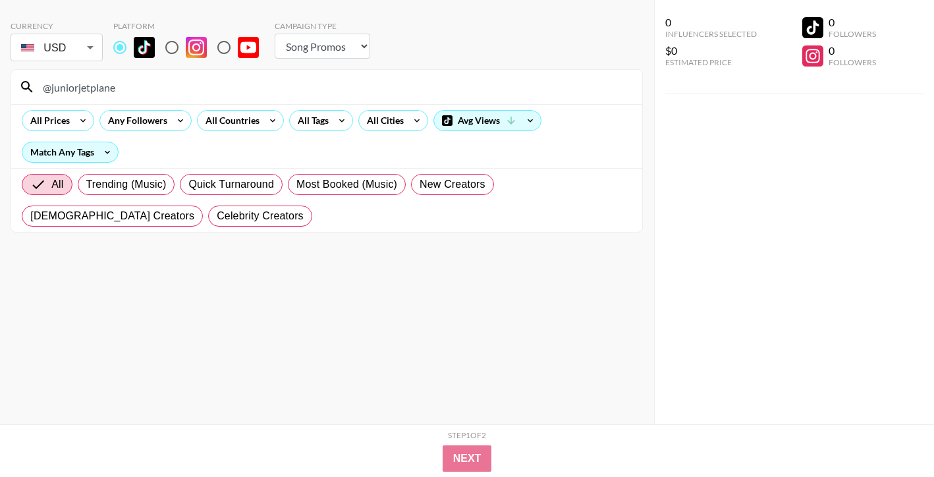
click at [528, 84] on input "@juniorjetplane" at bounding box center [334, 86] width 599 height 21
click at [542, 83] on input "@paaiiggey" at bounding box center [334, 86] width 599 height 21
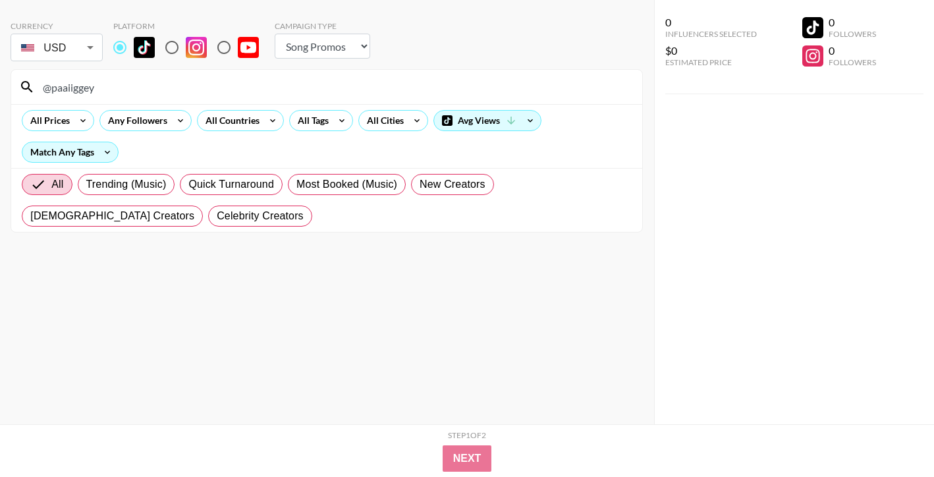
click at [542, 83] on input "@paaiiggey" at bounding box center [334, 86] width 599 height 21
click at [535, 90] on input "@vi.maz1" at bounding box center [334, 86] width 599 height 21
click at [442, 82] on input "@annathuphan" at bounding box center [334, 86] width 599 height 21
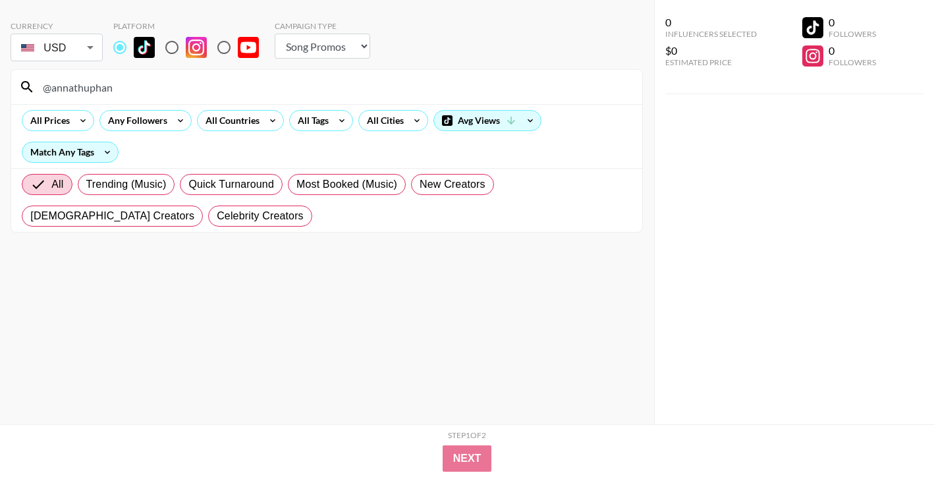
click at [442, 82] on input "@annathuphan" at bounding box center [334, 86] width 599 height 21
click at [531, 84] on input "@secretlifeofrory" at bounding box center [334, 86] width 599 height 21
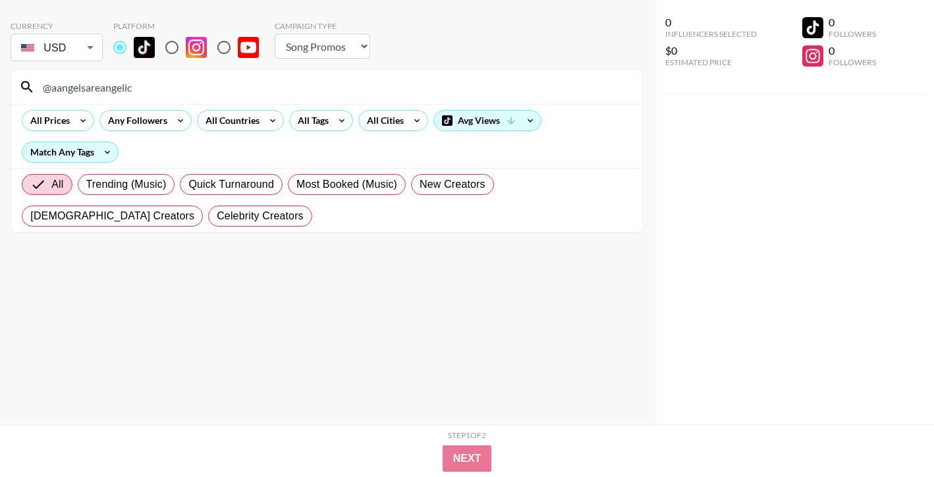
click at [466, 78] on input "@aangelsareangelic" at bounding box center [334, 86] width 599 height 21
click at [462, 86] on input "@inniz" at bounding box center [334, 86] width 599 height 21
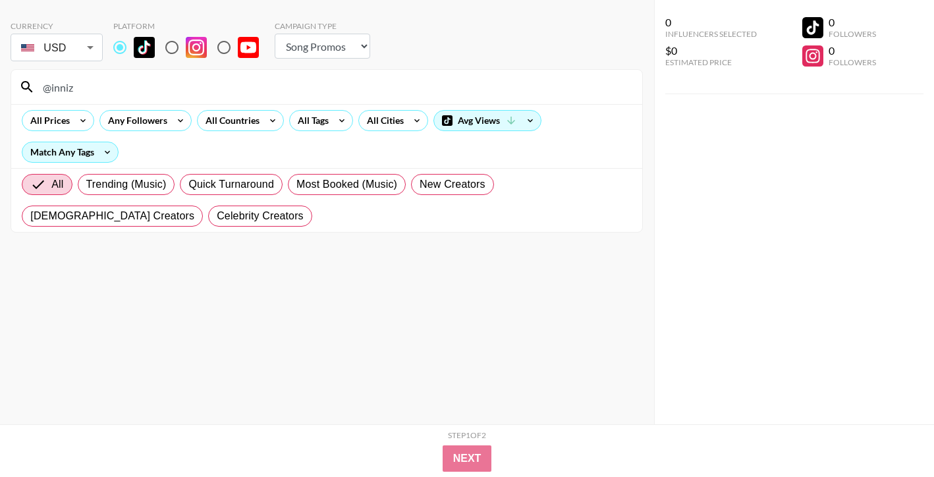
click at [462, 86] on input "@inniz" at bounding box center [334, 86] width 599 height 21
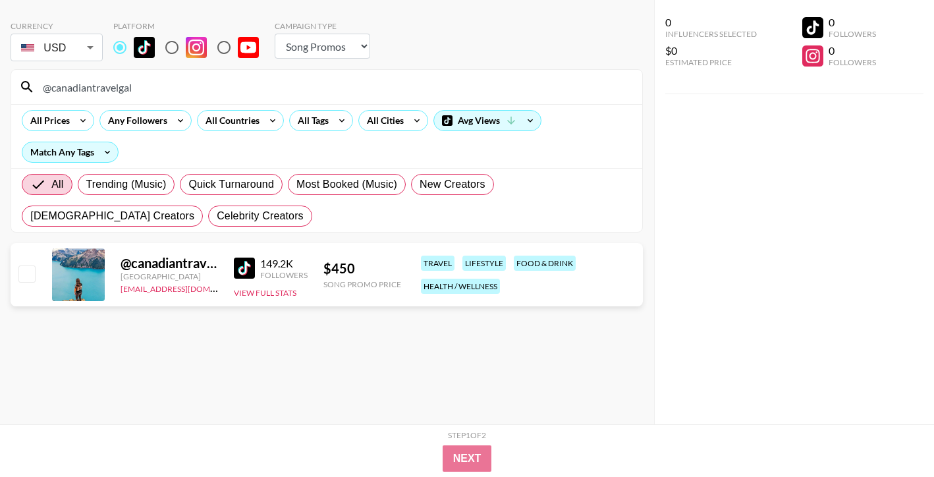
click at [537, 86] on input "@canadiantravelgal" at bounding box center [334, 86] width 599 height 21
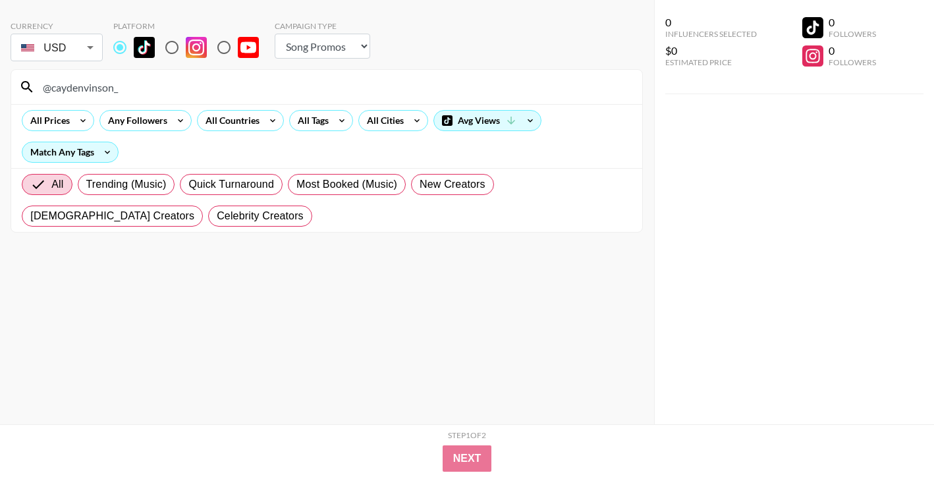
click at [521, 80] on input "@caydenvinson_" at bounding box center [334, 86] width 599 height 21
click at [523, 89] on input "@user123481236" at bounding box center [334, 86] width 599 height 21
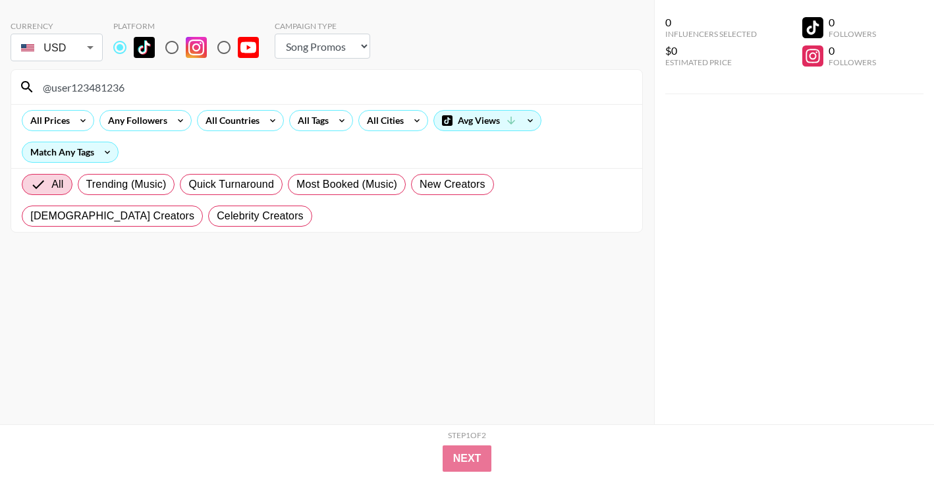
click at [523, 89] on input "@user123481236" at bounding box center [334, 86] width 599 height 21
click at [562, 85] on input "@gracehenderson19" at bounding box center [334, 86] width 599 height 21
click at [517, 89] on input "@lexdarula" at bounding box center [334, 86] width 599 height 21
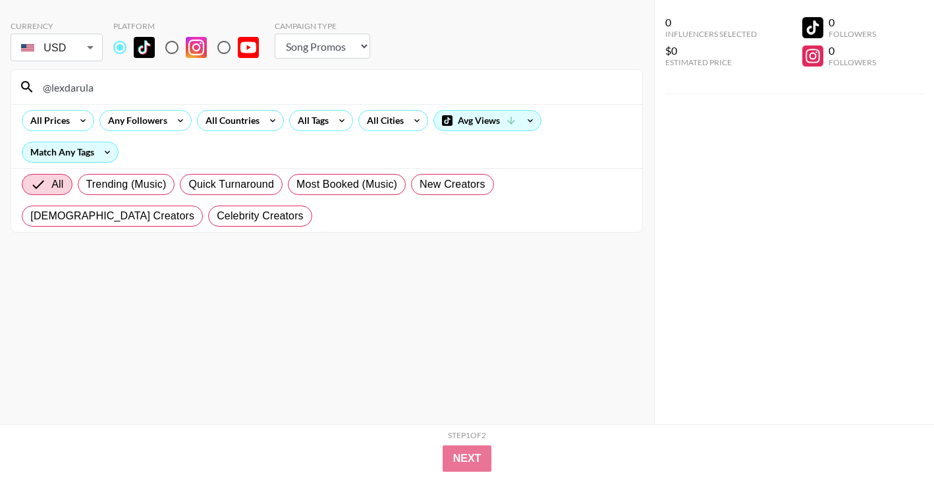
click at [517, 89] on input "@lexdarula" at bounding box center [334, 86] width 599 height 21
click at [458, 92] on input "@[PERSON_NAME].[PERSON_NAME]" at bounding box center [334, 86] width 599 height 21
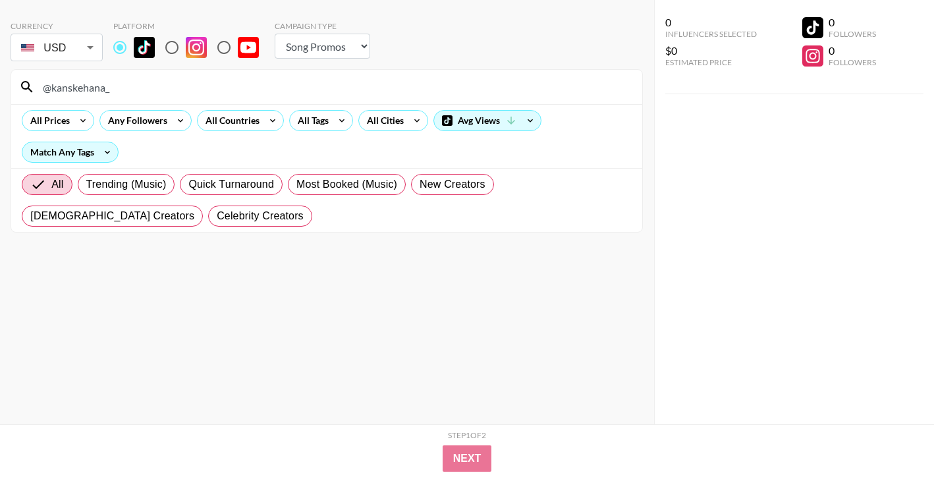
click at [475, 80] on input "@kanskehana_" at bounding box center [334, 86] width 599 height 21
click at [481, 80] on input "@beastmodeaver" at bounding box center [334, 86] width 599 height 21
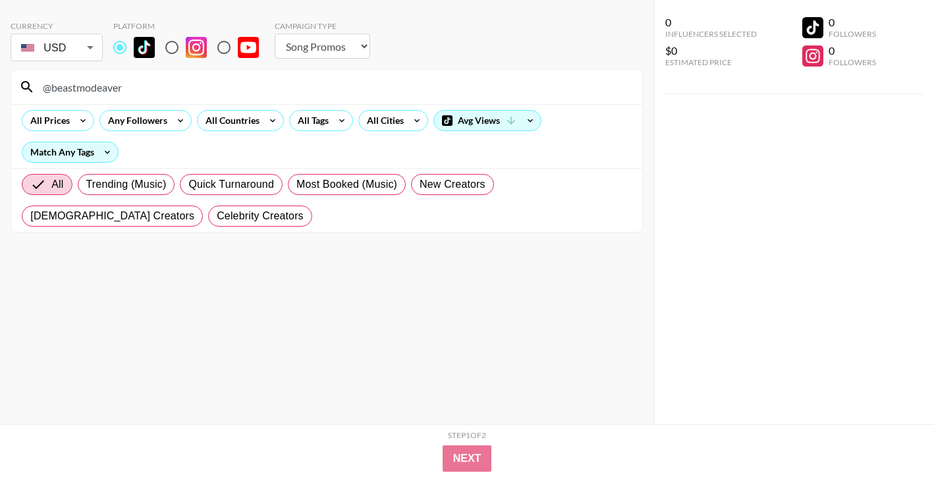
click at [481, 80] on input "@beastmodeaver" at bounding box center [334, 86] width 599 height 21
click at [524, 74] on div "@amiraclaire4" at bounding box center [326, 87] width 631 height 34
click at [524, 84] on input "@amiraclaire4" at bounding box center [334, 86] width 599 height 21
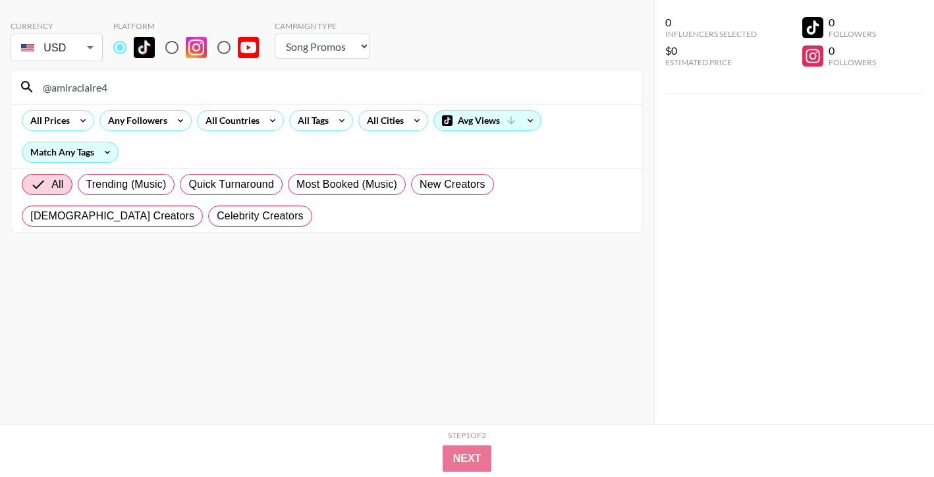
click at [524, 84] on input "@amiraclaire4" at bounding box center [334, 86] width 599 height 21
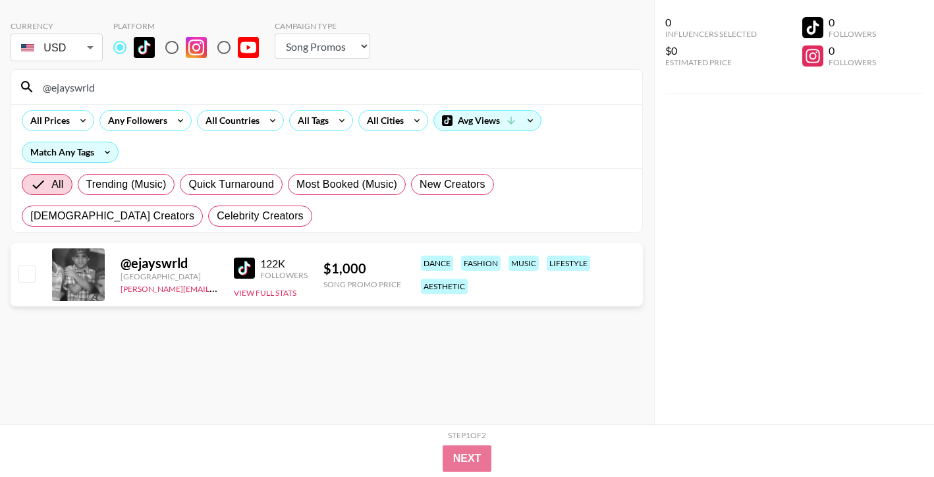
click at [468, 86] on input "@ejayswrld" at bounding box center [334, 86] width 599 height 21
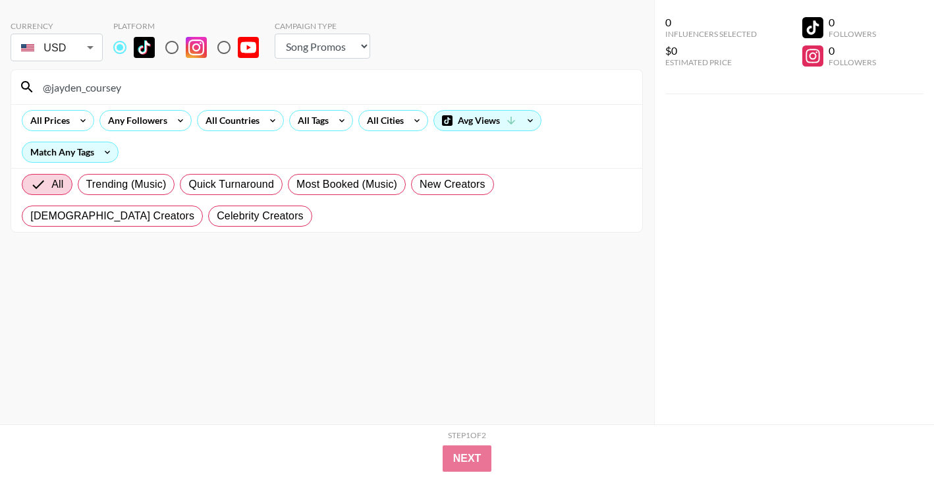
click at [475, 84] on input "@jayden_coursey" at bounding box center [334, 86] width 599 height 21
click at [523, 90] on input "@nastasiae" at bounding box center [334, 86] width 599 height 21
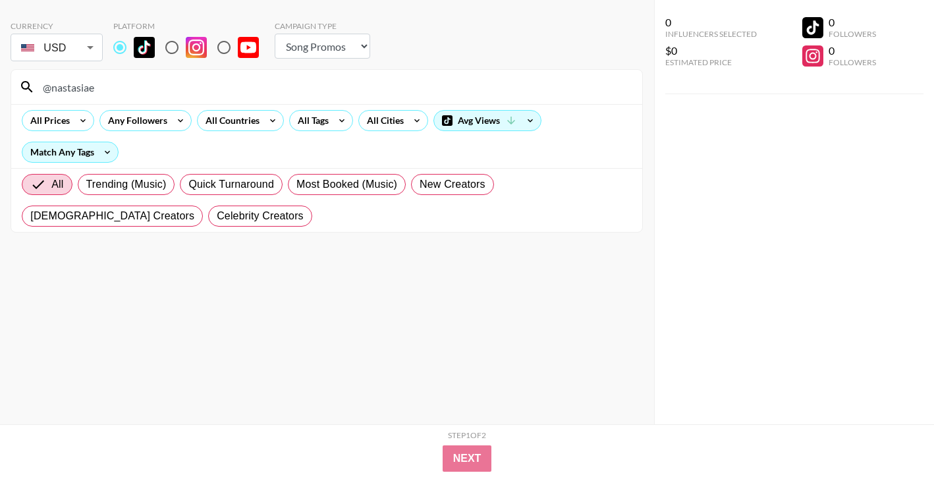
click at [523, 90] on input "@nastasiae" at bounding box center [334, 86] width 599 height 21
click at [472, 82] on input "@ilyvvadda" at bounding box center [334, 86] width 599 height 21
click at [535, 90] on input "@payme4nt" at bounding box center [334, 86] width 599 height 21
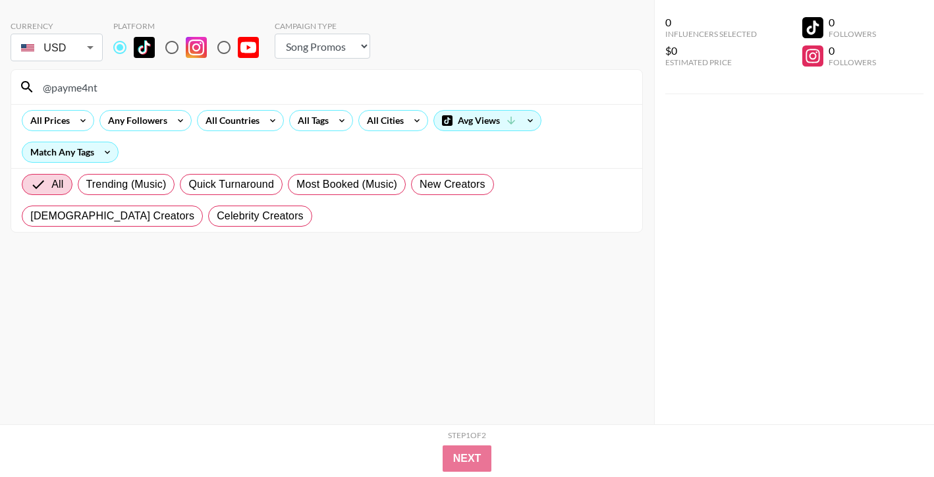
click at [535, 90] on input "@payme4nt" at bounding box center [334, 86] width 599 height 21
click at [545, 85] on input "@naiomymezu" at bounding box center [334, 86] width 599 height 21
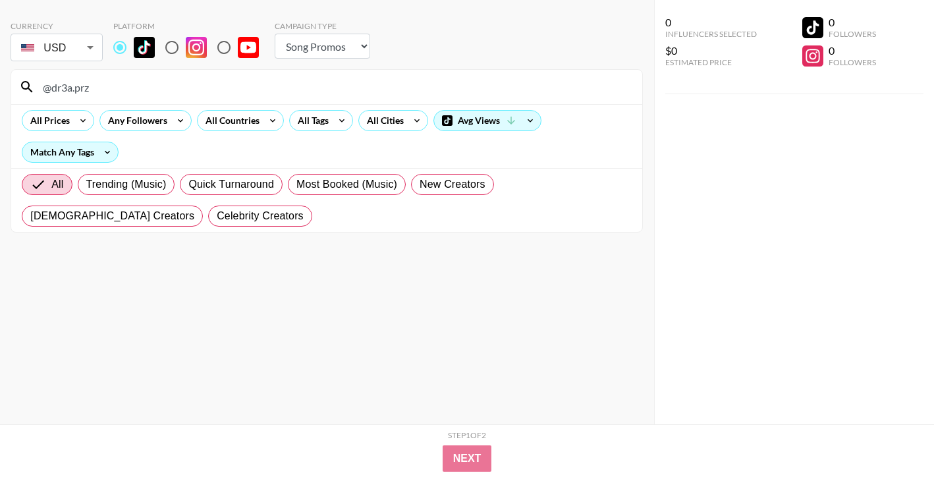
click at [530, 76] on input "@dr3a.prz" at bounding box center [334, 86] width 599 height 21
click at [503, 81] on input "@nansinook" at bounding box center [334, 86] width 599 height 21
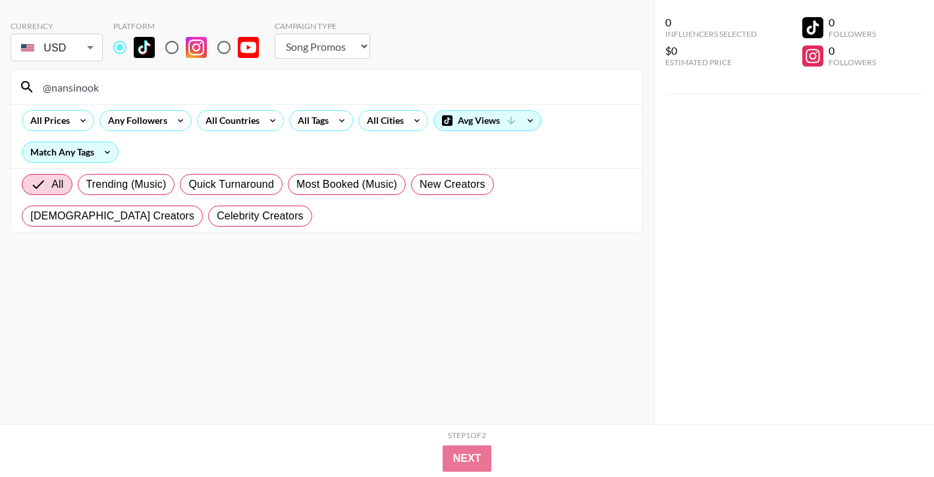
click at [503, 81] on input "@nansinook" at bounding box center [334, 86] width 599 height 21
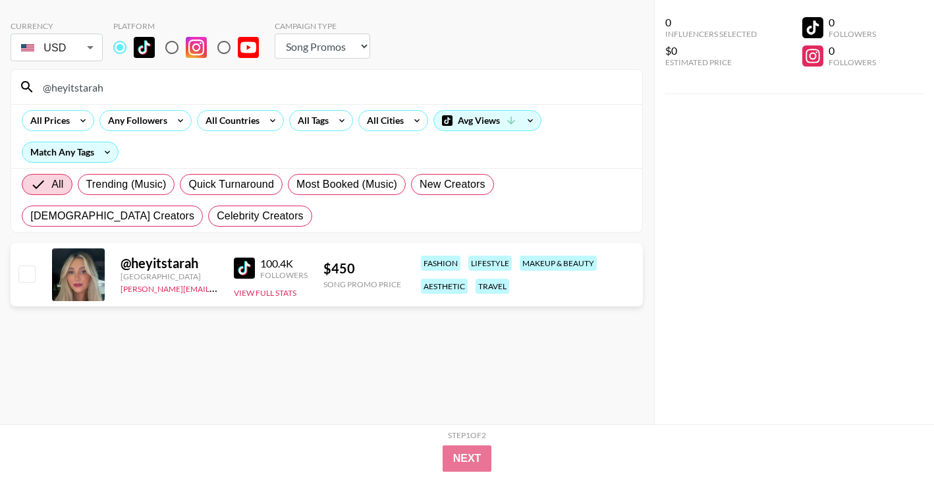
click at [466, 108] on div "All Prices Any Followers All Countries All Tags All Cities Avg Views Match Any …" at bounding box center [326, 136] width 631 height 64
click at [475, 86] on input "@heyitstarah" at bounding box center [334, 86] width 599 height 21
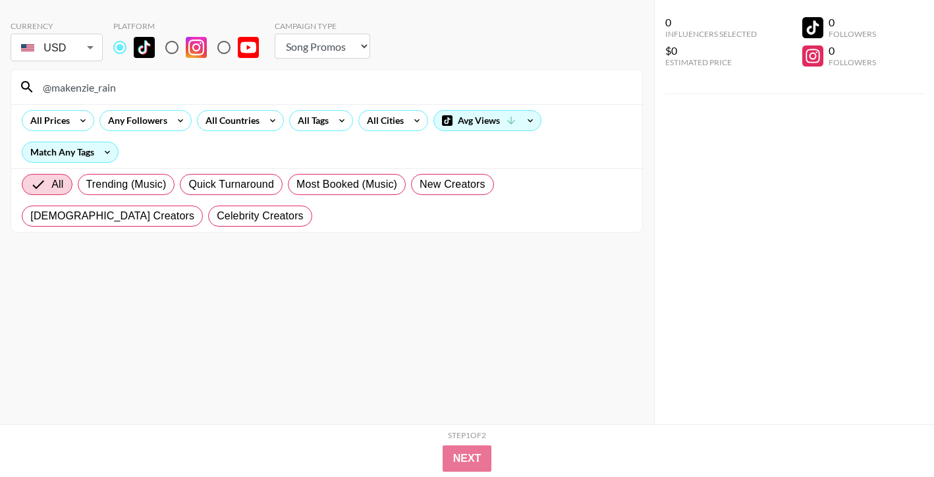
click at [542, 92] on input "@makenzie_rain" at bounding box center [334, 86] width 599 height 21
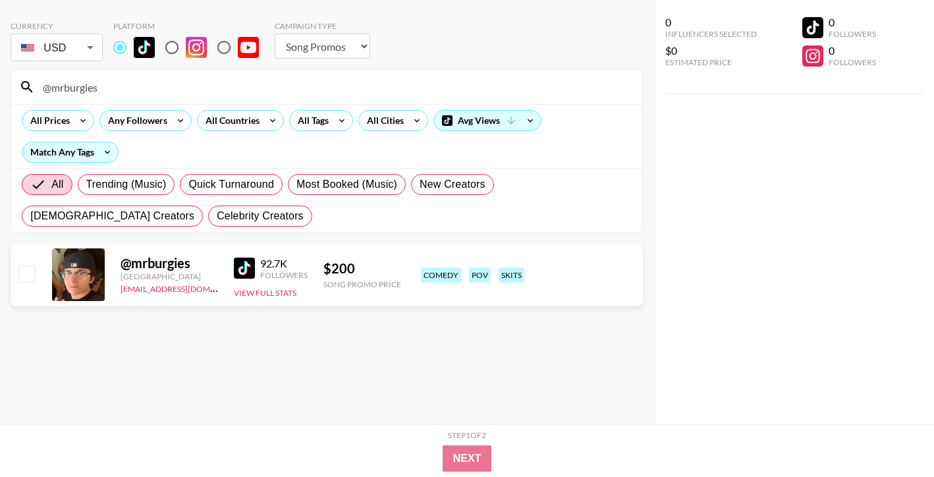
click at [508, 88] on input "@mrburgies" at bounding box center [334, 86] width 599 height 21
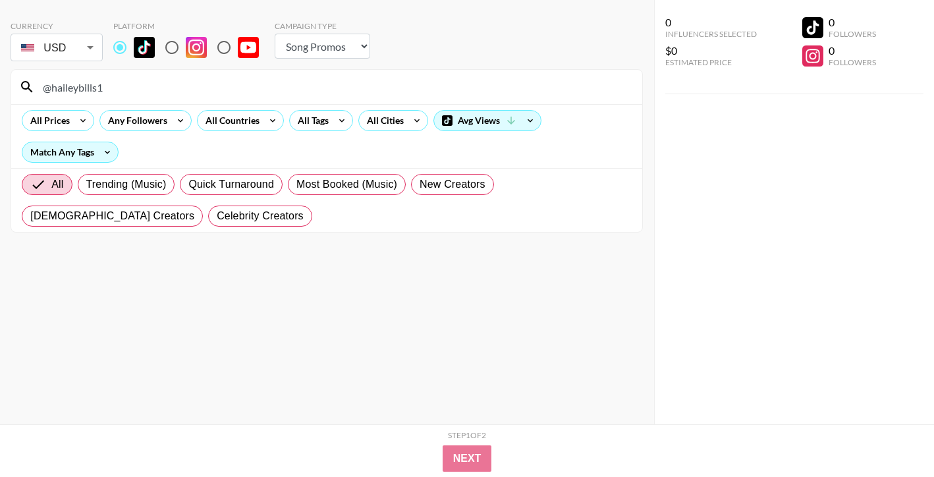
click at [445, 105] on div "All Prices Any Followers All Countries All Tags All Cities Avg Views Match Any …" at bounding box center [326, 136] width 631 height 64
click at [450, 91] on input "@haileybills1" at bounding box center [334, 86] width 599 height 21
click at [472, 76] on div "@lizz1ejones" at bounding box center [326, 87] width 631 height 34
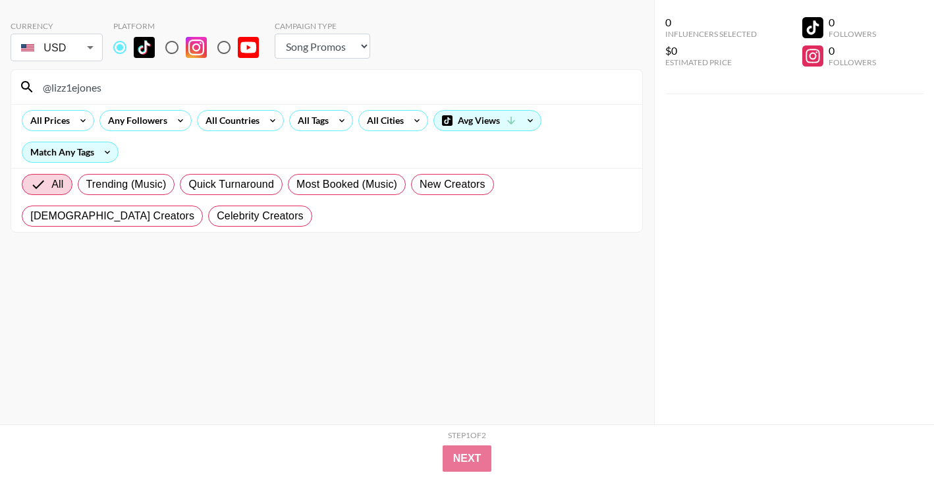
click at [472, 83] on input "@lizz1ejones" at bounding box center [334, 86] width 599 height 21
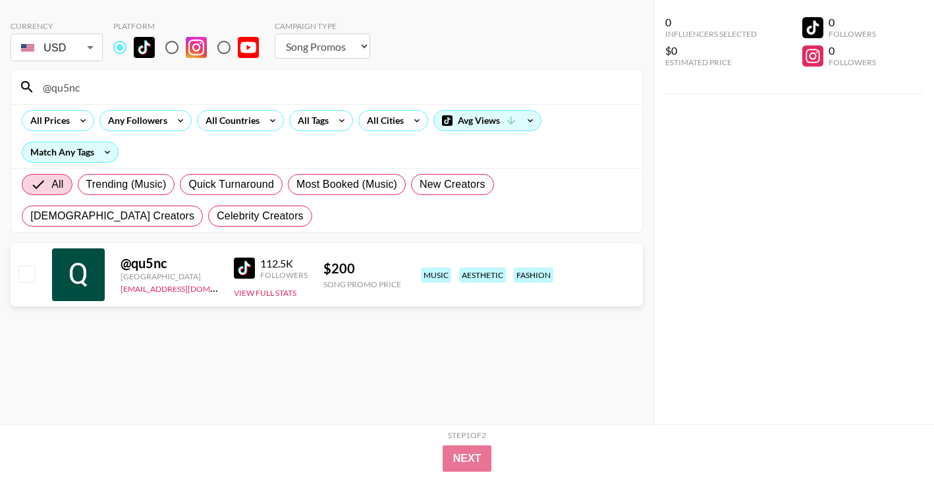
click at [516, 77] on input "@qu5nc" at bounding box center [334, 86] width 599 height 21
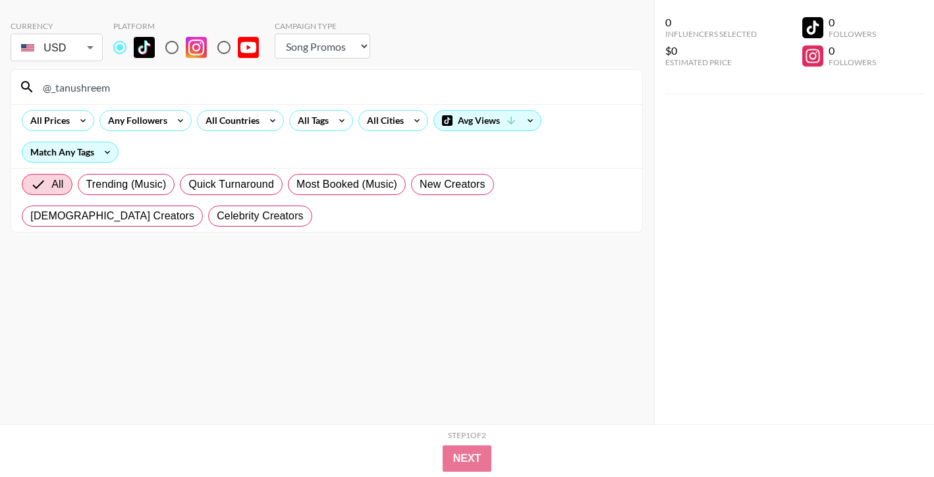
click at [483, 82] on input "@_tanushreem" at bounding box center [334, 86] width 599 height 21
click at [509, 92] on input "@jgwaaap" at bounding box center [334, 86] width 599 height 21
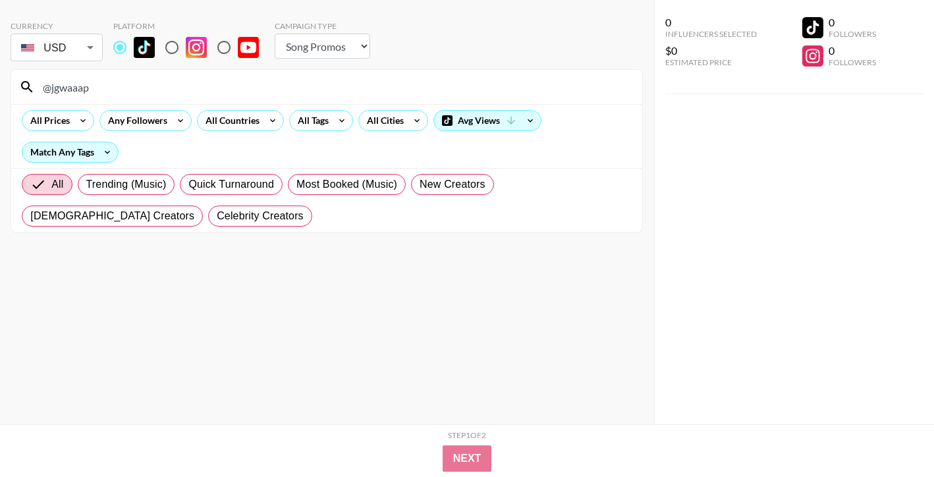
click at [509, 92] on input "@jgwaaap" at bounding box center [334, 86] width 599 height 21
click at [503, 92] on input "@presleyromani" at bounding box center [334, 86] width 599 height 21
click at [454, 96] on input "@ppostthempat" at bounding box center [334, 86] width 599 height 21
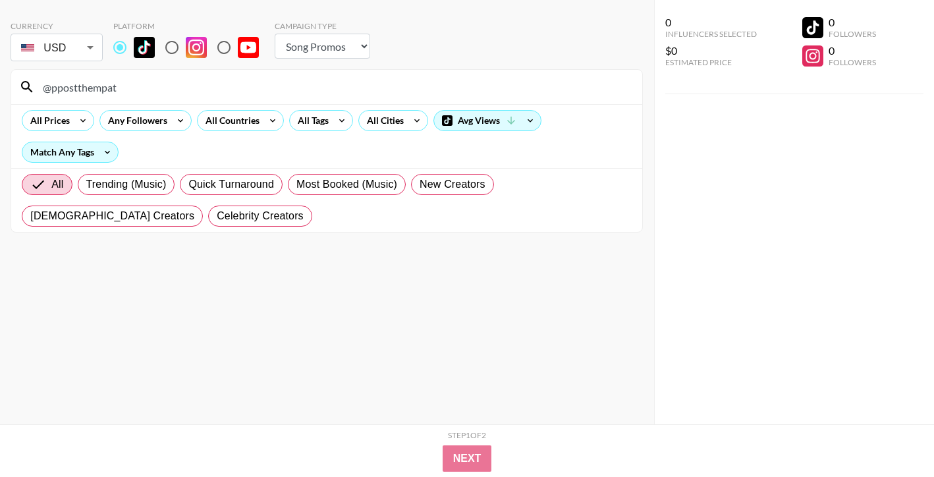
click at [454, 96] on input "@ppostthempat" at bounding box center [334, 86] width 599 height 21
click at [500, 86] on input "@teenxwife" at bounding box center [334, 86] width 599 height 21
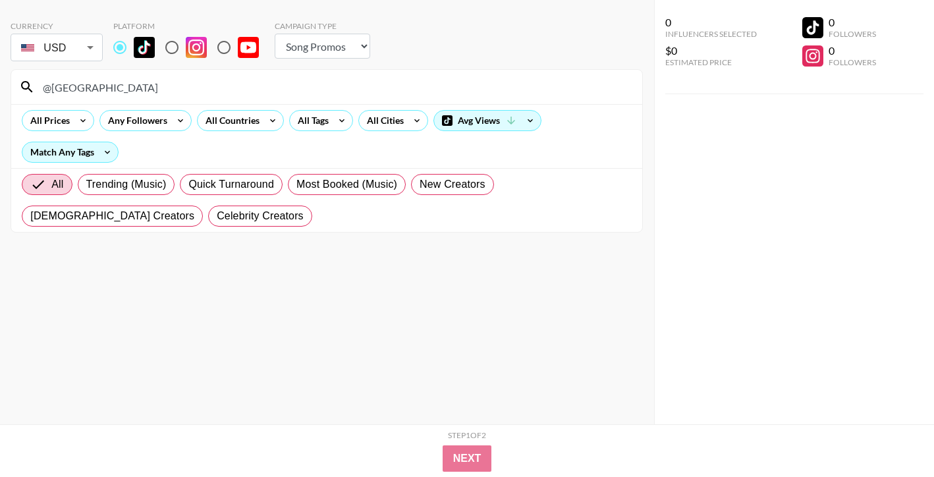
click at [431, 88] on input "@[GEOGRAPHIC_DATA]" at bounding box center [334, 86] width 599 height 21
click at [371, 92] on input "@khazarro" at bounding box center [334, 86] width 599 height 21
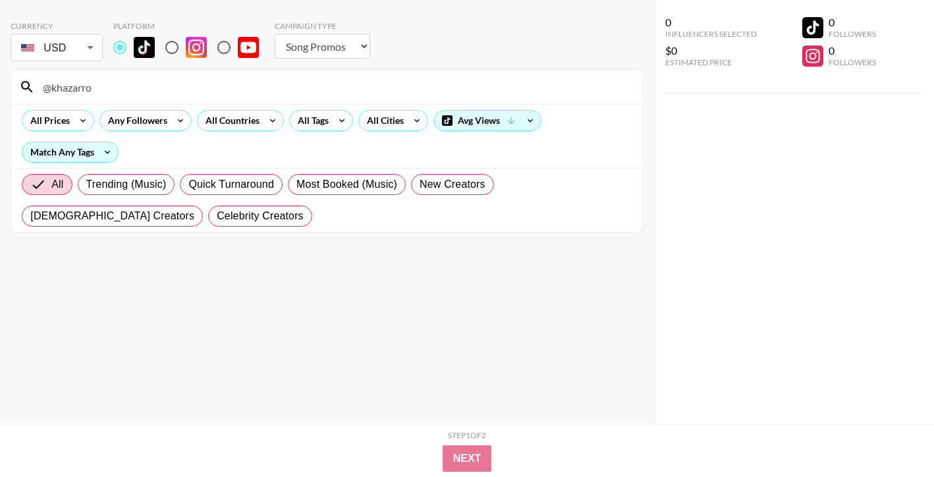
click at [371, 92] on input "@khazarro" at bounding box center [334, 86] width 599 height 21
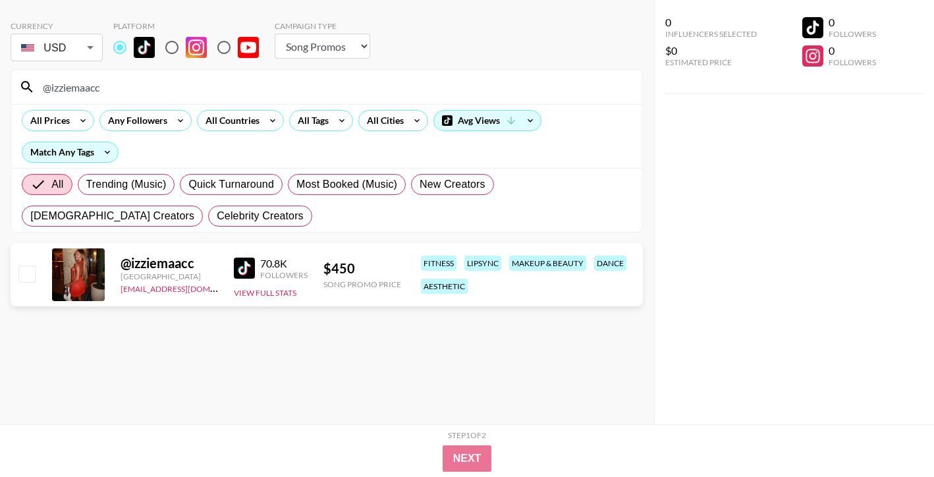
click at [480, 86] on input "@izziemaacc" at bounding box center [334, 86] width 599 height 21
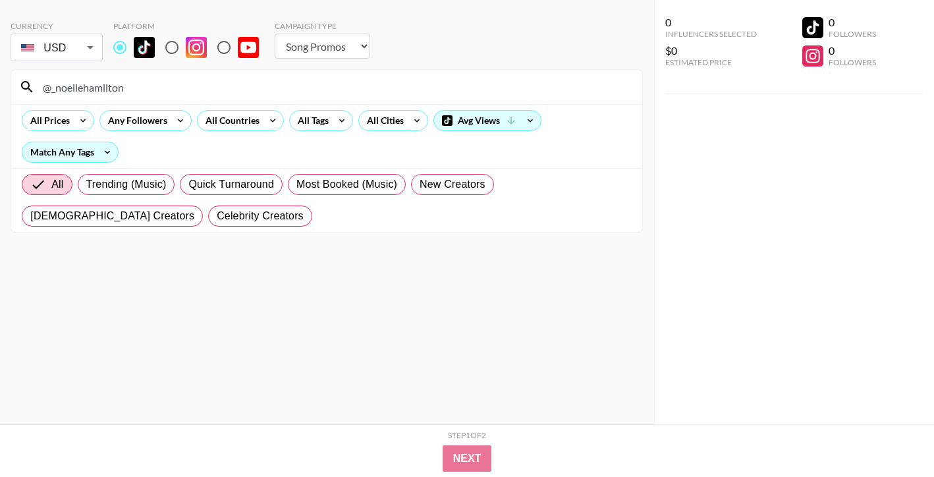
click at [478, 74] on div "@_noellehamilton" at bounding box center [326, 87] width 631 height 34
click at [478, 78] on input "@_noellehamilton" at bounding box center [334, 86] width 599 height 21
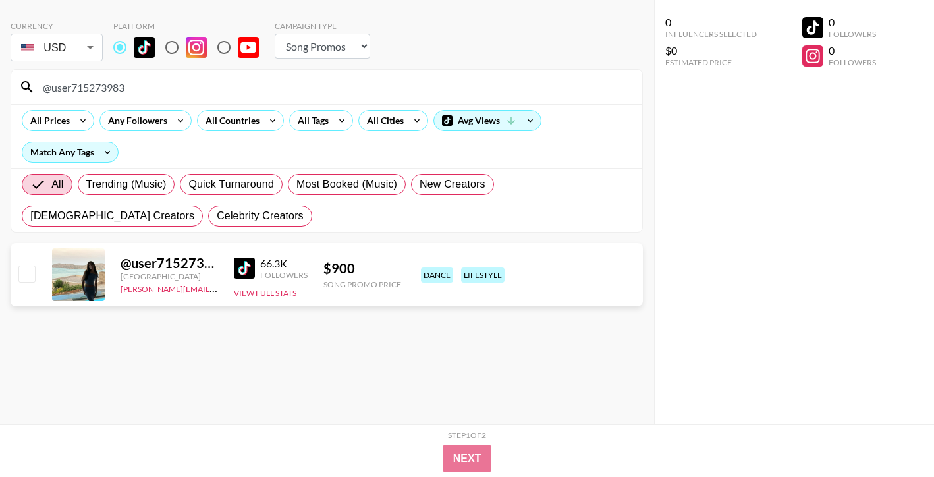
click at [435, 81] on input "@user715273983" at bounding box center [334, 86] width 599 height 21
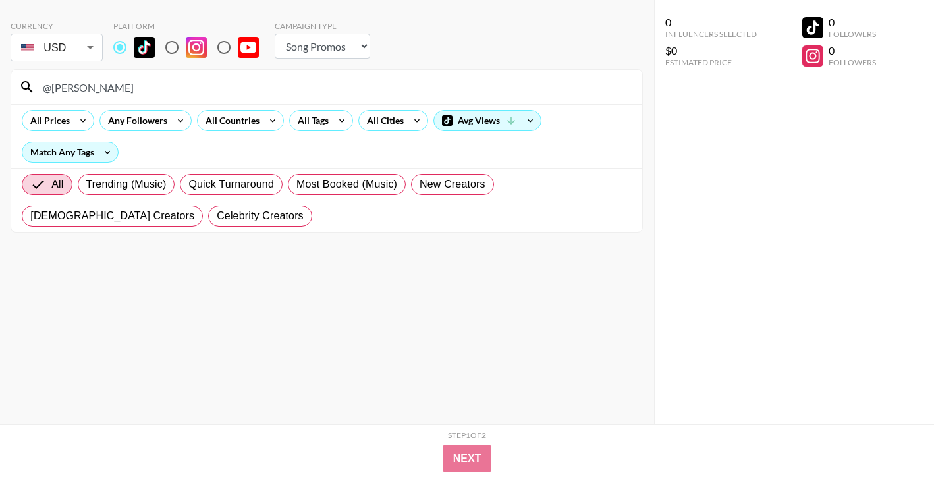
click at [510, 76] on input "@[PERSON_NAME]" at bounding box center [334, 86] width 599 height 21
click at [463, 78] on input "@deadriick" at bounding box center [334, 86] width 599 height 21
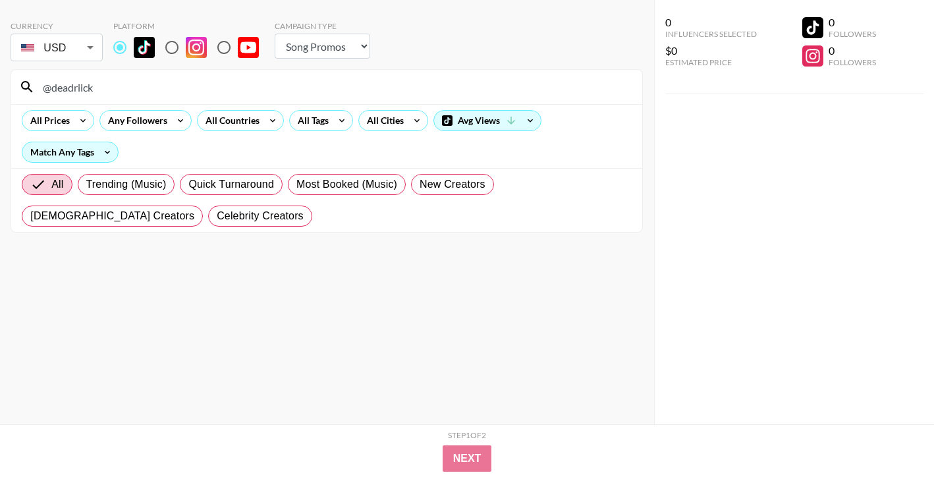
click at [463, 78] on input "@deadriick" at bounding box center [334, 86] width 599 height 21
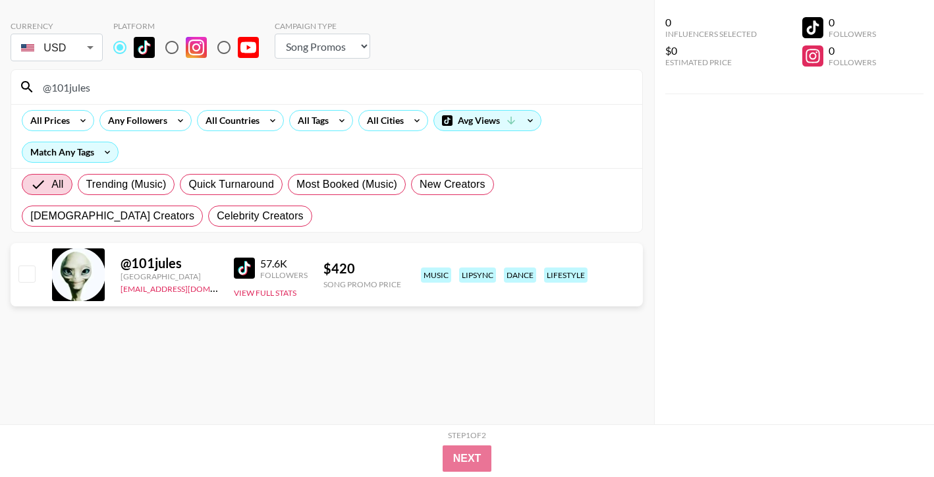
click at [474, 92] on input "@101jules" at bounding box center [334, 86] width 599 height 21
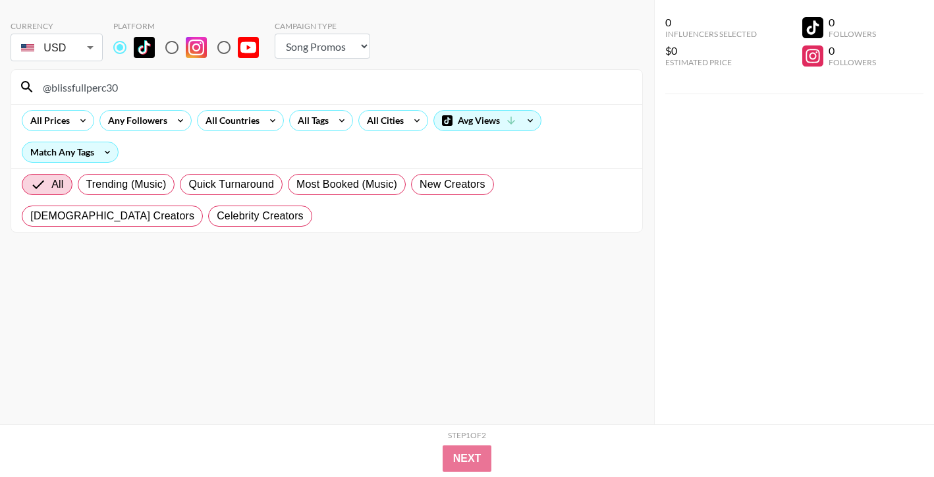
click at [412, 92] on input "@blissfullperc30" at bounding box center [334, 86] width 599 height 21
click at [506, 84] on input "@isabehwa" at bounding box center [334, 86] width 599 height 21
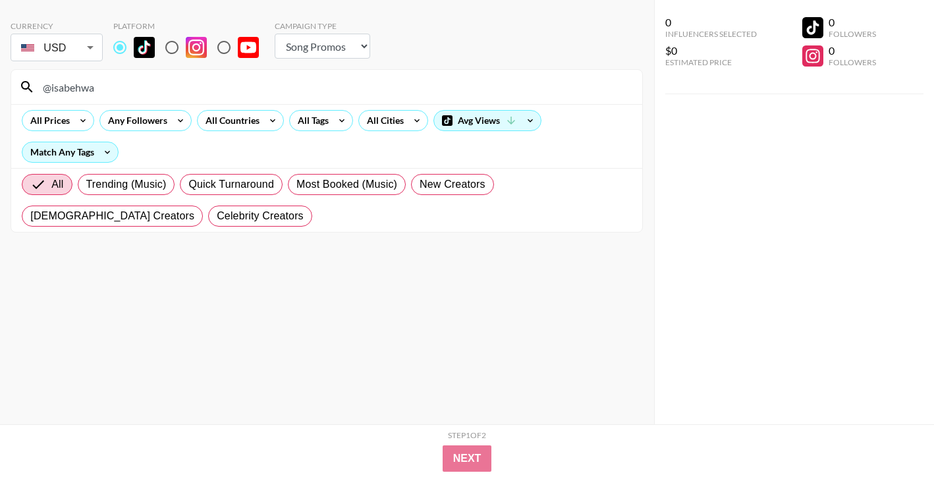
click at [506, 84] on input "@isabehwa" at bounding box center [334, 86] width 599 height 21
click at [416, 75] on div "@777.osk" at bounding box center [326, 87] width 631 height 34
click at [416, 81] on input "@777.osk" at bounding box center [334, 86] width 599 height 21
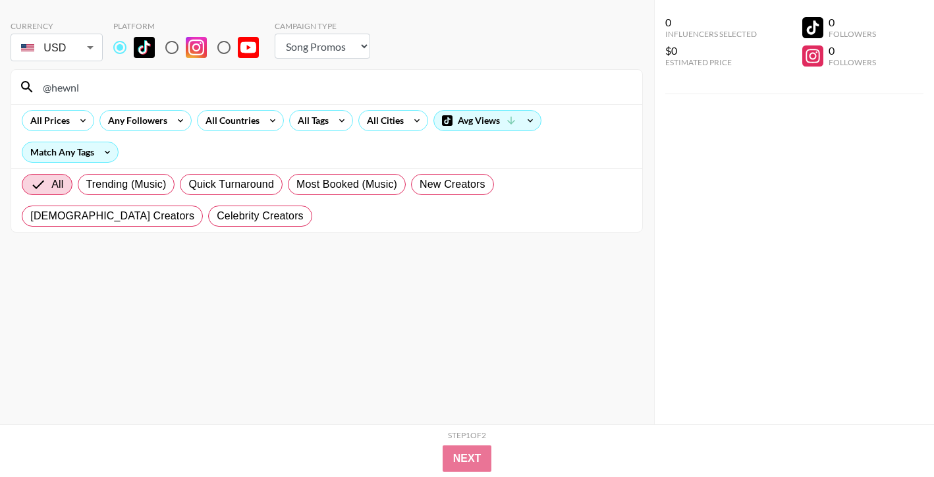
click at [364, 81] on input "@hewnl" at bounding box center [334, 86] width 599 height 21
click at [514, 86] on input "@user5343693205684" at bounding box center [334, 86] width 599 height 21
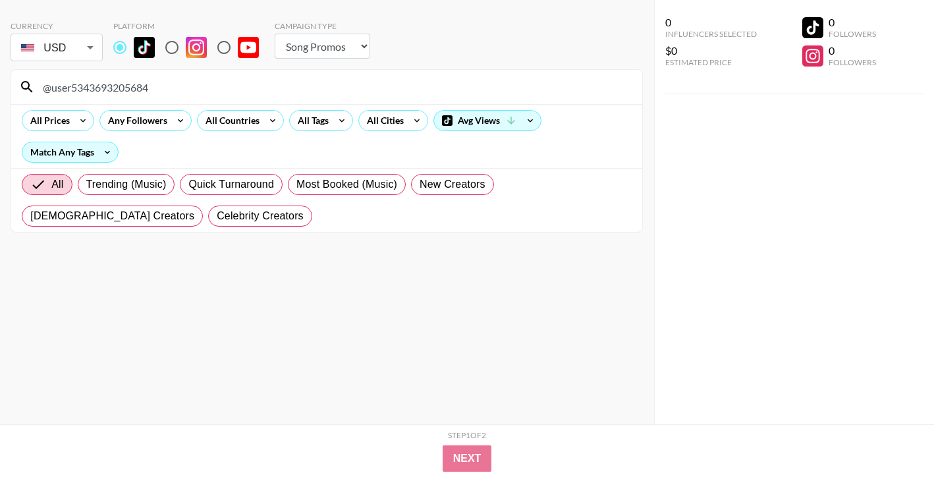
click at [514, 86] on input "@user5343693205684" at bounding box center [334, 86] width 599 height 21
click at [487, 90] on input "@rainlopezzzz" at bounding box center [334, 86] width 599 height 21
click at [400, 83] on input "@emmiemurray" at bounding box center [334, 86] width 599 height 21
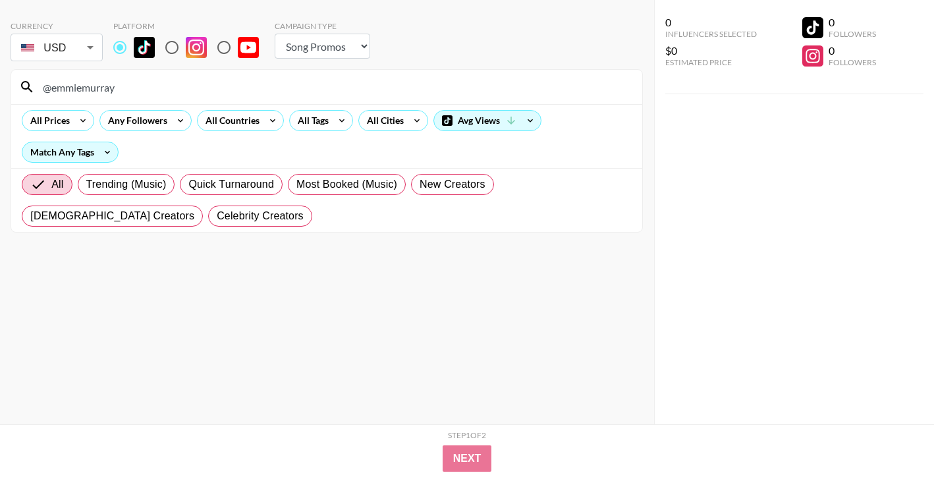
click at [400, 83] on input "@emmiemurray" at bounding box center [334, 86] width 599 height 21
click at [424, 88] on input "@alleymarie.b" at bounding box center [334, 86] width 599 height 21
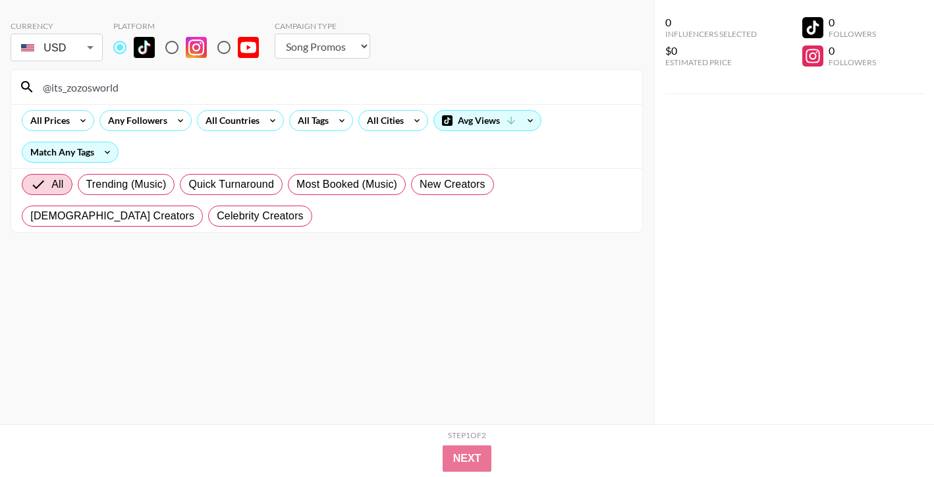
click at [459, 107] on div "All Prices Any Followers All Countries All Tags All Cities Avg Views Match Any …" at bounding box center [326, 136] width 631 height 64
click at [459, 94] on input "@its_zozosworld" at bounding box center [334, 86] width 599 height 21
click at [443, 97] on input "@bryce3k_" at bounding box center [334, 86] width 599 height 21
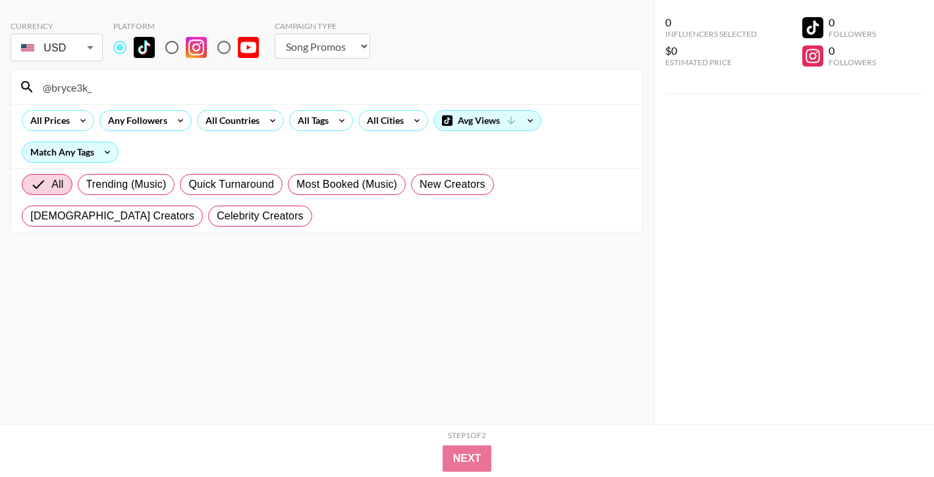
click at [443, 97] on input "@bryce3k_" at bounding box center [334, 86] width 599 height 21
click at [463, 83] on input "@thatsme_adrian" at bounding box center [334, 86] width 599 height 21
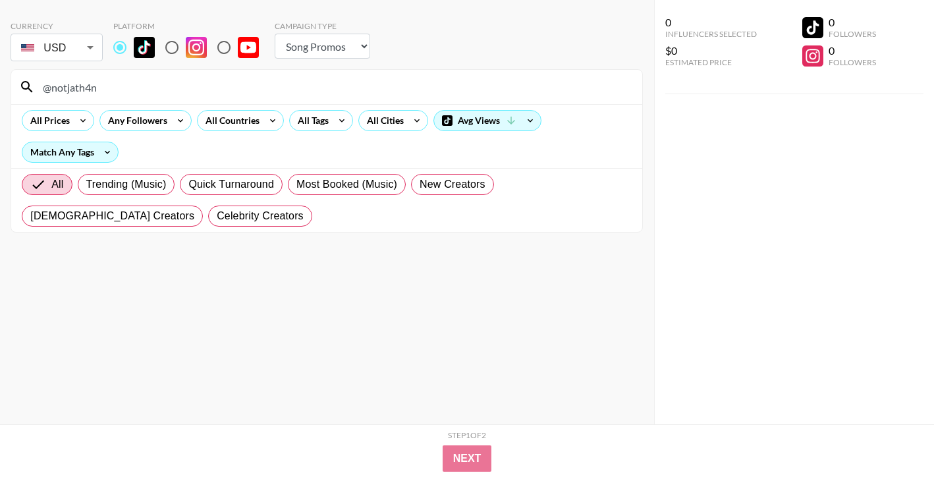
click at [402, 86] on input "@notjath4n" at bounding box center [334, 86] width 599 height 21
click at [460, 80] on input "@rraniayee" at bounding box center [334, 86] width 599 height 21
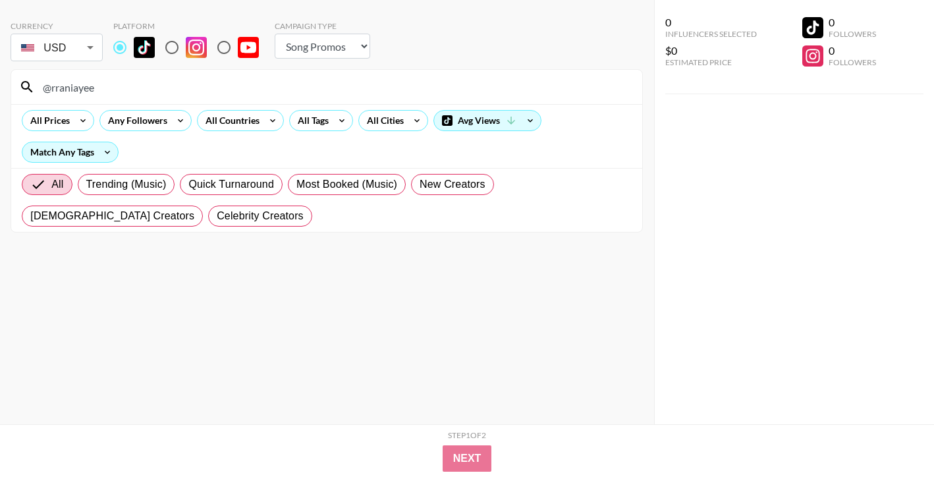
click at [460, 80] on input "@rraniayee" at bounding box center [334, 86] width 599 height 21
click at [503, 97] on input "@z0merdevries" at bounding box center [334, 86] width 599 height 21
click at [457, 92] on input "@mysisterhasibs" at bounding box center [334, 86] width 599 height 21
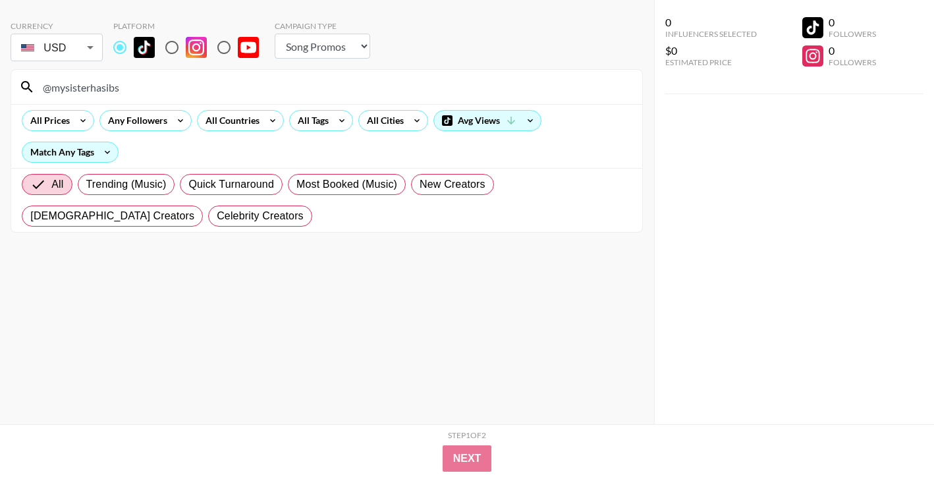
click at [457, 92] on input "@mysisterhasibs" at bounding box center [334, 86] width 599 height 21
click at [443, 76] on div "@hilary.bankss" at bounding box center [326, 87] width 631 height 34
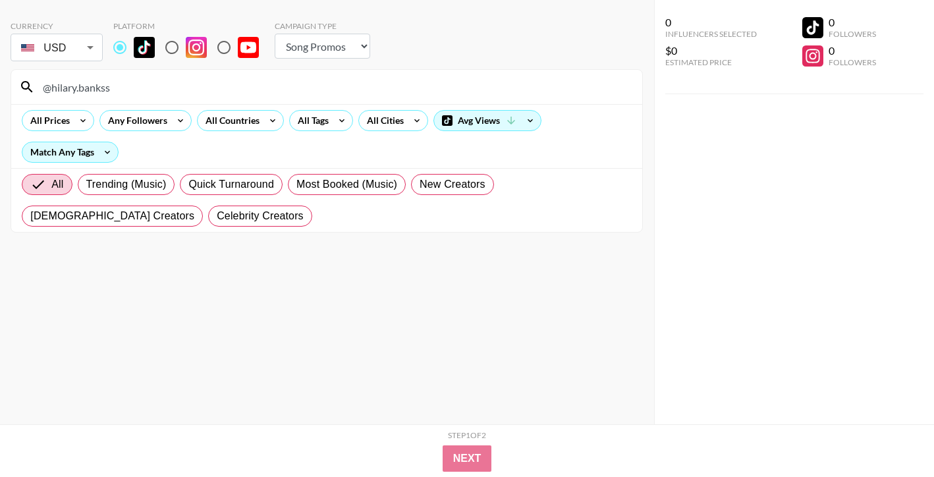
click at [448, 84] on input "@hilary.bankss" at bounding box center [334, 86] width 599 height 21
click at [407, 95] on input "@bellabrethower" at bounding box center [334, 86] width 599 height 21
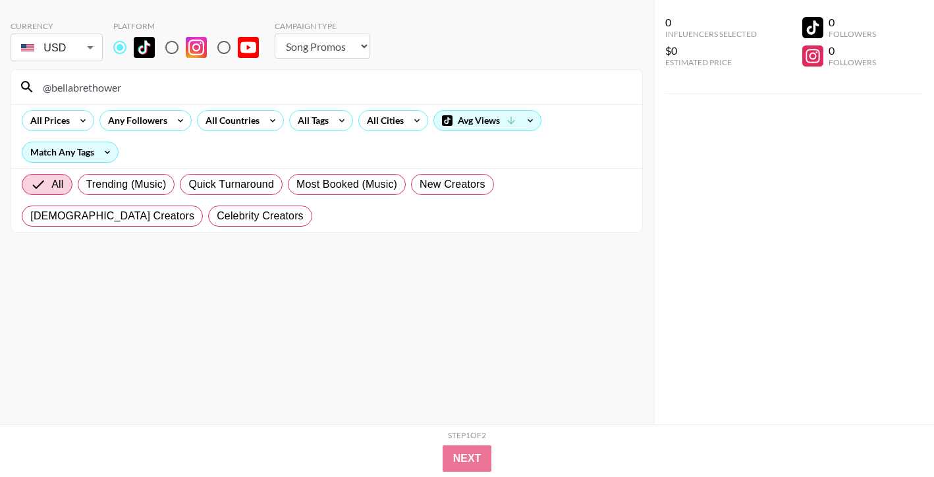
click at [407, 95] on input "@bellabrethower" at bounding box center [334, 86] width 599 height 21
click at [434, 97] on input "@miaguenther__" at bounding box center [334, 86] width 599 height 21
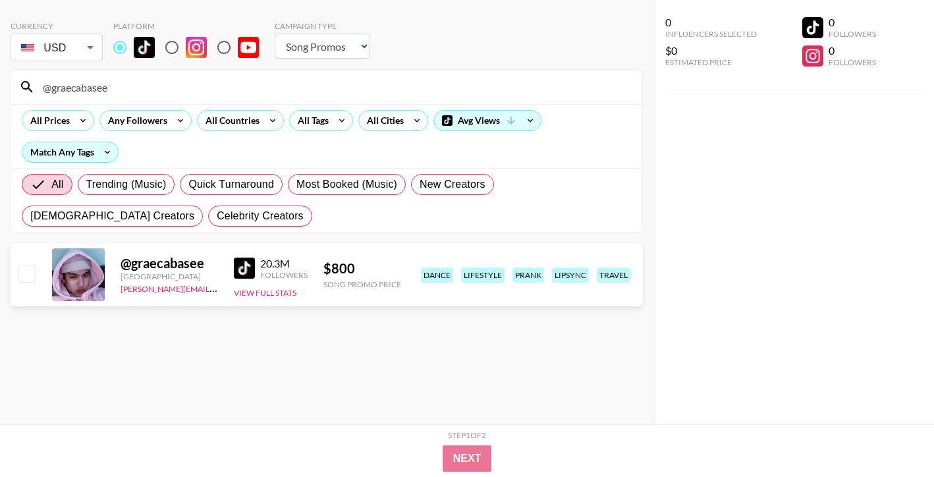
click at [492, 78] on input "@graecabasee" at bounding box center [334, 86] width 599 height 21
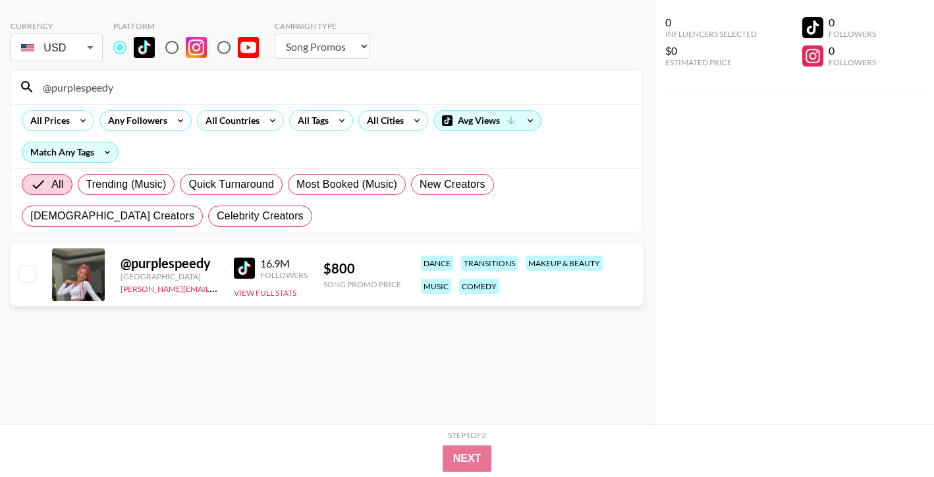
click at [512, 98] on div "@purplespeedy" at bounding box center [326, 87] width 631 height 34
click at [512, 88] on input "@purplespeedy" at bounding box center [334, 86] width 599 height 21
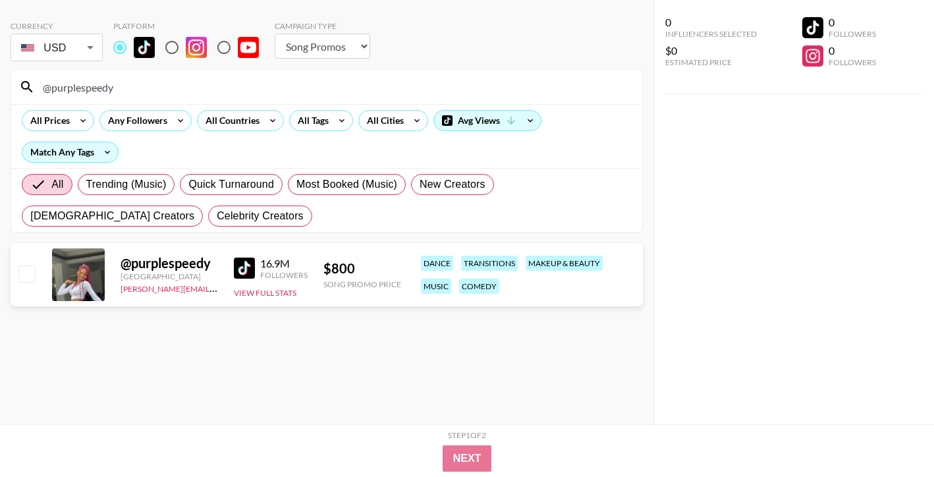
click at [512, 88] on input "@purplespeedy" at bounding box center [334, 86] width 599 height 21
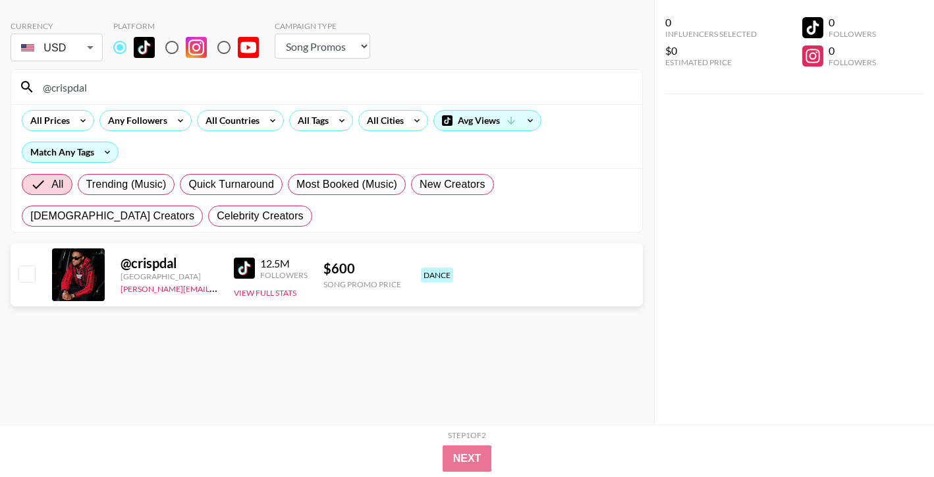
click at [507, 96] on input "@crispdal" at bounding box center [334, 86] width 599 height 21
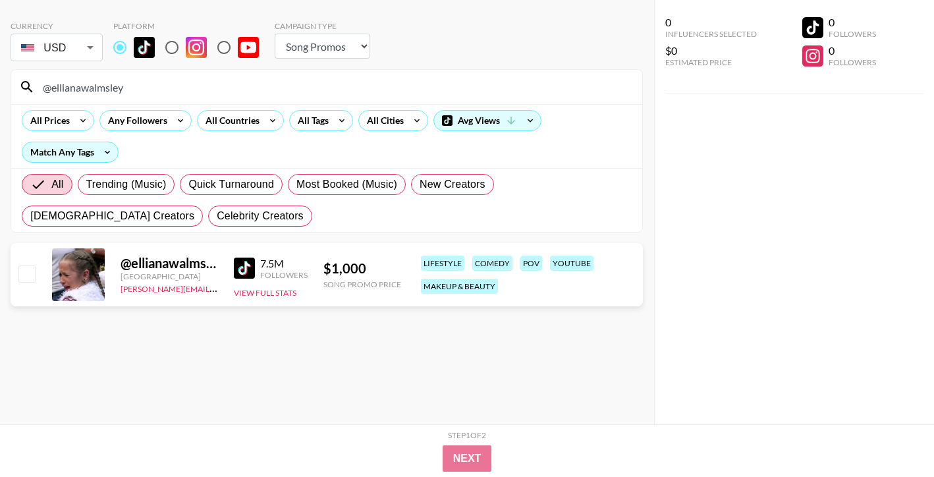
click at [589, 78] on input "@ellianawalmsley" at bounding box center [334, 86] width 599 height 21
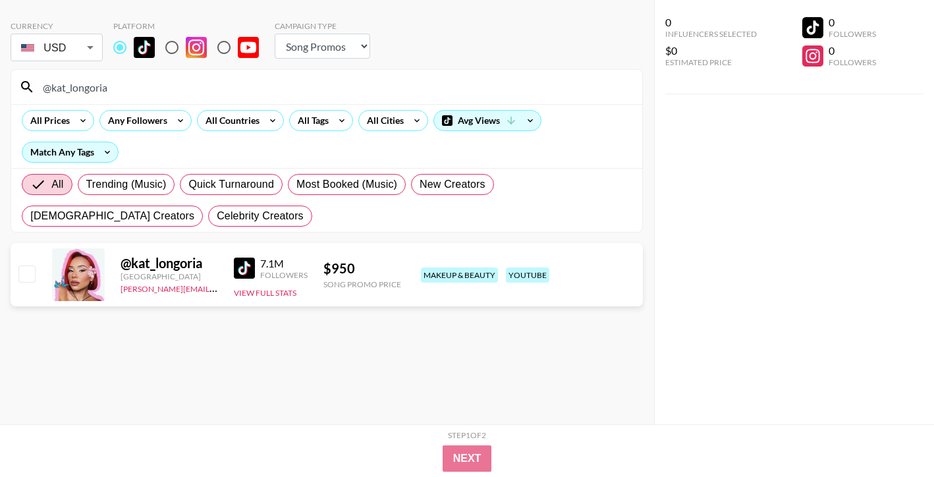
click at [582, 87] on input "@kat_longoria" at bounding box center [334, 86] width 599 height 21
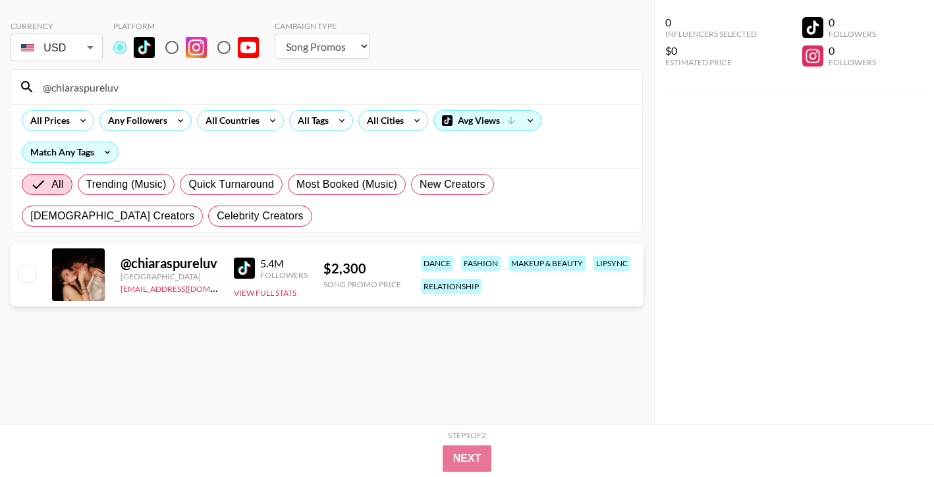
click at [495, 80] on input "@chiaraspureluv" at bounding box center [334, 86] width 599 height 21
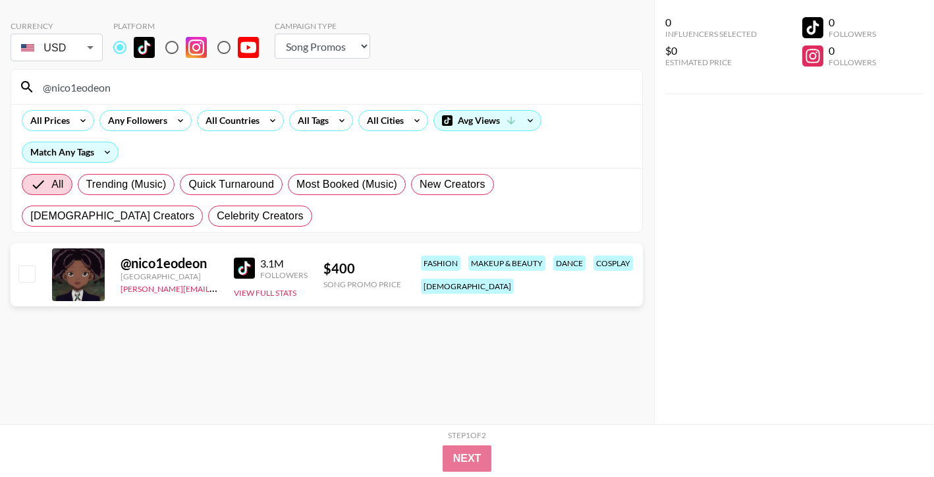
click at [572, 84] on input "@nico1eodeon" at bounding box center [334, 86] width 599 height 21
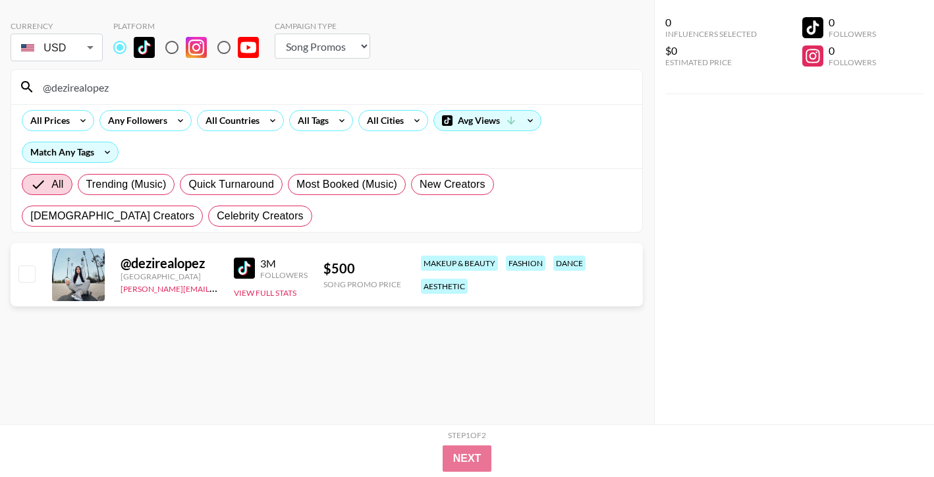
click at [539, 87] on input "@dezirealopez" at bounding box center [334, 86] width 599 height 21
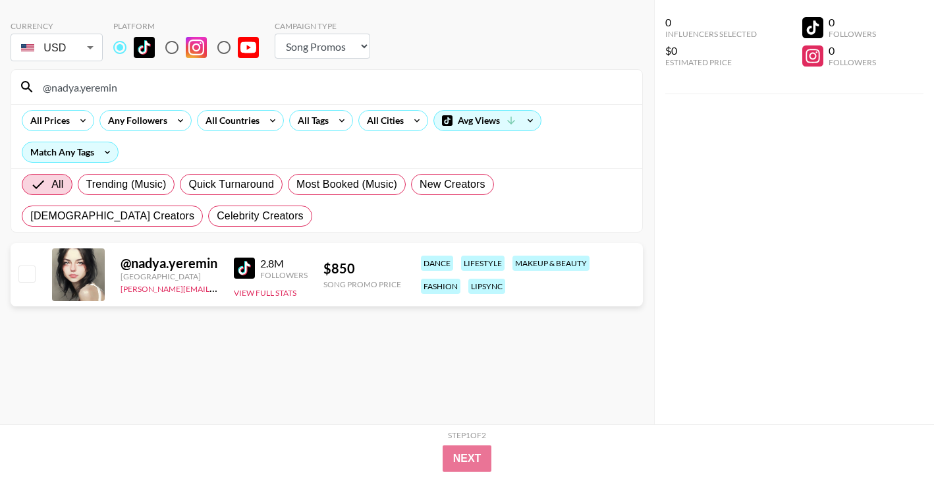
click at [553, 84] on input "@nadya.yeremin" at bounding box center [334, 86] width 599 height 21
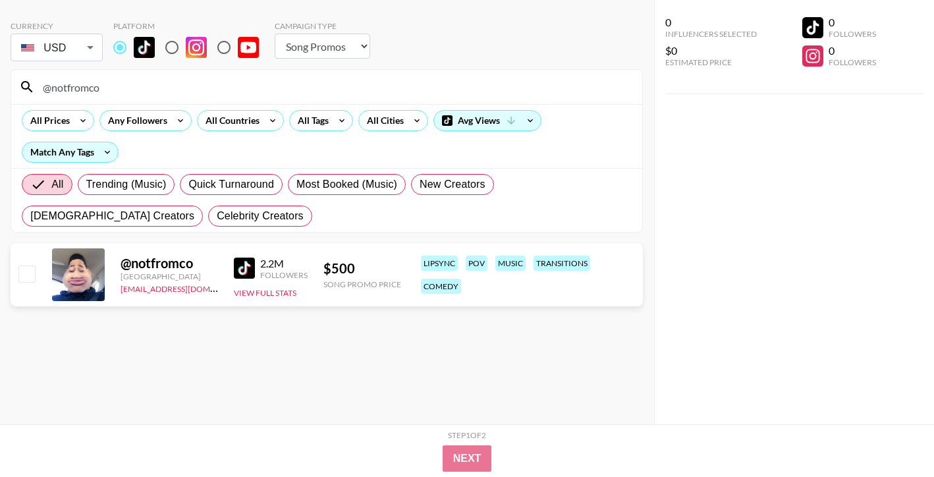
click at [573, 89] on input "@notfromco" at bounding box center [334, 86] width 599 height 21
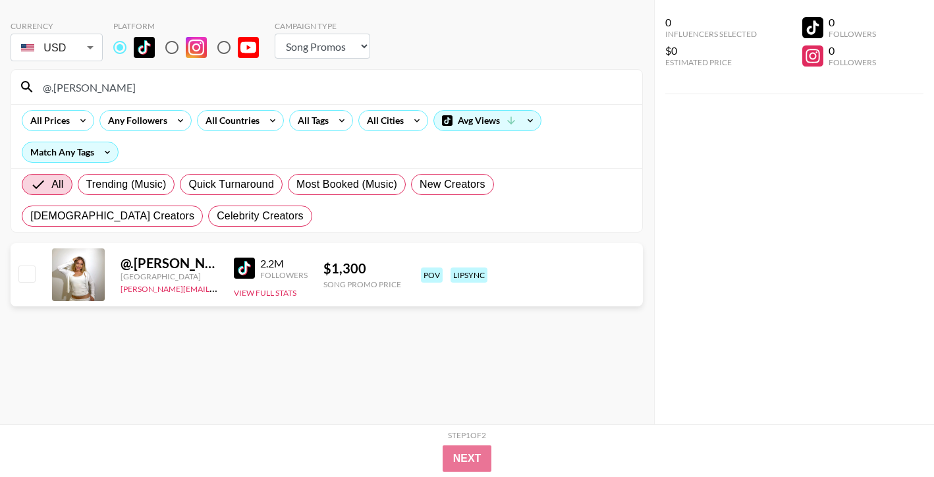
click at [520, 89] on input "@.[PERSON_NAME]" at bounding box center [334, 86] width 599 height 21
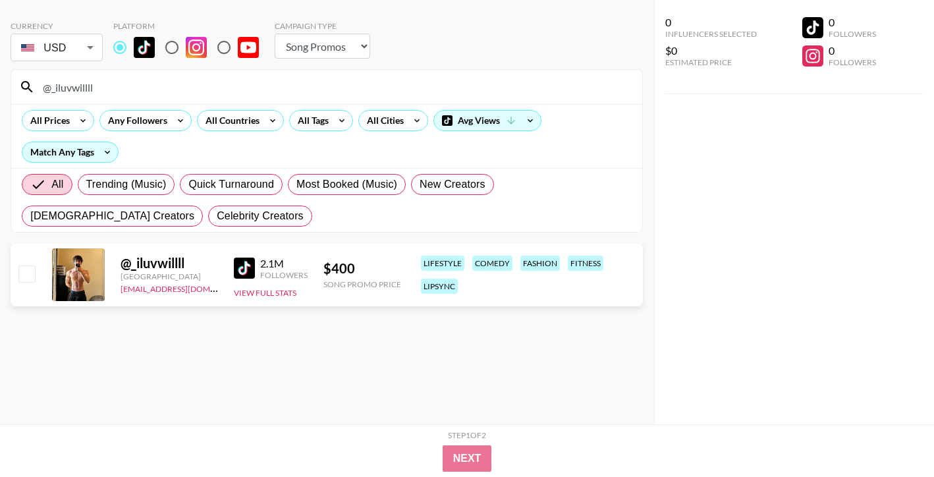
click at [541, 88] on input "@_iluvwillll" at bounding box center [334, 86] width 599 height 21
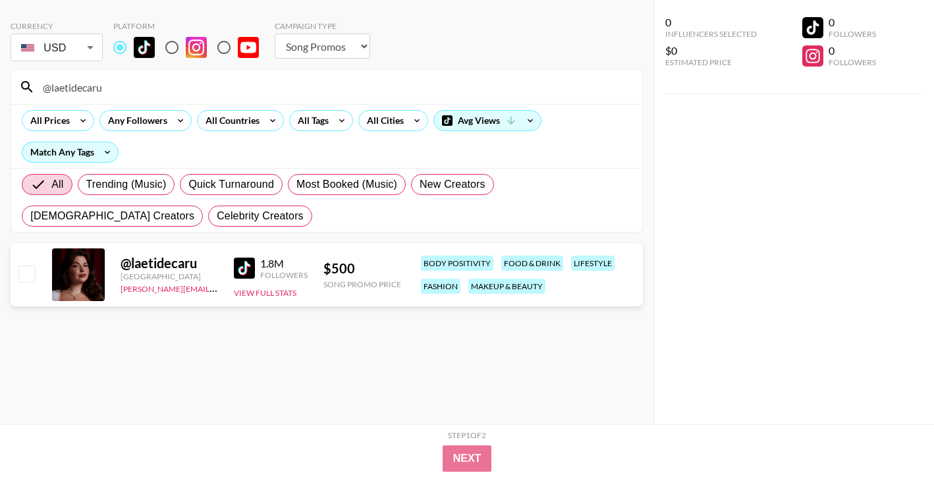
click at [590, 90] on input "@laetidecaru" at bounding box center [334, 86] width 599 height 21
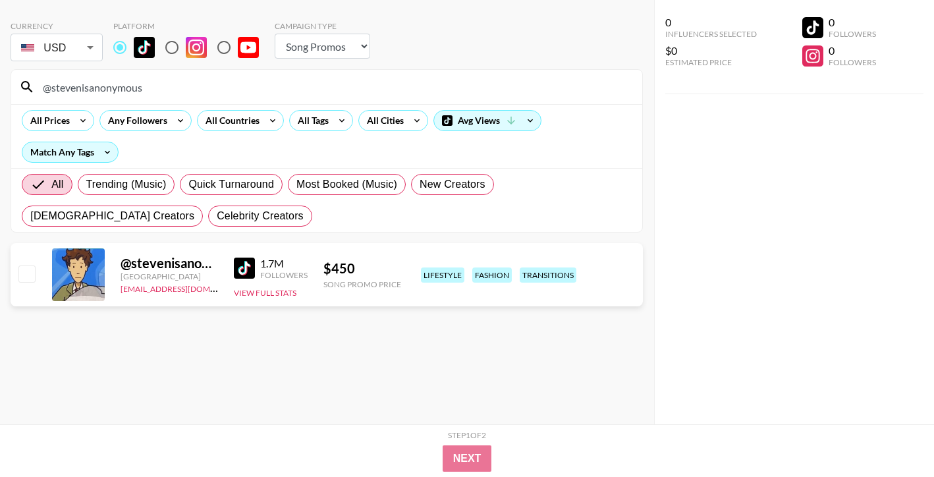
click at [566, 99] on div "@stevenisanonymous" at bounding box center [326, 87] width 631 height 34
click at [566, 96] on input "@stevenisanonymous" at bounding box center [334, 86] width 599 height 21
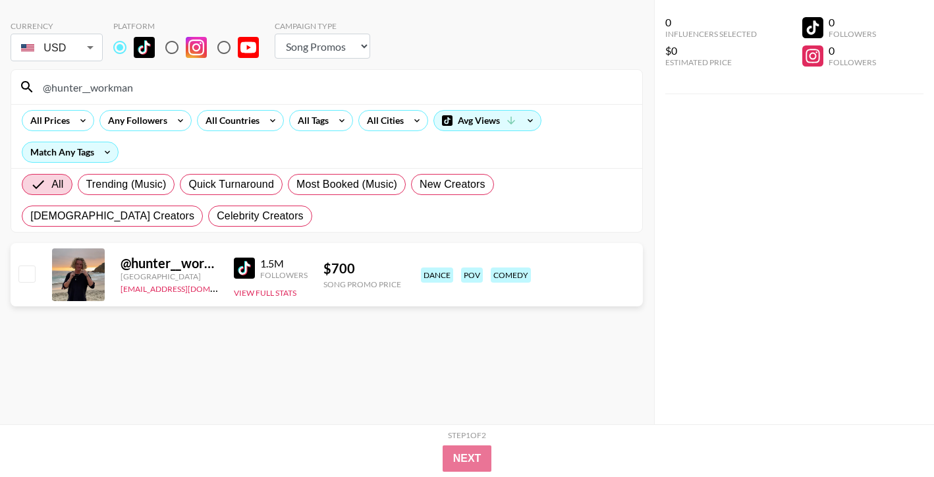
click at [524, 92] on input "@hunter__workman" at bounding box center [334, 86] width 599 height 21
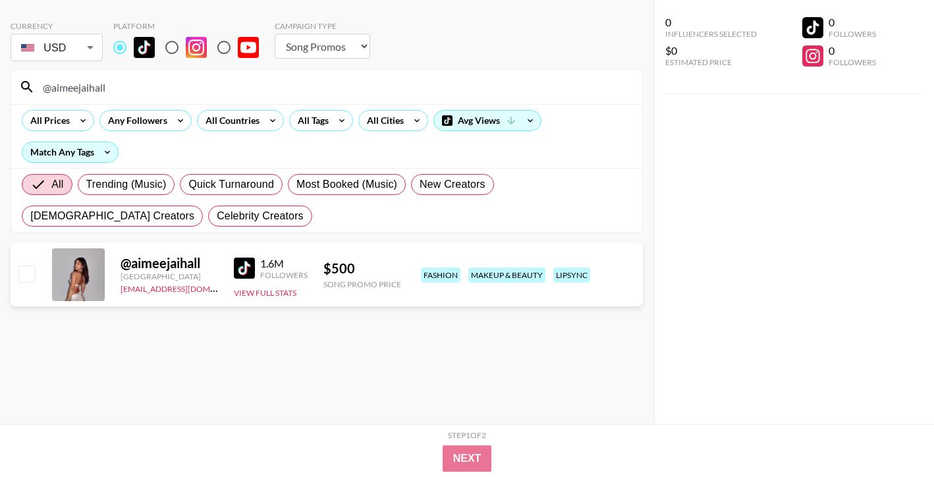
click at [583, 83] on input "@aimeejaihall" at bounding box center [334, 86] width 599 height 21
click at [585, 81] on input "@the_keaton_oaks" at bounding box center [334, 86] width 599 height 21
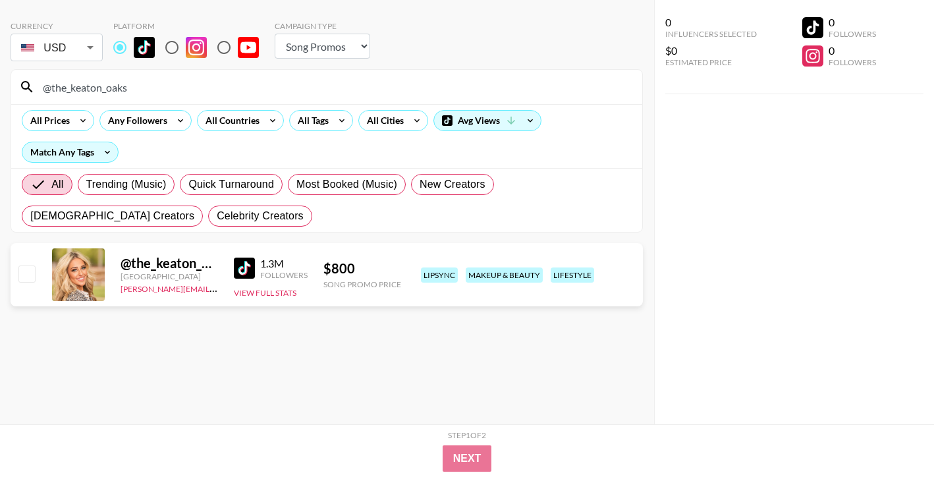
click at [585, 81] on input "@the_keaton_oaks" at bounding box center [334, 86] width 599 height 21
click at [516, 94] on input "@.elliebarker" at bounding box center [334, 86] width 599 height 21
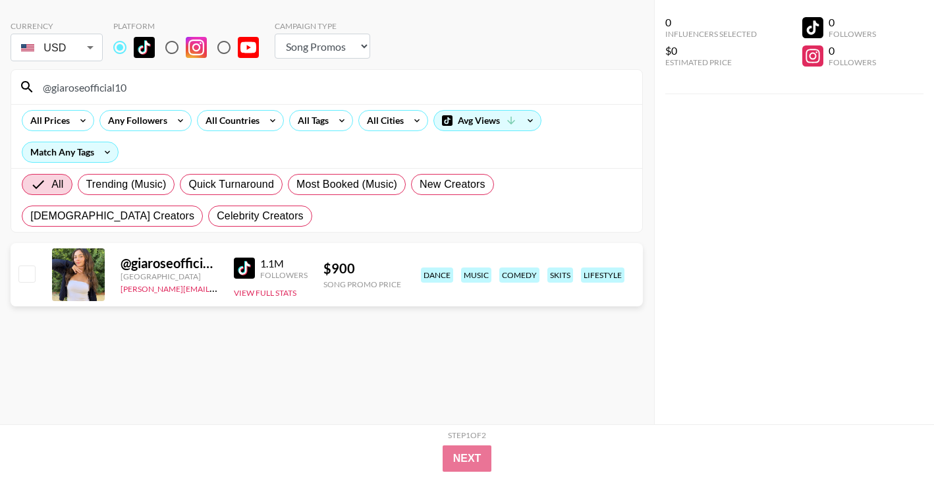
click at [580, 85] on input "@giaroseofficial10" at bounding box center [334, 86] width 599 height 21
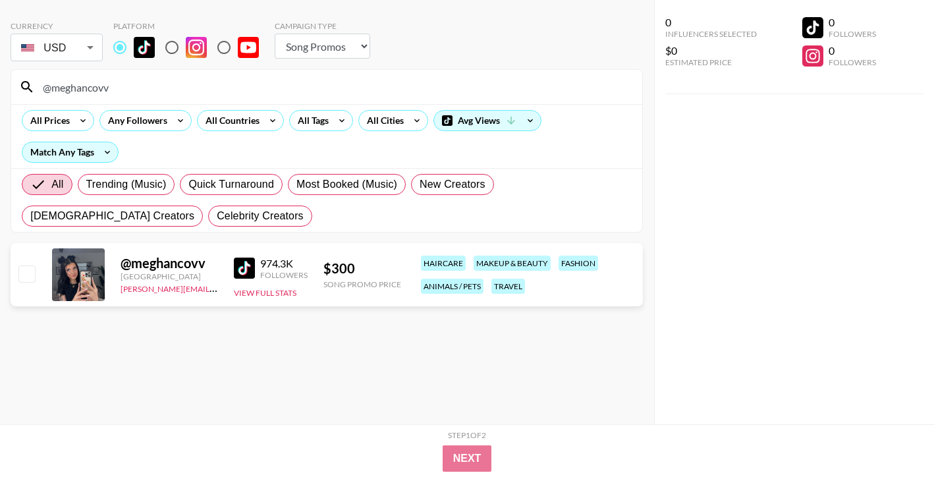
click at [560, 86] on input "@meghancovv" at bounding box center [334, 86] width 599 height 21
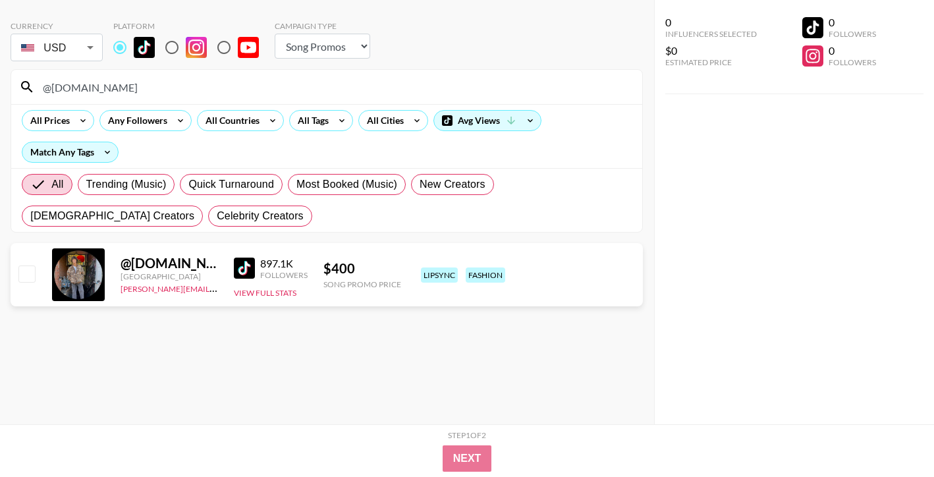
click at [575, 84] on input "@[DOMAIN_NAME]" at bounding box center [334, 86] width 599 height 21
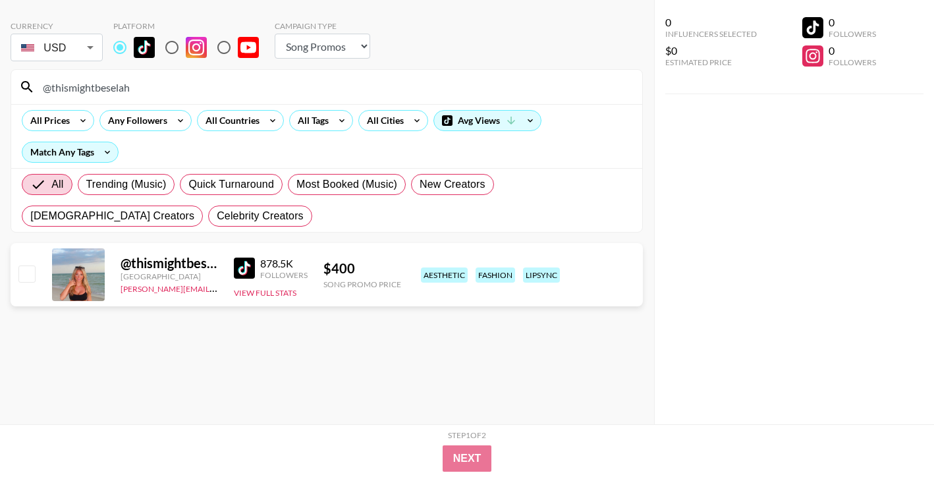
click at [564, 91] on input "@thismightbeselah" at bounding box center [334, 86] width 599 height 21
click at [550, 88] on input "@bbraydenwhaleyy" at bounding box center [334, 86] width 599 height 21
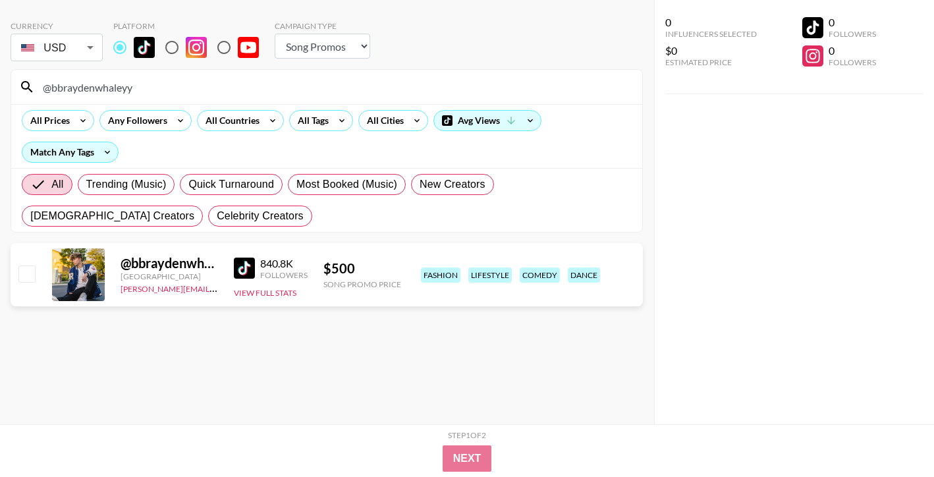
click at [550, 88] on input "@bbraydenwhaleyy" at bounding box center [334, 86] width 599 height 21
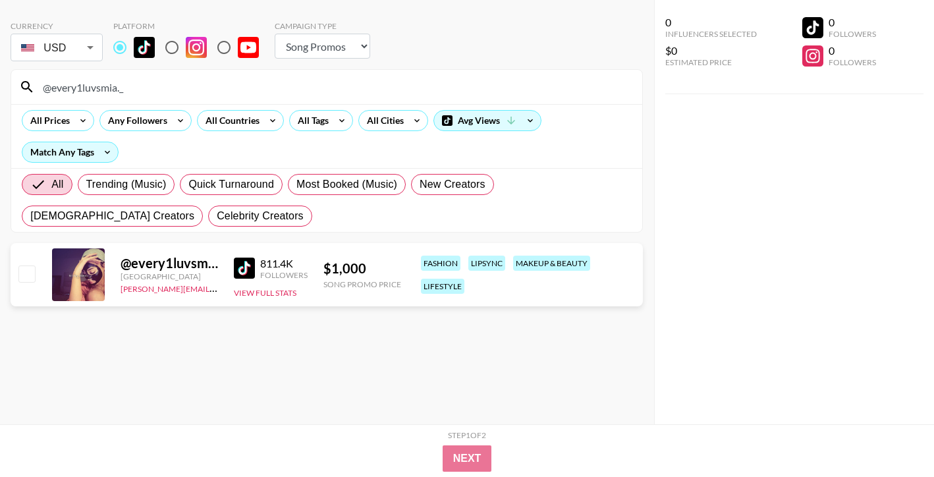
click at [547, 97] on input "@every1luvsmia._" at bounding box center [334, 86] width 599 height 21
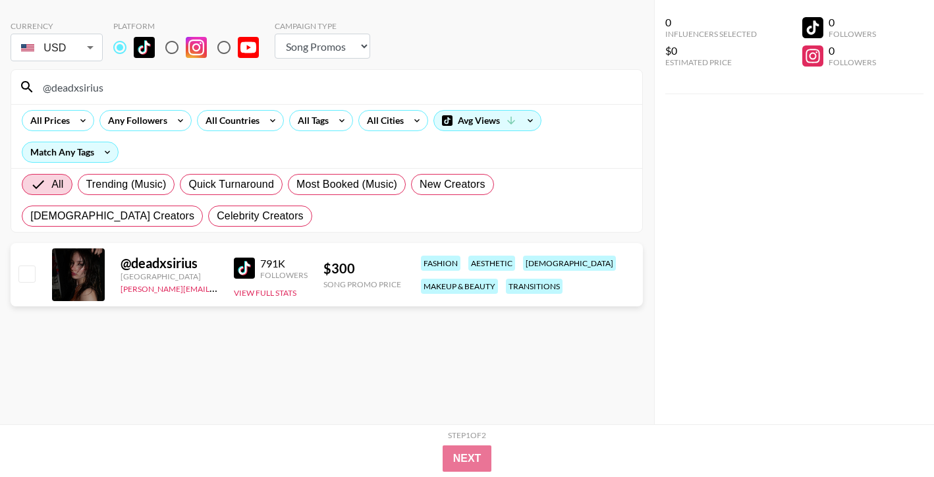
click at [569, 96] on input "@deadxsirius" at bounding box center [334, 86] width 599 height 21
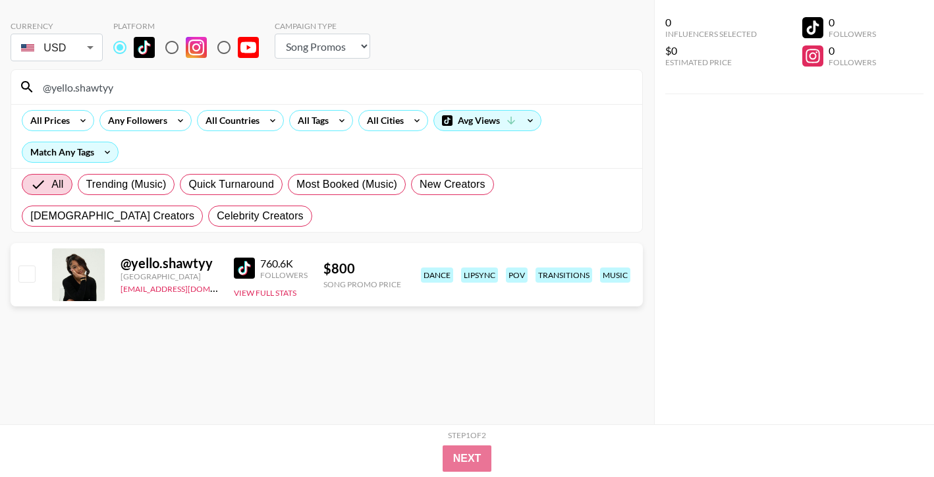
click at [531, 76] on div "@yello.shawtyy" at bounding box center [326, 87] width 631 height 34
click at [526, 80] on input "@yello.shawtyy" at bounding box center [334, 86] width 599 height 21
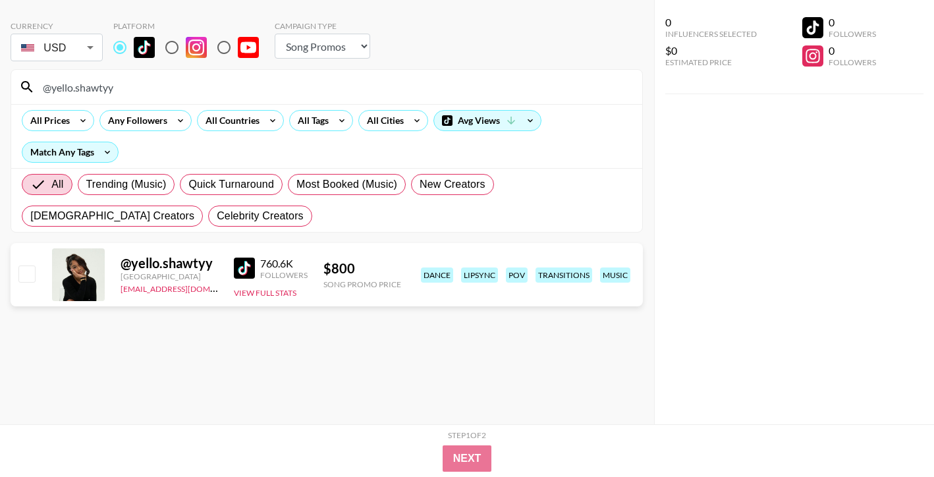
click at [526, 80] on input "@yello.shawtyy" at bounding box center [334, 86] width 599 height 21
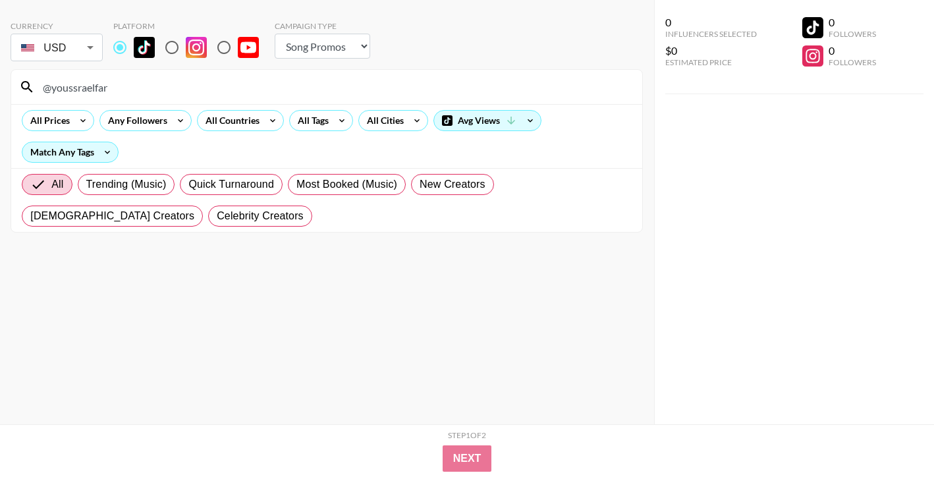
click at [518, 90] on input "@youssraelfar" at bounding box center [334, 86] width 599 height 21
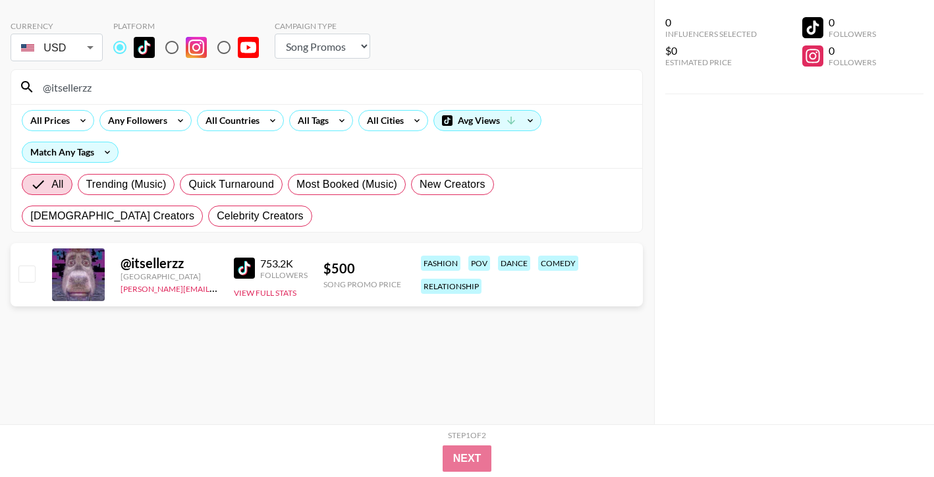
click at [574, 77] on input "@itsellerzz" at bounding box center [334, 86] width 599 height 21
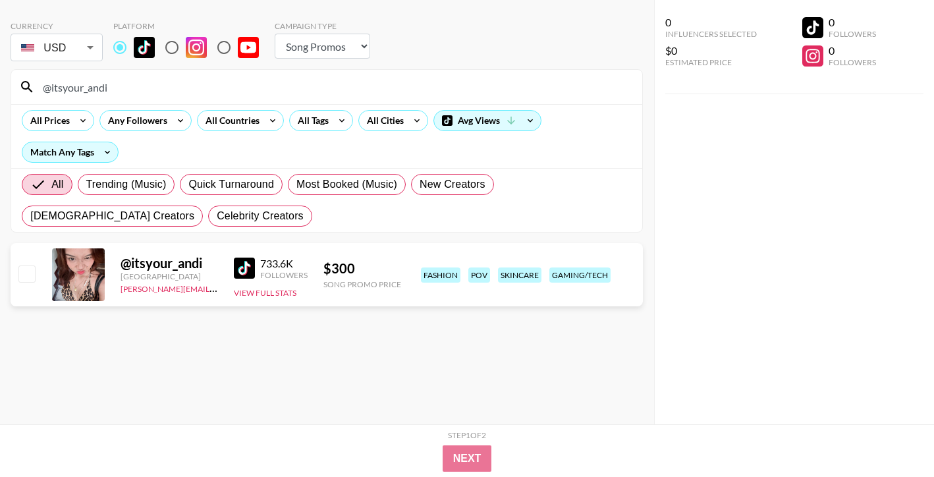
click at [558, 77] on input "@itsyour_andi" at bounding box center [334, 86] width 599 height 21
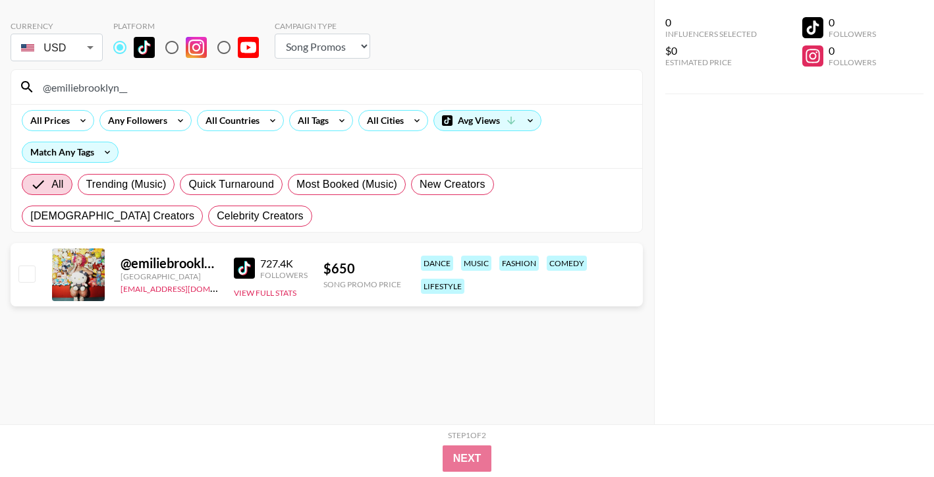
click at [580, 94] on input "@emiliebrooklyn__" at bounding box center [334, 86] width 599 height 21
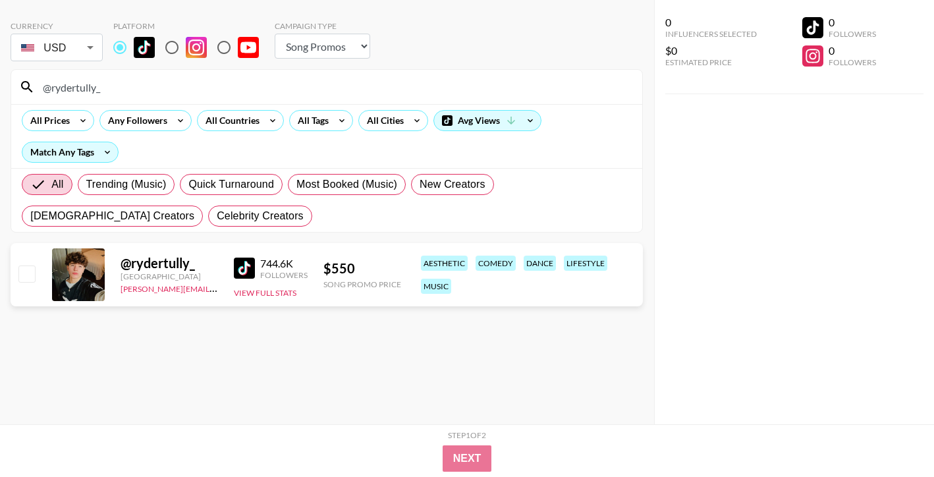
click at [591, 94] on input "@rydertully_" at bounding box center [334, 86] width 599 height 21
click at [585, 83] on input "@k2raw2.0" at bounding box center [334, 86] width 599 height 21
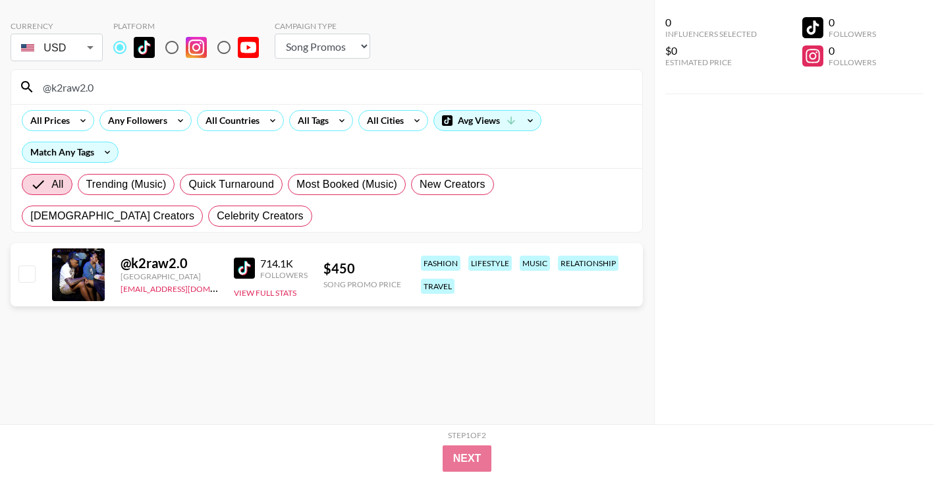
click at [585, 83] on input "@k2raw2.0" at bounding box center [334, 86] width 599 height 21
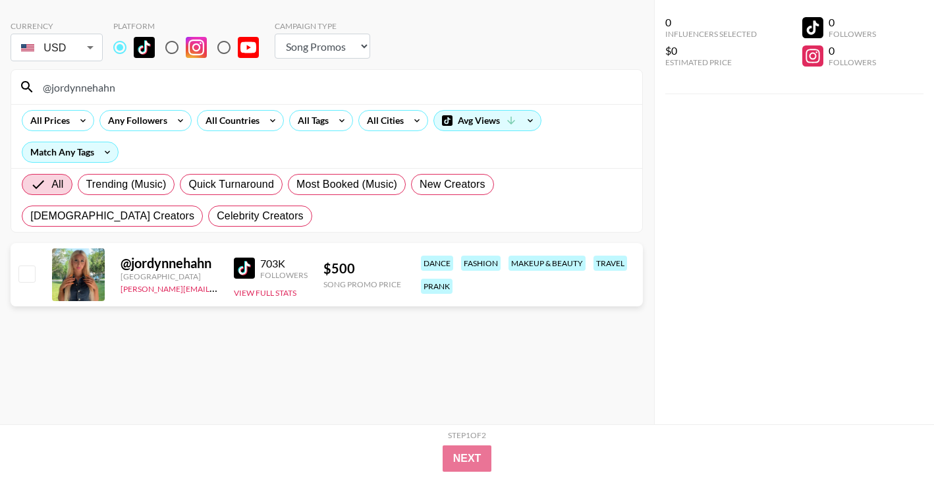
click at [516, 105] on div "All Prices Any Followers All Countries All Tags All Cities Avg Views Match Any …" at bounding box center [326, 136] width 631 height 64
click at [516, 95] on input "@jordynnehahn" at bounding box center [334, 86] width 599 height 21
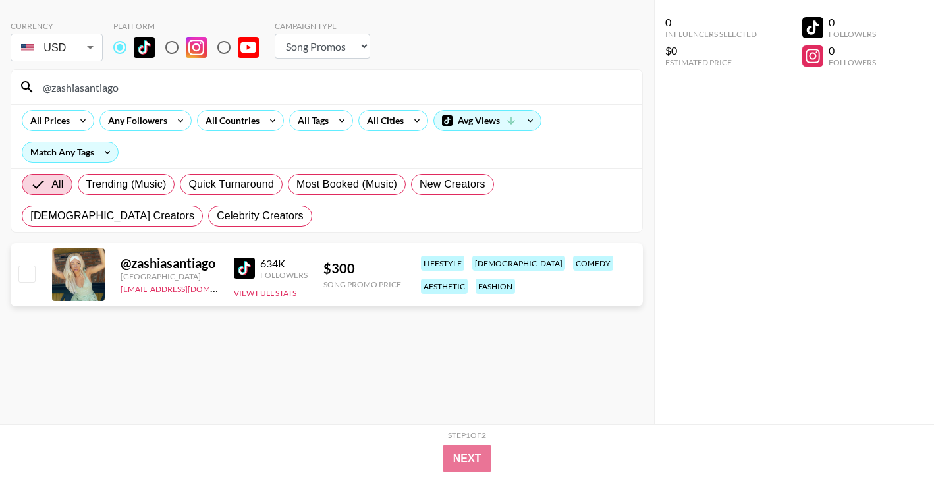
click at [535, 93] on input "@zashiasantiago" at bounding box center [334, 86] width 599 height 21
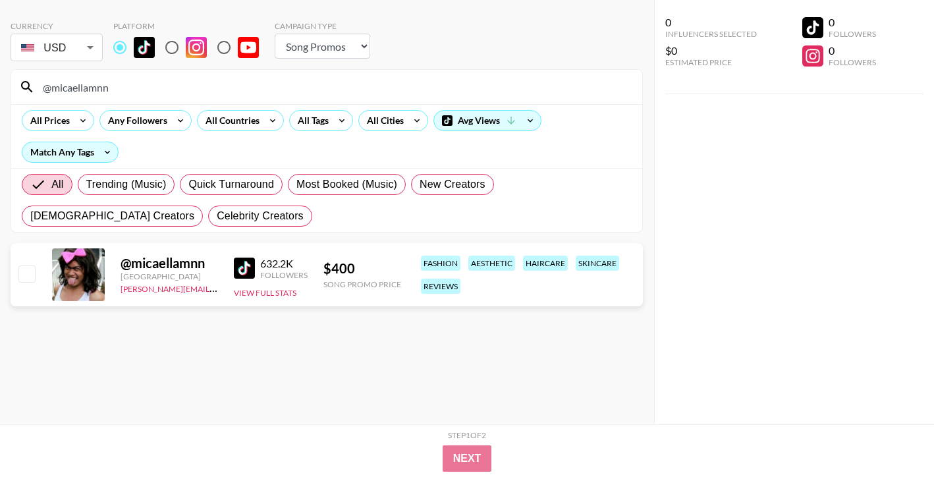
click at [562, 85] on input "@micaellamnn" at bounding box center [334, 86] width 599 height 21
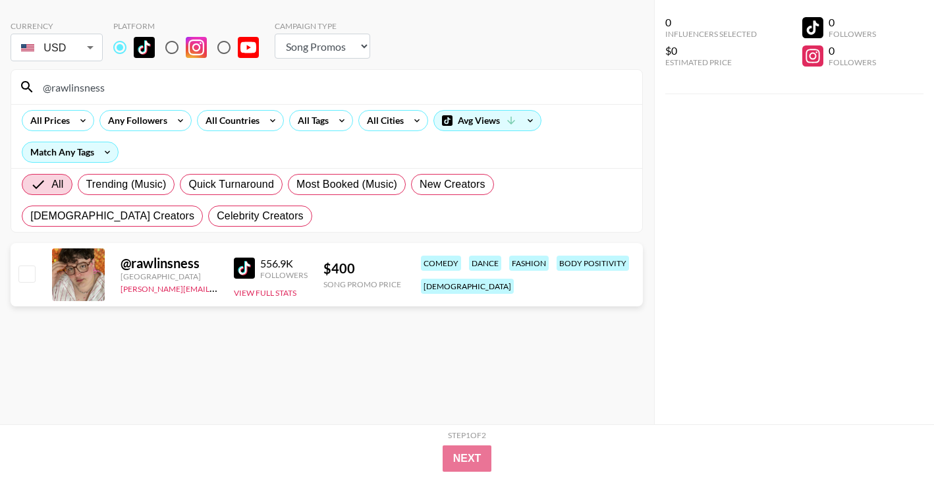
click at [529, 91] on input "@rawlinsness" at bounding box center [334, 86] width 599 height 21
click at [549, 94] on input "@zayybenjiiis" at bounding box center [334, 86] width 599 height 21
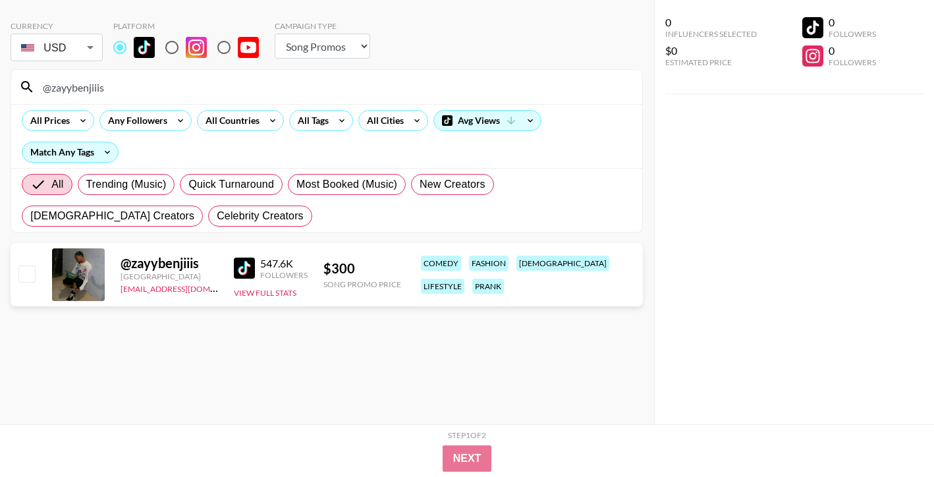
click at [549, 94] on input "@zayybenjiiis" at bounding box center [334, 86] width 599 height 21
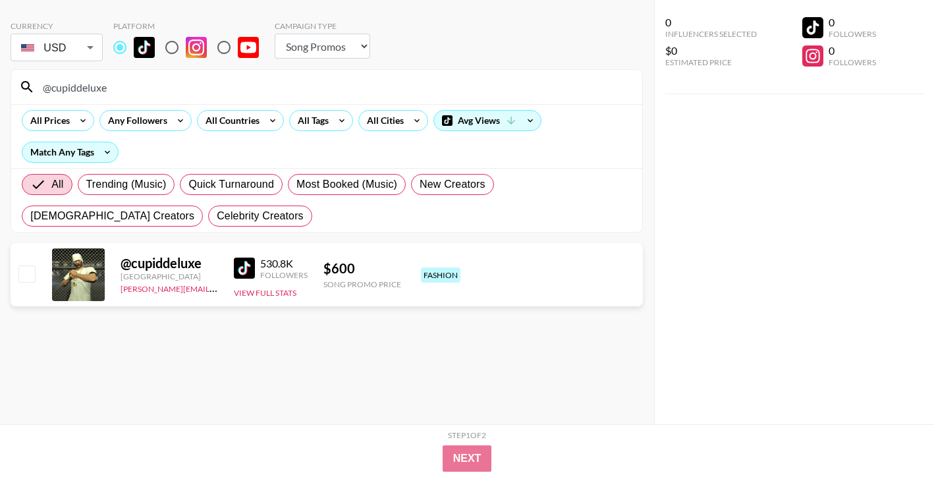
click at [518, 82] on input "@cupiddeluxe" at bounding box center [334, 86] width 599 height 21
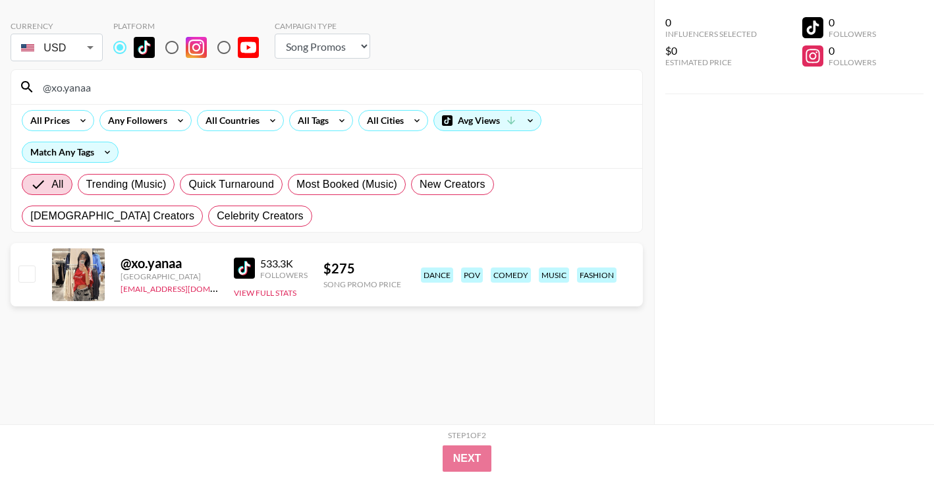
click at [558, 86] on input "@xo.yanaa" at bounding box center [334, 86] width 599 height 21
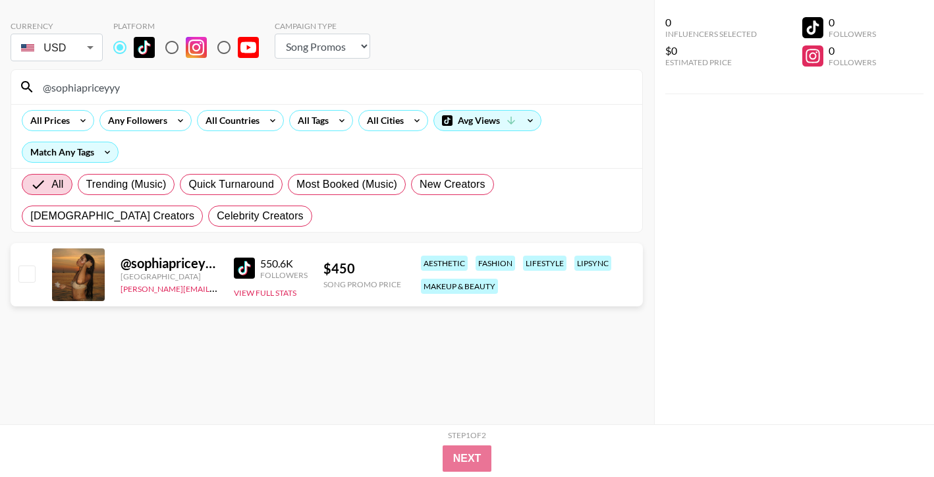
click at [520, 85] on input "@sophiapriceyyy" at bounding box center [334, 86] width 599 height 21
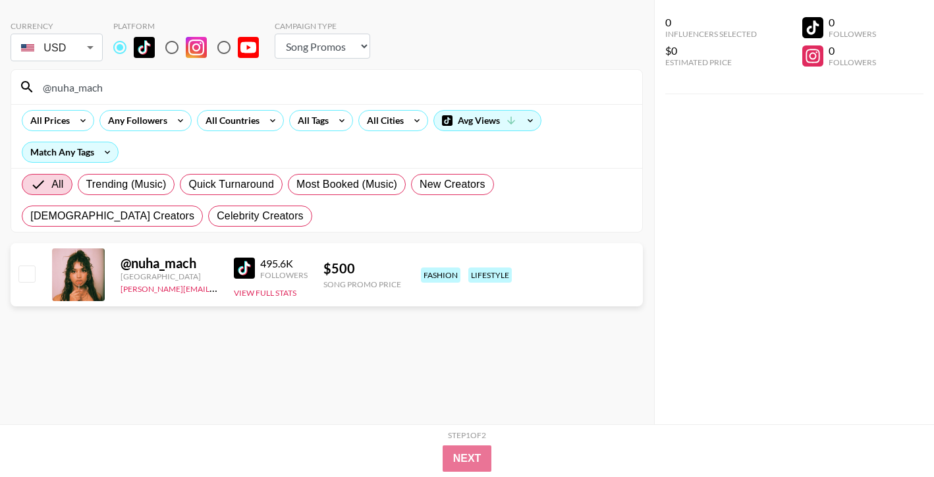
click at [547, 92] on input "@nuha_mach" at bounding box center [334, 86] width 599 height 21
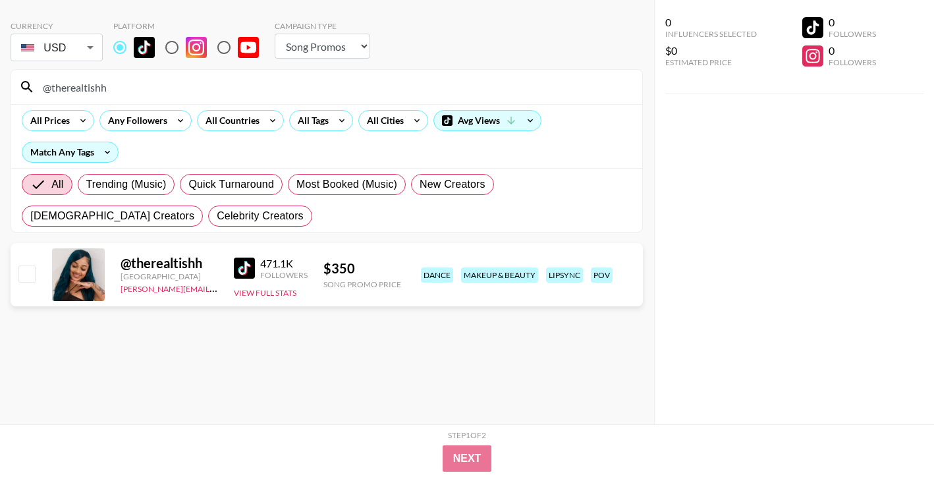
click at [583, 86] on input "@therealtishh" at bounding box center [334, 86] width 599 height 21
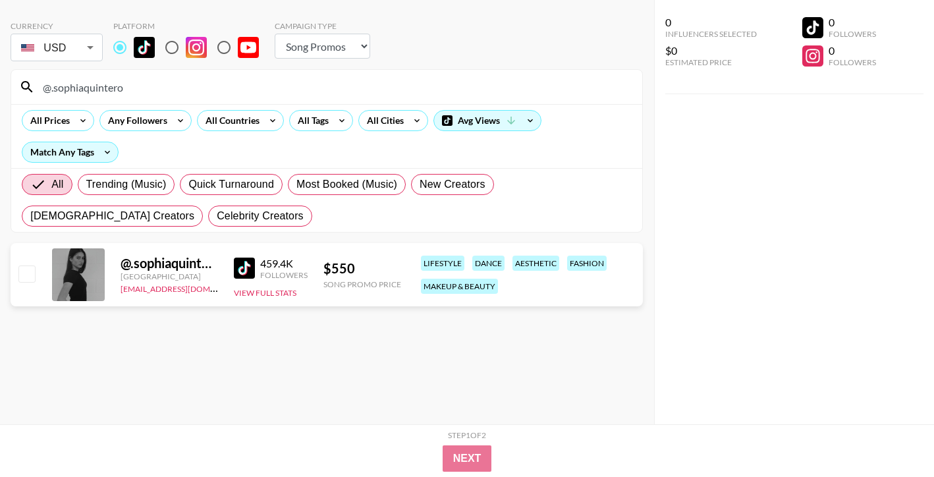
click at [573, 80] on input "@.sophiaquintero" at bounding box center [334, 86] width 599 height 21
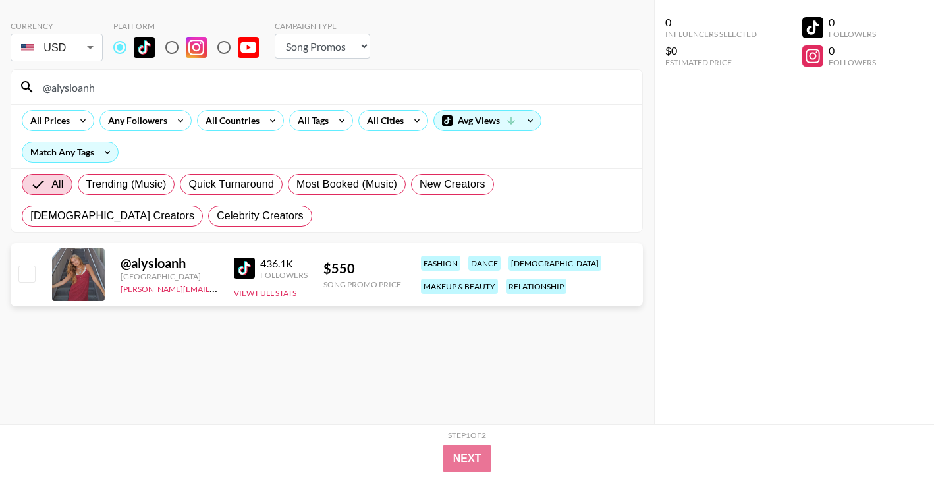
click at [558, 98] on div "@alysloanh" at bounding box center [326, 87] width 631 height 34
click at [558, 93] on input "@alysloanh" at bounding box center [334, 86] width 599 height 21
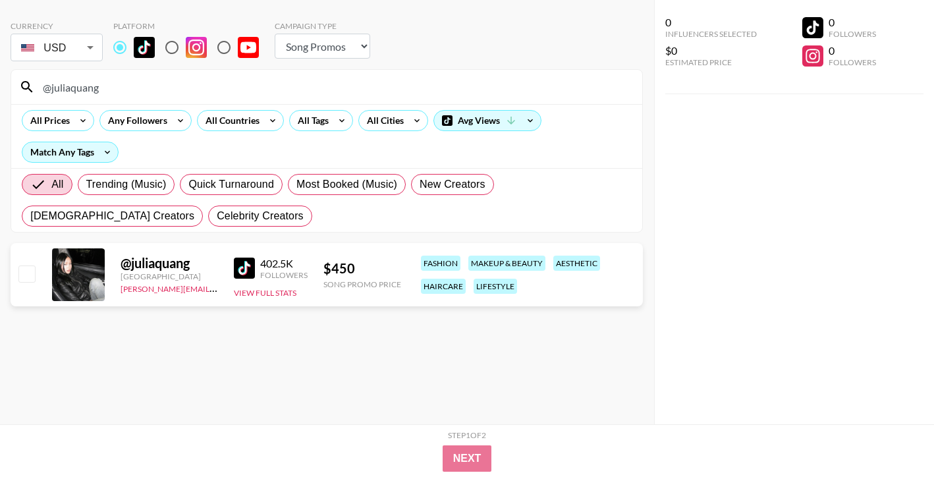
click at [587, 90] on input "@juliaquang" at bounding box center [334, 86] width 599 height 21
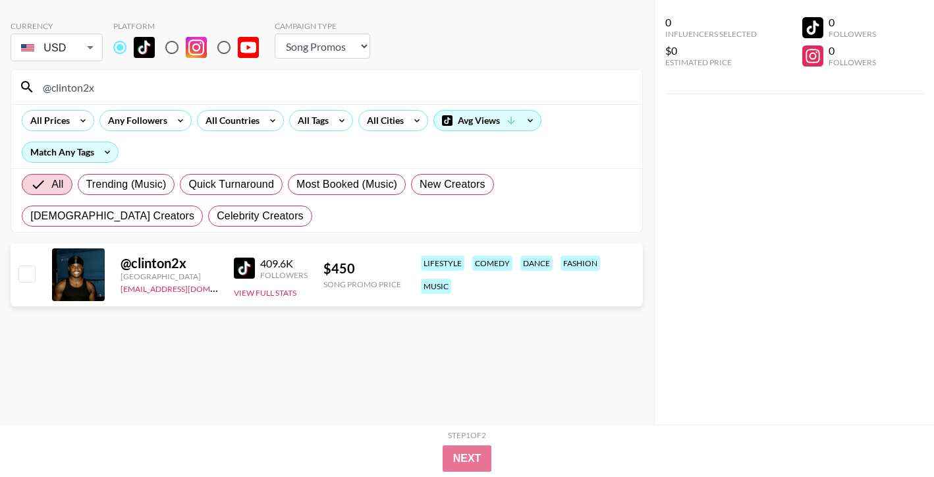
click at [568, 88] on input "@clinton2x" at bounding box center [334, 86] width 599 height 21
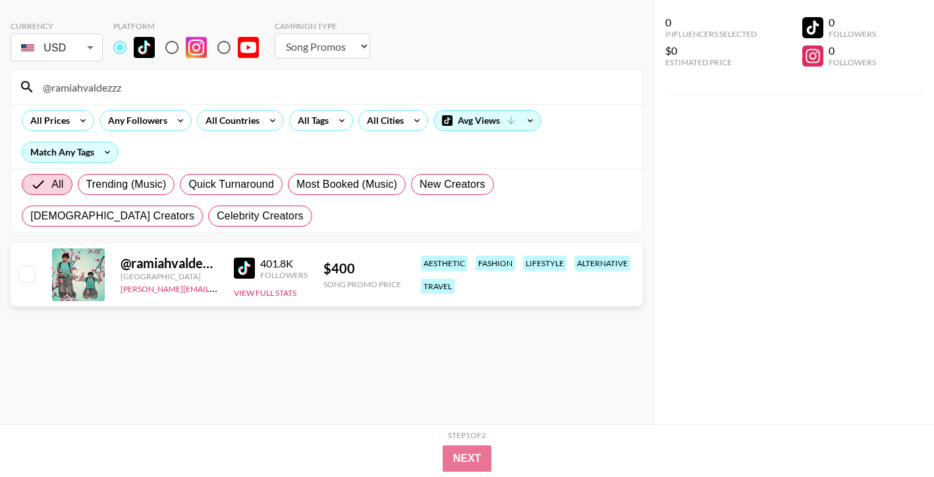
click at [511, 82] on input "@ramiahvaldezzz" at bounding box center [334, 86] width 599 height 21
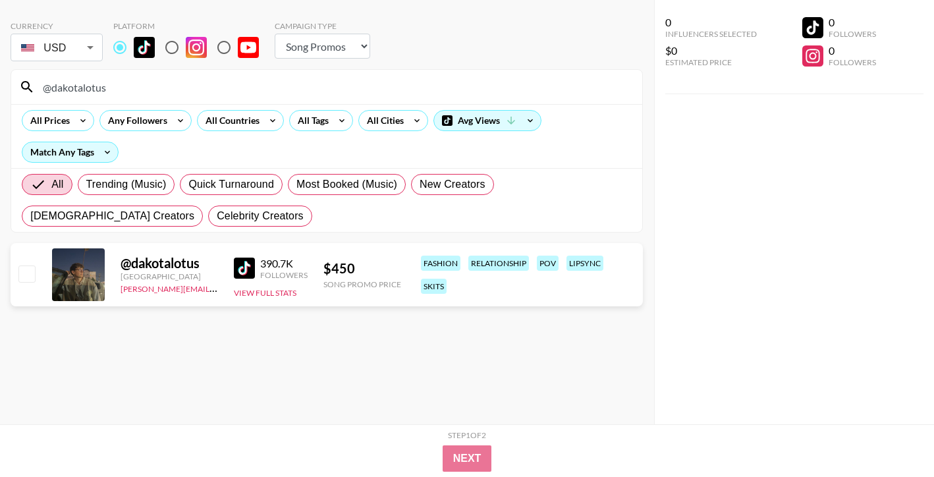
click at [556, 76] on input "@dakotalotus" at bounding box center [334, 86] width 599 height 21
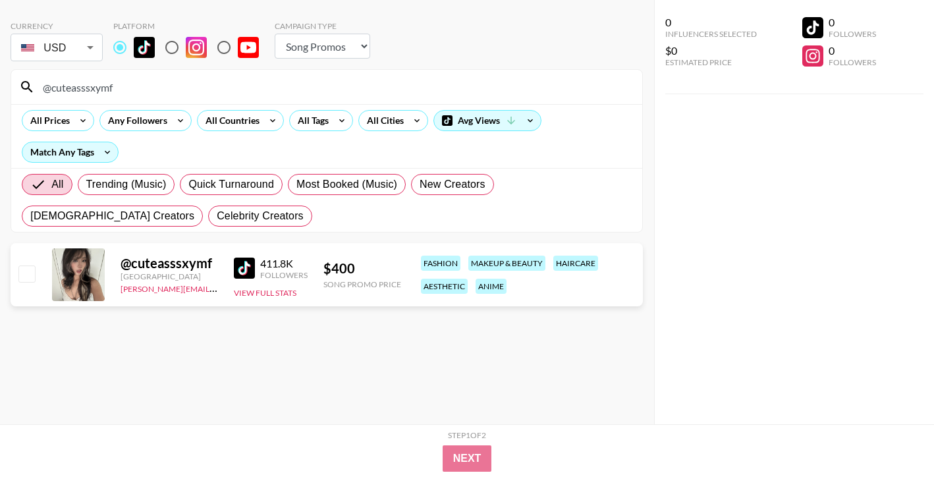
click at [527, 94] on input "@cuteasssxymf" at bounding box center [334, 86] width 599 height 21
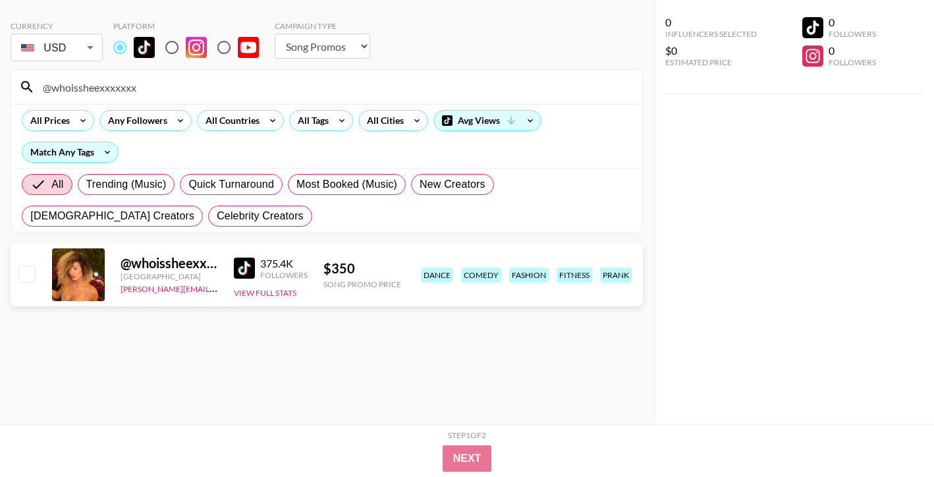
click at [443, 95] on input "@whoissheexxxxxxx" at bounding box center [334, 86] width 599 height 21
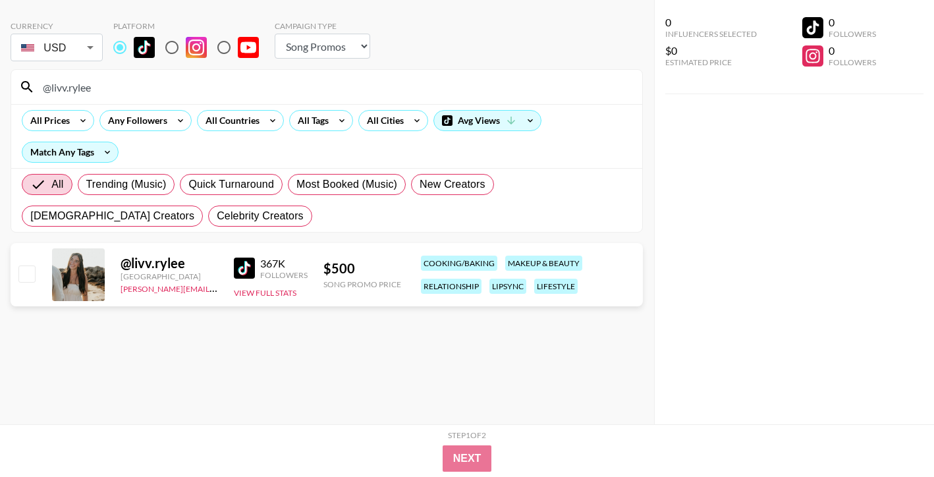
click at [551, 86] on input "@livv.rylee" at bounding box center [334, 86] width 599 height 21
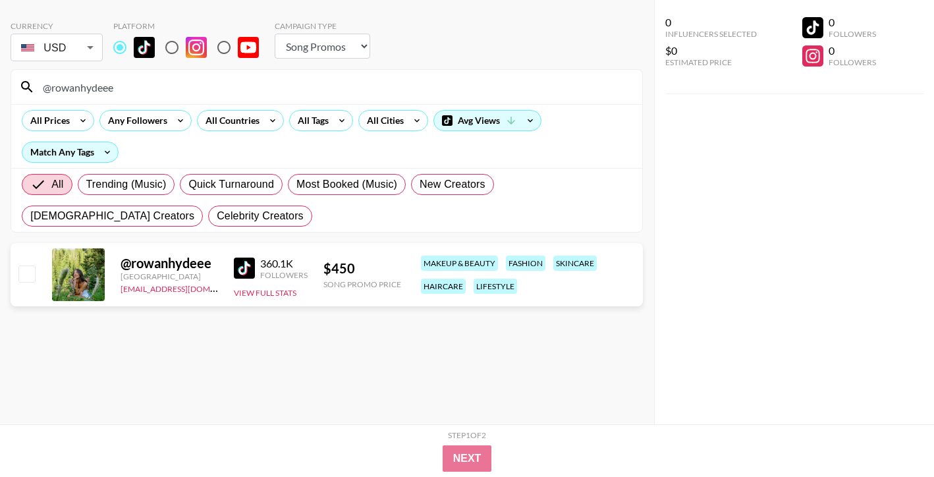
click at [491, 99] on div "@rowanhydeee" at bounding box center [326, 87] width 631 height 34
click at [489, 86] on input "@rowanhydeee" at bounding box center [334, 86] width 599 height 21
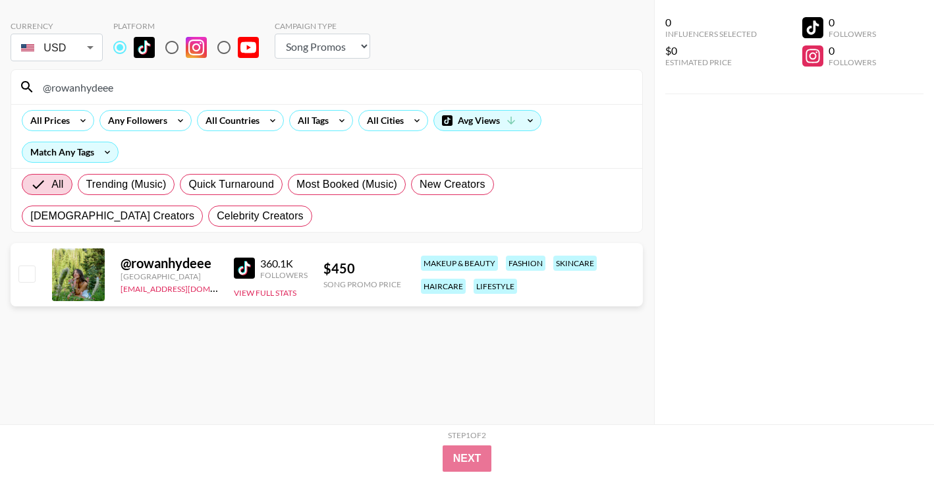
click at [489, 86] on input "@rowanhydeee" at bounding box center [334, 86] width 599 height 21
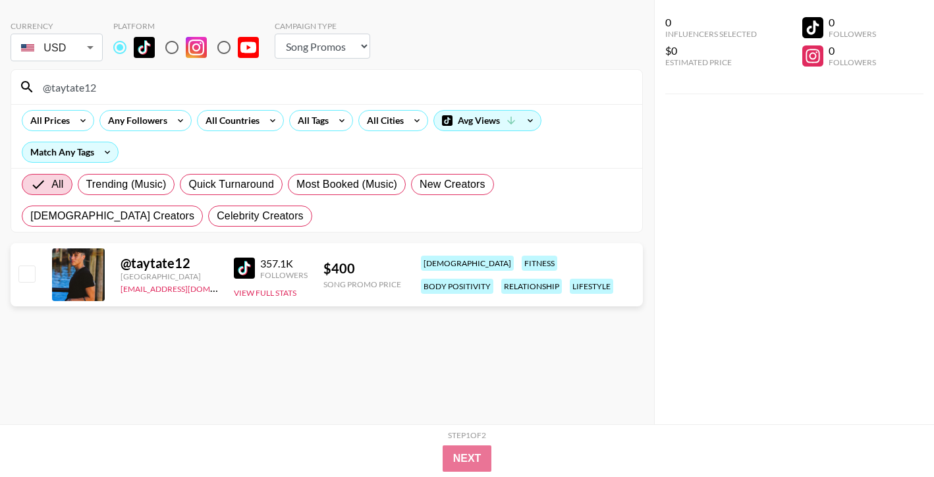
click at [544, 80] on input "@taytate12" at bounding box center [334, 86] width 599 height 21
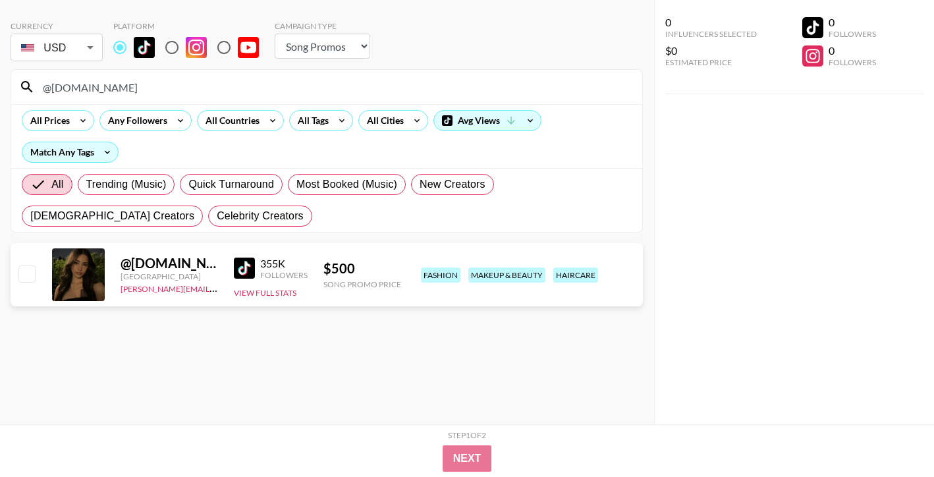
click at [578, 84] on input "@[DOMAIN_NAME]" at bounding box center [334, 86] width 599 height 21
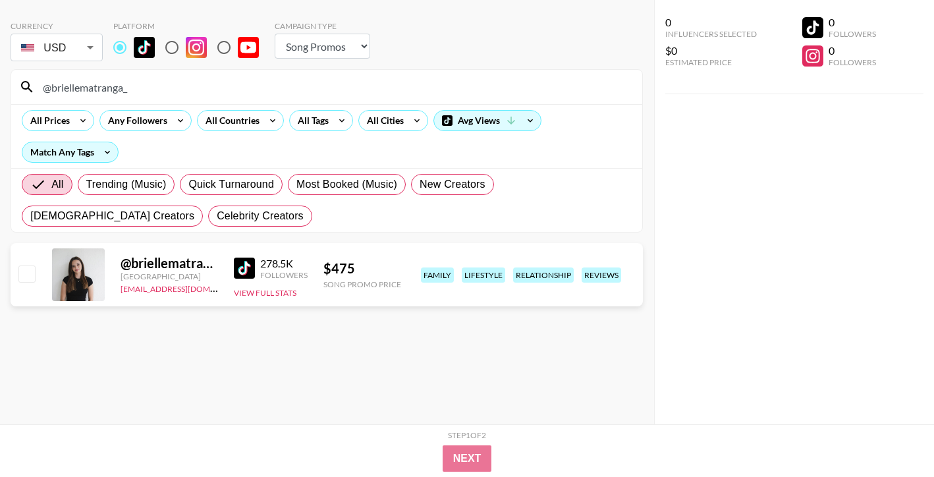
click at [558, 89] on input "@briellematranga_" at bounding box center [334, 86] width 599 height 21
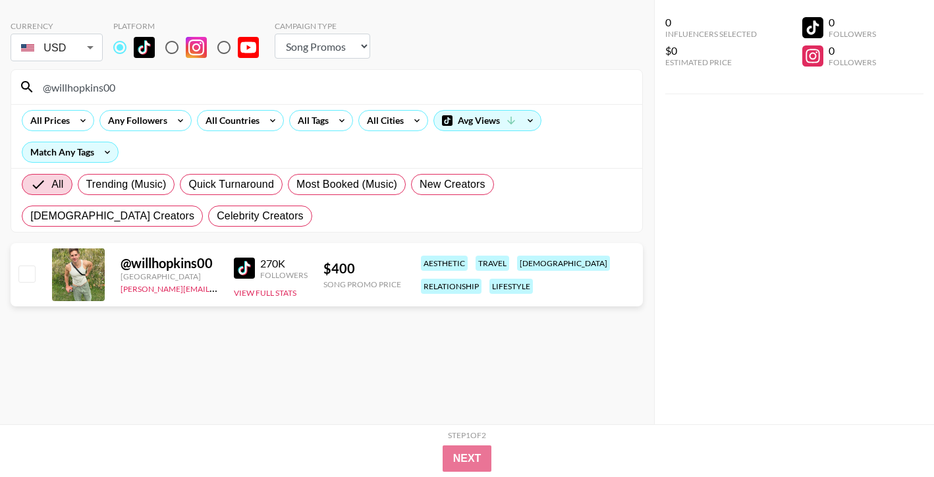
click at [574, 103] on section "@willhopkins00 All Prices Any Followers All Countries All Tags All Cities Avg V…" at bounding box center [327, 150] width 632 height 163
click at [574, 95] on input "@willhopkins00" at bounding box center [334, 86] width 599 height 21
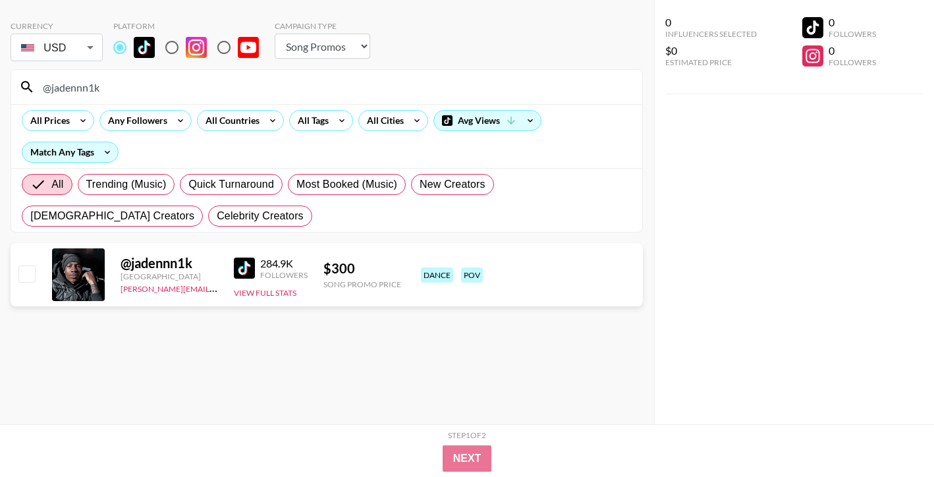
click at [564, 82] on input "@jadennn1k" at bounding box center [334, 86] width 599 height 21
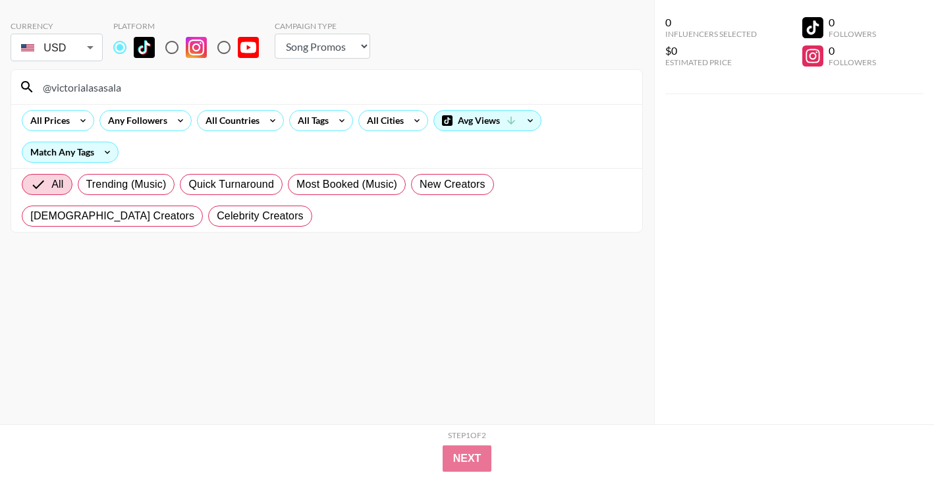
drag, startPoint x: 56, startPoint y: 93, endPoint x: 260, endPoint y: 72, distance: 205.2
click at [250, 74] on div "@victorialasasala" at bounding box center [326, 87] width 631 height 34
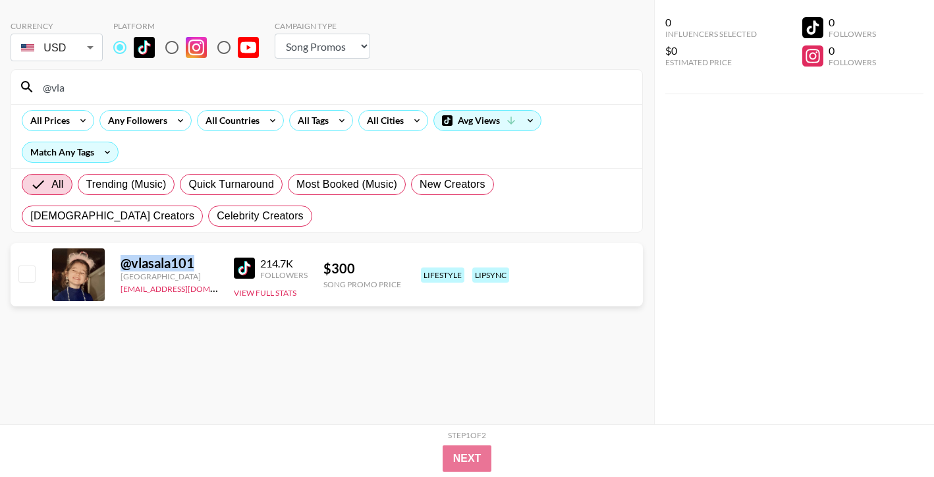
drag, startPoint x: 122, startPoint y: 264, endPoint x: 198, endPoint y: 264, distance: 75.7
click at [198, 264] on div "@ vlasala101" at bounding box center [169, 263] width 97 height 16
copy div "@ vlasala101"
click at [539, 82] on input "@vla" at bounding box center [334, 86] width 599 height 21
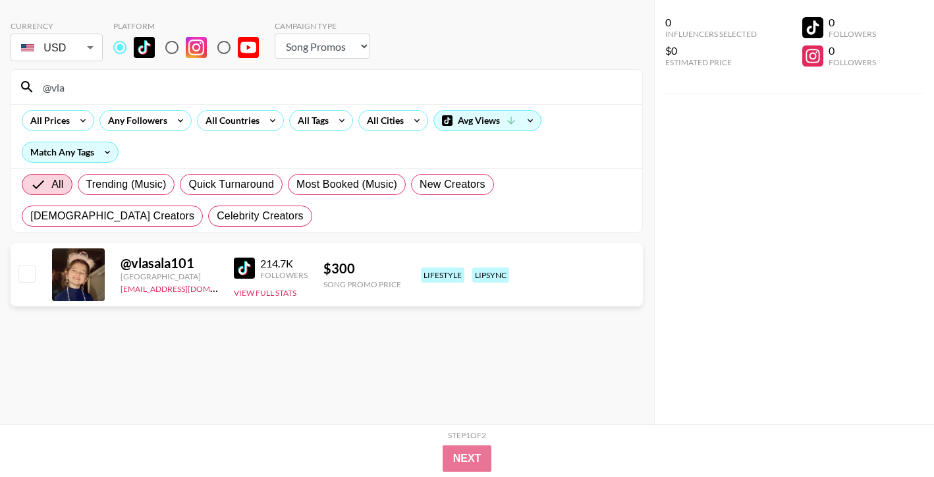
click at [539, 82] on input "@vla" at bounding box center [334, 86] width 599 height 21
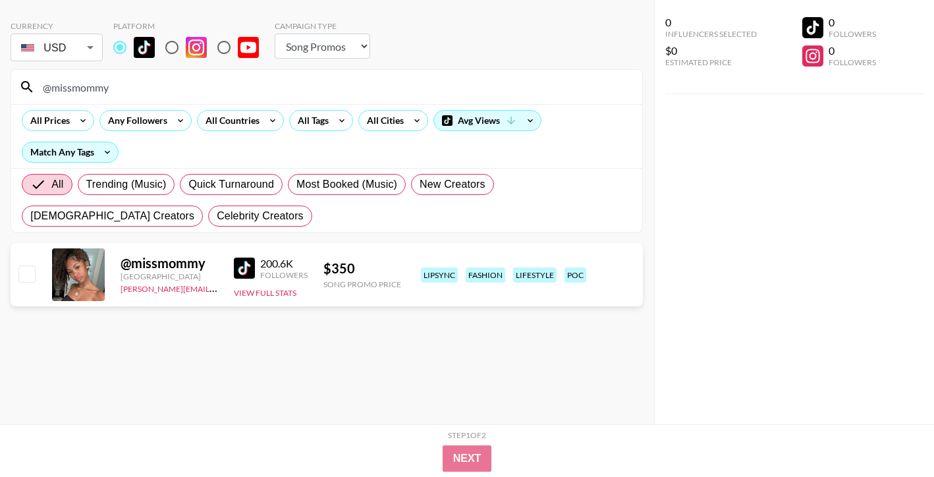
type input "@missmommy"
